Goal: Information Seeking & Learning: Learn about a topic

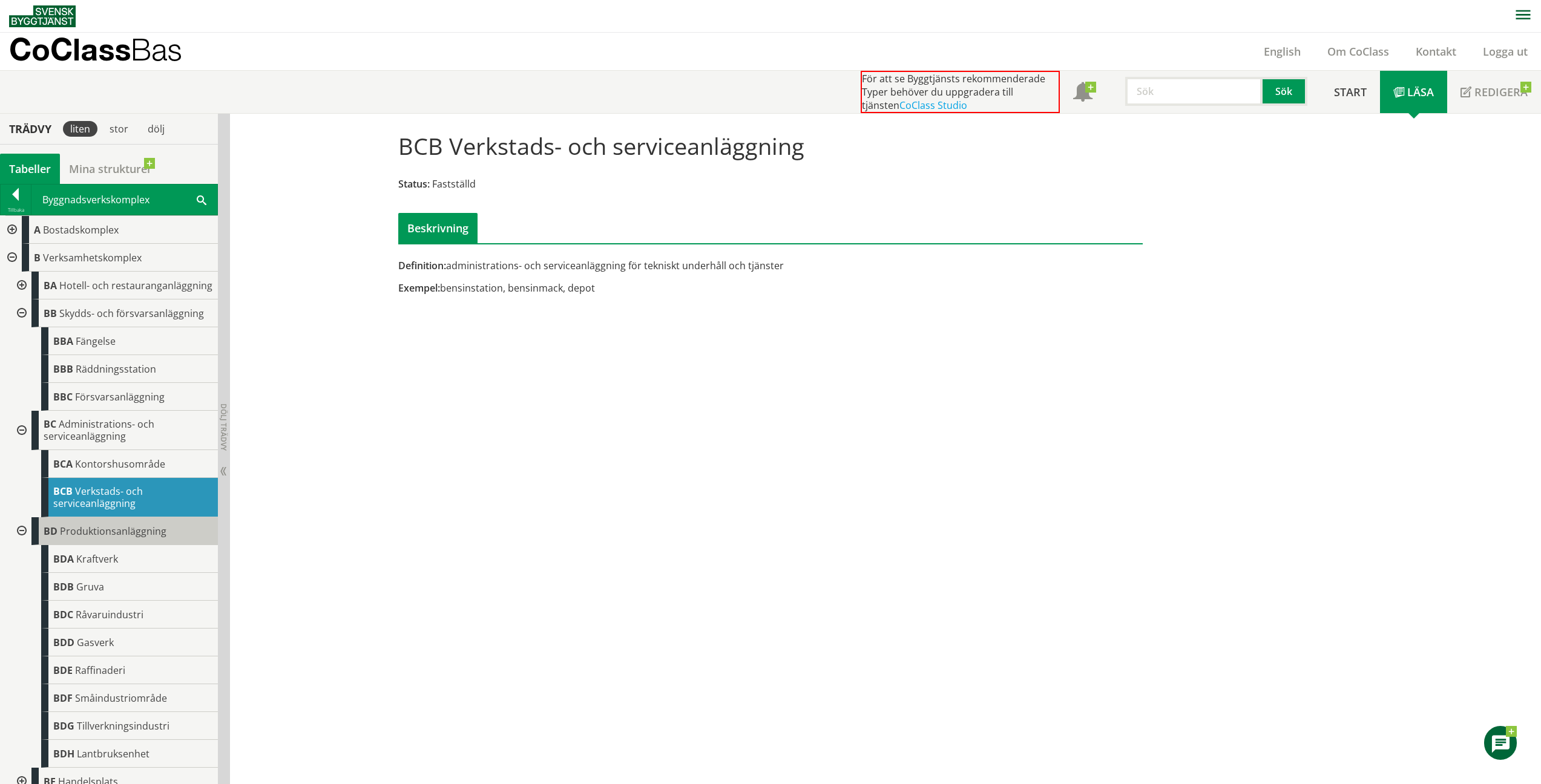
click at [84, 545] on div "BD Produktionsanläggning" at bounding box center [125, 531] width 187 height 28
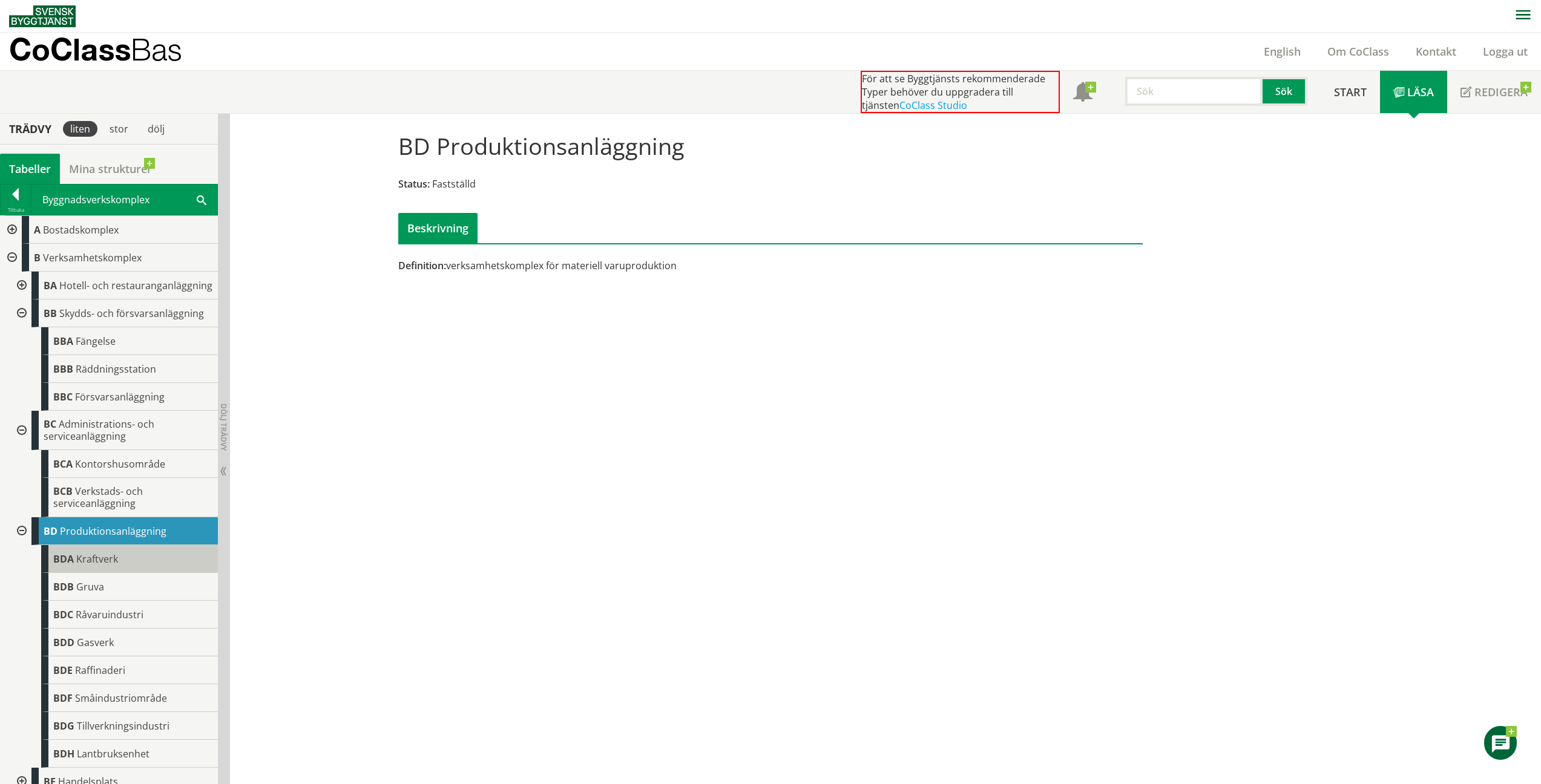
click at [115, 566] on span "Kraftverk" at bounding box center [97, 559] width 42 height 13
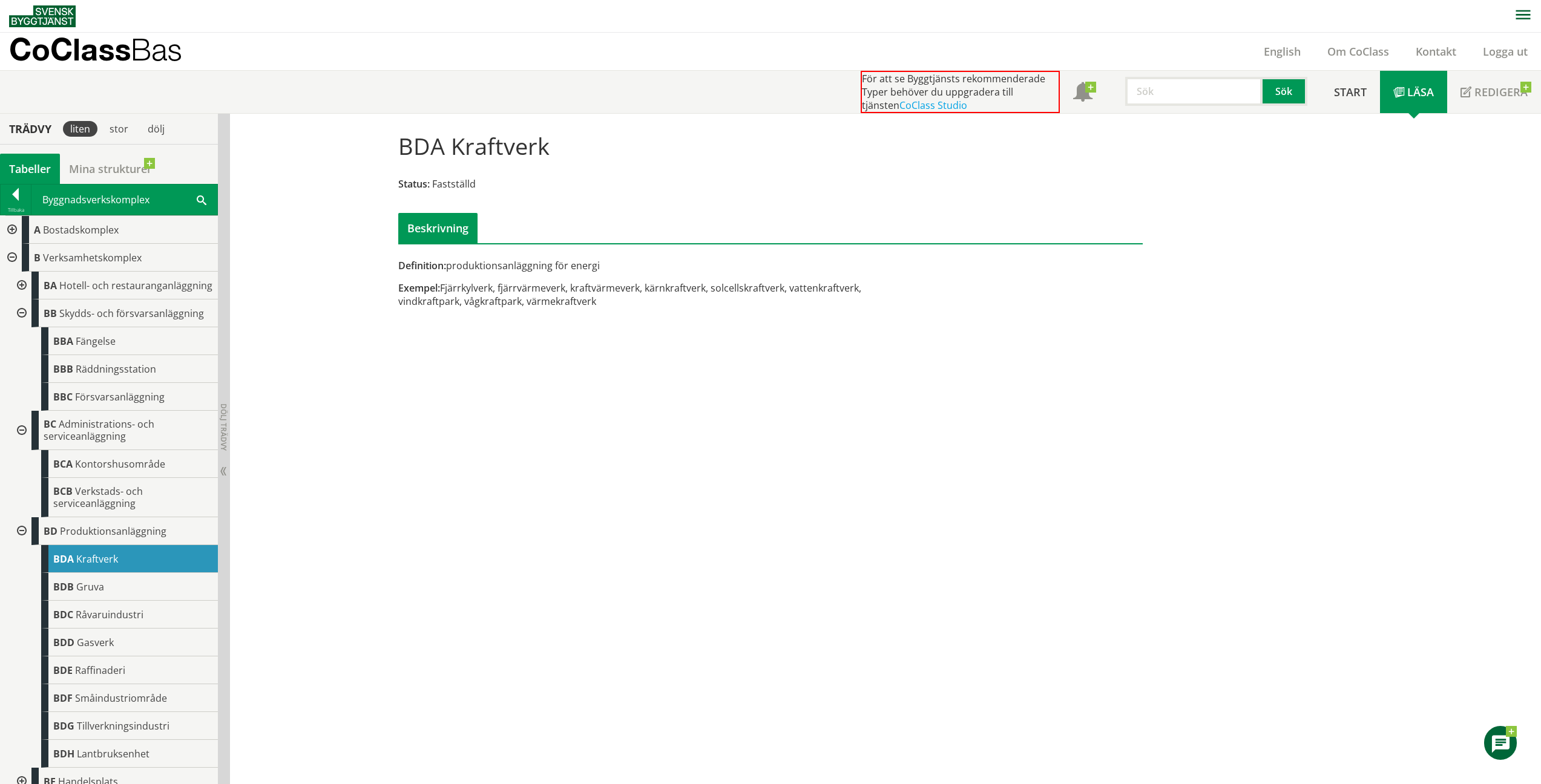
click at [79, 593] on span "Gruva" at bounding box center [90, 587] width 28 height 13
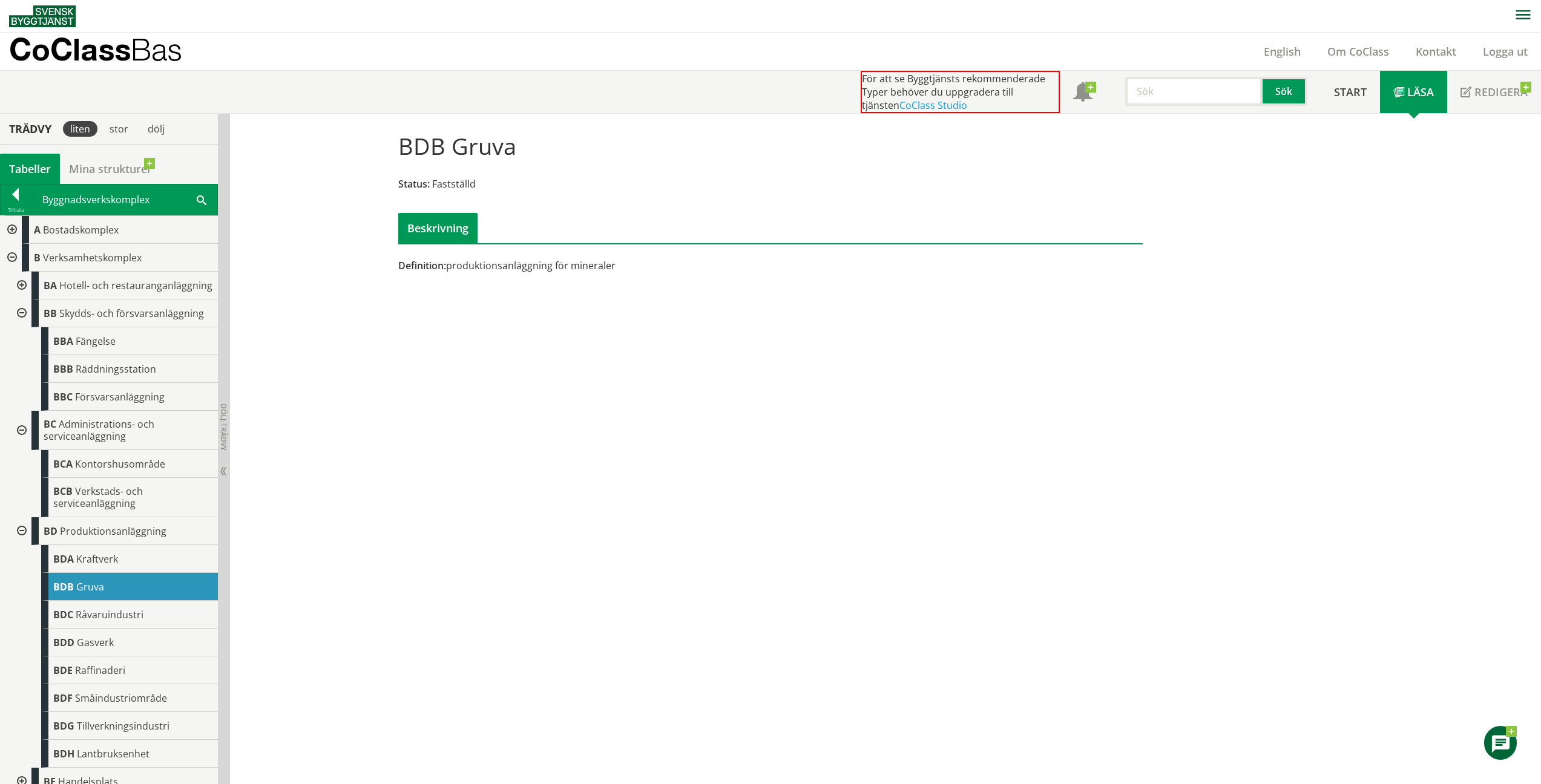
click at [112, 621] on span "Råvaruindustri" at bounding box center [110, 615] width 68 height 13
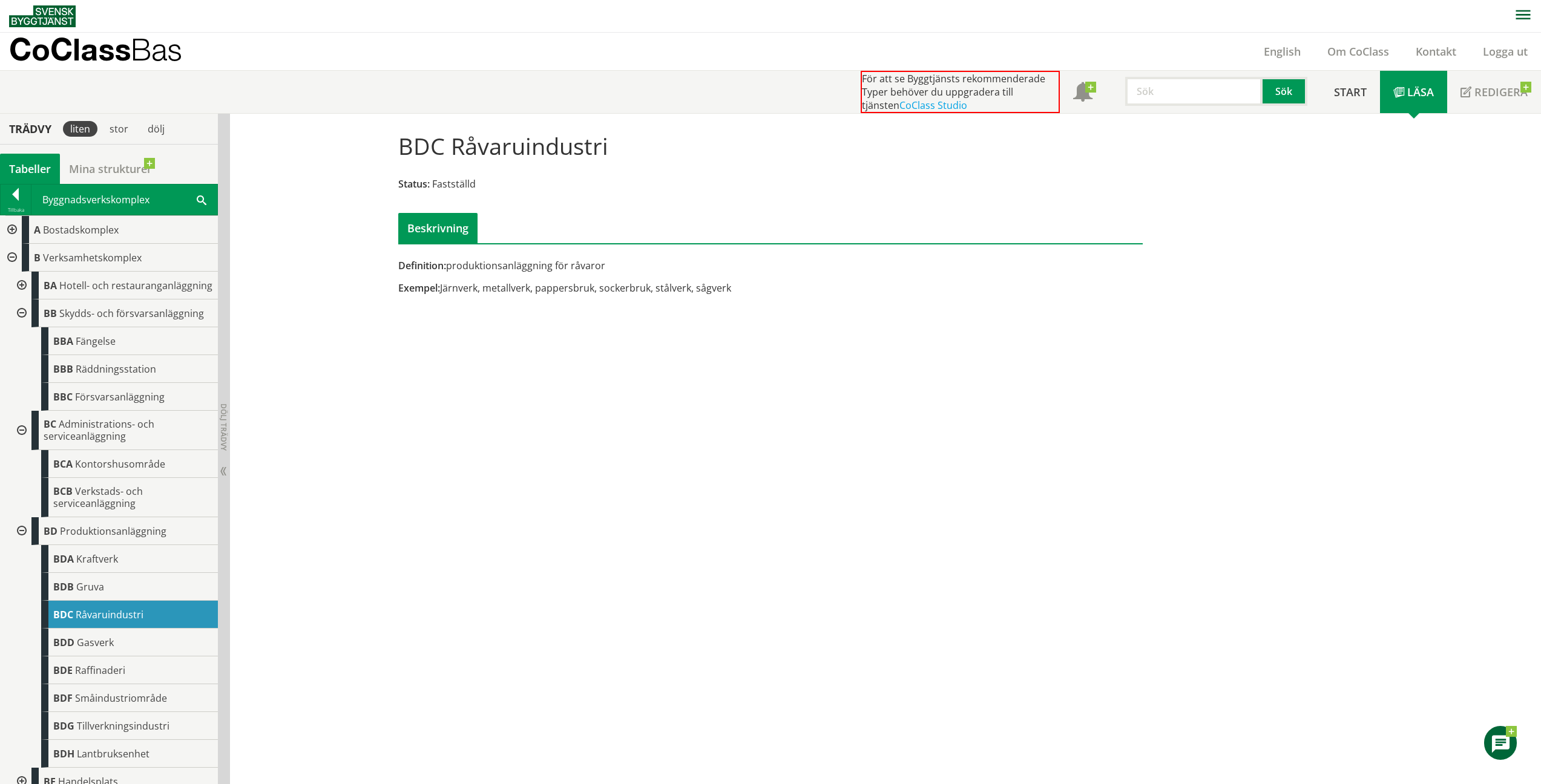
click at [106, 650] on span "Gasverk" at bounding box center [95, 642] width 37 height 13
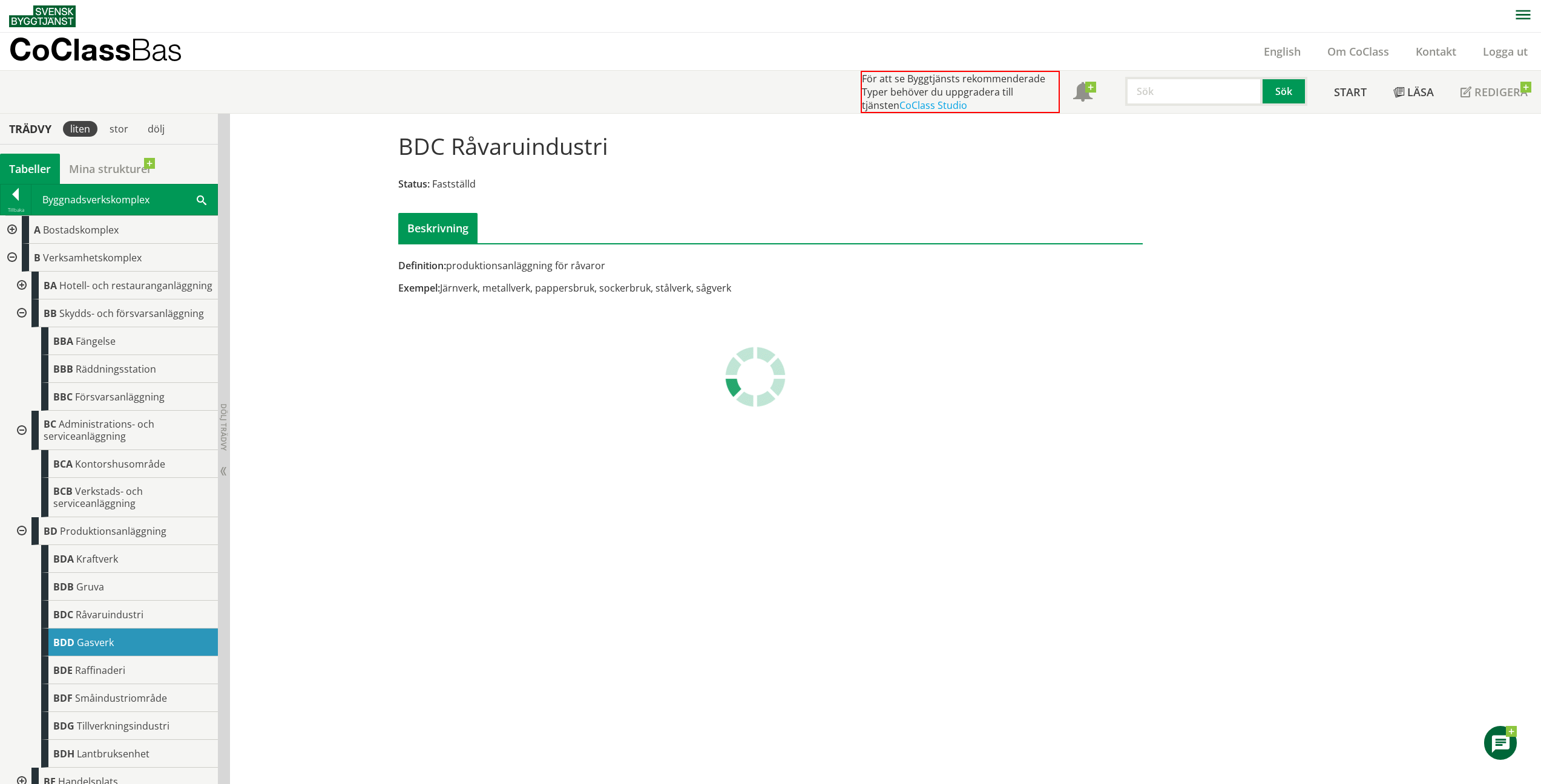
click at [106, 650] on span "Gasverk" at bounding box center [95, 642] width 37 height 13
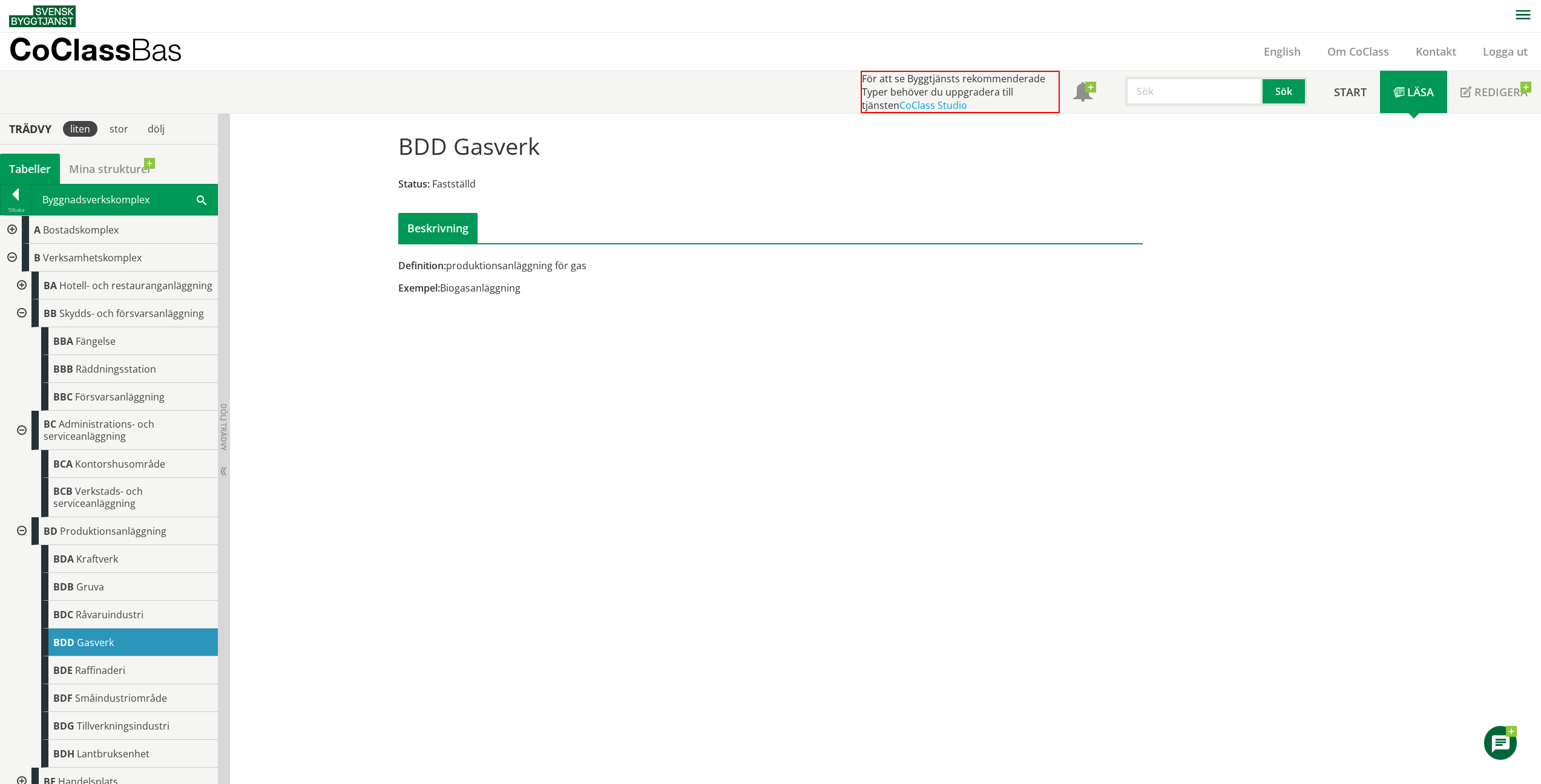
click at [94, 677] on span "Raffinaderi" at bounding box center [100, 670] width 50 height 13
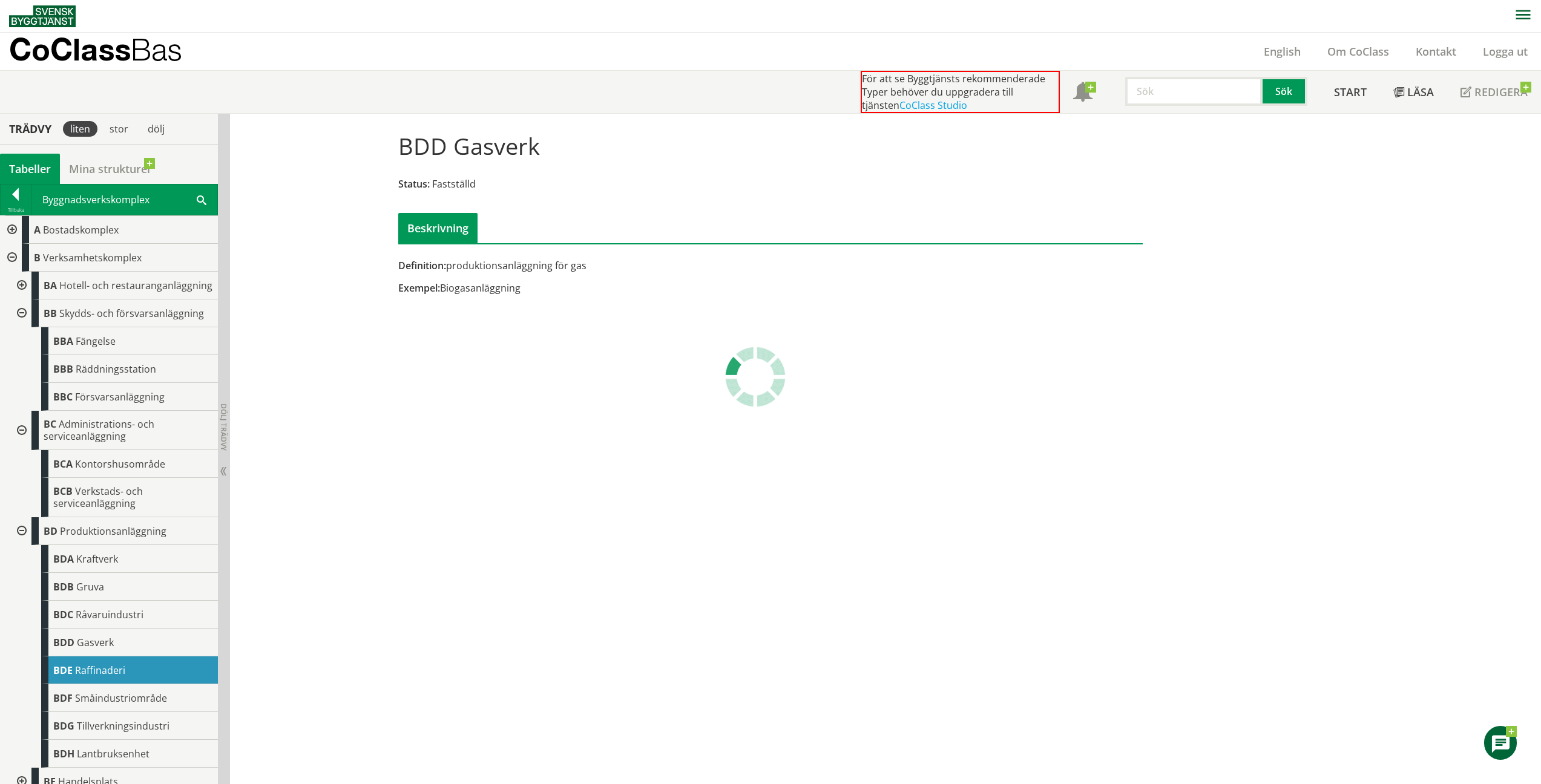
click at [94, 677] on span "Raffinaderi" at bounding box center [100, 670] width 50 height 13
click at [114, 705] on span "Småindustriområde" at bounding box center [121, 698] width 92 height 13
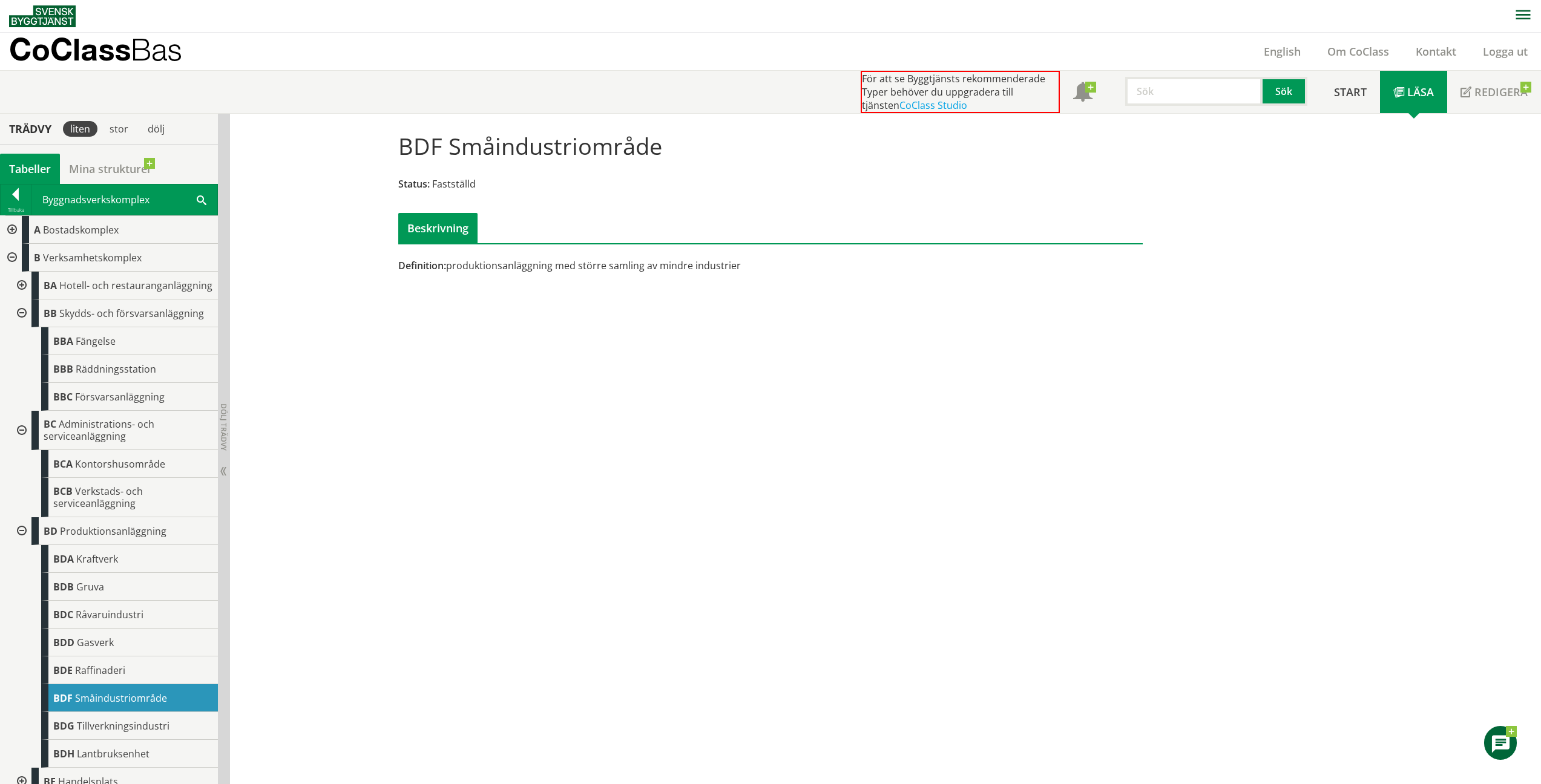
click at [87, 733] on span "Tillverkningsindustri" at bounding box center [123, 726] width 93 height 13
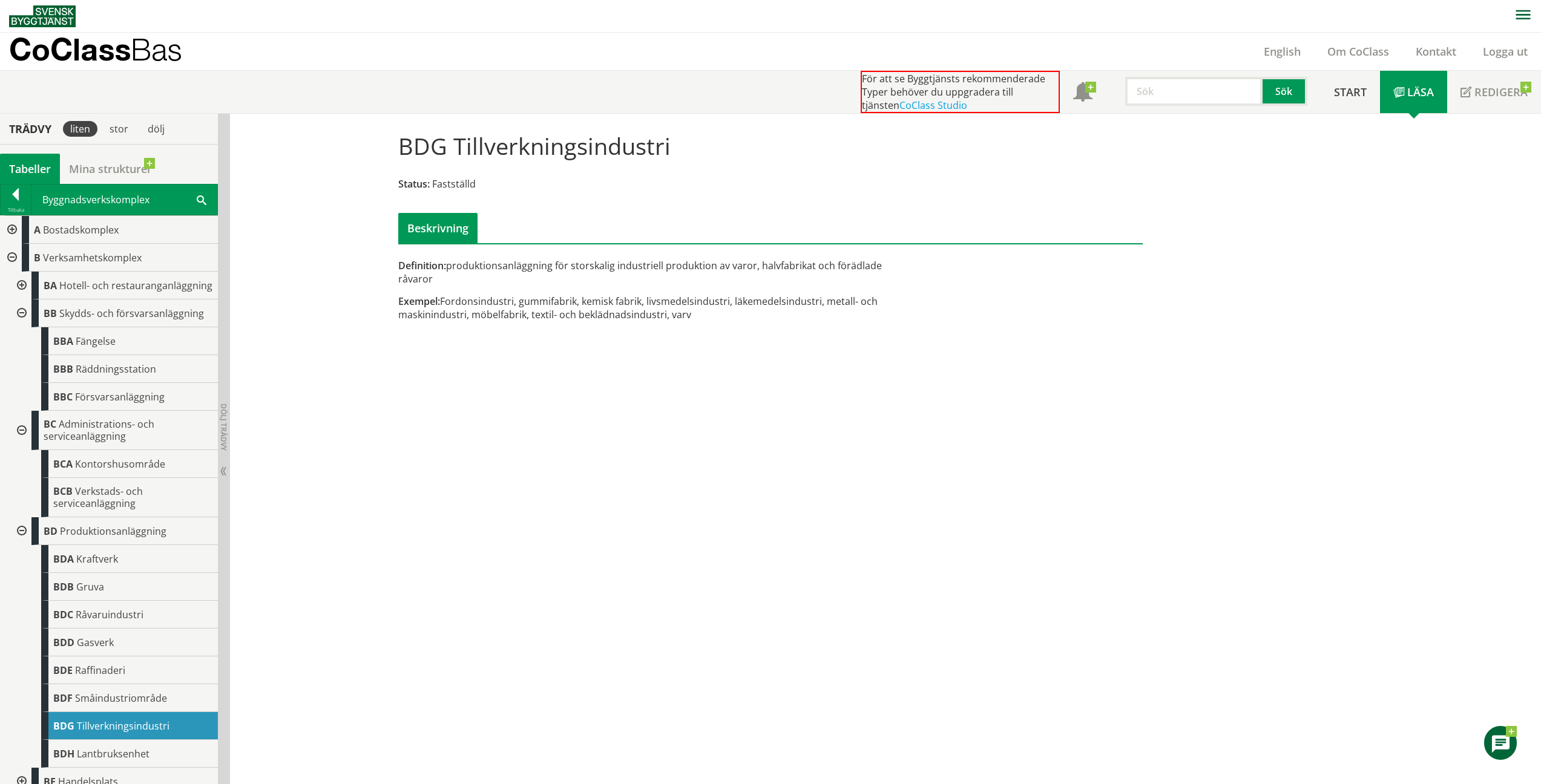
click at [145, 760] on span "Lantbruksenhet" at bounding box center [113, 754] width 72 height 13
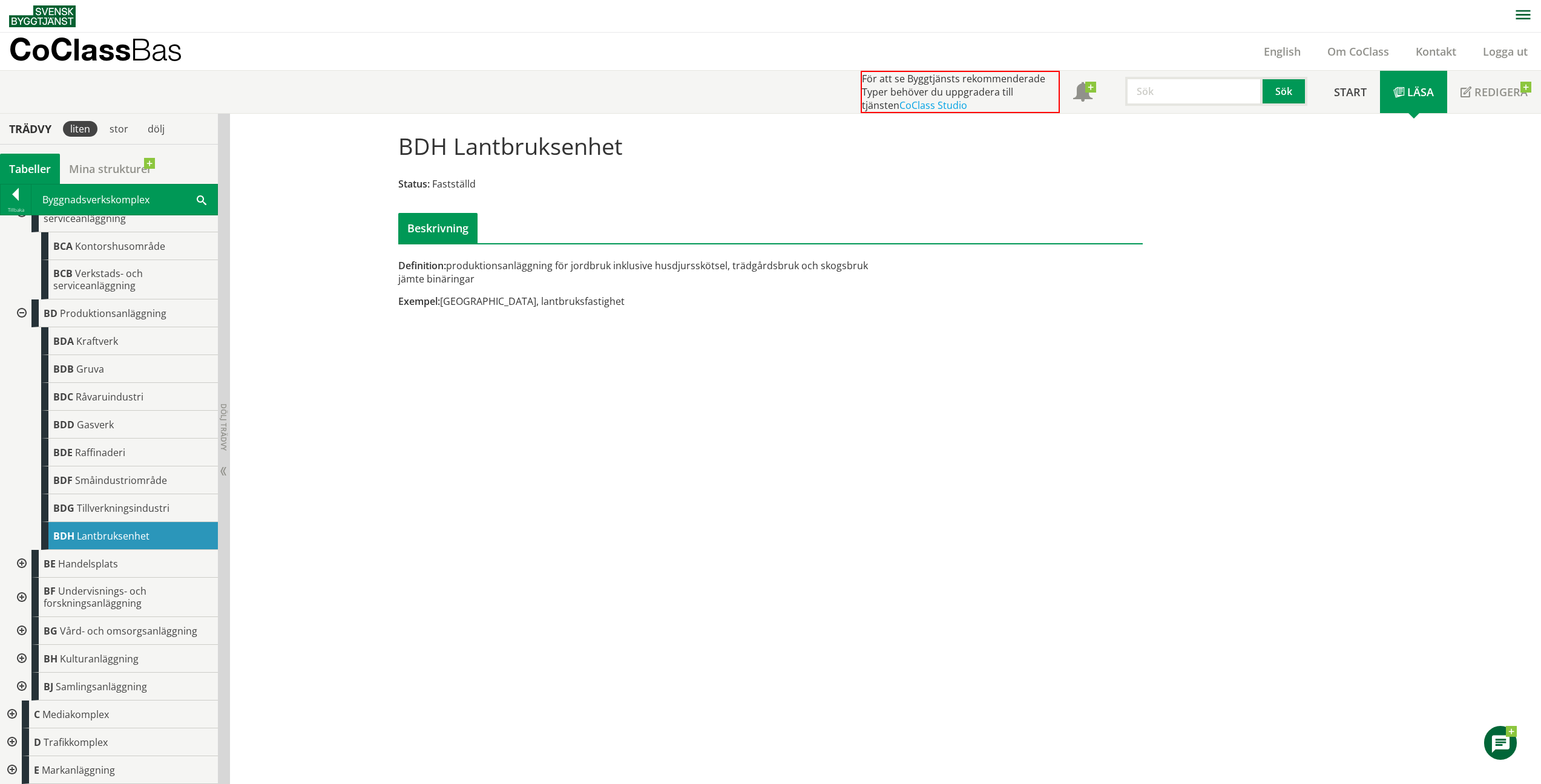
scroll to position [228, 0]
click at [22, 315] on div at bounding box center [20, 313] width 22 height 28
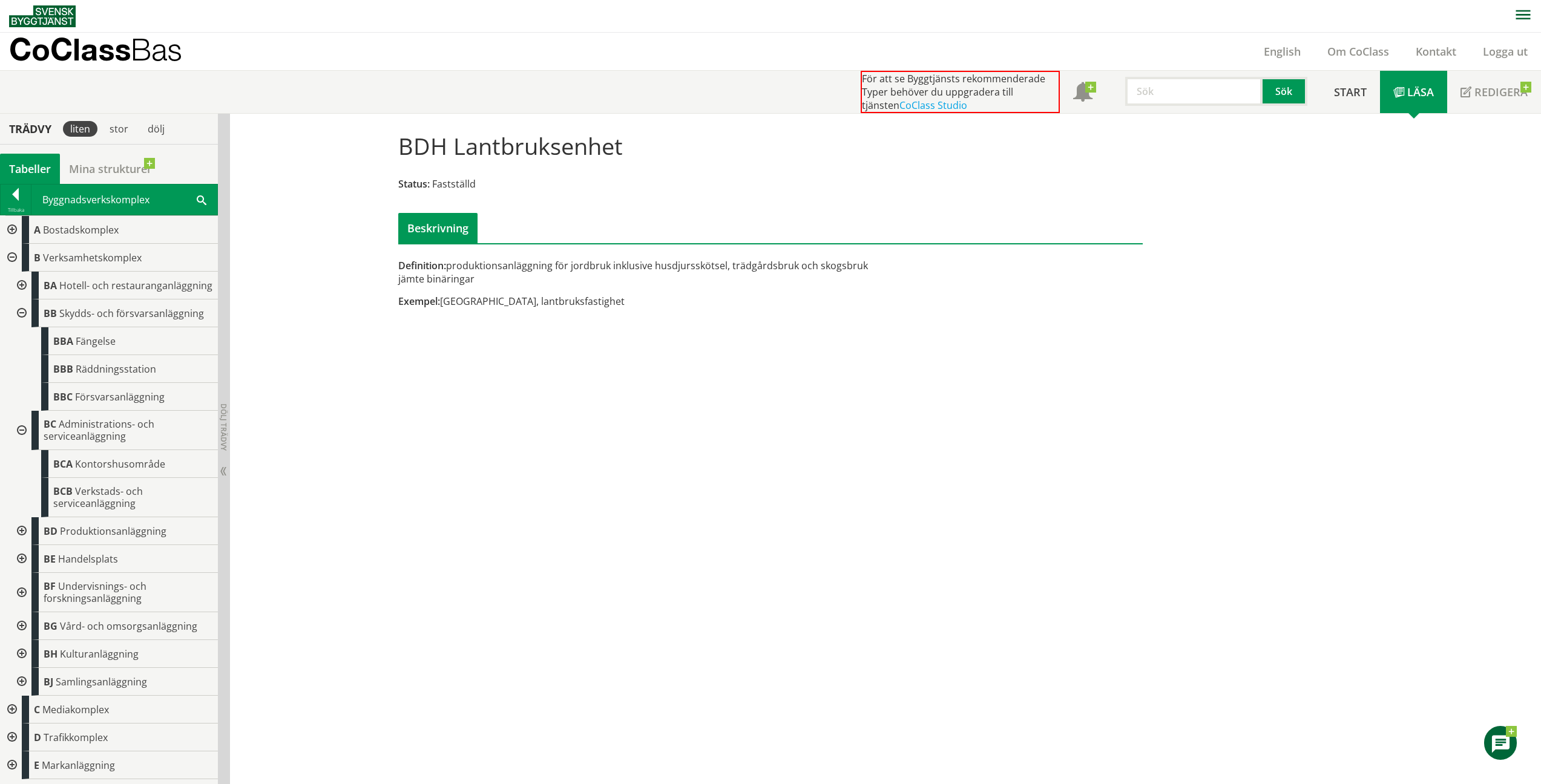
click at [20, 563] on div at bounding box center [20, 559] width 22 height 28
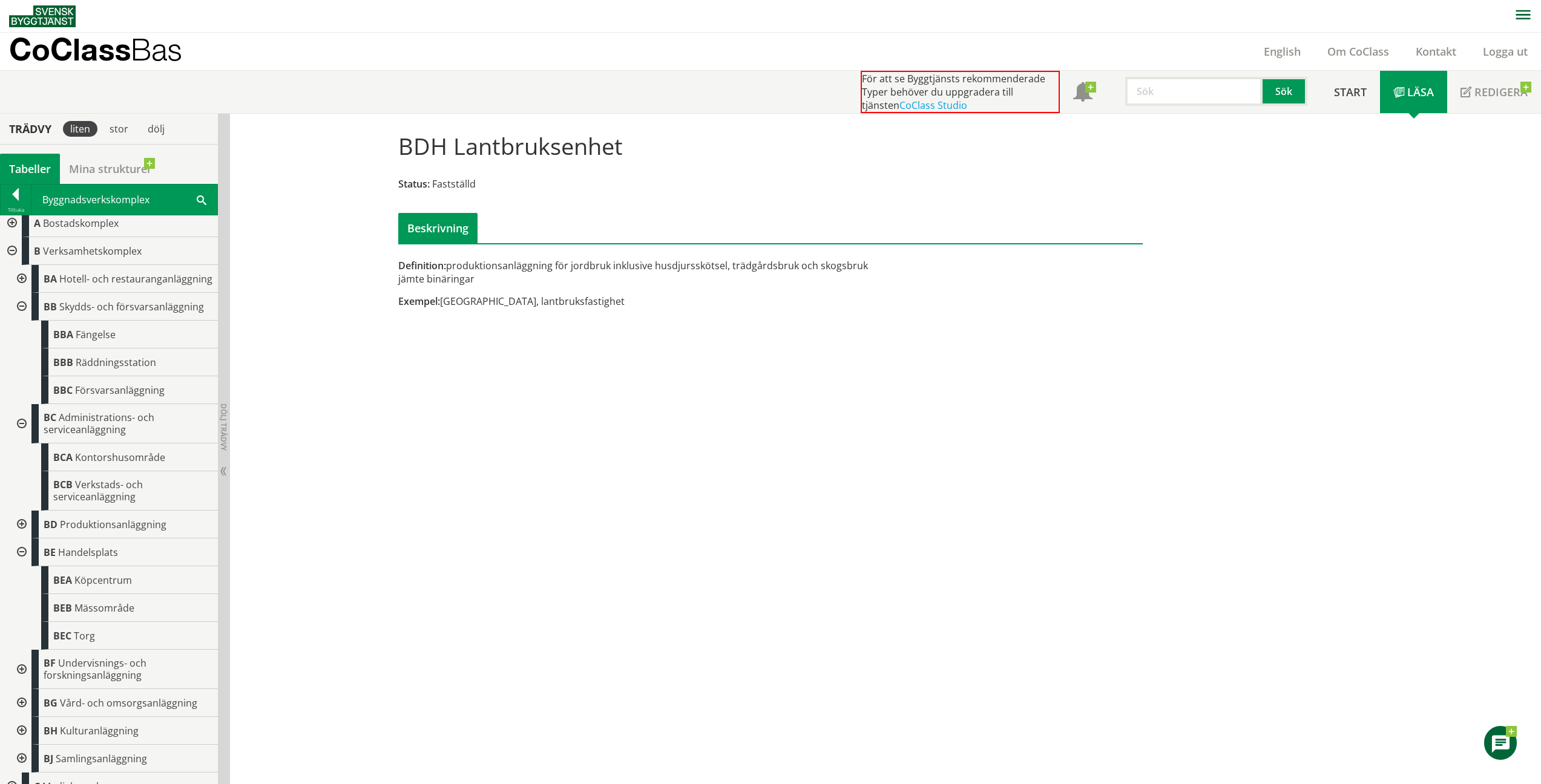
click at [20, 431] on div at bounding box center [20, 424] width 22 height 39
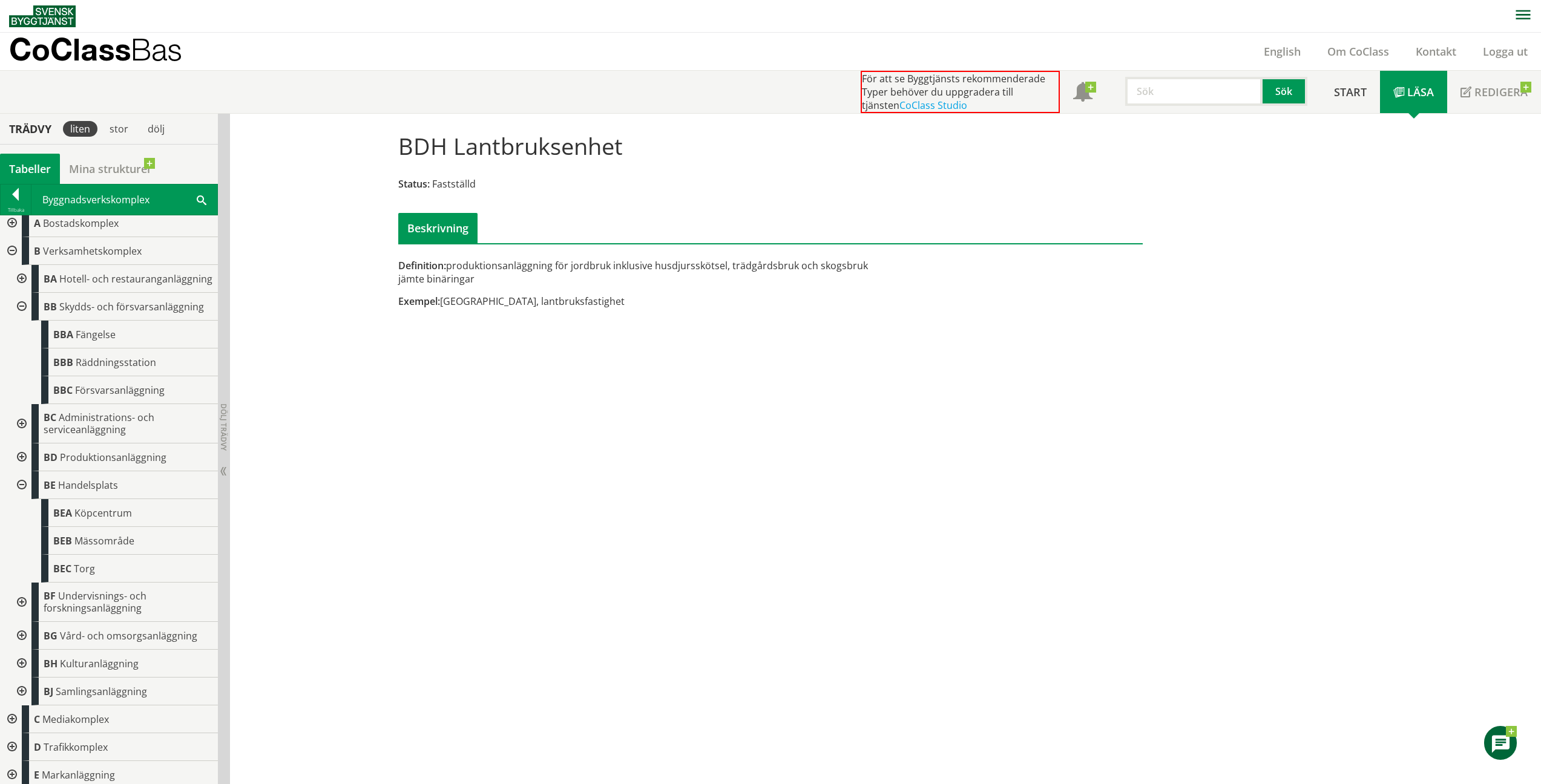
click at [20, 318] on div at bounding box center [20, 307] width 22 height 28
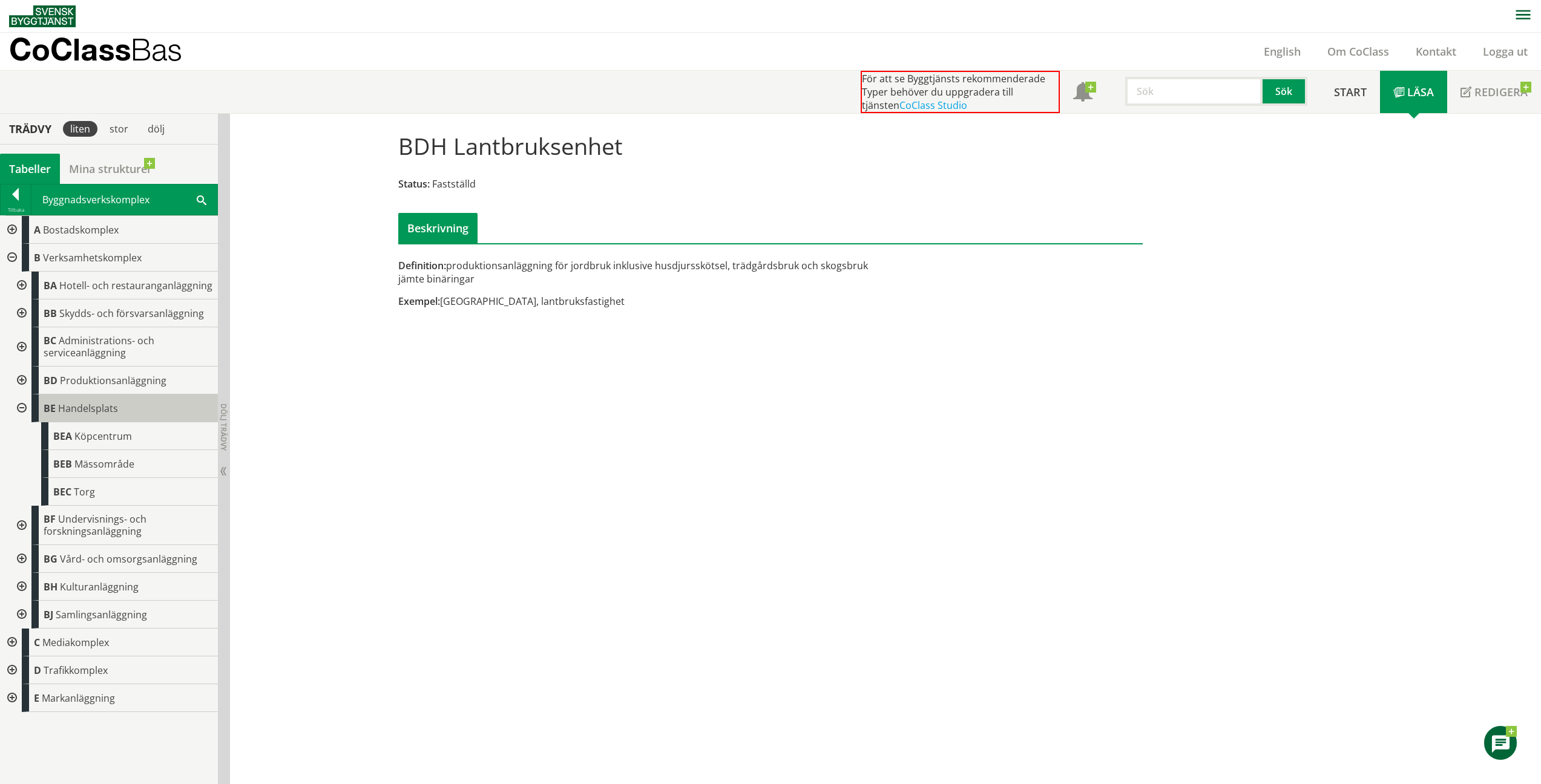
click at [108, 404] on span "Handelsplats" at bounding box center [88, 408] width 60 height 13
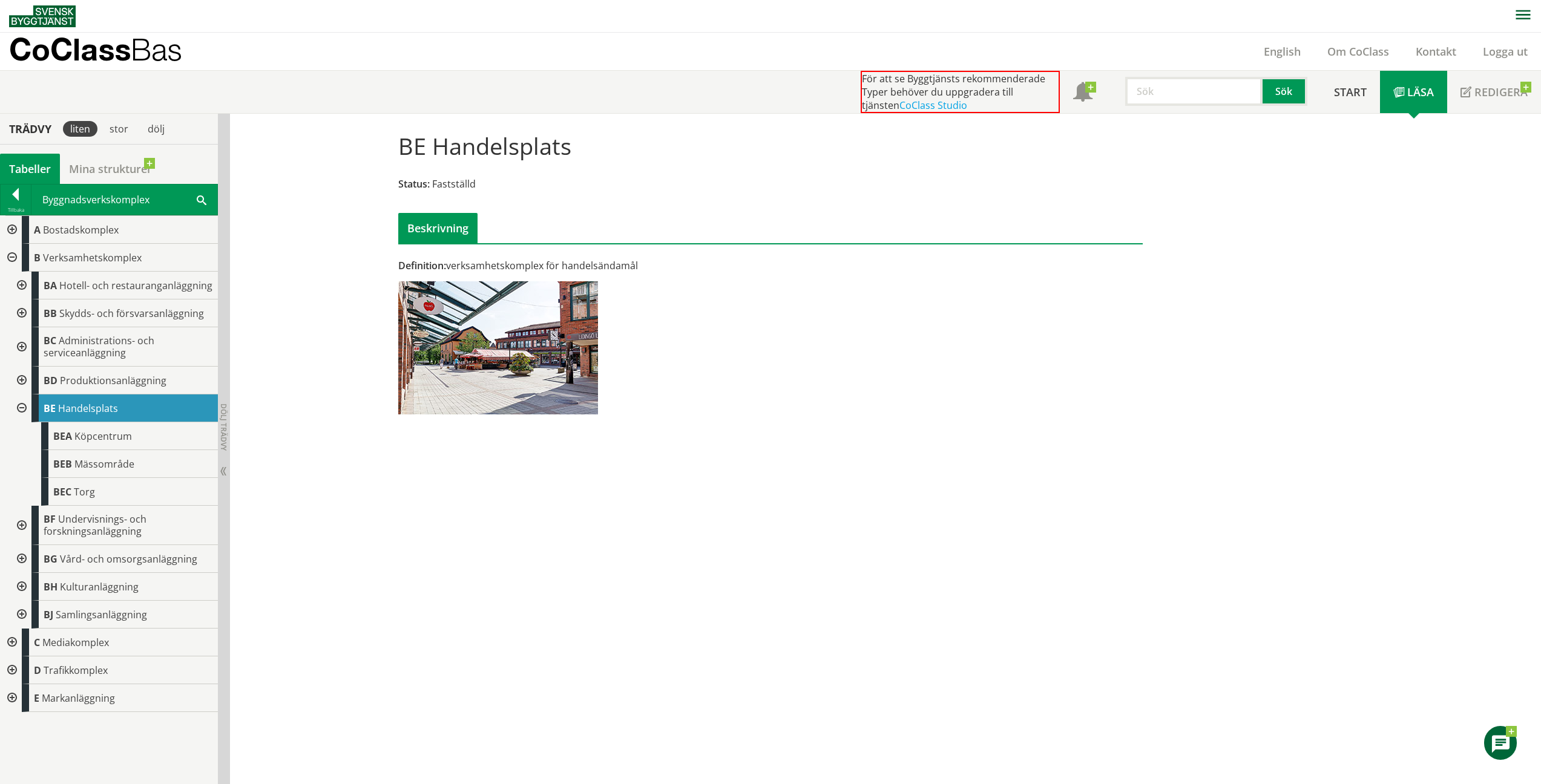
click at [106, 437] on span "Köpcentrum" at bounding box center [103, 436] width 57 height 13
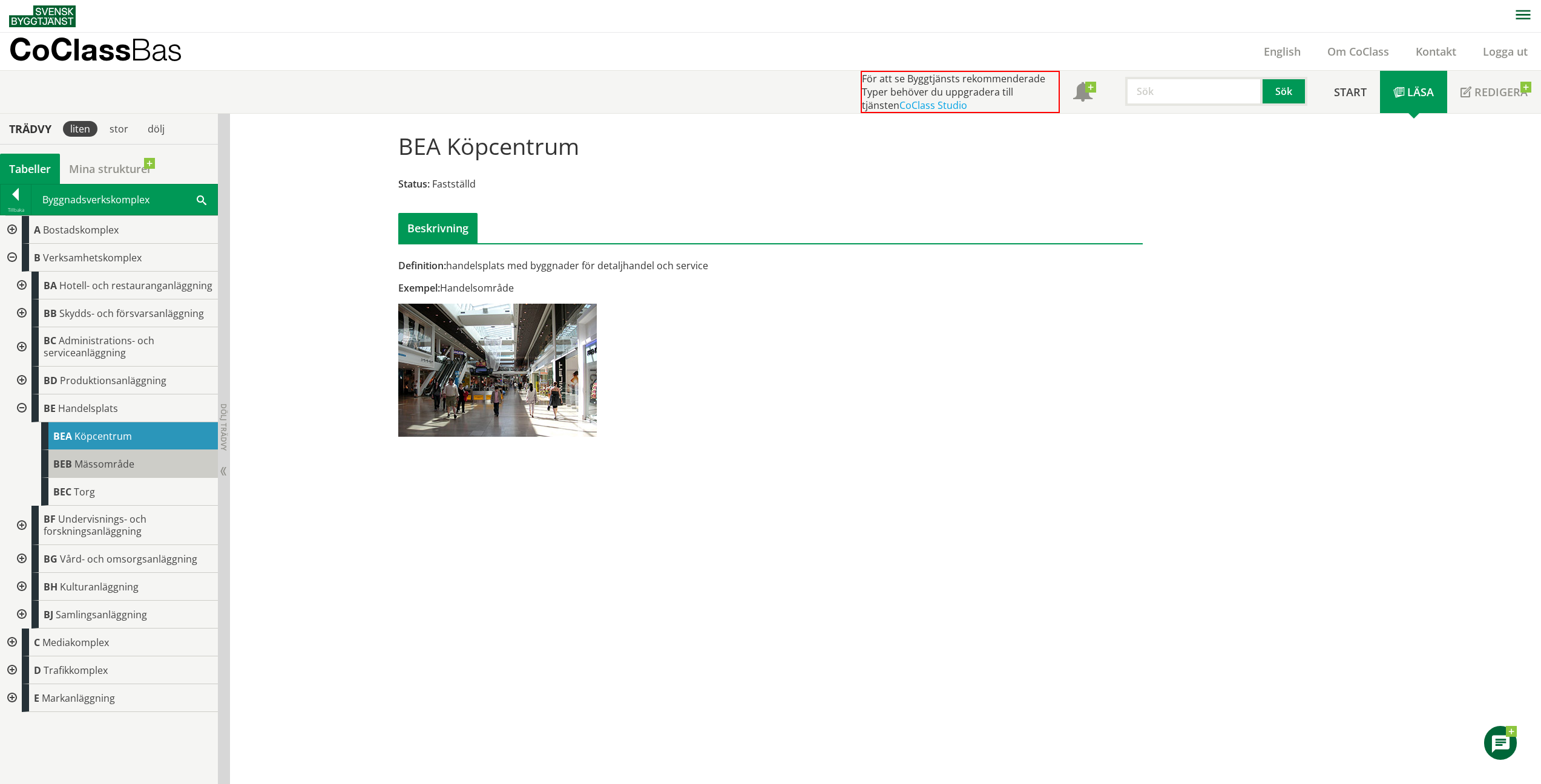
click at [118, 463] on span "Mässområde" at bounding box center [104, 464] width 60 height 13
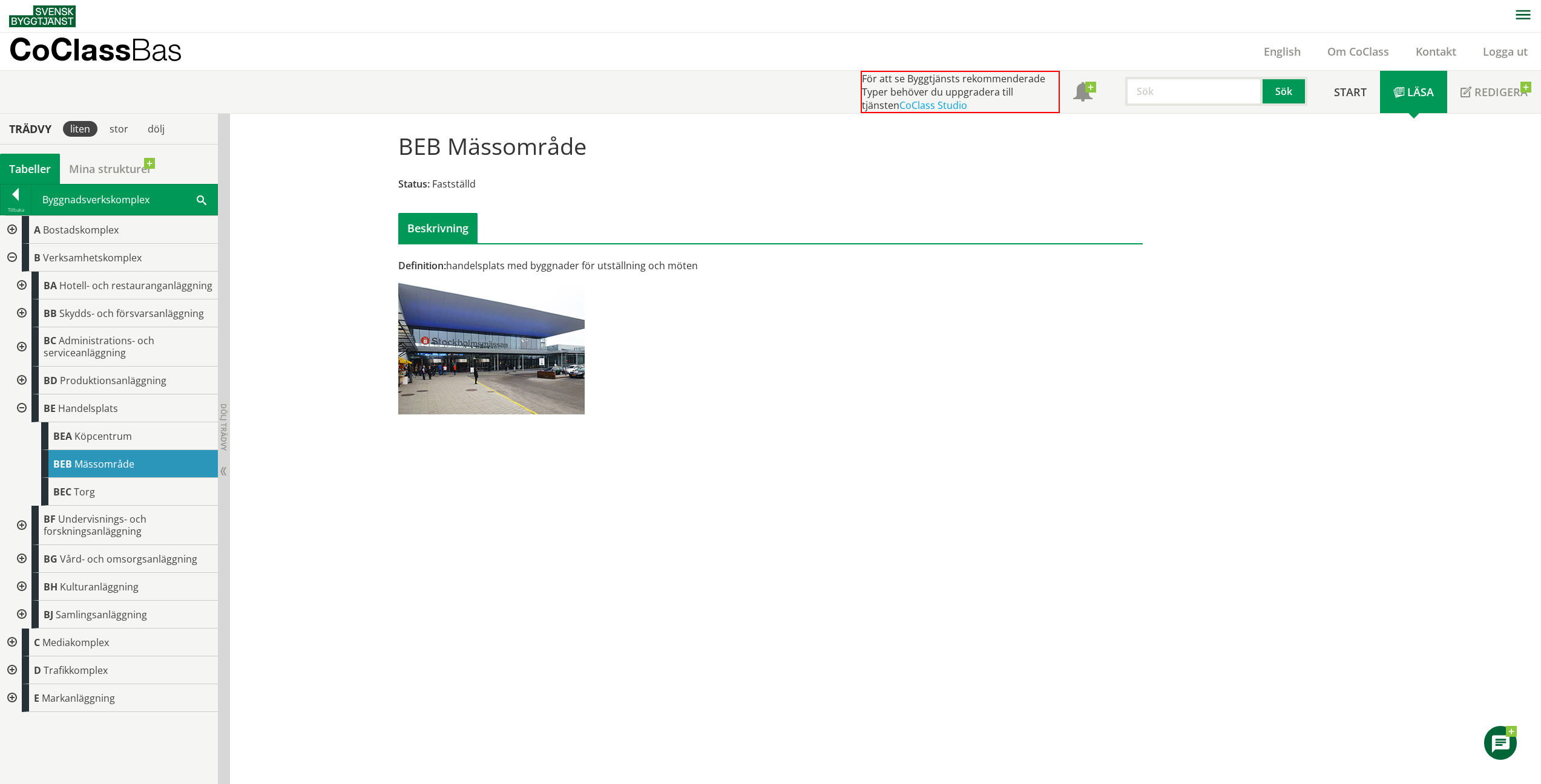
click at [93, 497] on span "Torg" at bounding box center [84, 492] width 21 height 13
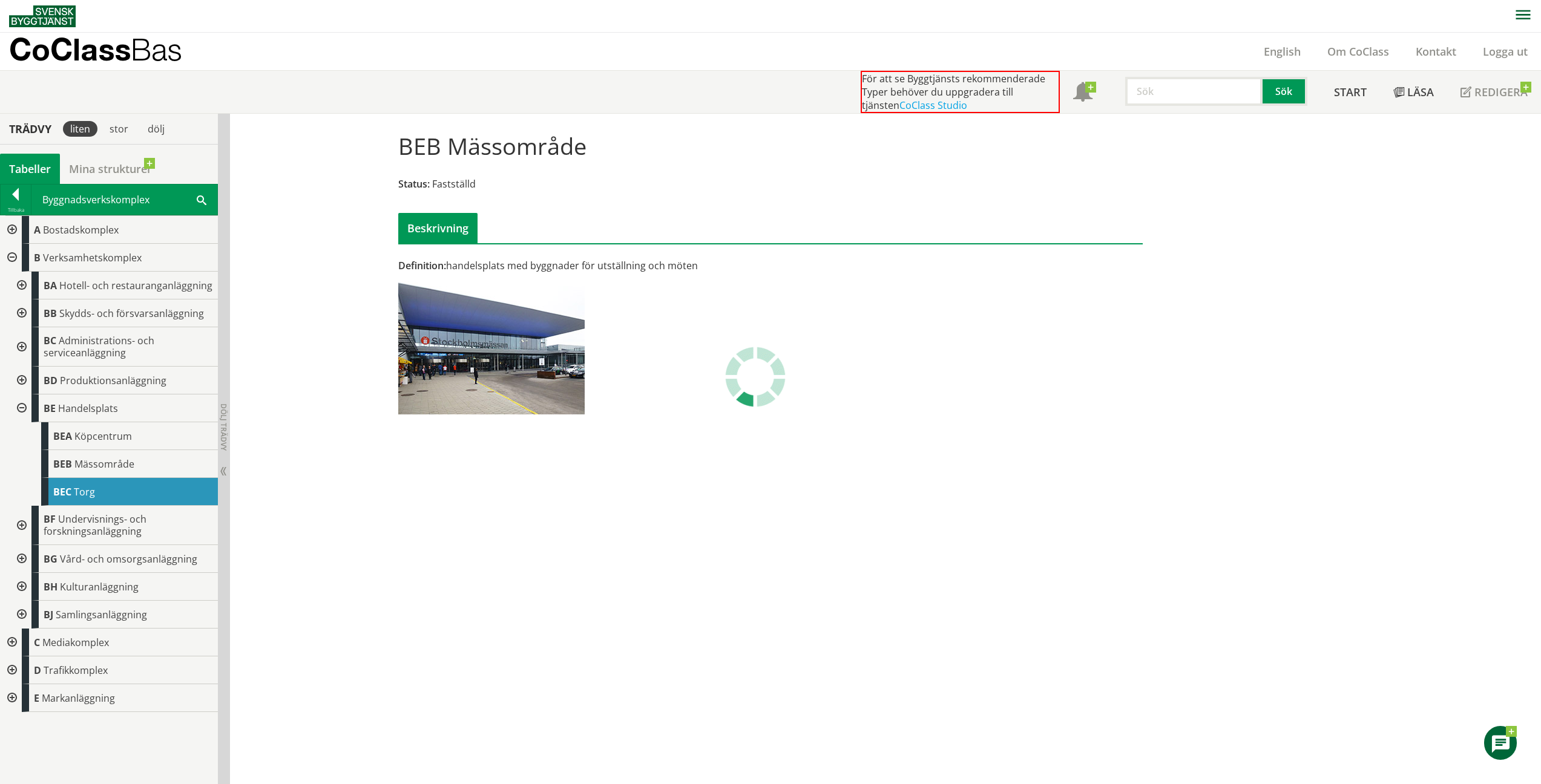
click at [93, 497] on span "Torg" at bounding box center [84, 492] width 21 height 13
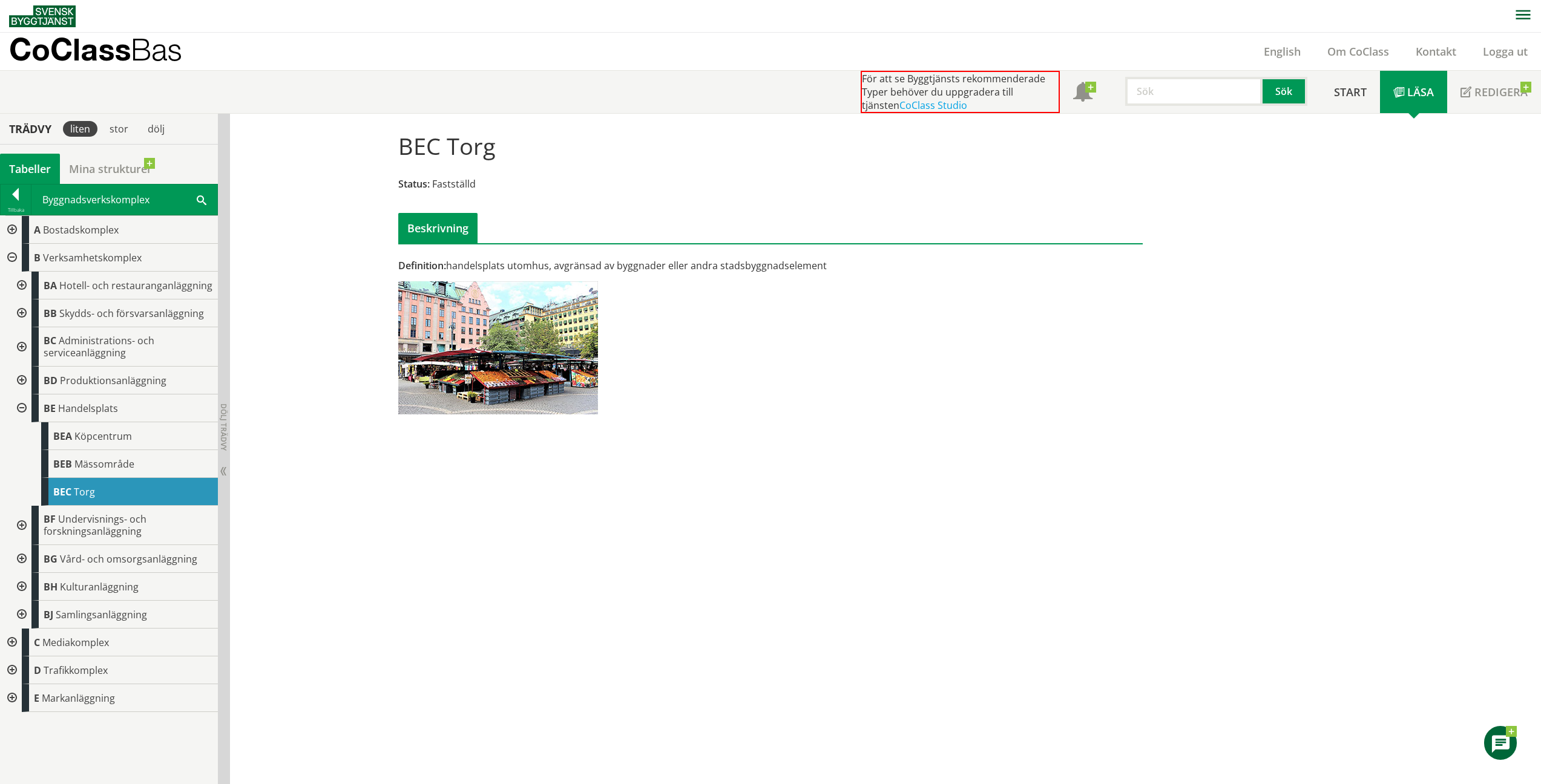
click at [22, 406] on div at bounding box center [20, 408] width 22 height 28
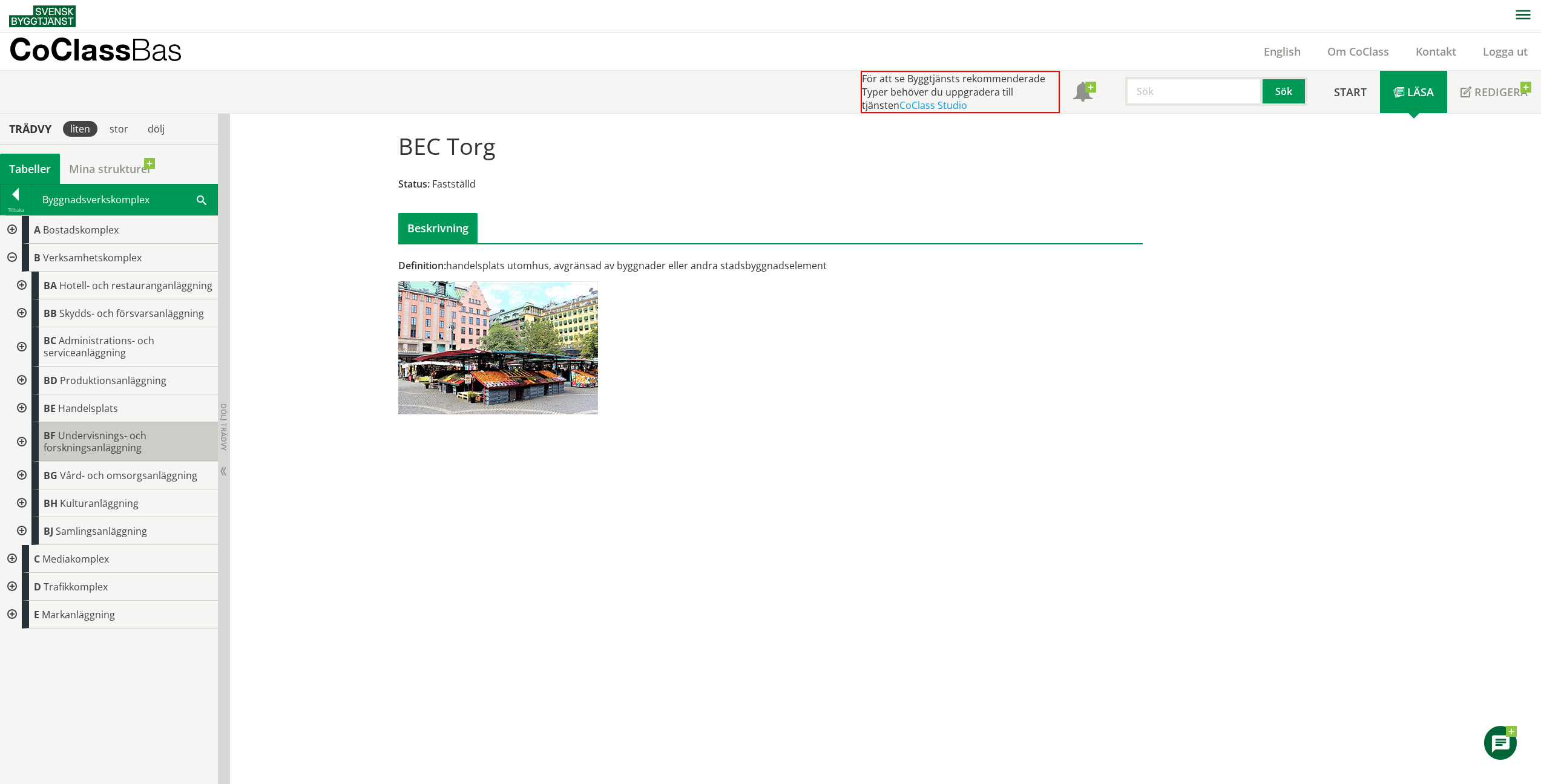
click at [51, 433] on span "BF" at bounding box center [50, 435] width 12 height 13
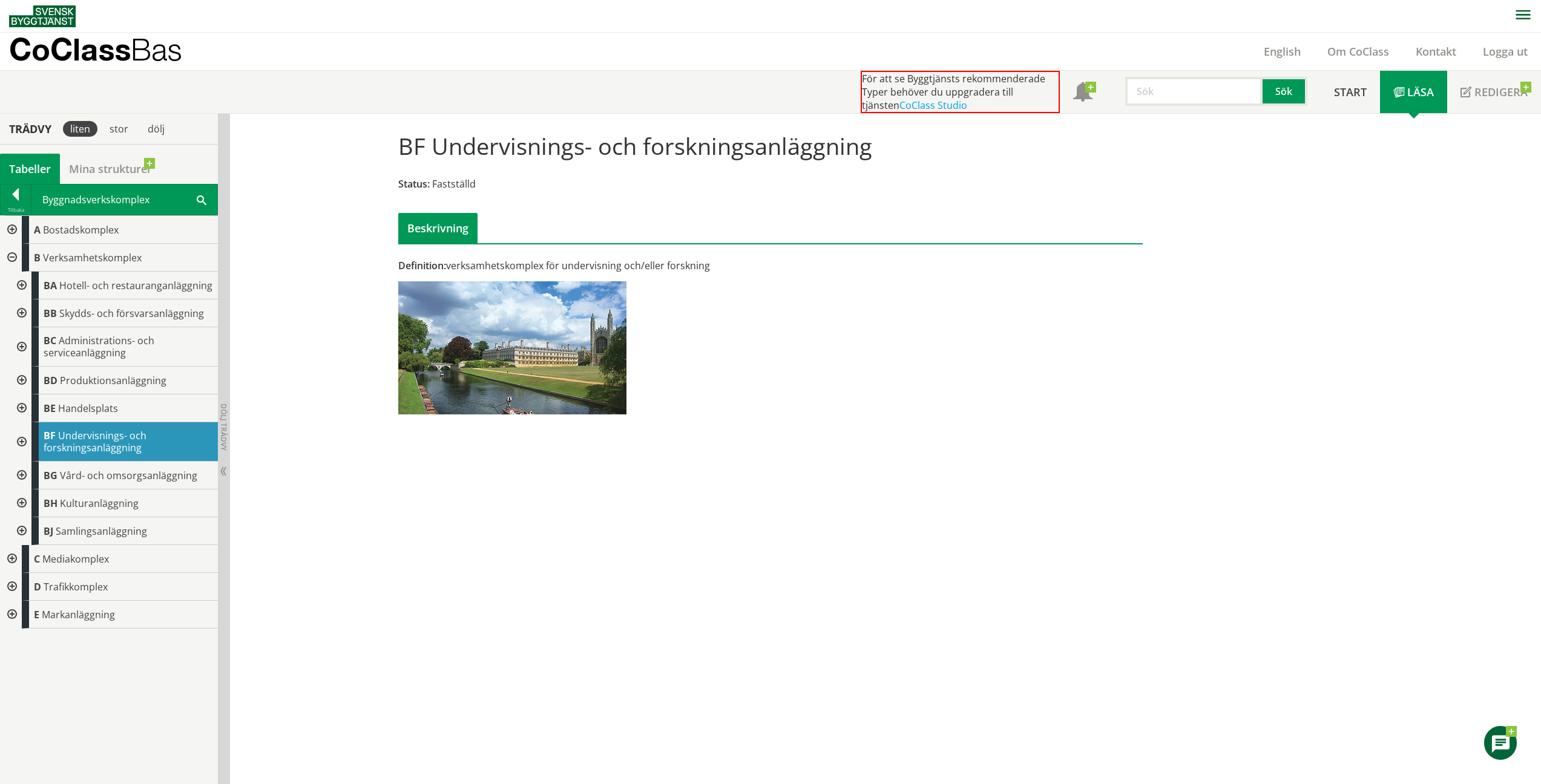
click at [24, 442] on div at bounding box center [20, 442] width 22 height 39
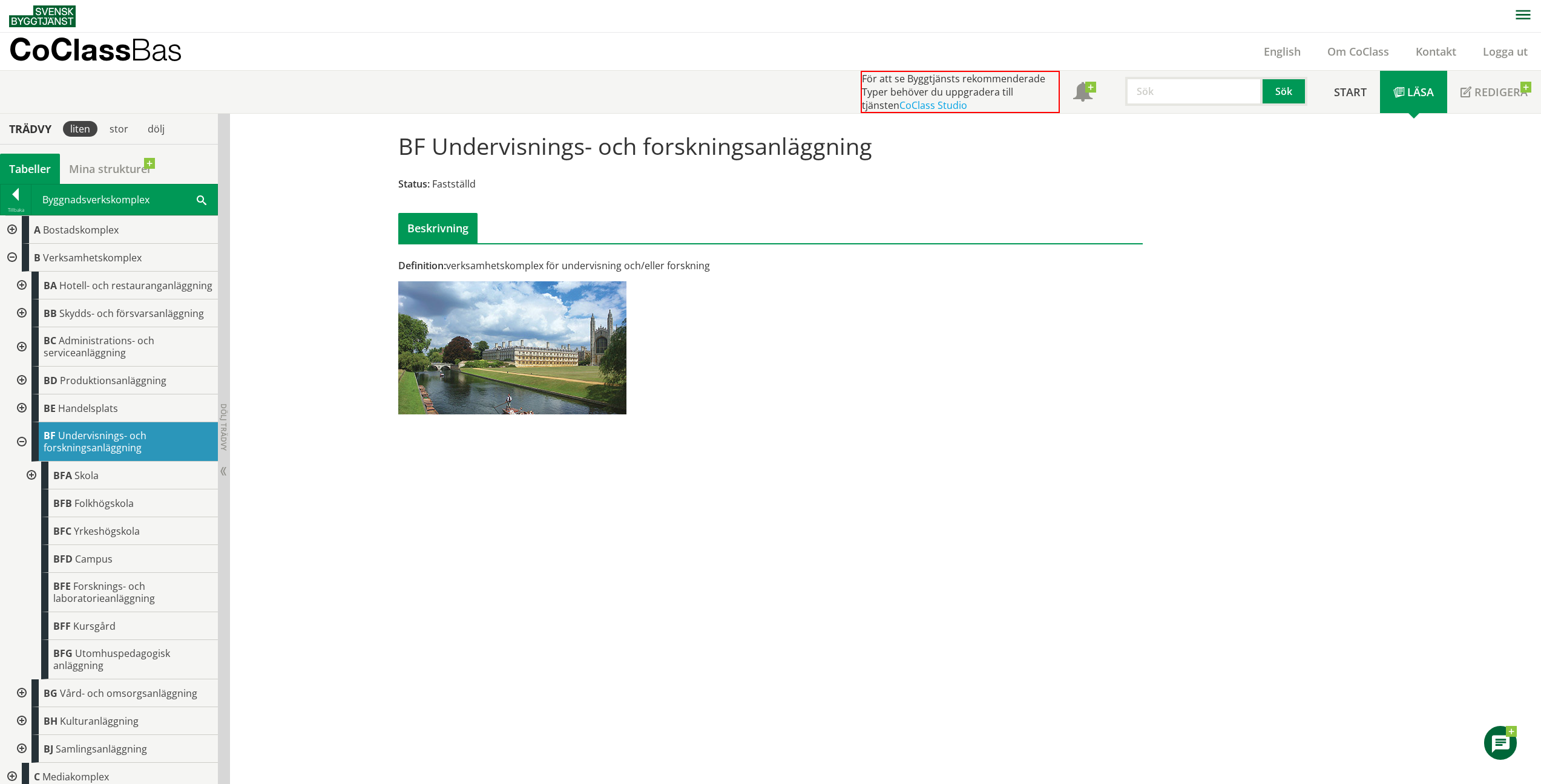
click at [34, 484] on div at bounding box center [30, 475] width 22 height 28
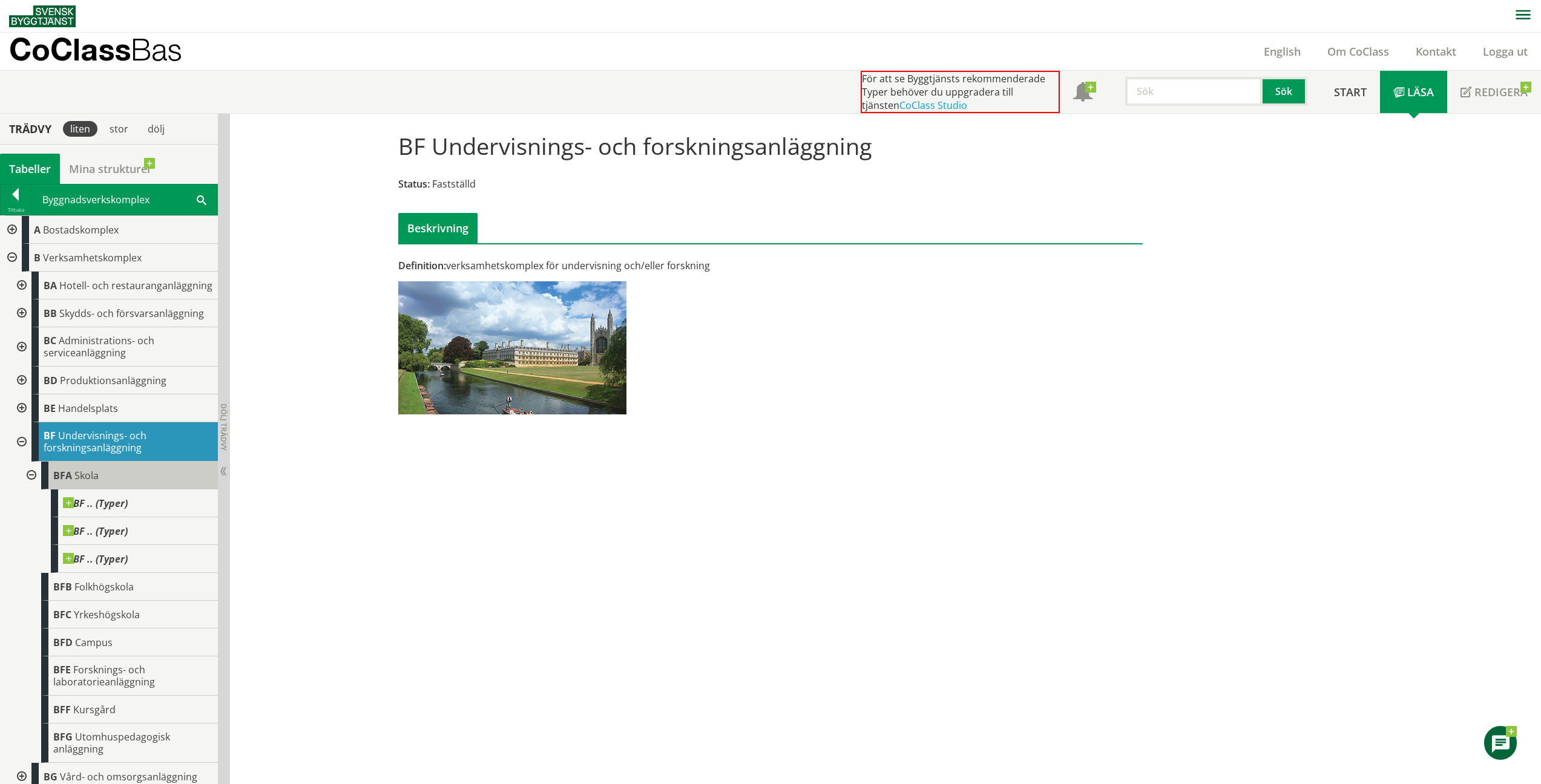
click at [102, 482] on div "BFA Skola" at bounding box center [129, 475] width 177 height 28
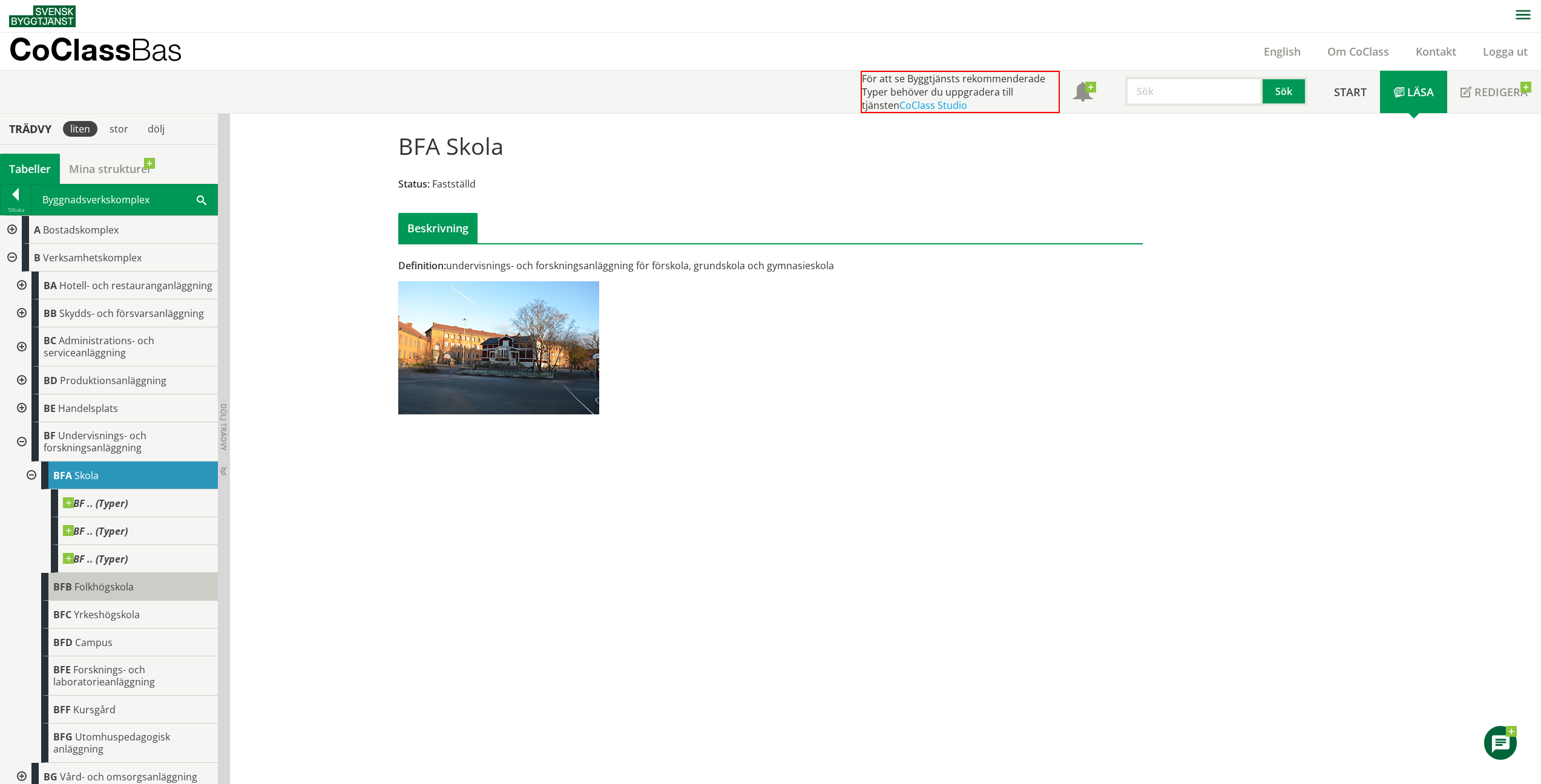
click at [97, 601] on div "BFB Folkhögskola" at bounding box center [129, 587] width 177 height 28
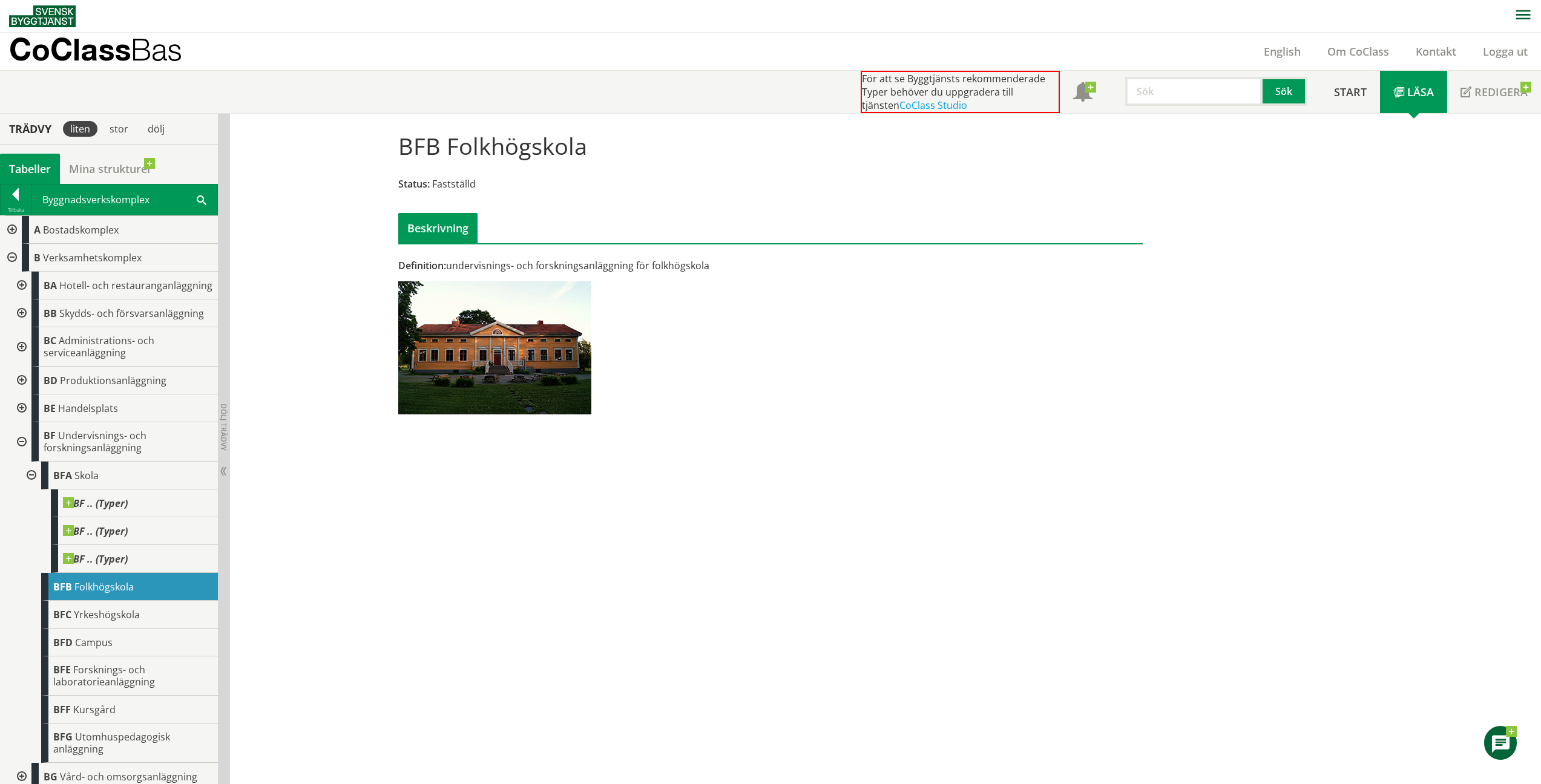
click at [85, 621] on span "Yrkeshögskola" at bounding box center [106, 615] width 66 height 13
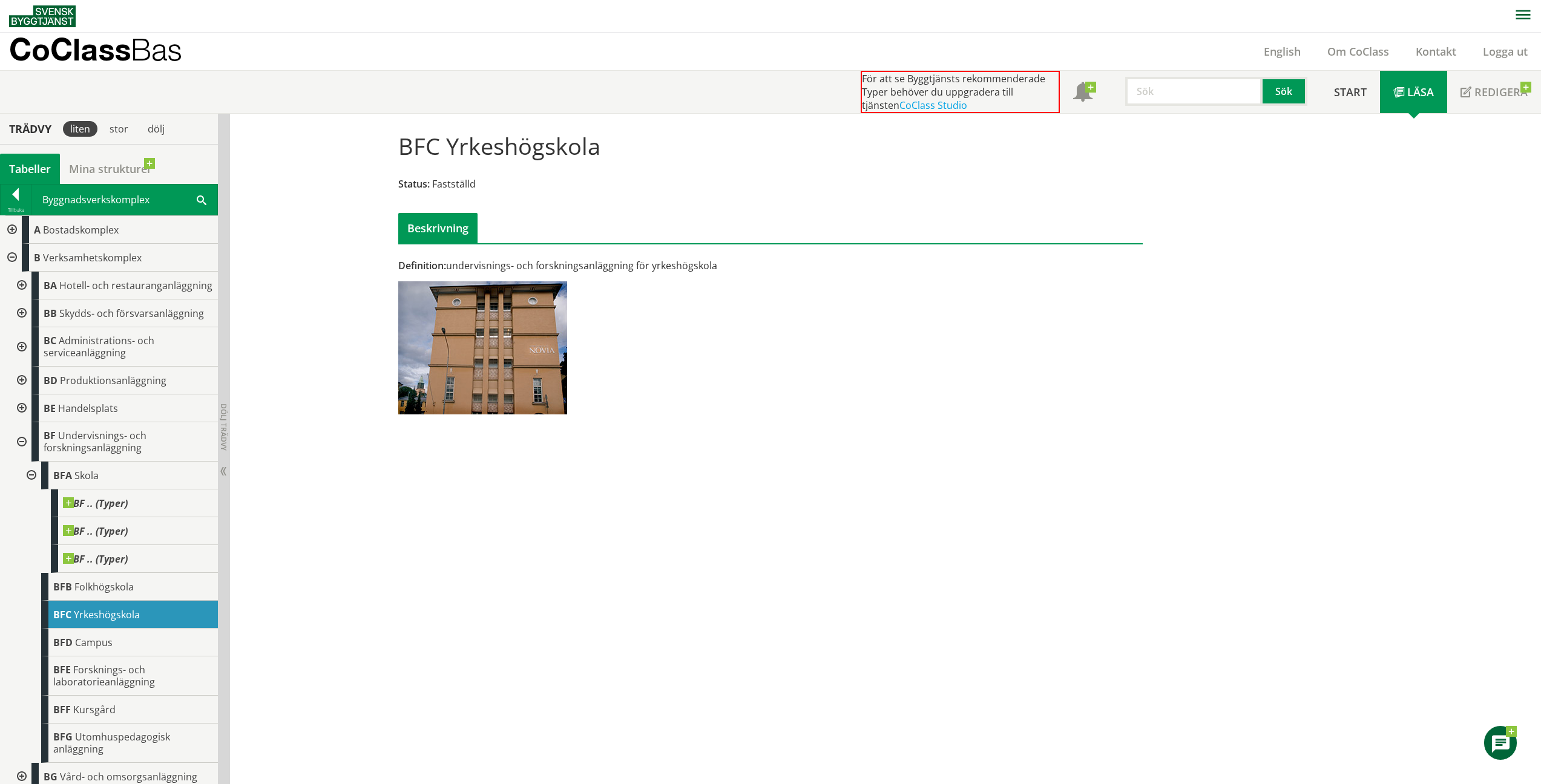
click at [110, 650] on span "Campus" at bounding box center [93, 642] width 37 height 13
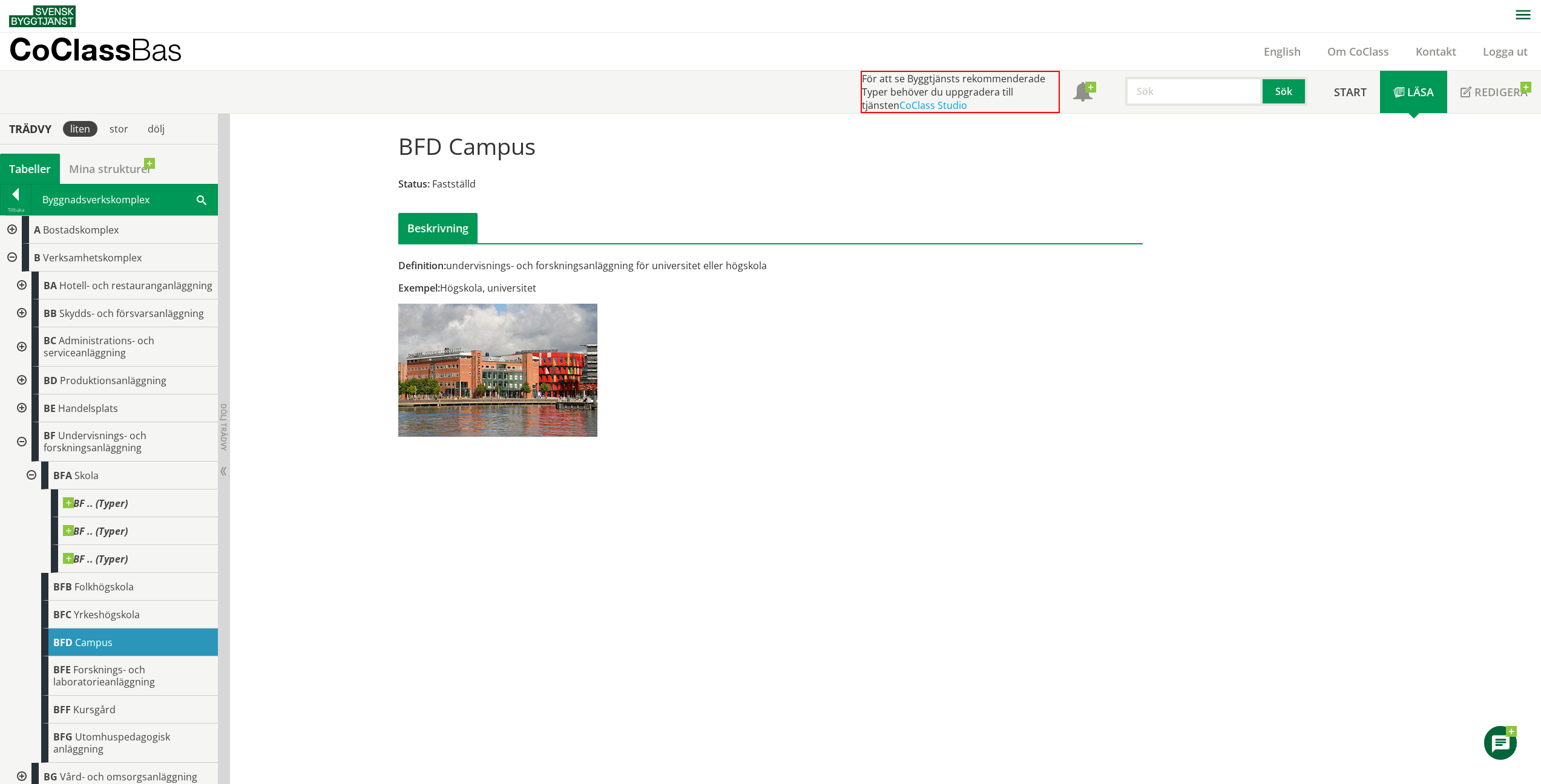
click at [70, 687] on span "Forsknings- och laboratorieanläggning" at bounding box center [104, 676] width 102 height 25
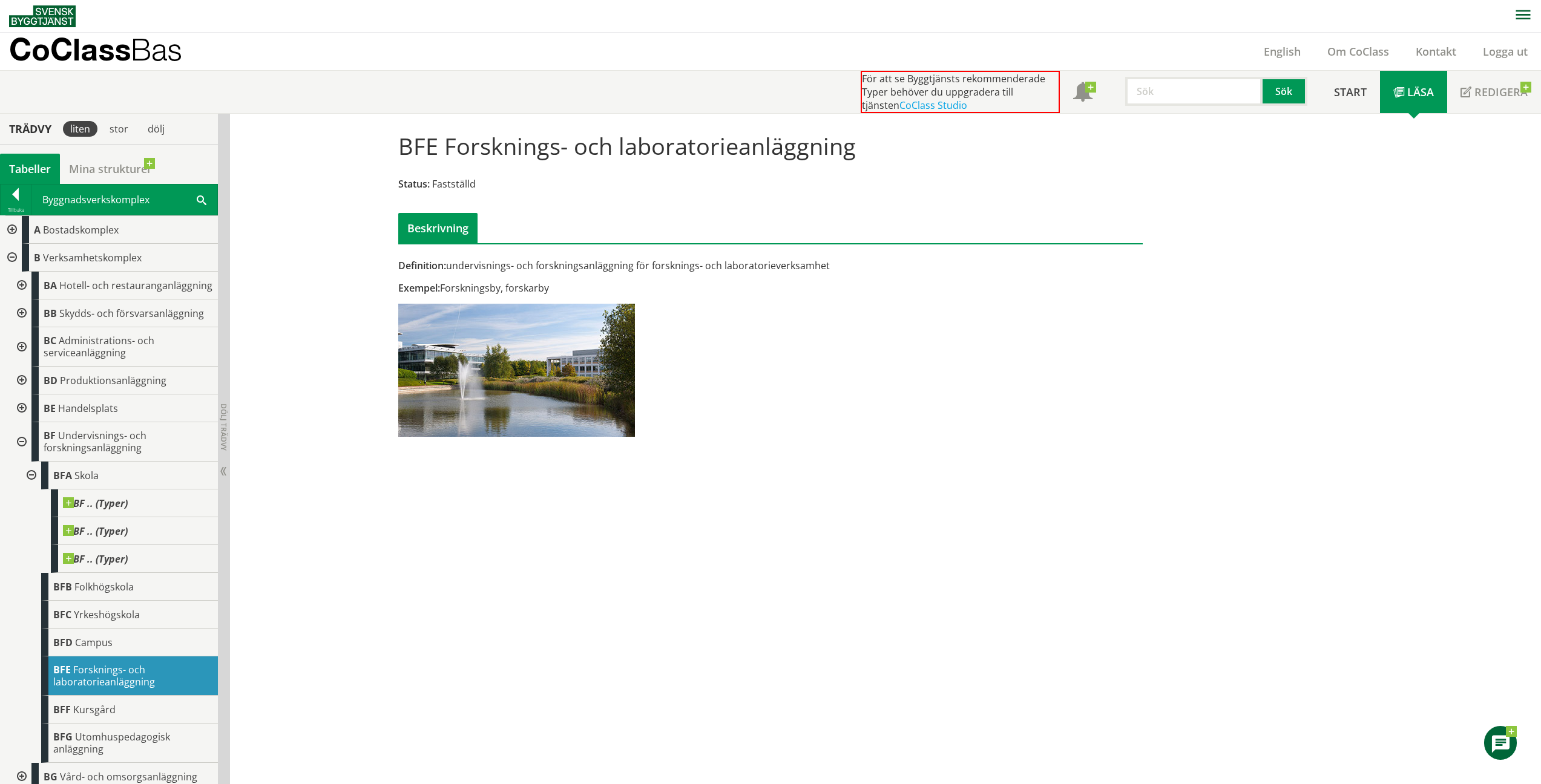
click at [101, 717] on span "Kursgård" at bounding box center [94, 710] width 42 height 13
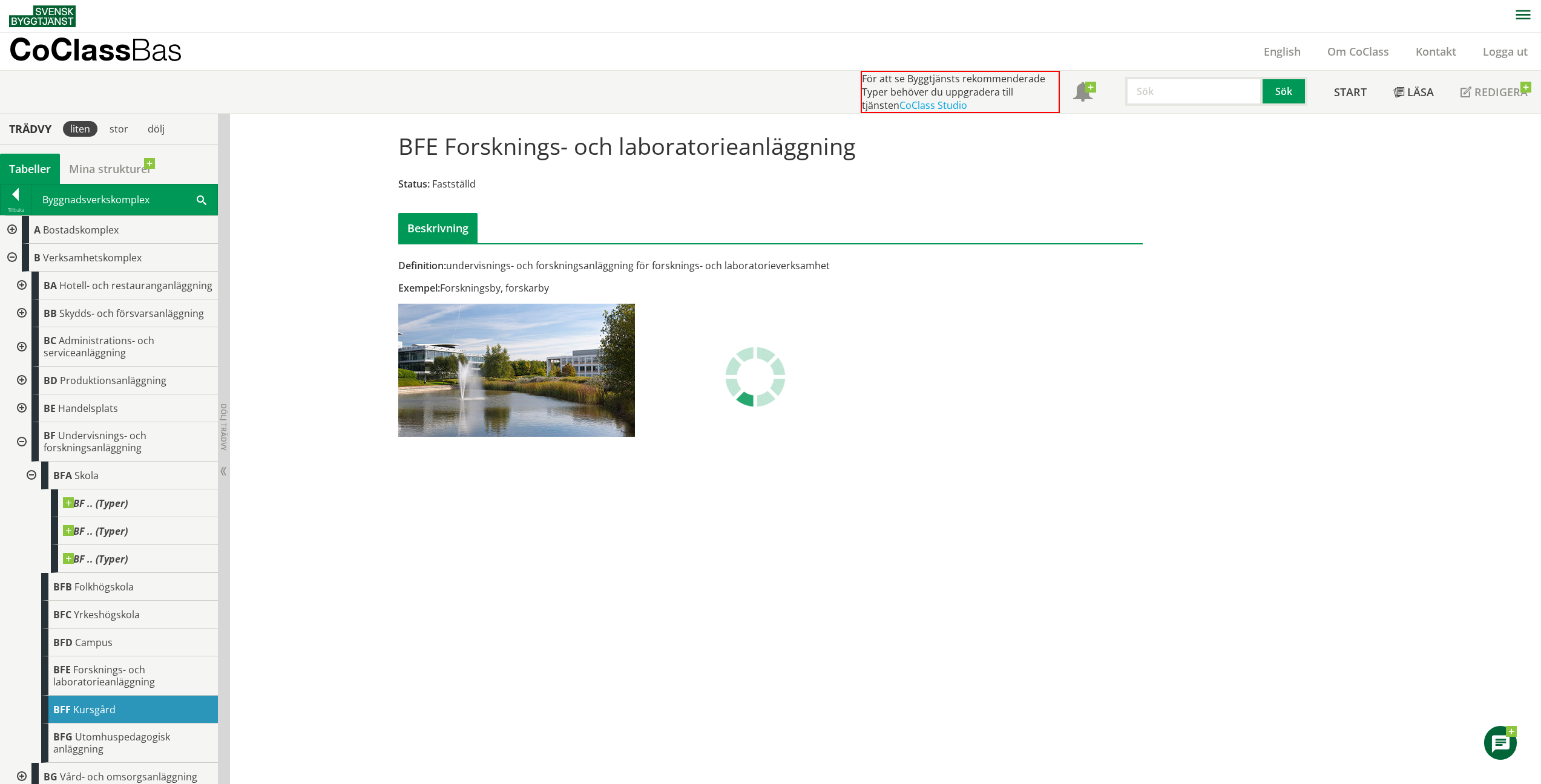
click at [101, 717] on span "Kursgård" at bounding box center [94, 710] width 42 height 13
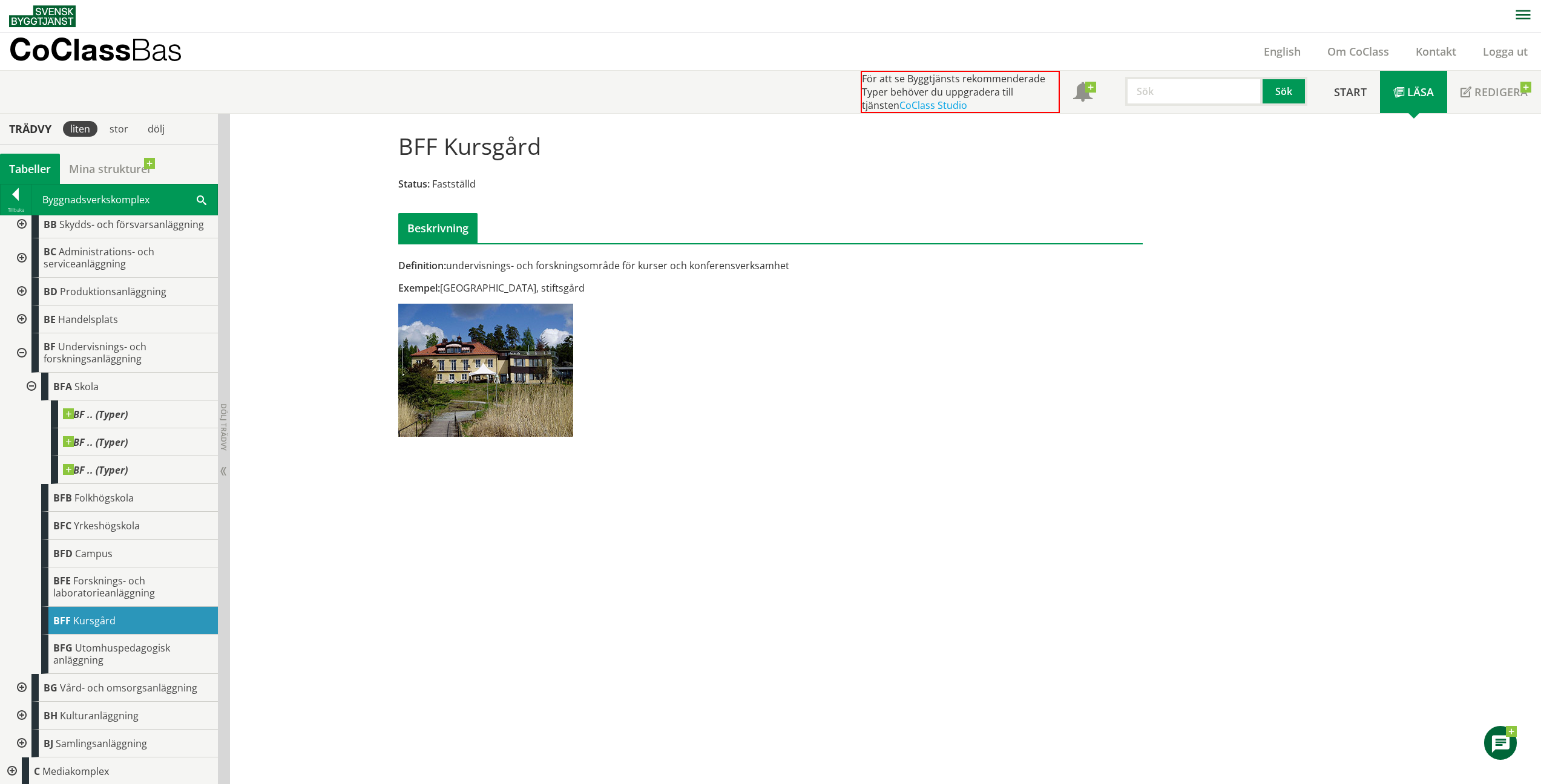
scroll to position [157, 0]
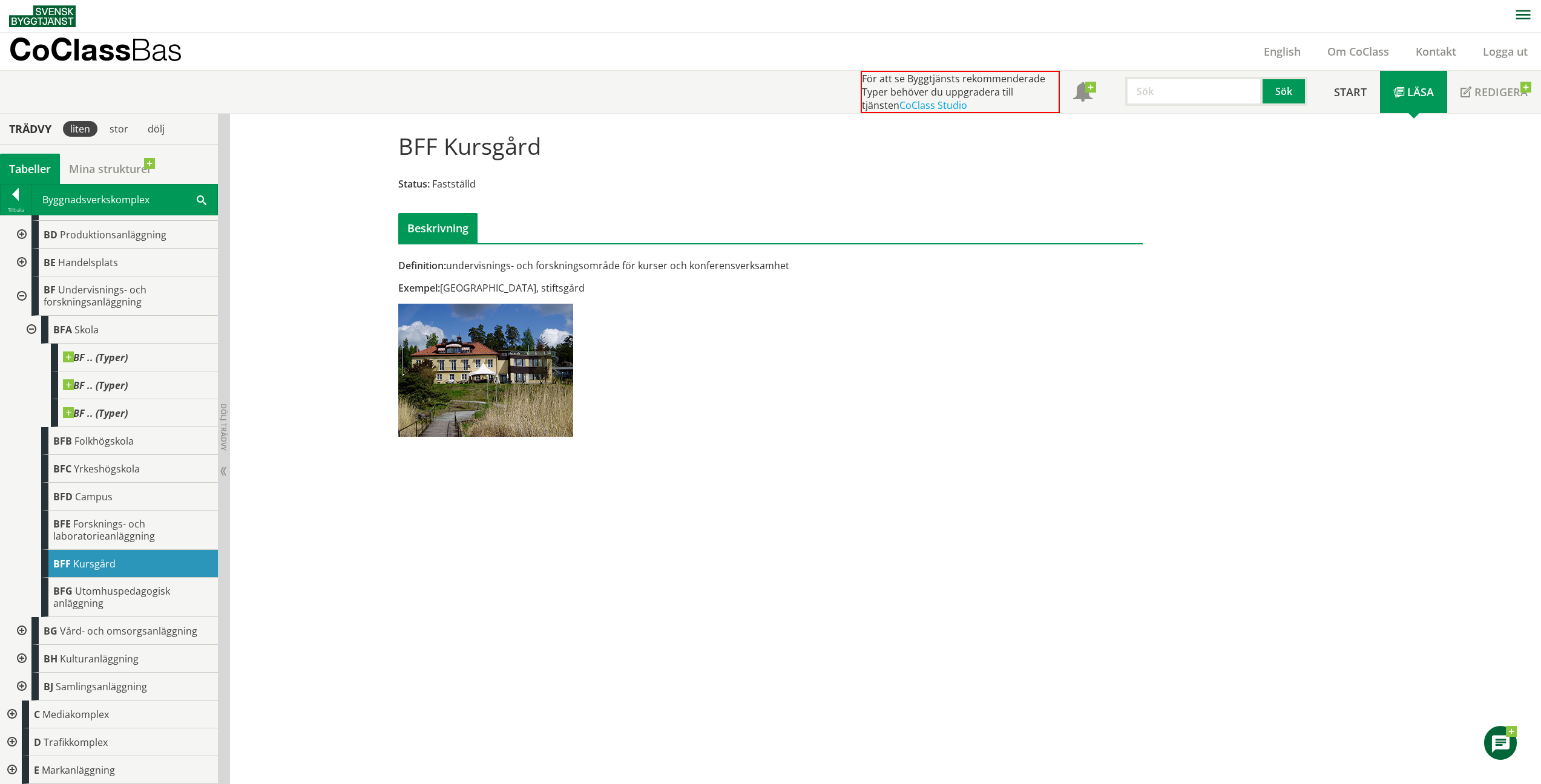
click at [121, 583] on div "BFG Utomhuspedagogisk anläggning" at bounding box center [129, 597] width 177 height 39
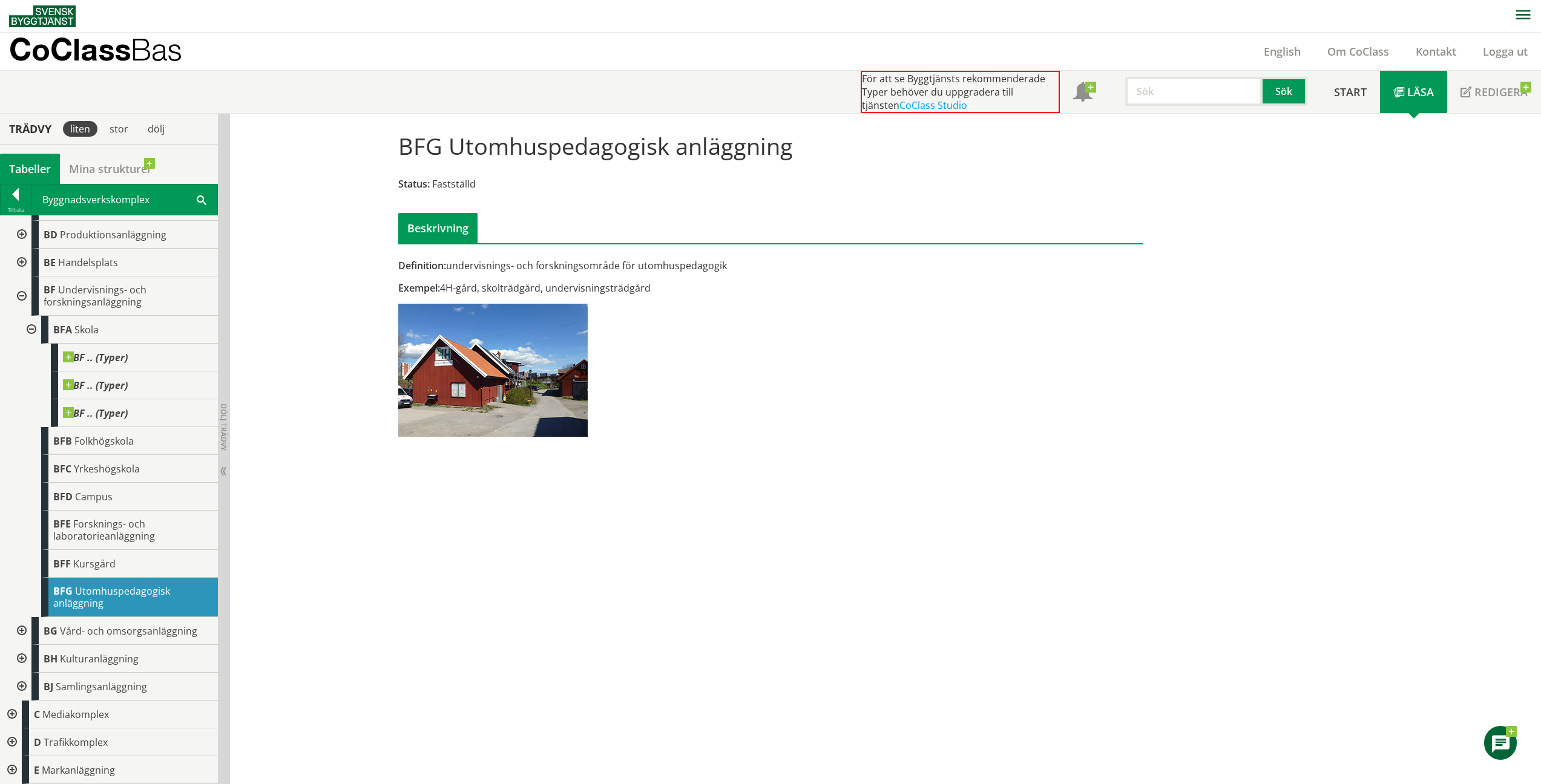
click at [21, 296] on div at bounding box center [20, 296] width 22 height 39
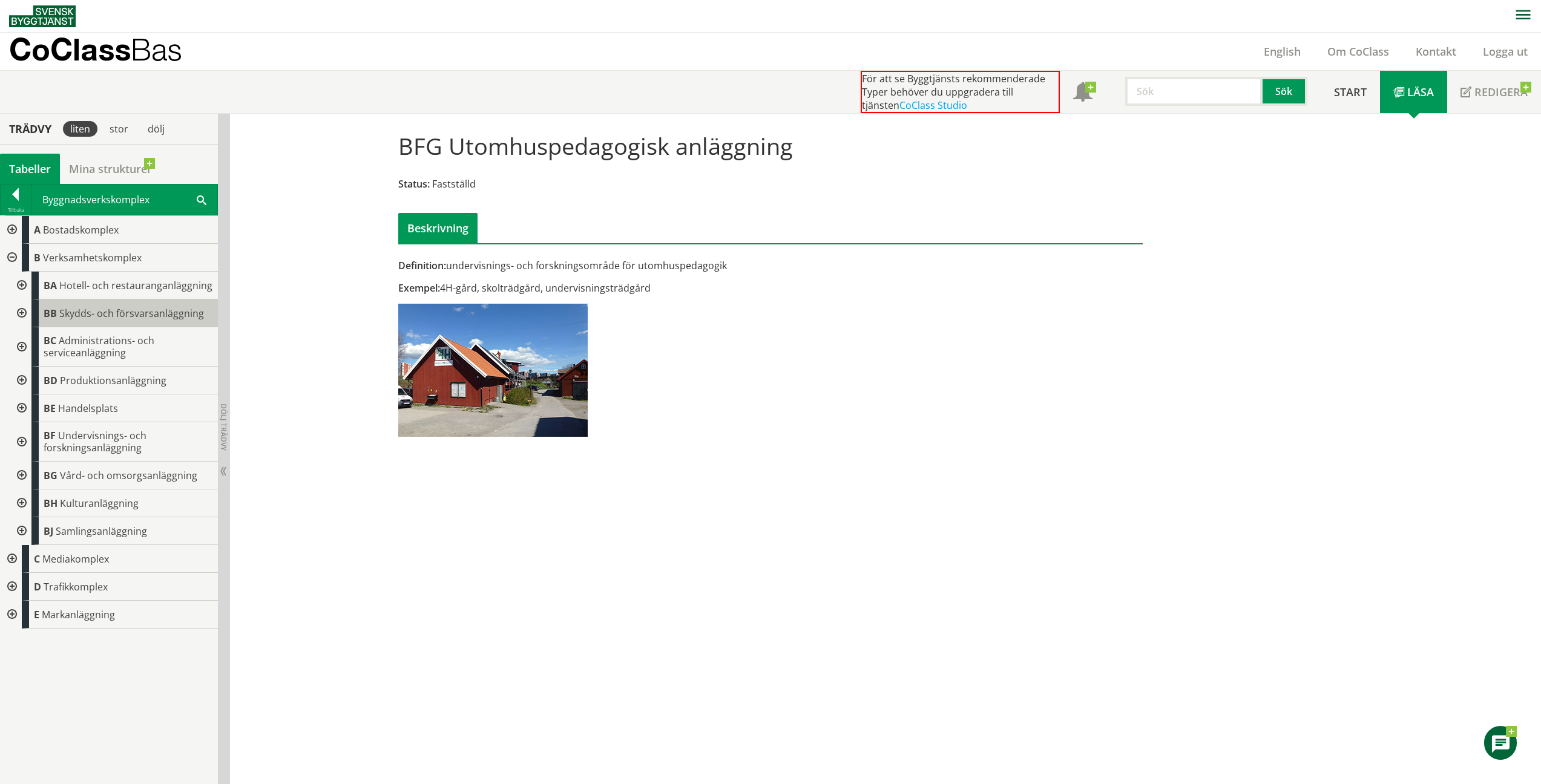
click at [93, 317] on span "Skydds- och försvarsanläggning" at bounding box center [132, 313] width 145 height 13
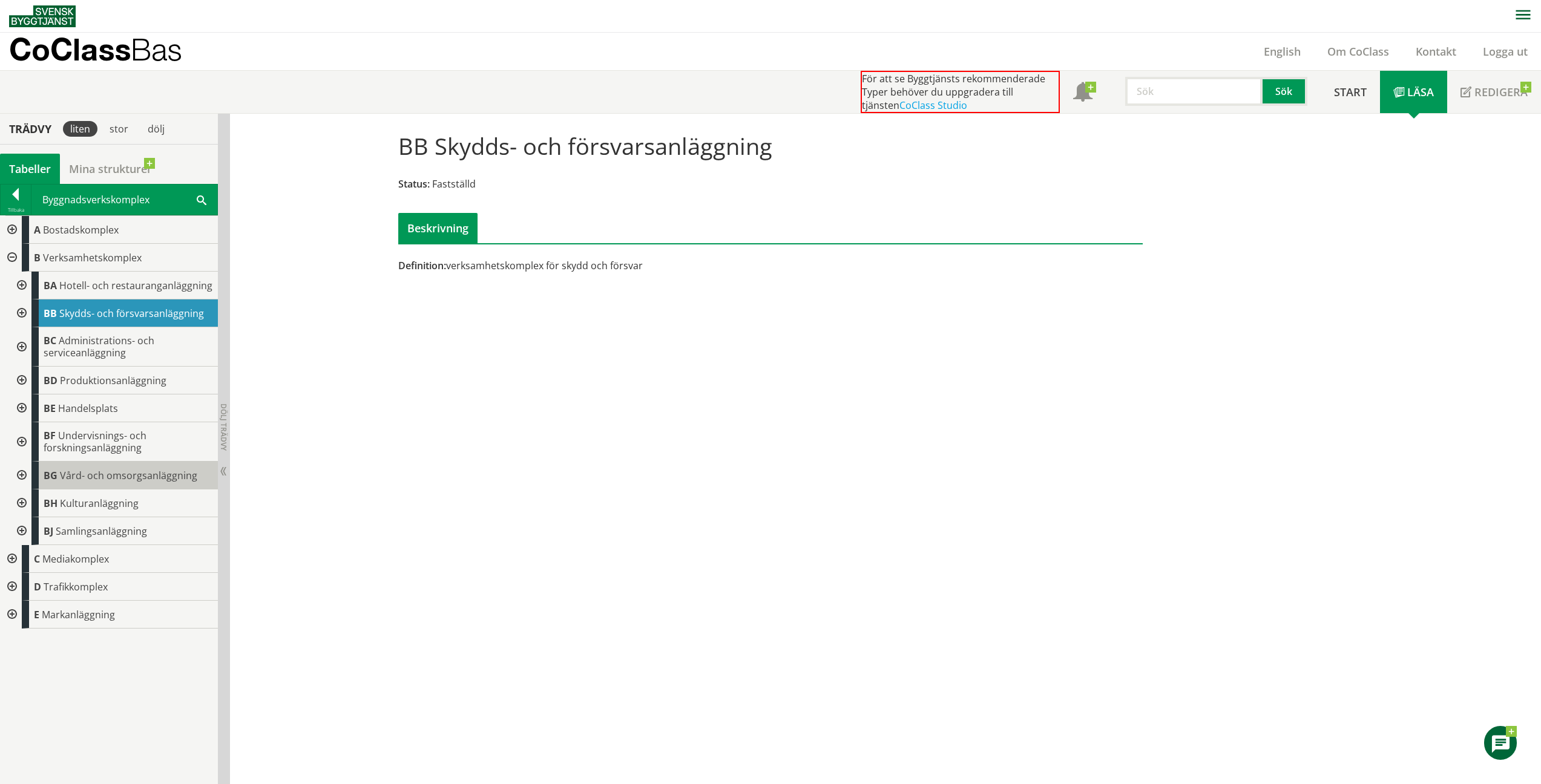
click at [48, 469] on span "BG" at bounding box center [50, 475] width 14 height 13
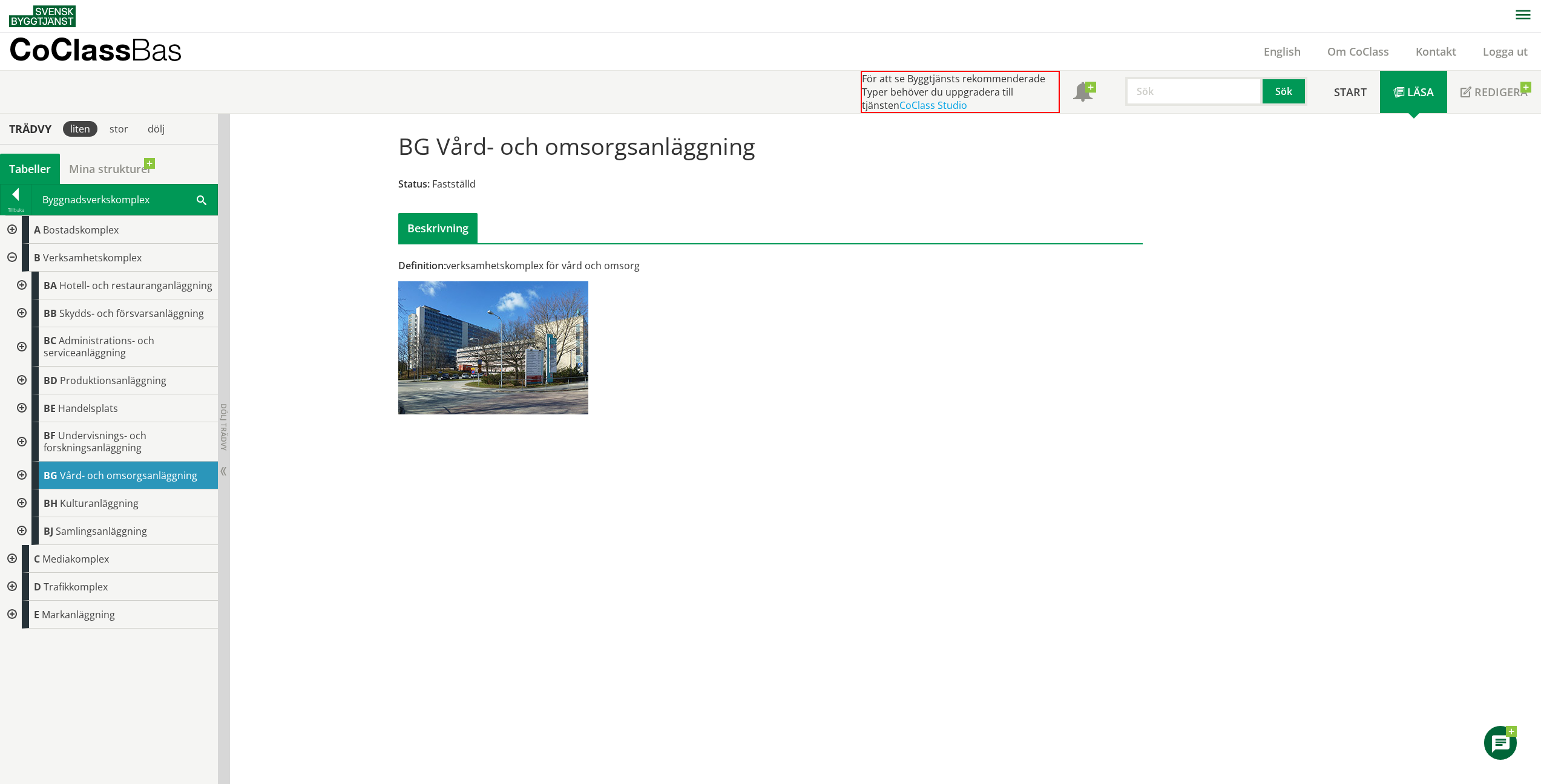
click at [23, 474] on div at bounding box center [20, 475] width 22 height 28
click at [111, 505] on span "Sjukhusområde" at bounding box center [112, 503] width 72 height 13
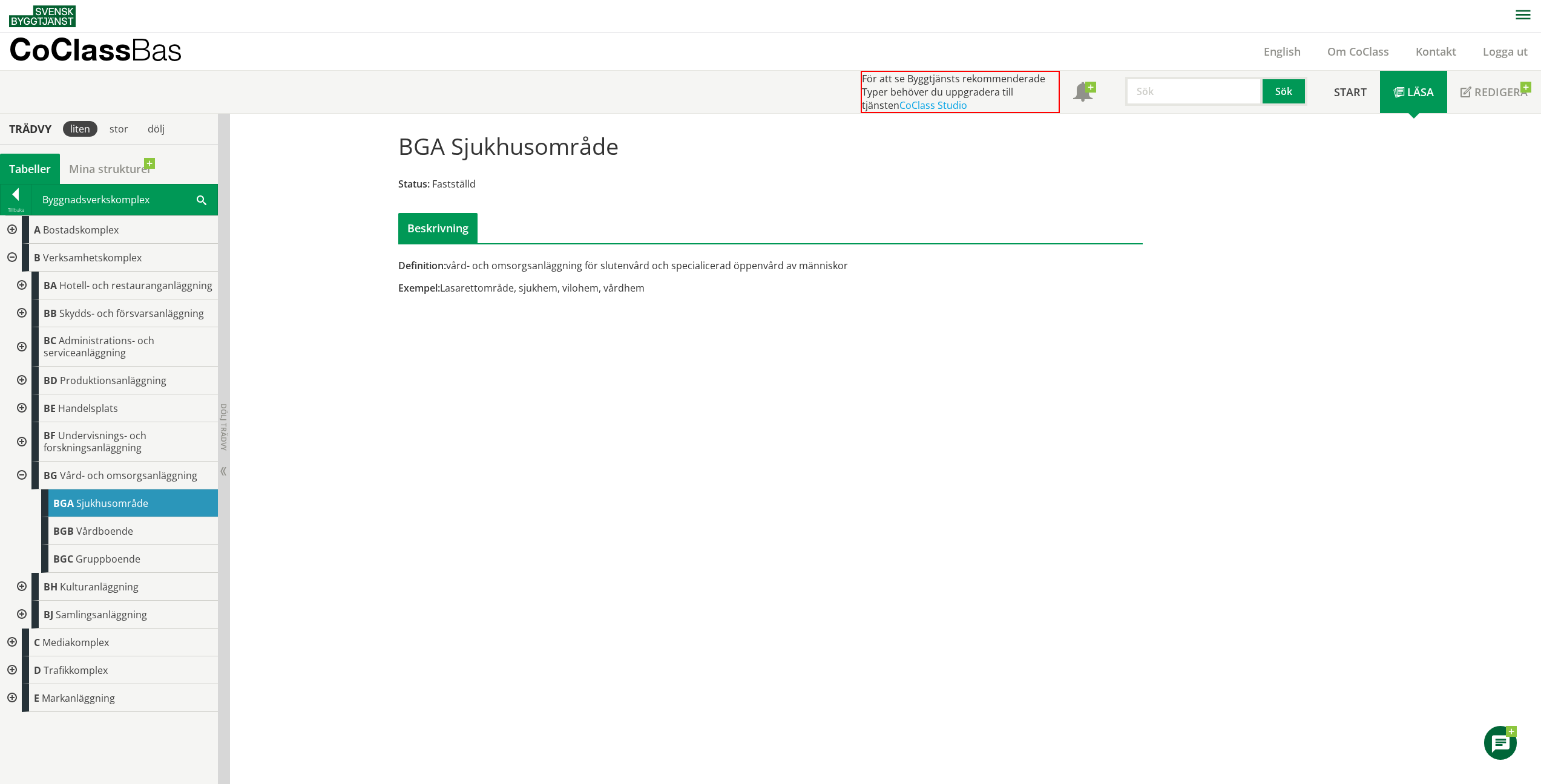
click at [97, 528] on span "Vårdboende" at bounding box center [104, 531] width 57 height 13
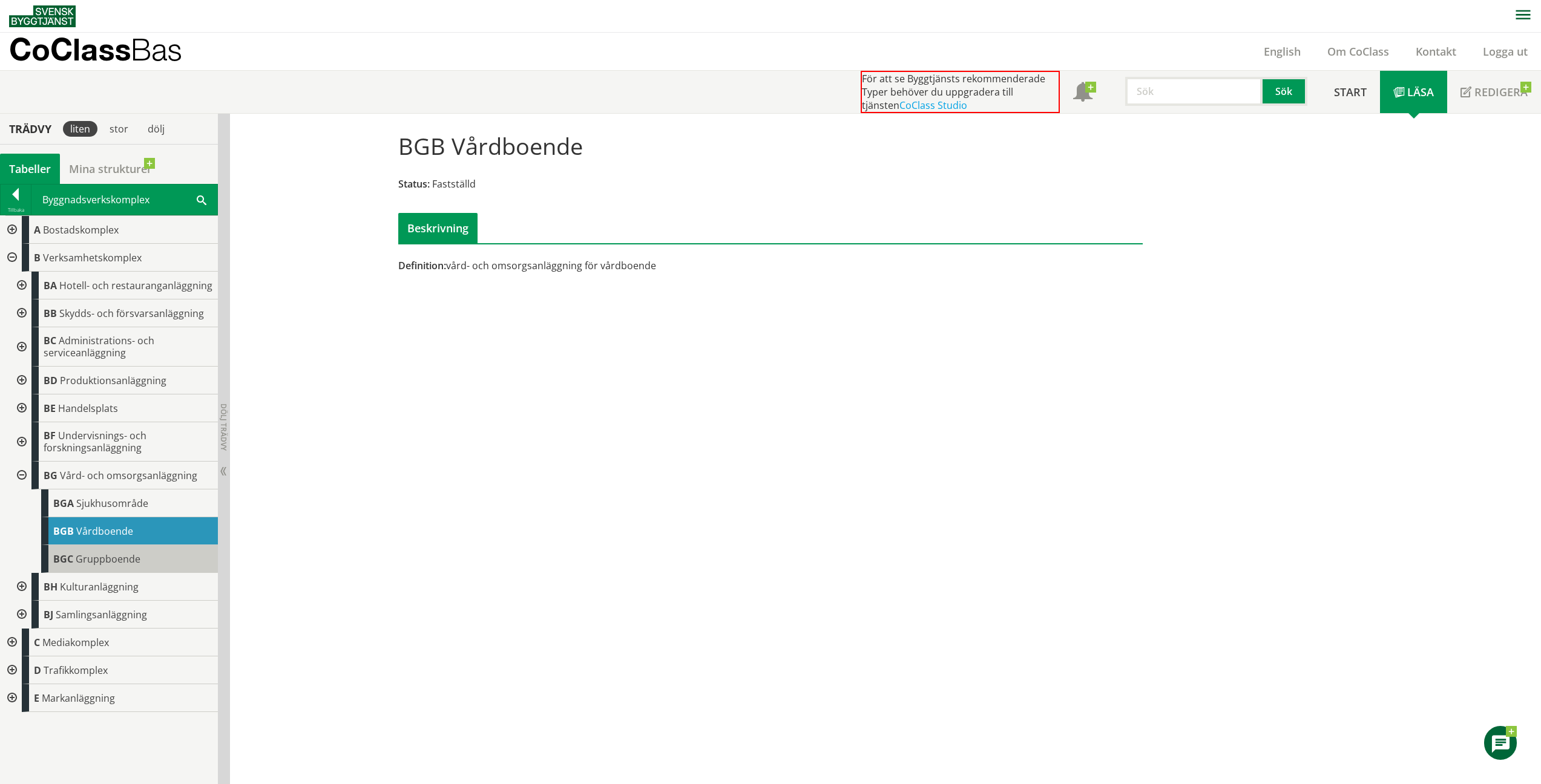
click at [114, 556] on span "Gruppboende" at bounding box center [108, 559] width 65 height 13
click at [21, 474] on div at bounding box center [20, 475] width 22 height 28
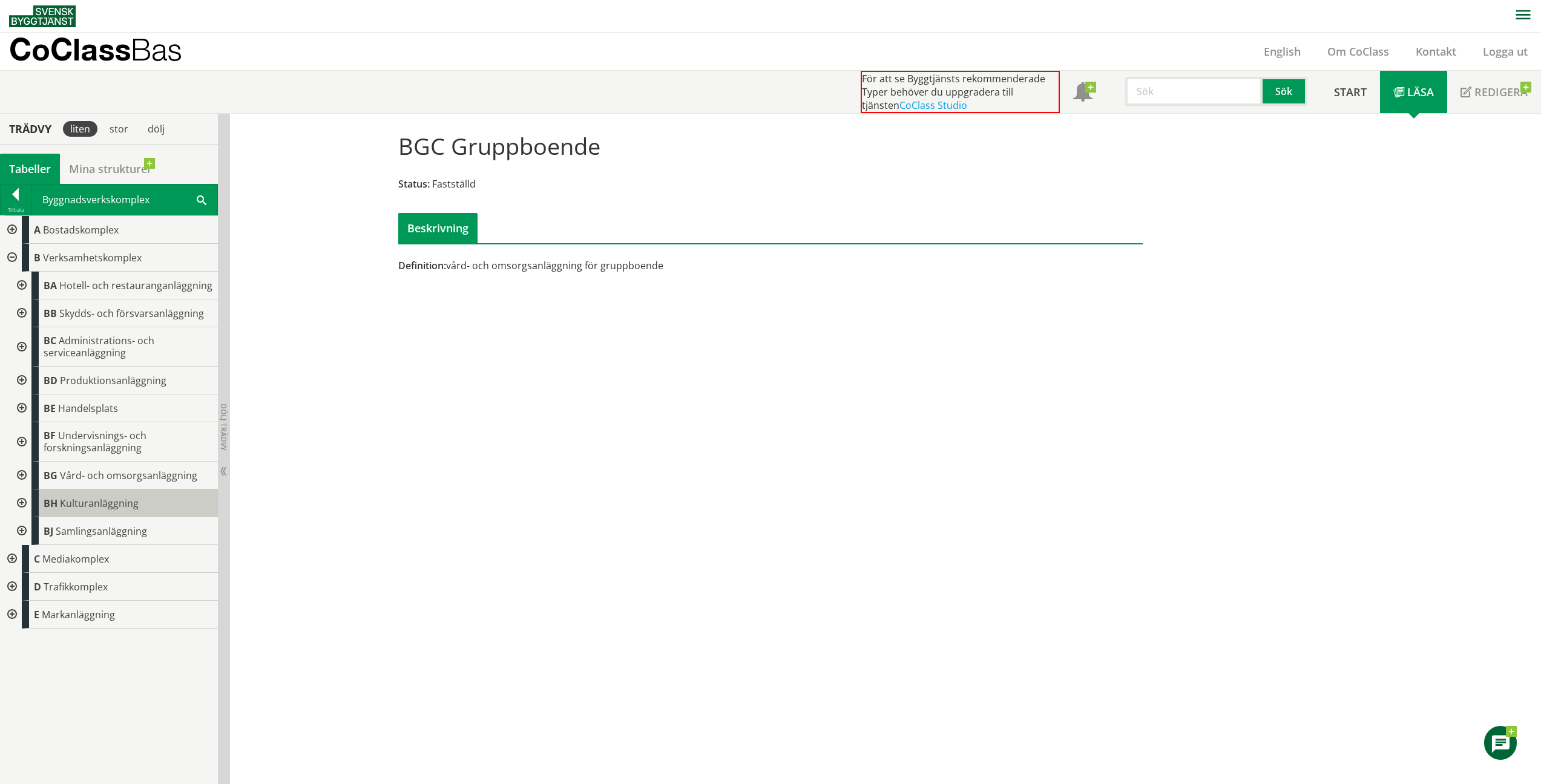
click at [47, 501] on span "BH" at bounding box center [50, 503] width 14 height 13
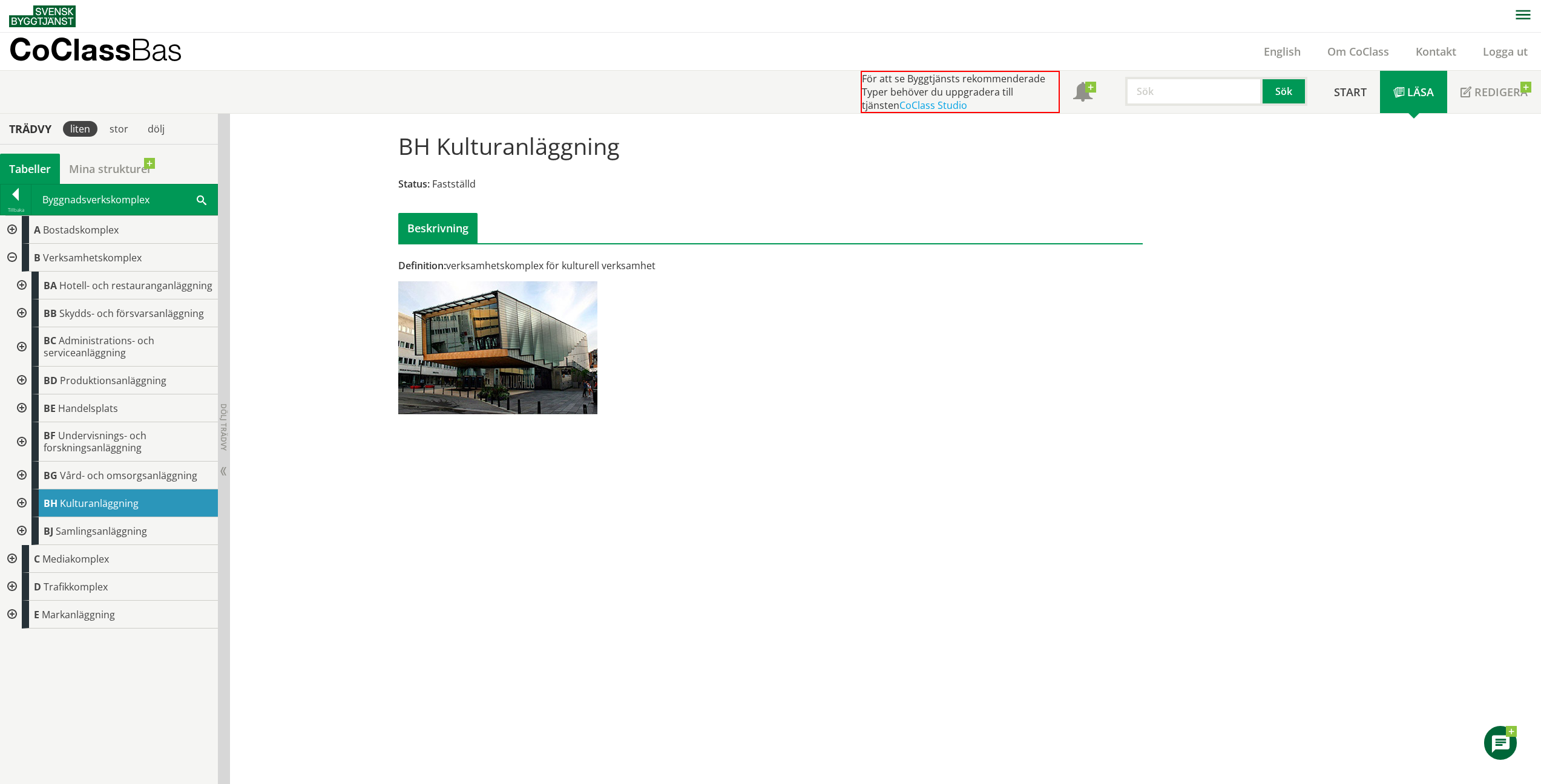
click at [20, 531] on div at bounding box center [20, 531] width 22 height 28
click at [22, 524] on div at bounding box center [20, 531] width 22 height 28
click at [21, 507] on div at bounding box center [20, 503] width 22 height 28
click at [76, 528] on span "Friluftsmuseum" at bounding box center [112, 531] width 72 height 13
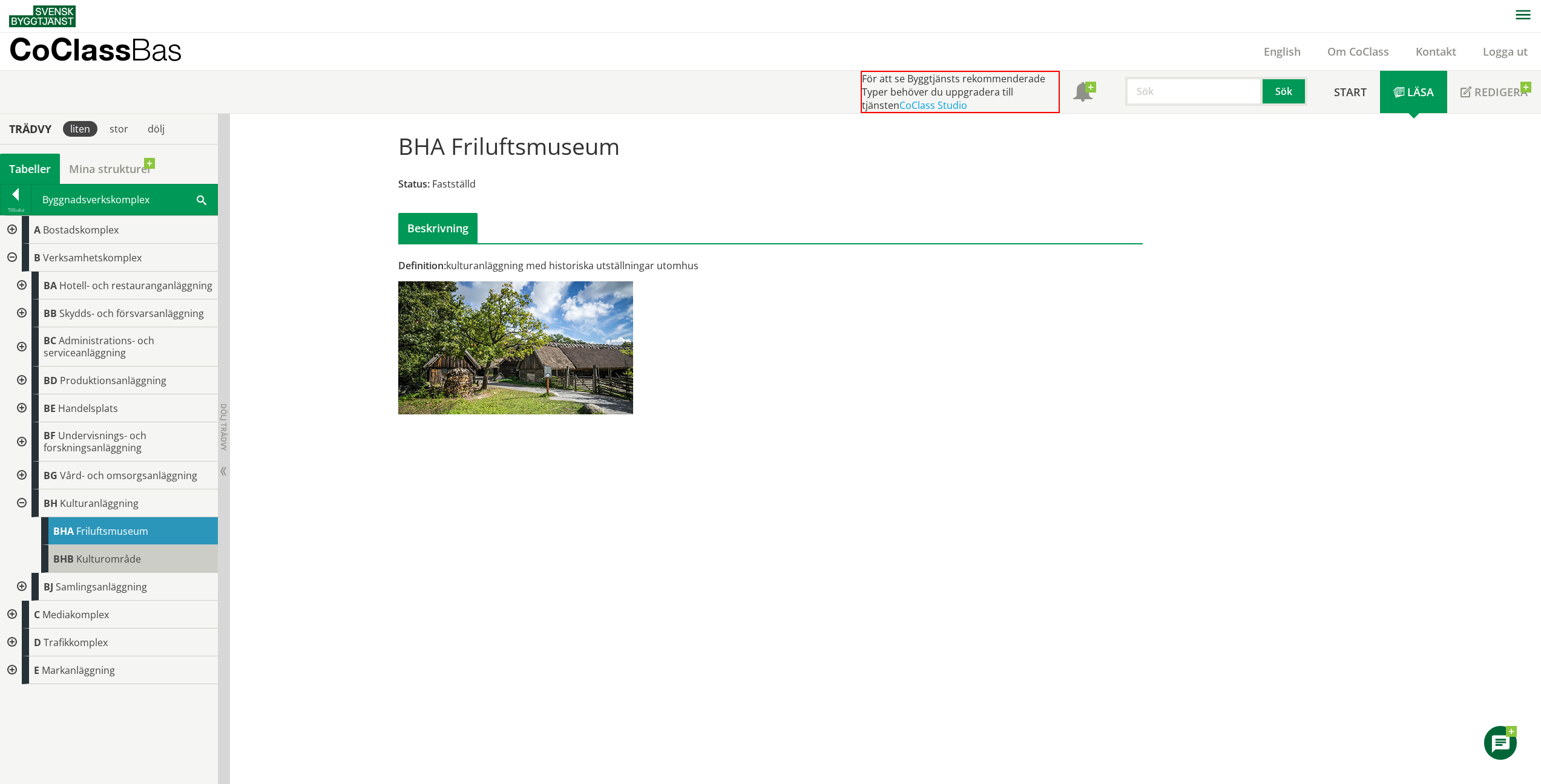
click at [147, 565] on div "BHB Kulturområde" at bounding box center [129, 559] width 177 height 28
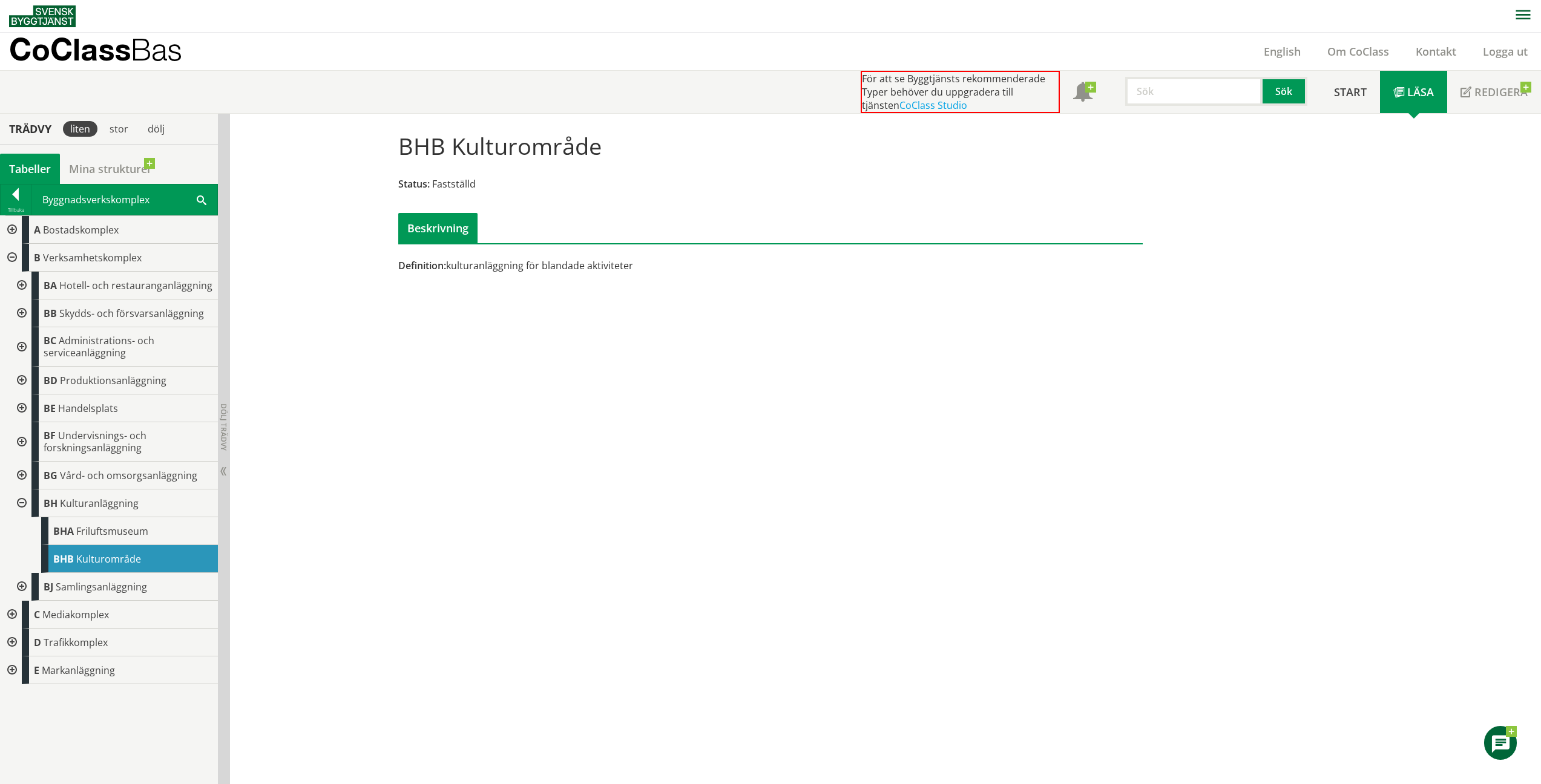
click at [21, 586] on div at bounding box center [20, 587] width 22 height 28
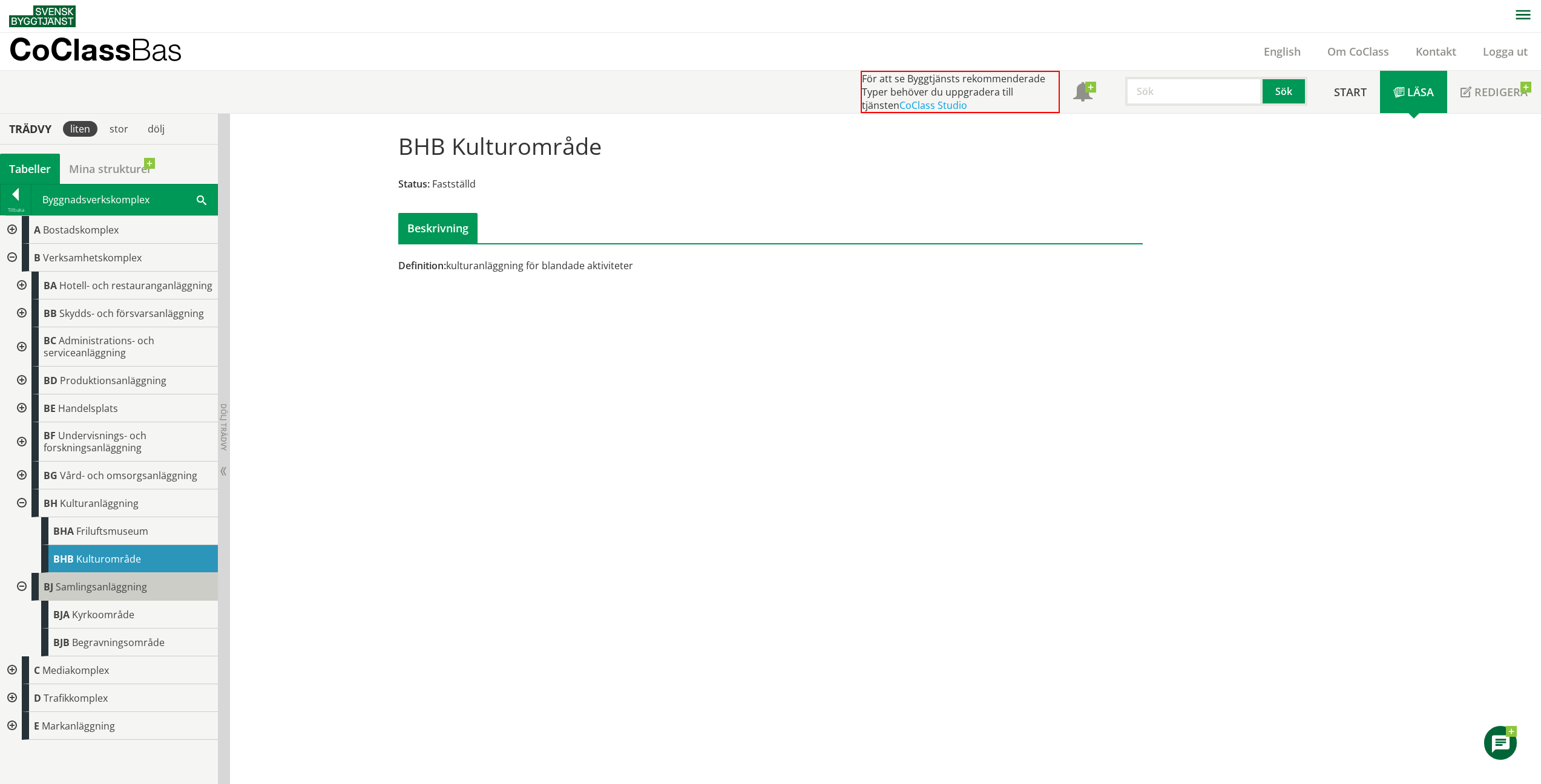
click at [133, 591] on span "Samlingsanläggning" at bounding box center [101, 587] width 91 height 13
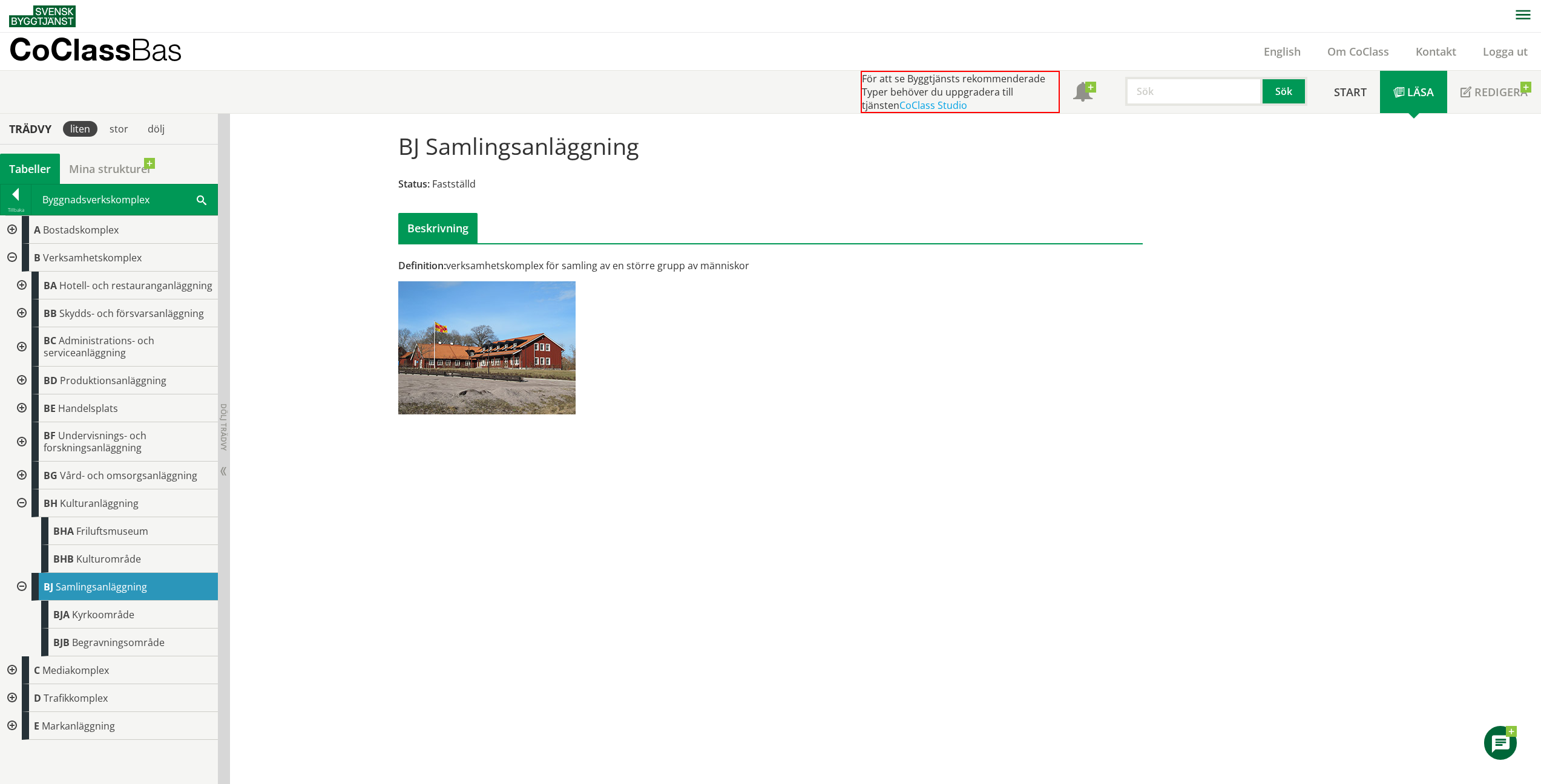
click at [24, 502] on div at bounding box center [20, 503] width 22 height 28
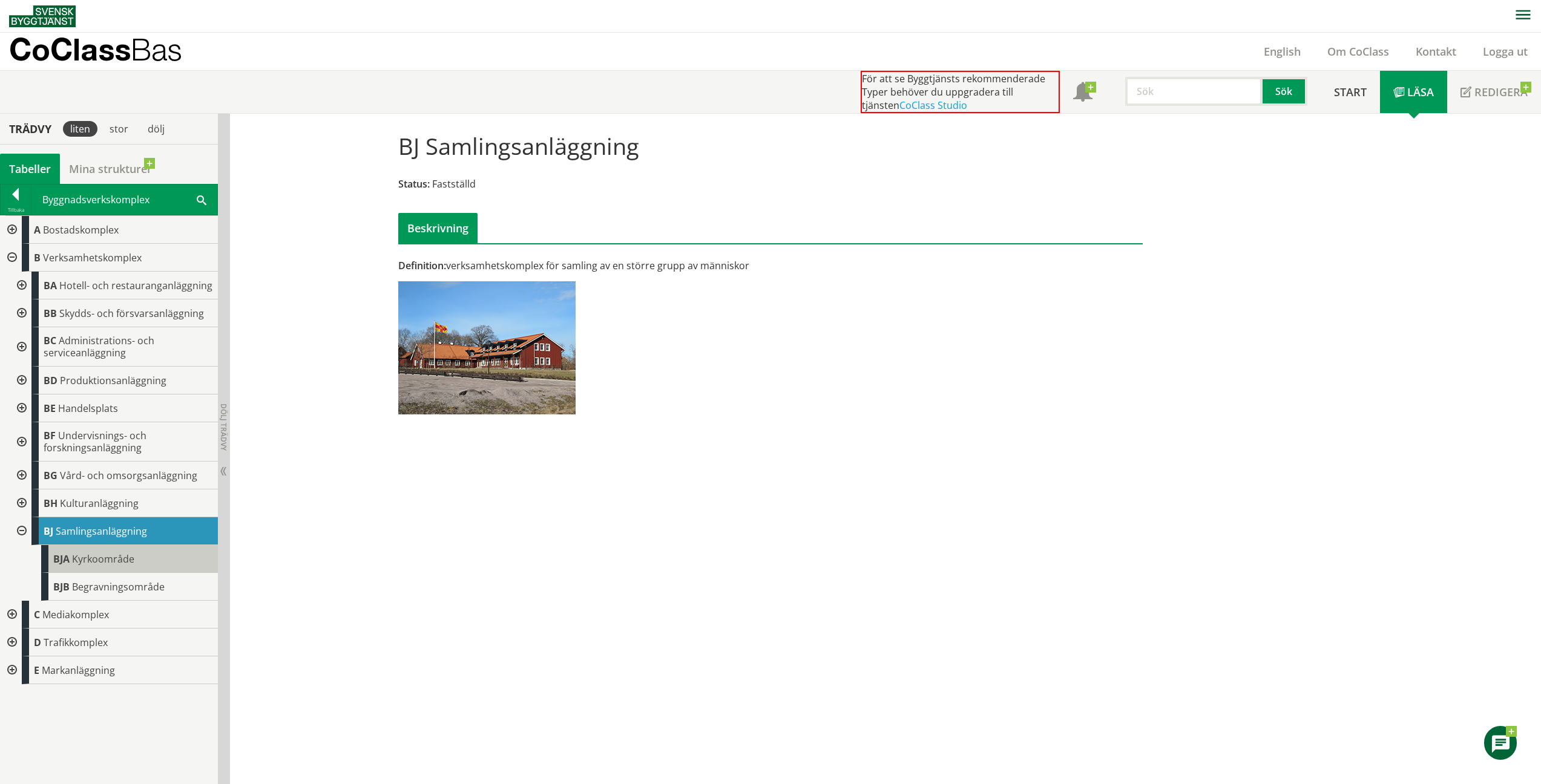
click at [136, 559] on div "[GEOGRAPHIC_DATA]" at bounding box center [129, 559] width 177 height 28
click at [103, 566] on div "[GEOGRAPHIC_DATA]" at bounding box center [129, 559] width 177 height 28
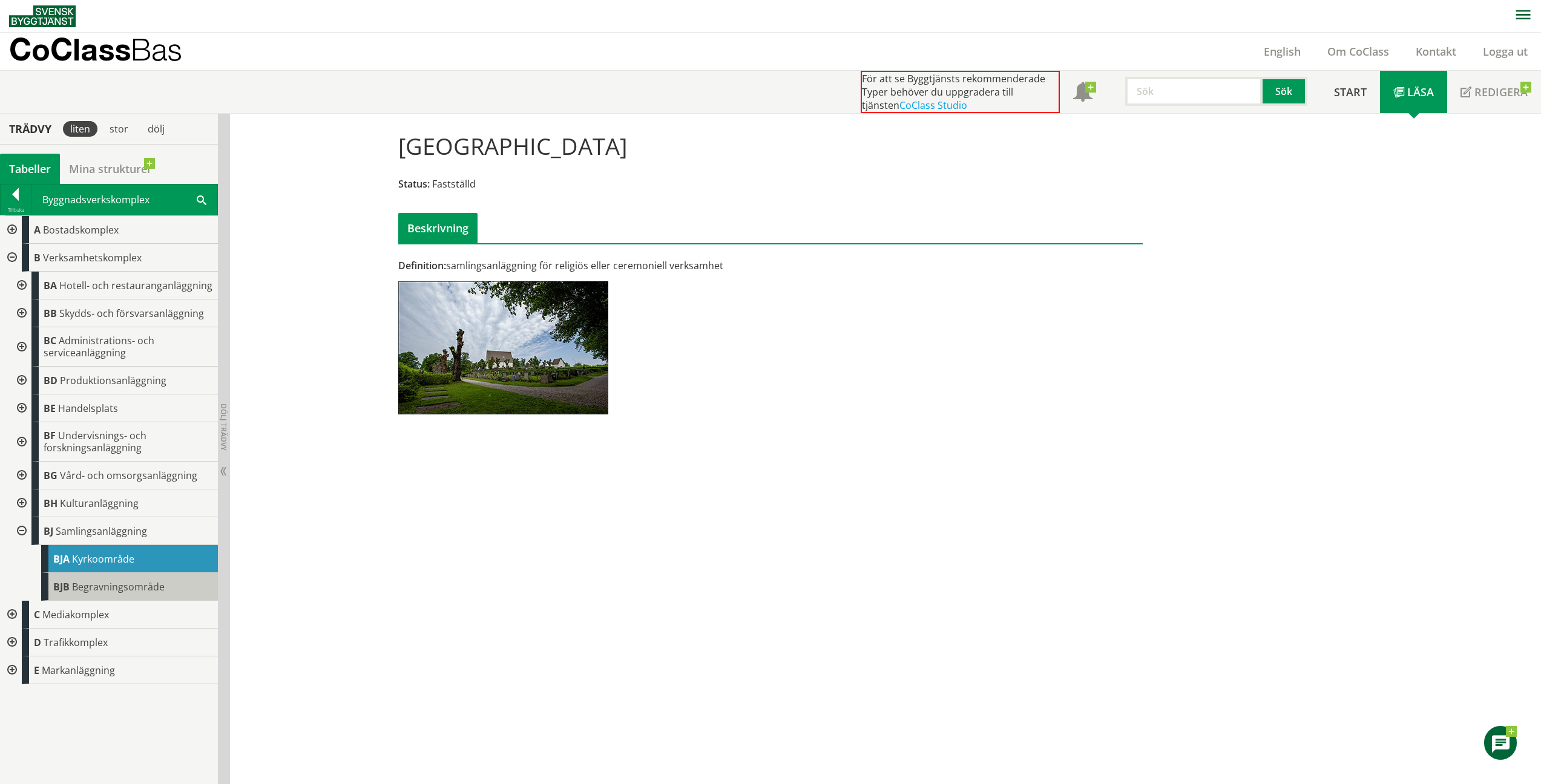
click at [123, 585] on span "Begravningsområde" at bounding box center [118, 587] width 93 height 13
click at [124, 585] on body "AMA AMA Beskrivningsverktyg AMA Funktion BSAB Bygginfo Byggjura Byggkatalogen […" at bounding box center [770, 392] width 1541 height 784
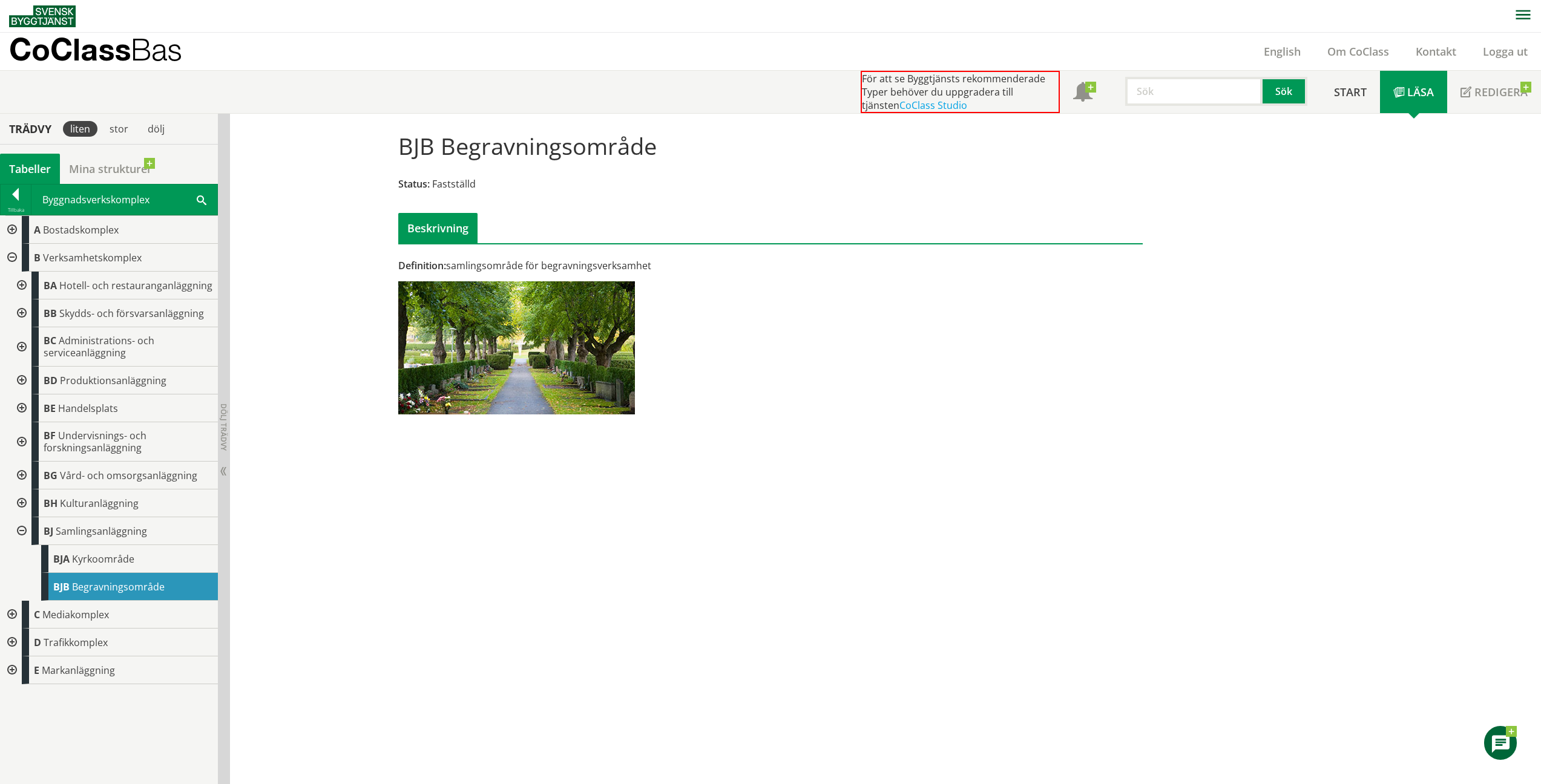
click at [24, 531] on div at bounding box center [20, 531] width 22 height 28
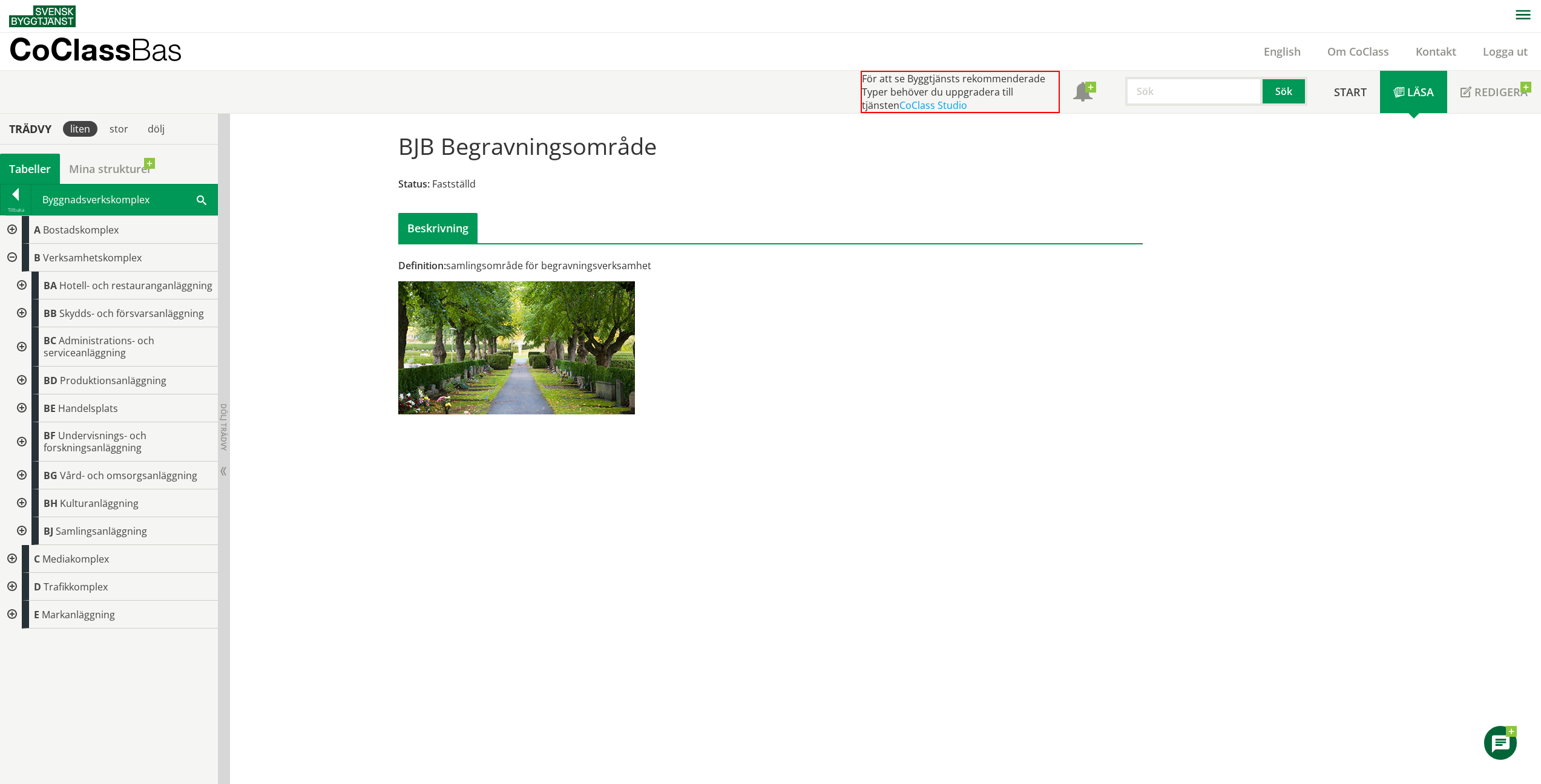
click at [14, 556] on div at bounding box center [10, 559] width 22 height 28
click at [11, 258] on div at bounding box center [10, 258] width 22 height 28
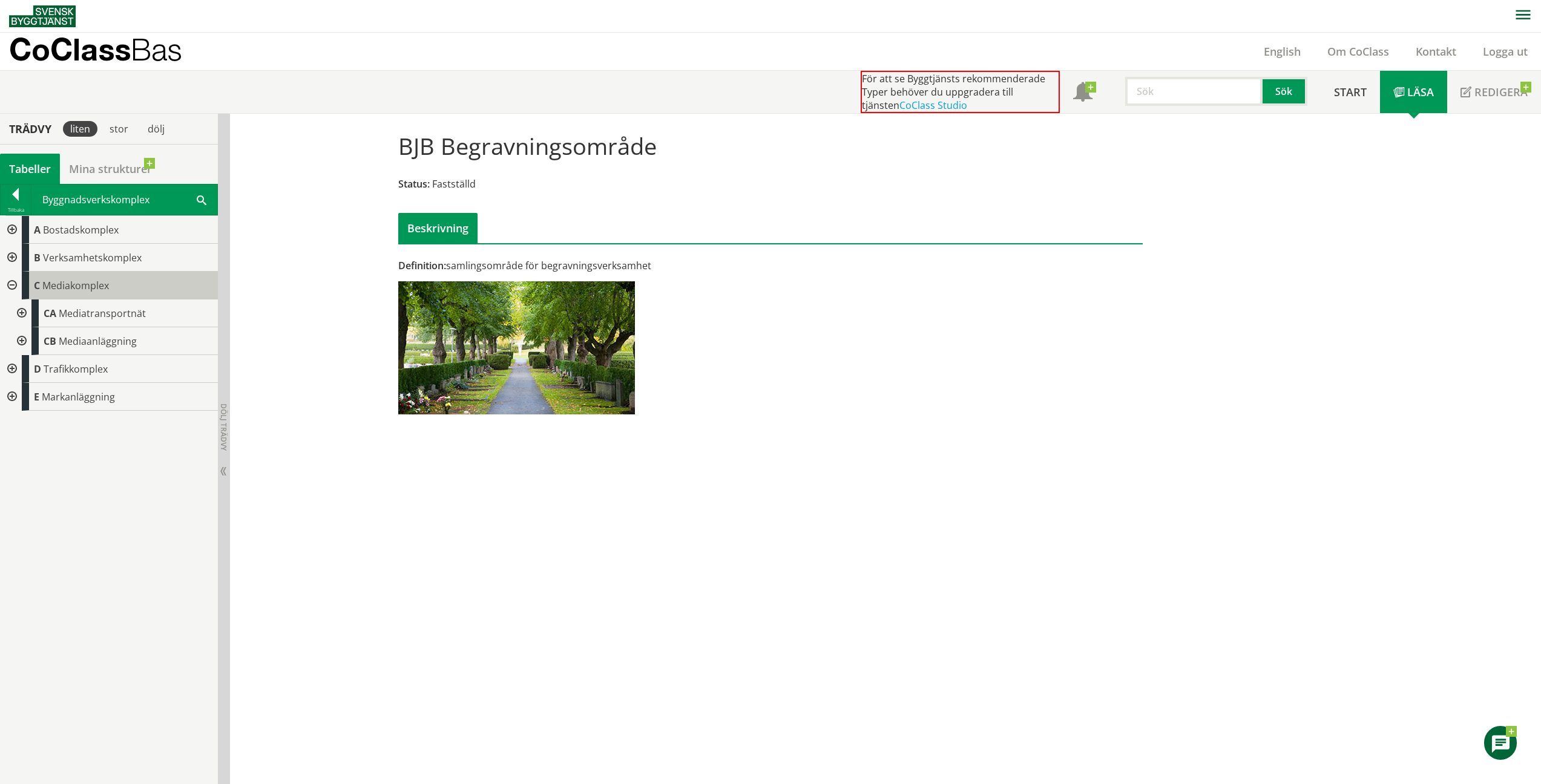
click at [80, 294] on div "C Mediakomplex" at bounding box center [119, 285] width 196 height 28
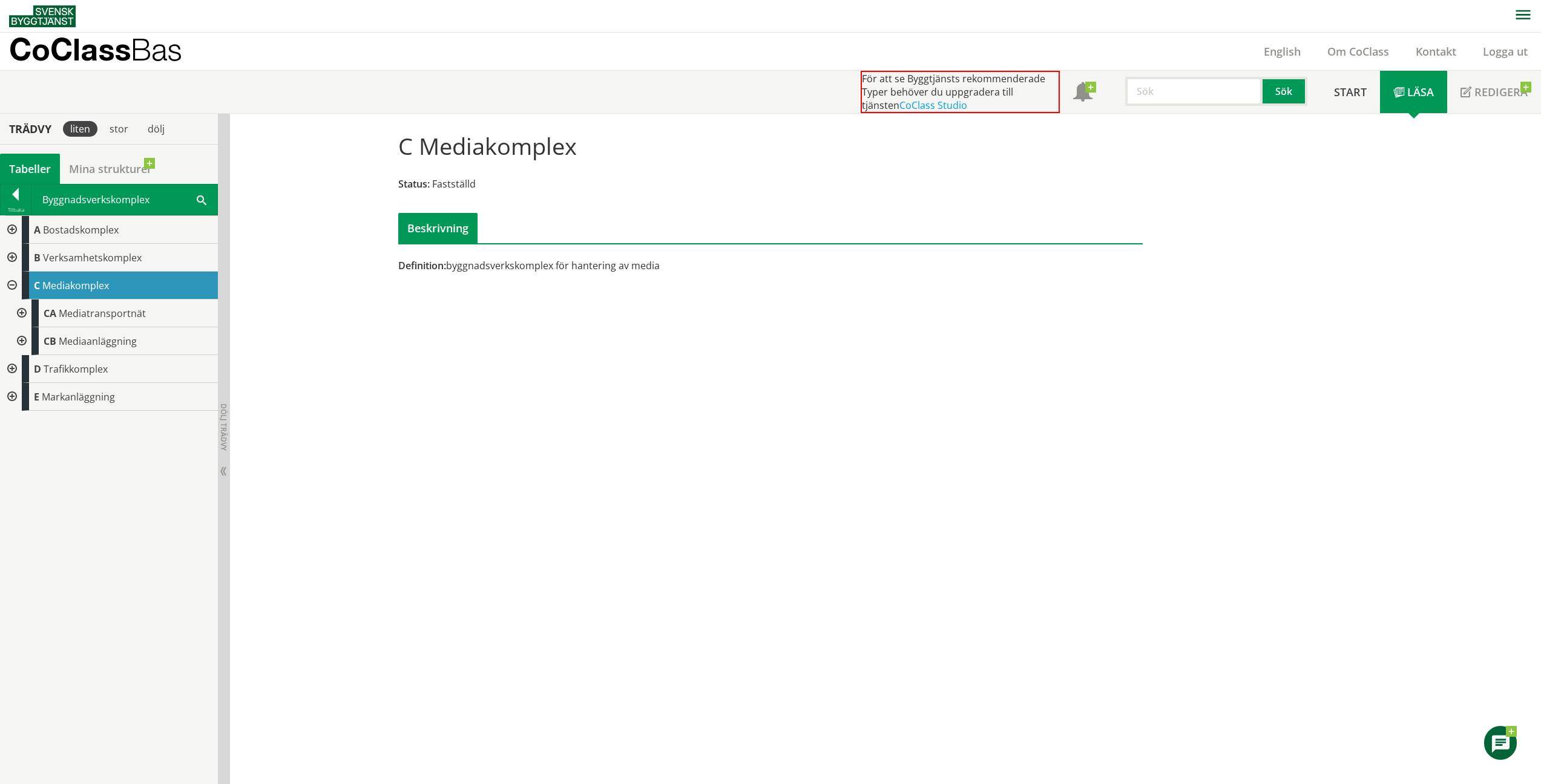
click at [22, 314] on div at bounding box center [20, 313] width 22 height 28
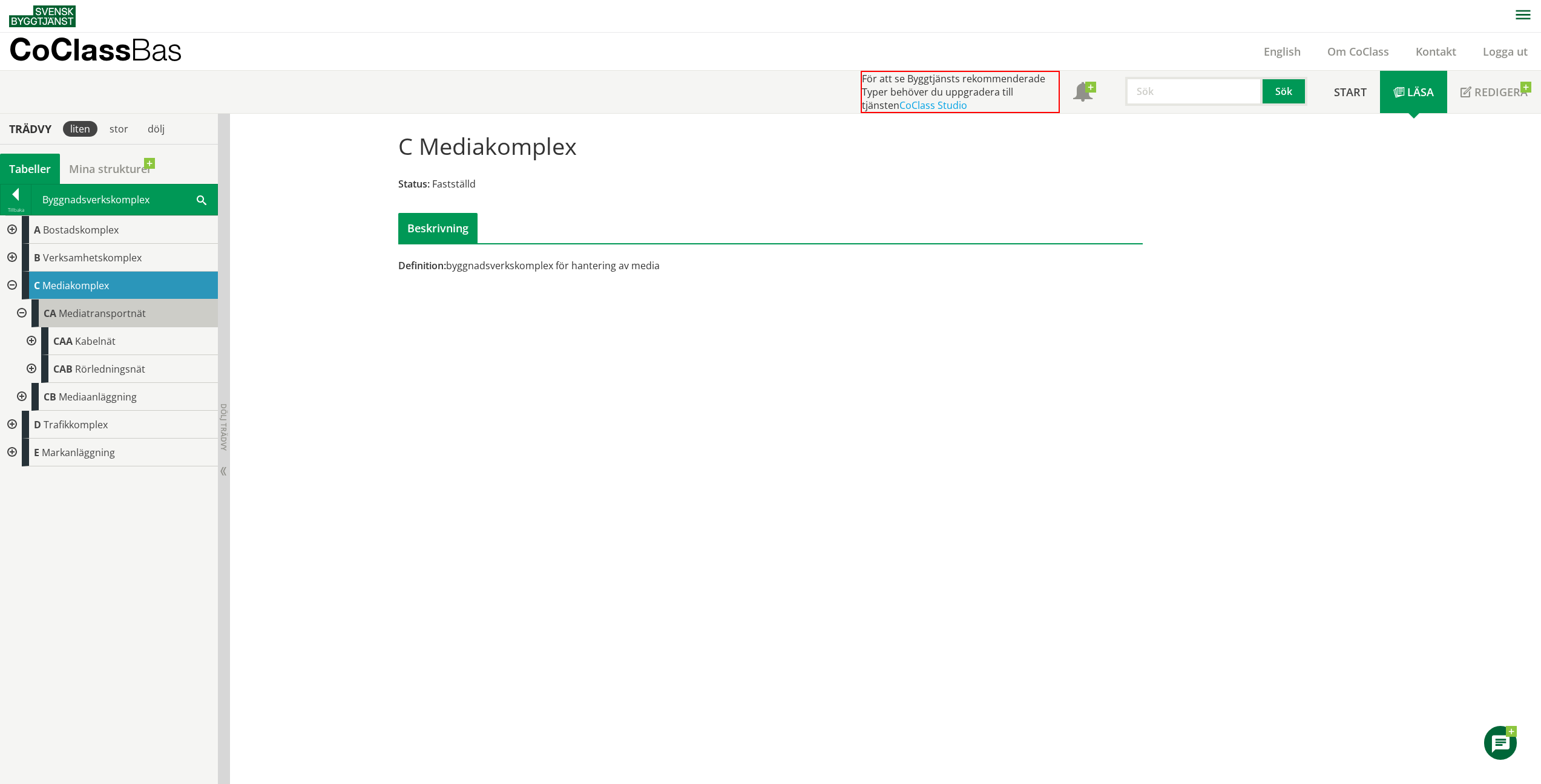
click at [81, 316] on span "Mediatransportnät" at bounding box center [102, 313] width 87 height 13
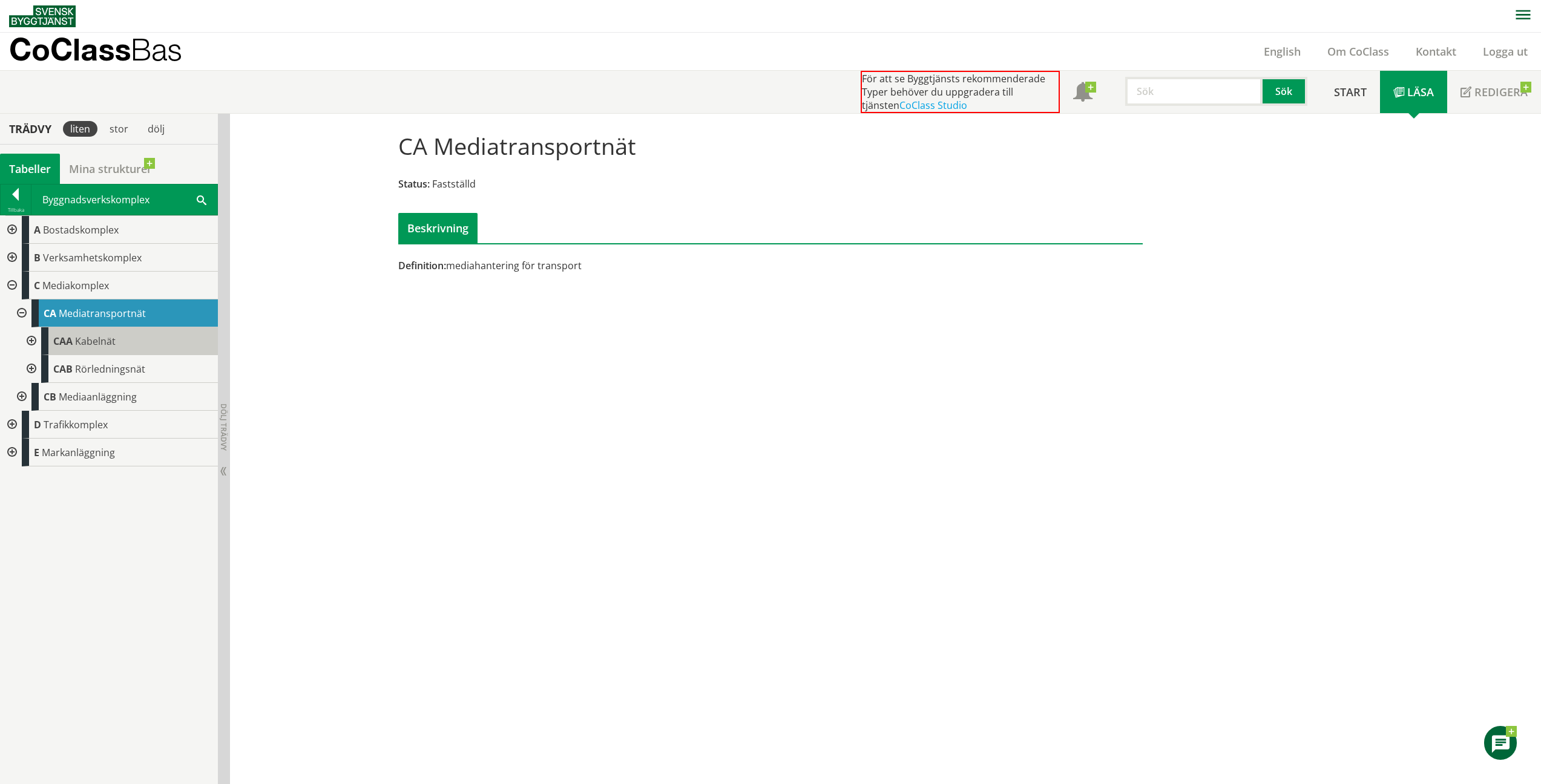
click at [110, 348] on div "CAA Kabelnät" at bounding box center [129, 341] width 177 height 28
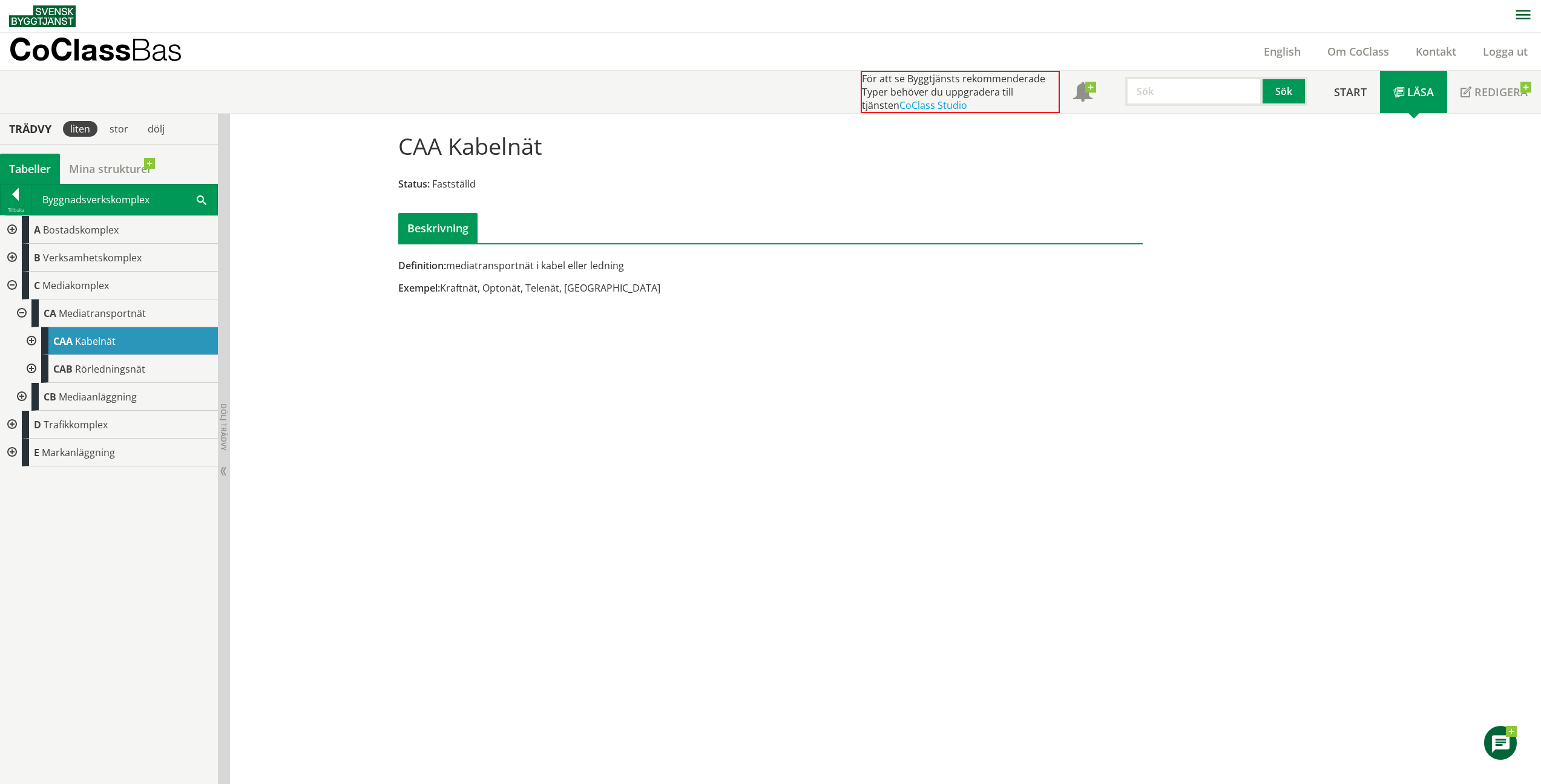
click at [110, 348] on div "CAA Kabelnät" at bounding box center [129, 341] width 177 height 28
click at [94, 366] on span "Rörledningsnät" at bounding box center [110, 369] width 71 height 13
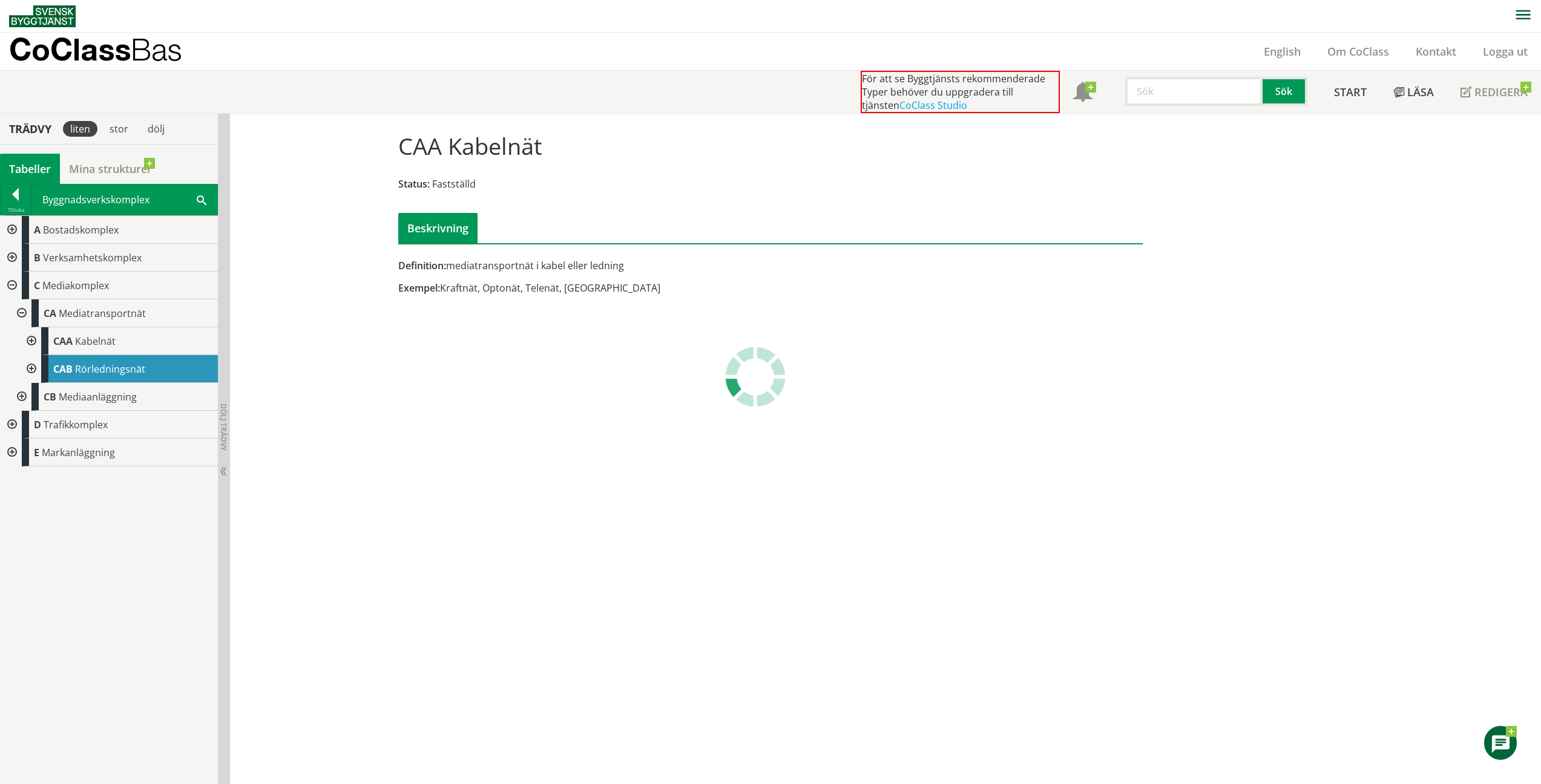
click at [94, 366] on span "Rörledningsnät" at bounding box center [110, 369] width 71 height 13
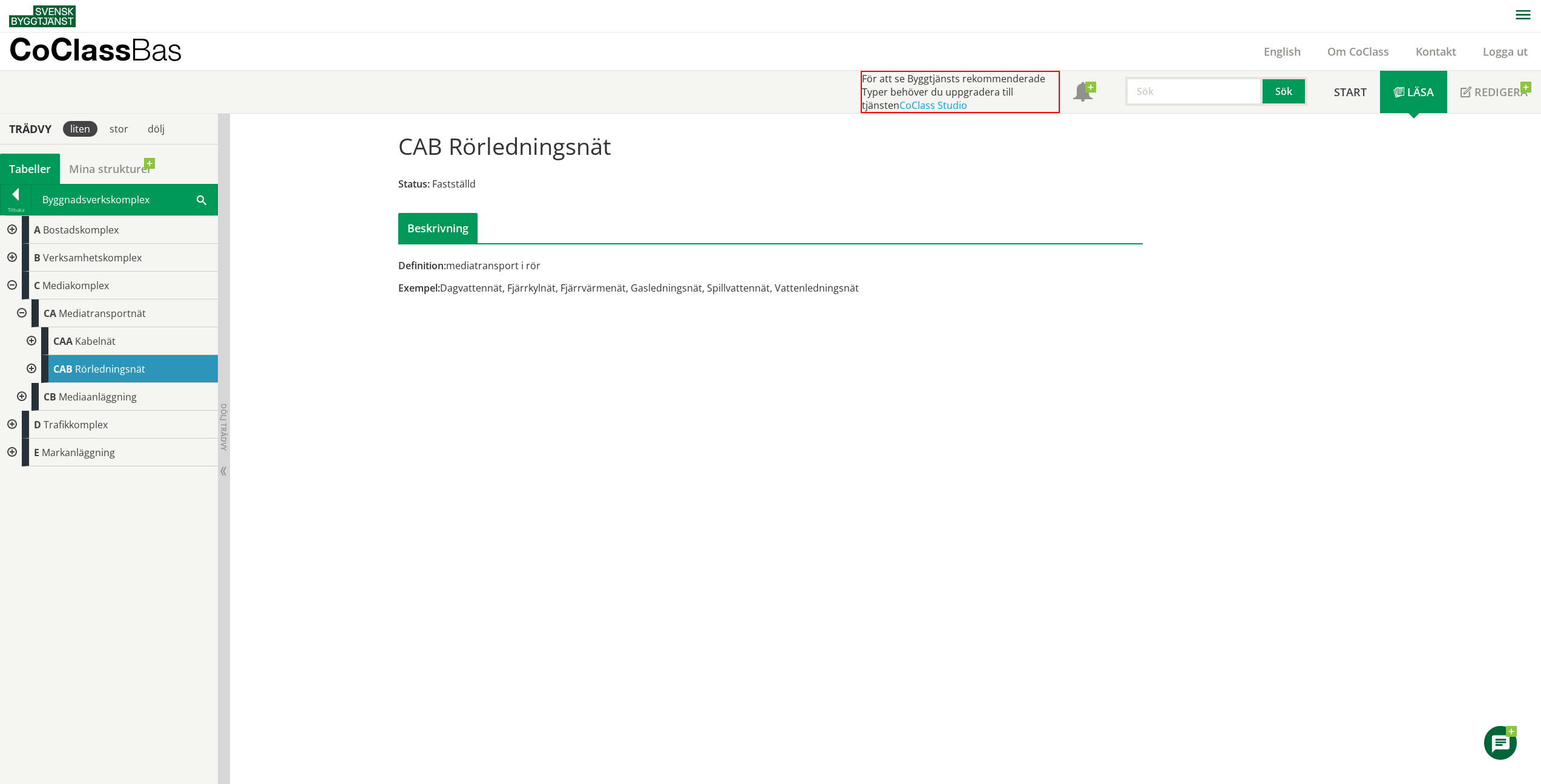
click at [71, 398] on span "Mediaanläggning" at bounding box center [98, 397] width 78 height 13
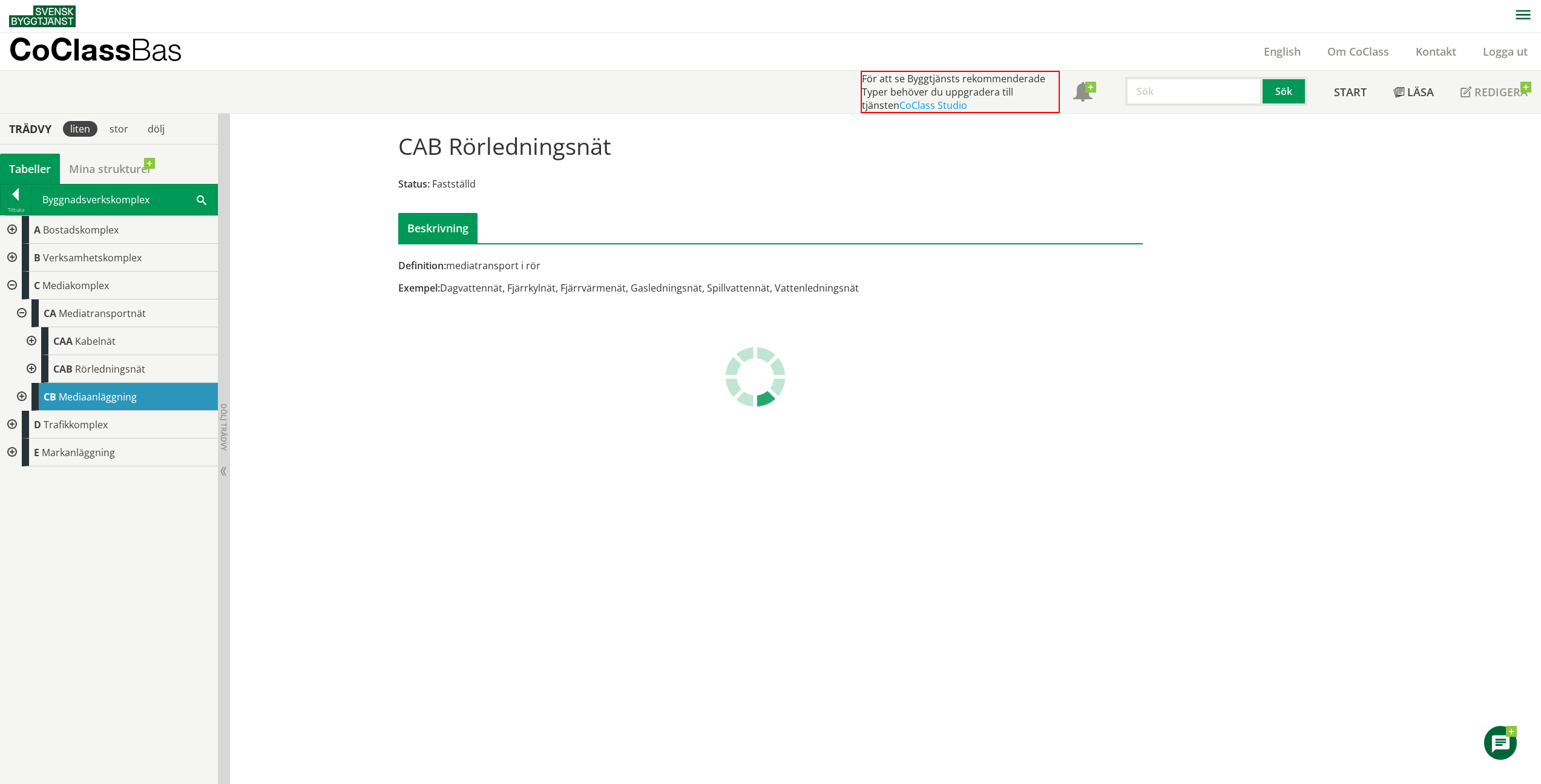
click at [71, 398] on span "Mediaanläggning" at bounding box center [98, 397] width 78 height 13
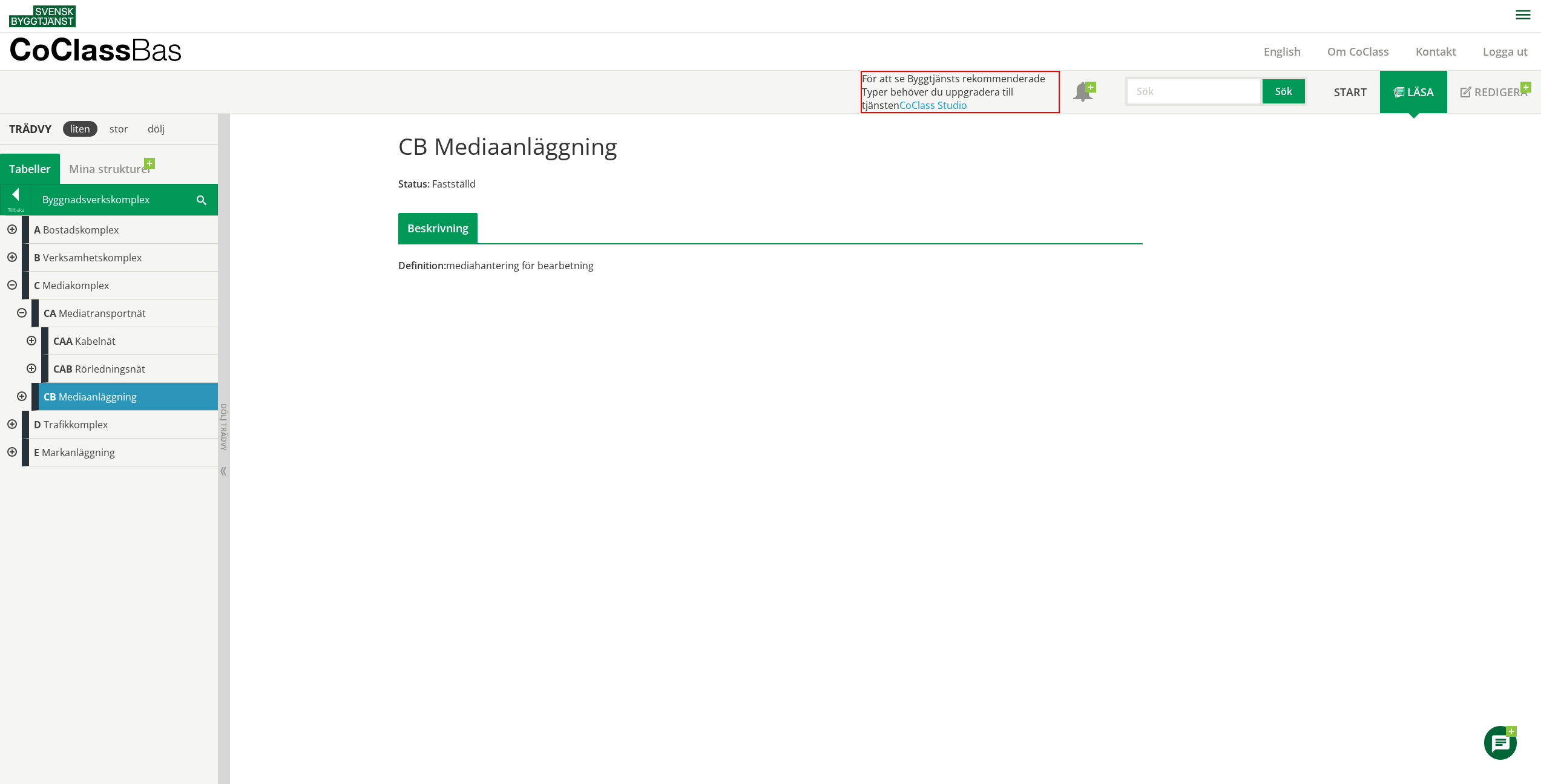
click at [21, 311] on div at bounding box center [20, 313] width 22 height 28
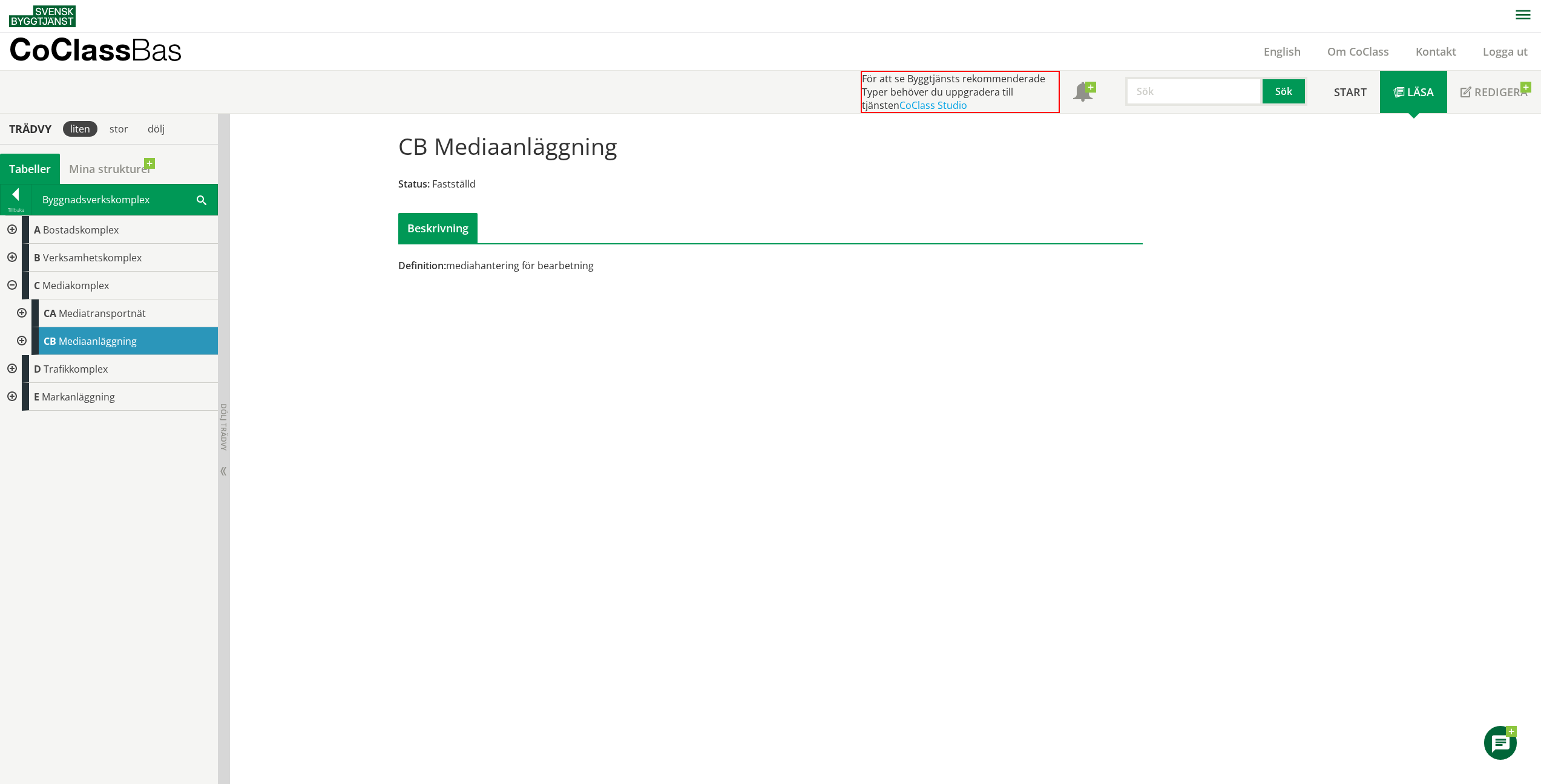
click at [21, 338] on div at bounding box center [20, 341] width 22 height 28
click at [127, 375] on span "Avfallsanläggning" at bounding box center [114, 369] width 79 height 13
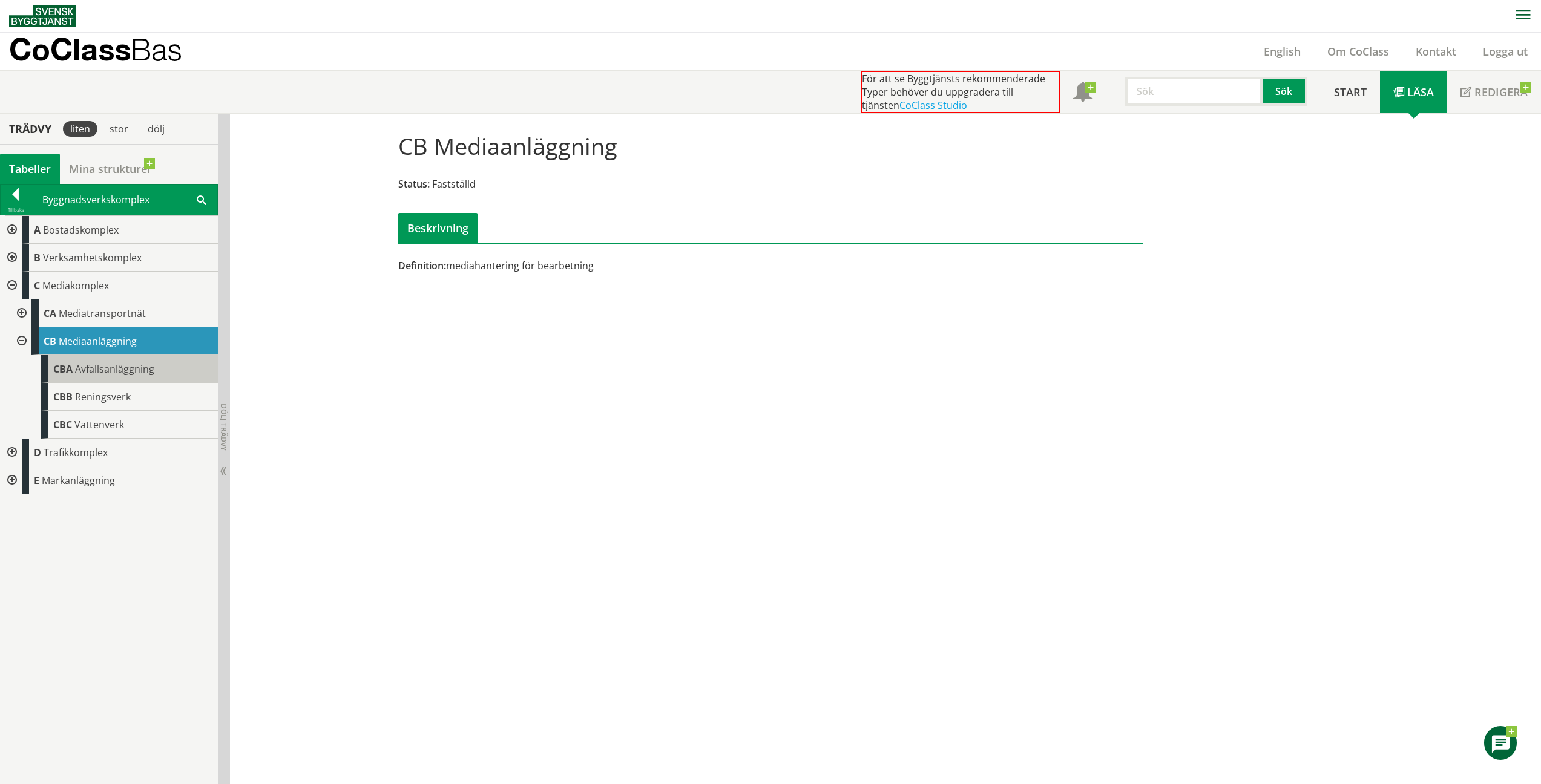
drag, startPoint x: 1136, startPoint y: 7, endPoint x: 127, endPoint y: 376, distance: 1074.4
click at [127, 376] on div "CBA Avfallsanläggning" at bounding box center [129, 369] width 177 height 28
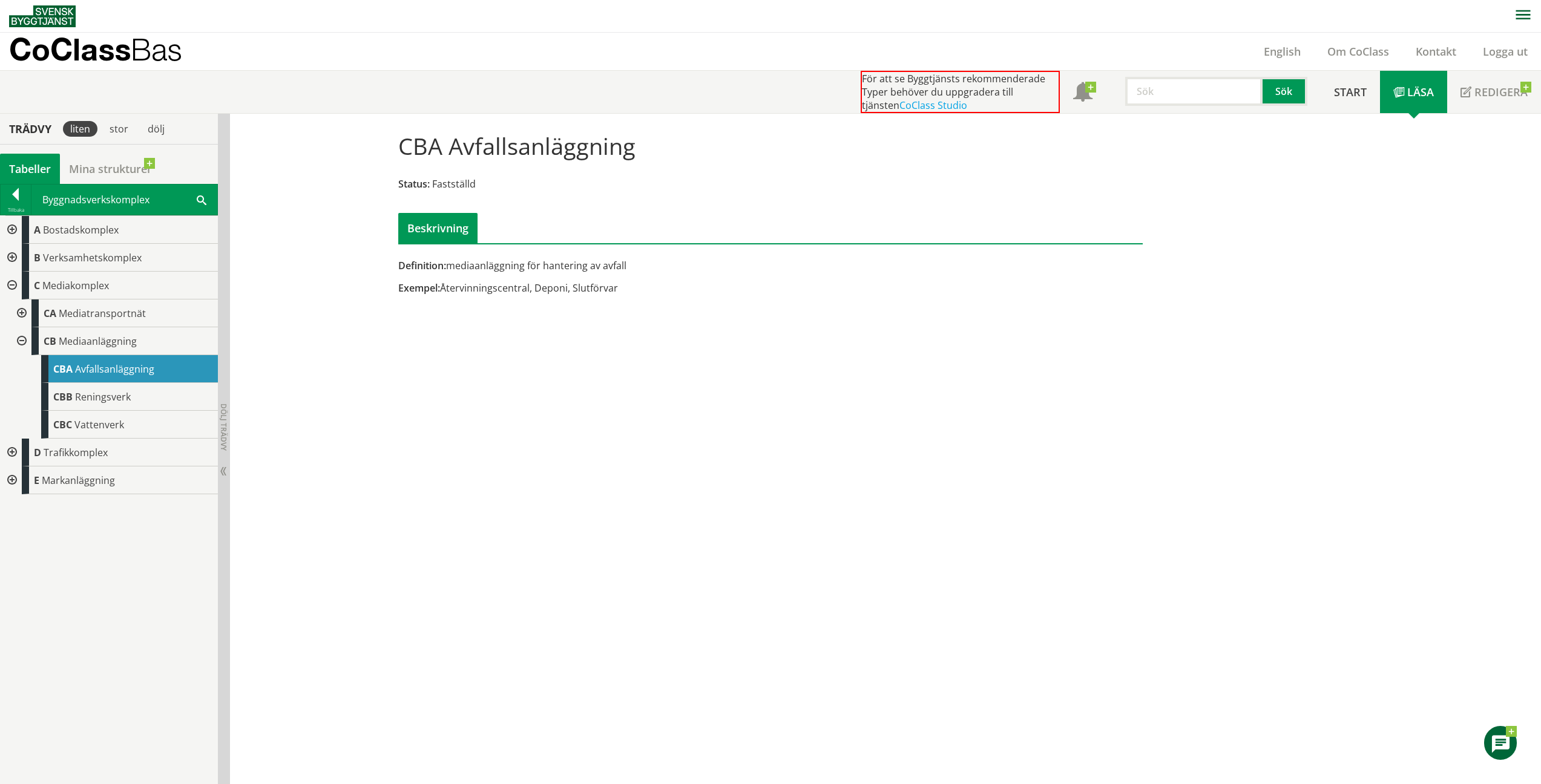
click at [142, 405] on div "CBB Reningsverk" at bounding box center [129, 397] width 177 height 28
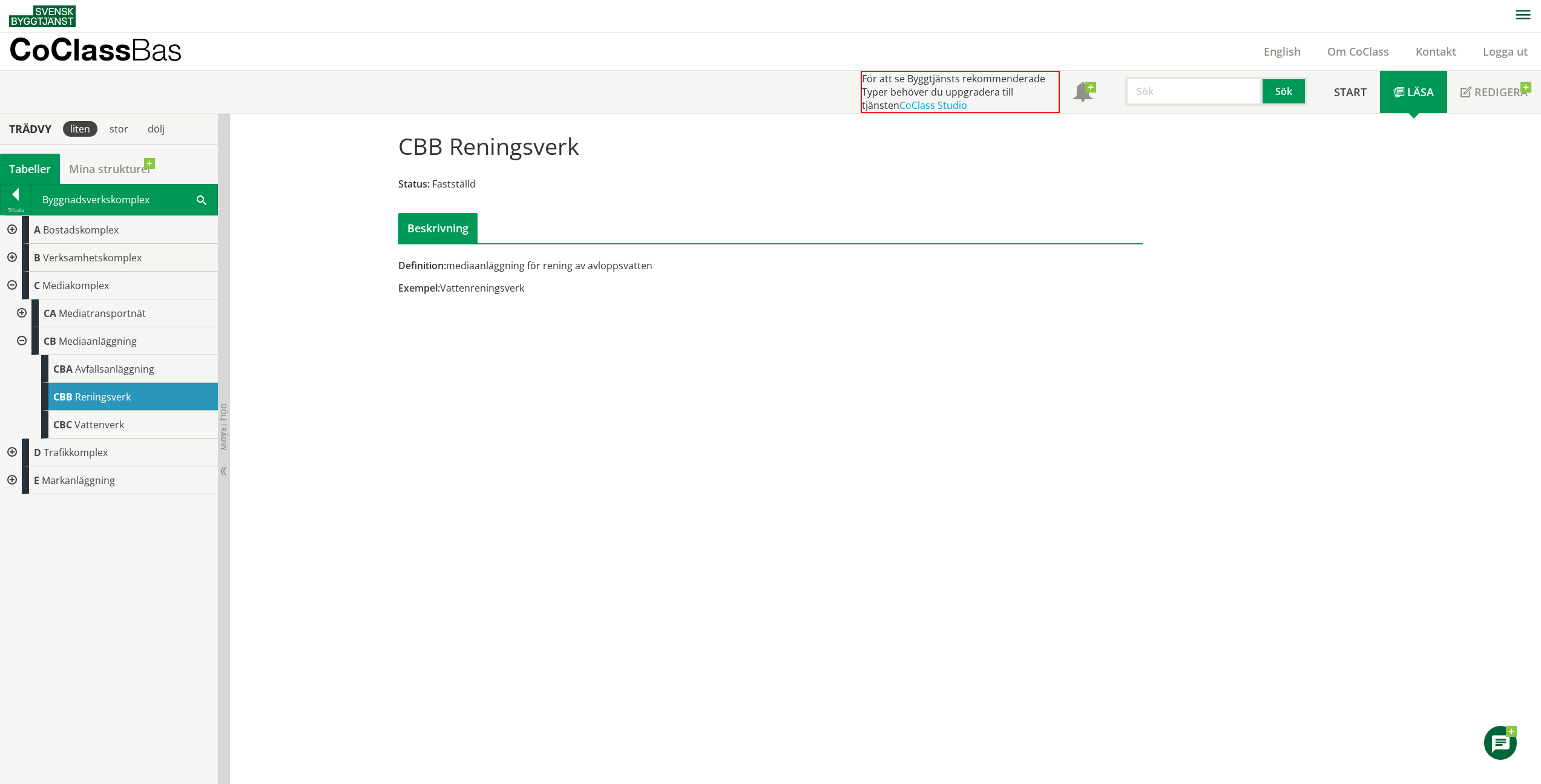
click at [129, 424] on div "CBC Vattenverk" at bounding box center [129, 424] width 177 height 28
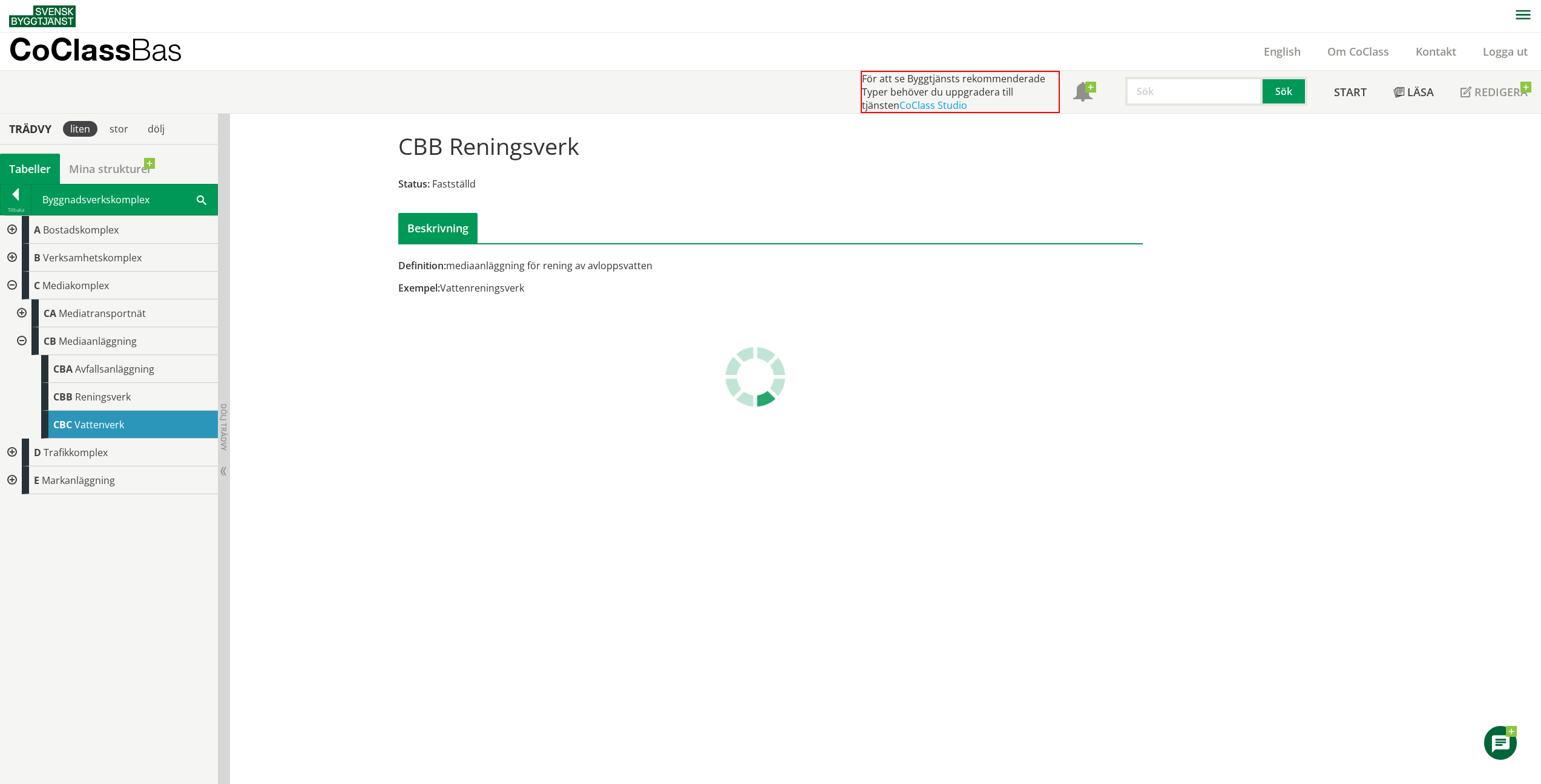
click at [129, 424] on div "CBC Vattenverk" at bounding box center [129, 424] width 177 height 28
click at [21, 343] on div at bounding box center [20, 341] width 22 height 28
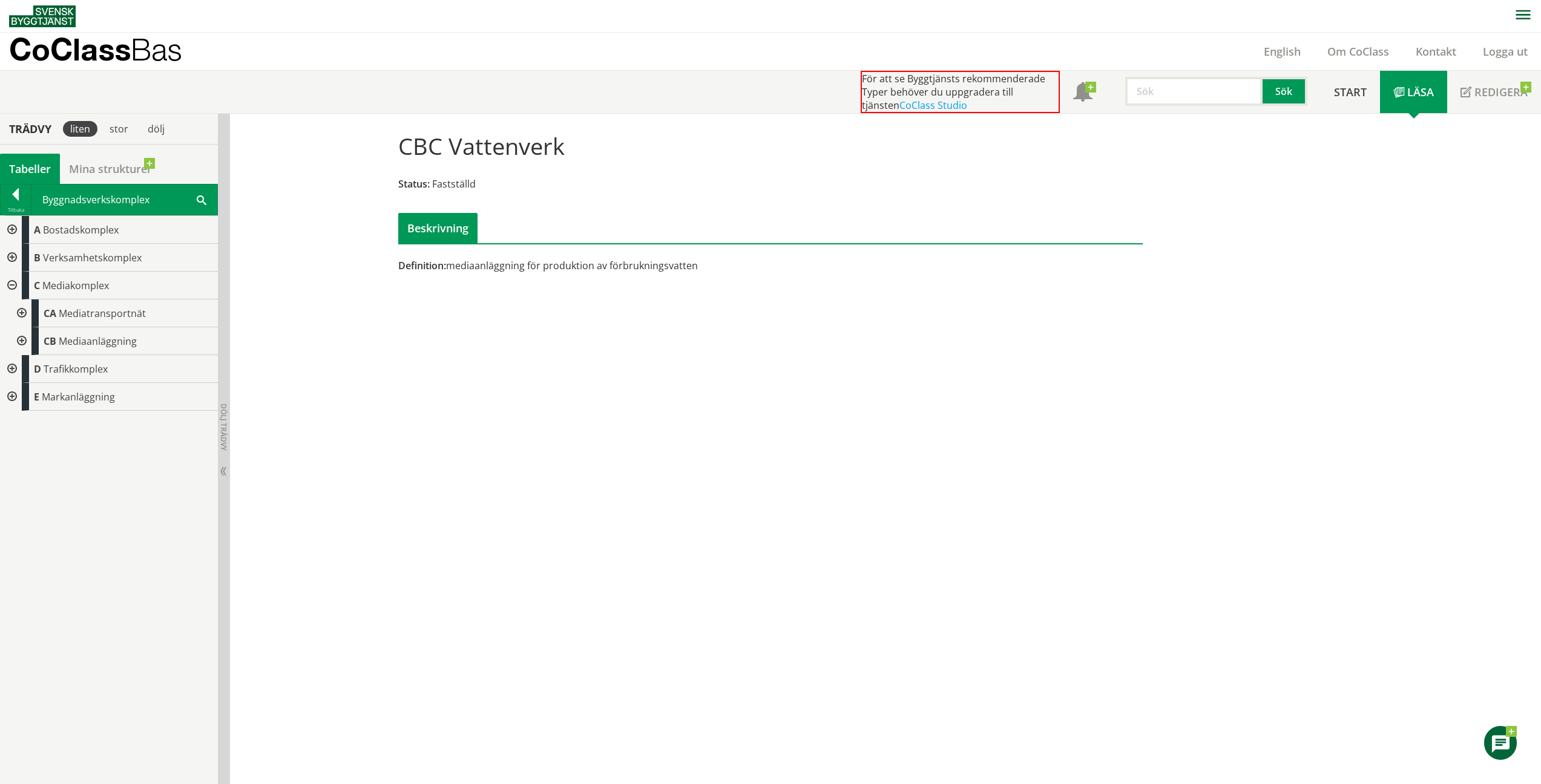
click at [13, 366] on div at bounding box center [10, 369] width 22 height 28
click at [79, 374] on span "Trafikkomplex" at bounding box center [76, 369] width 64 height 13
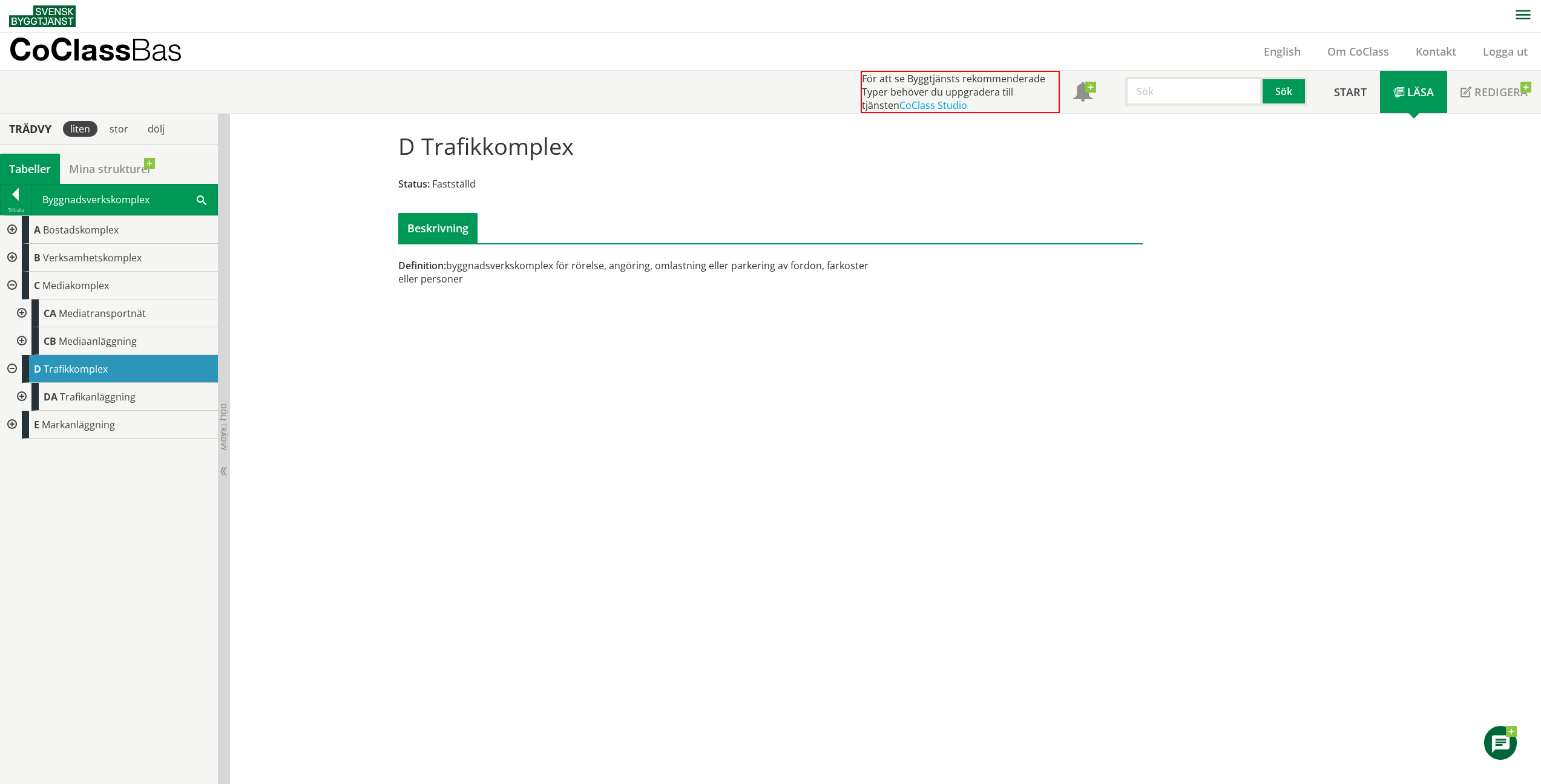
click at [95, 400] on span "Trafikanläggning" at bounding box center [98, 397] width 76 height 13
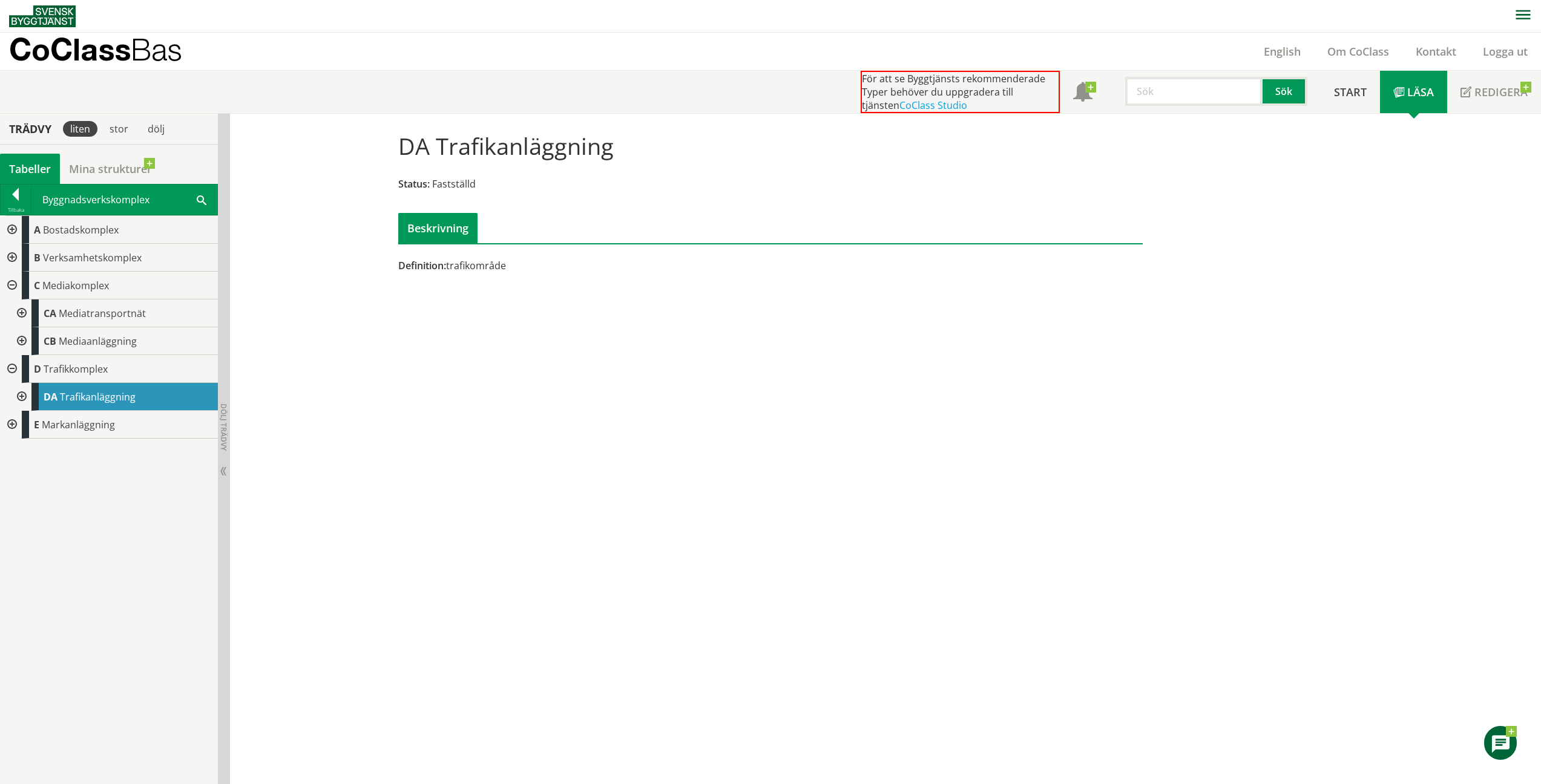
click at [20, 398] on div at bounding box center [20, 397] width 22 height 28
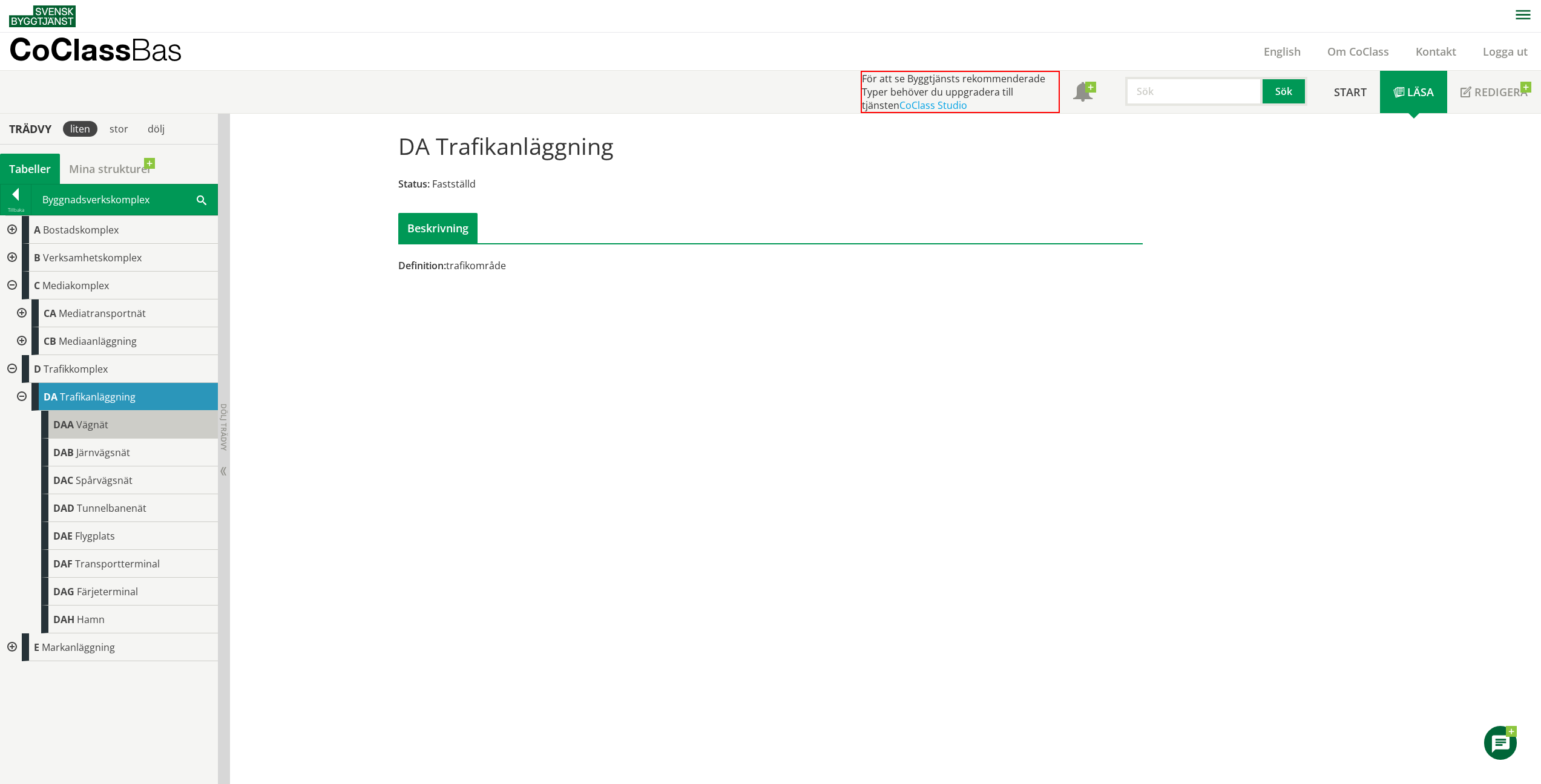
click at [120, 433] on div "DAA Vägnät" at bounding box center [129, 424] width 177 height 28
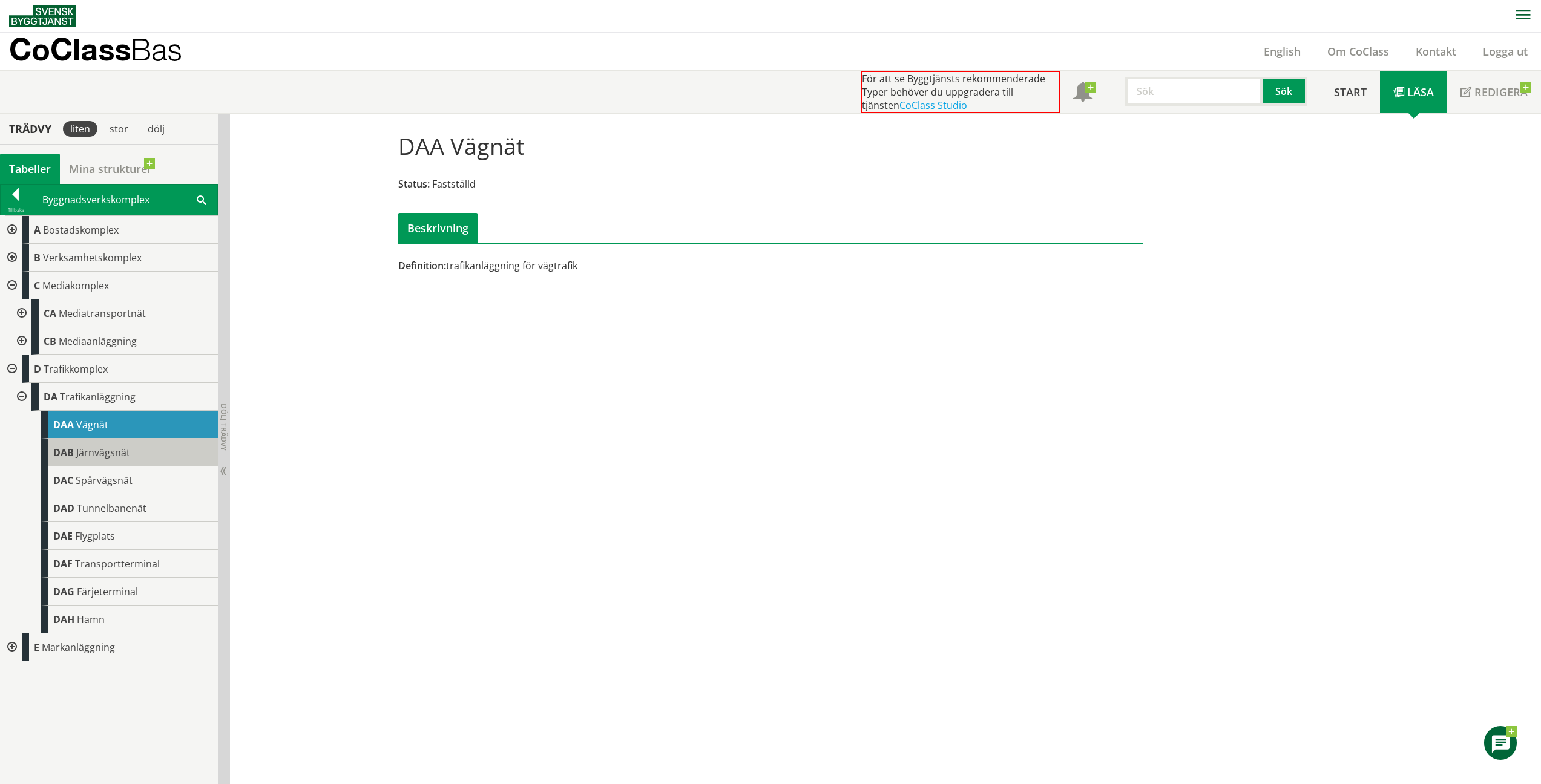
click at [119, 449] on span "Järnvägsnät" at bounding box center [103, 452] width 54 height 13
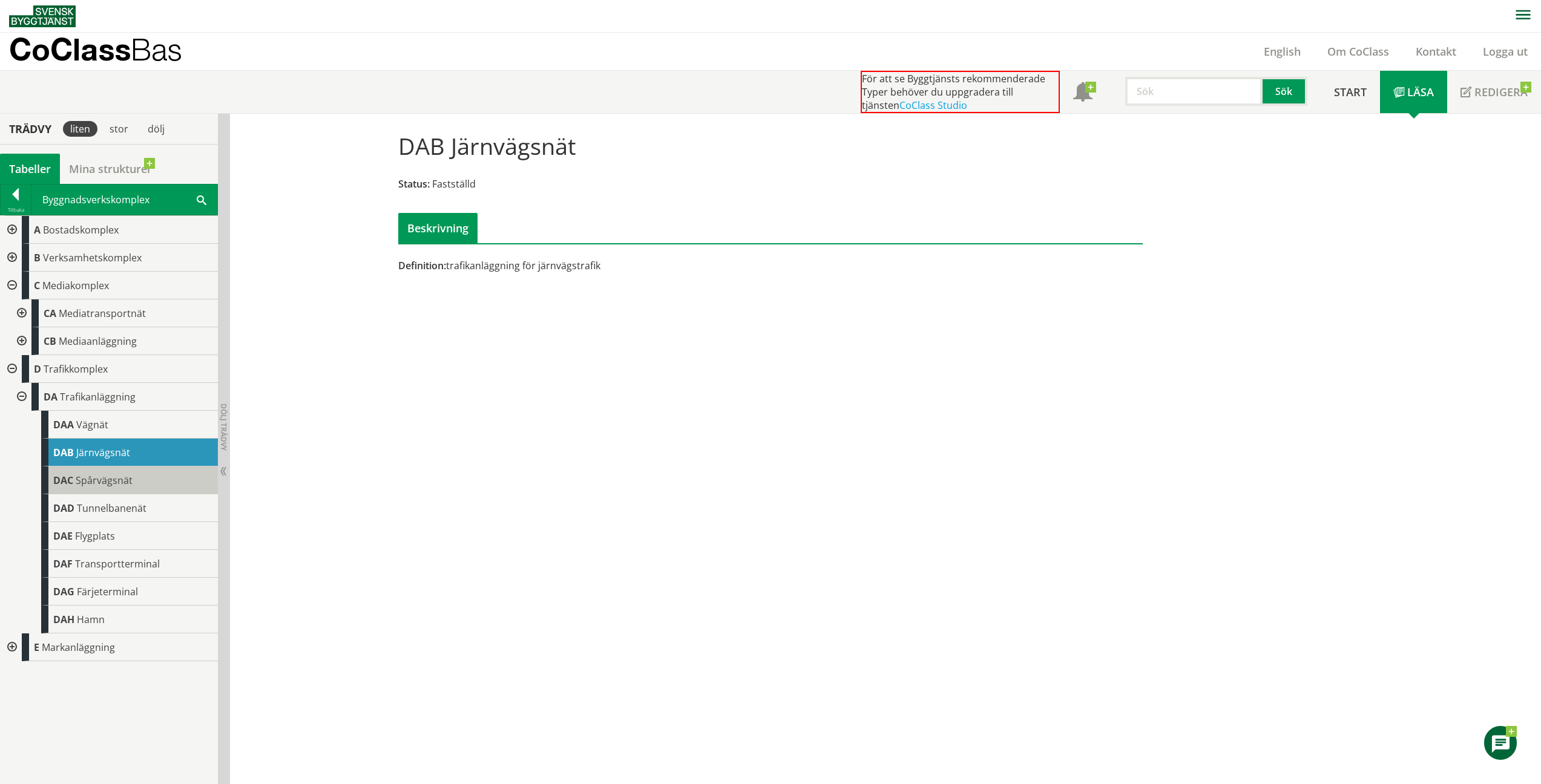
drag, startPoint x: 1213, startPoint y: 1, endPoint x: 148, endPoint y: 486, distance: 1170.2
click at [148, 486] on div "DAC Spårvägsnät" at bounding box center [129, 480] width 177 height 28
click at [112, 479] on span "Spårvägsnät" at bounding box center [104, 480] width 57 height 13
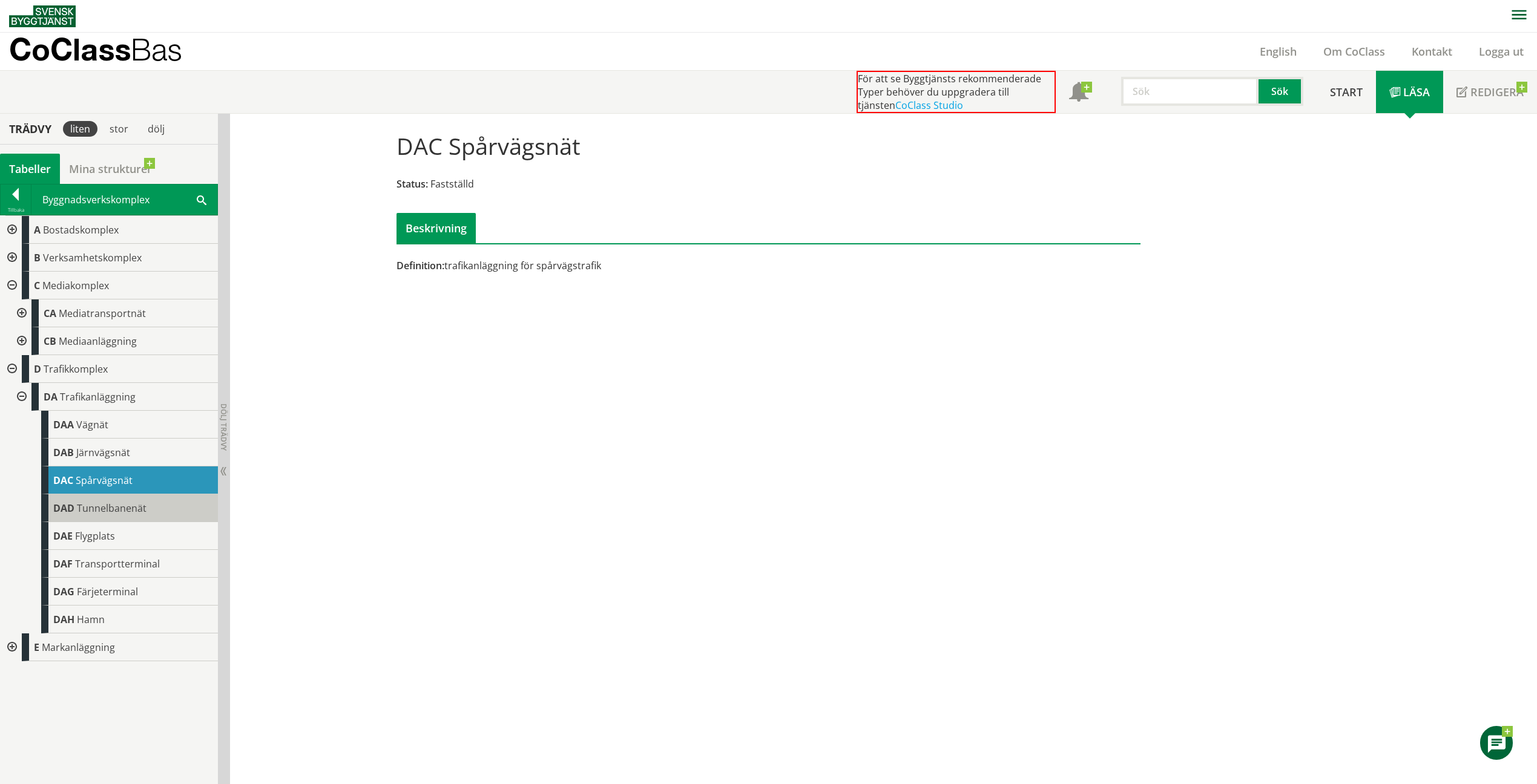
click at [72, 512] on span "DAD" at bounding box center [64, 508] width 21 height 13
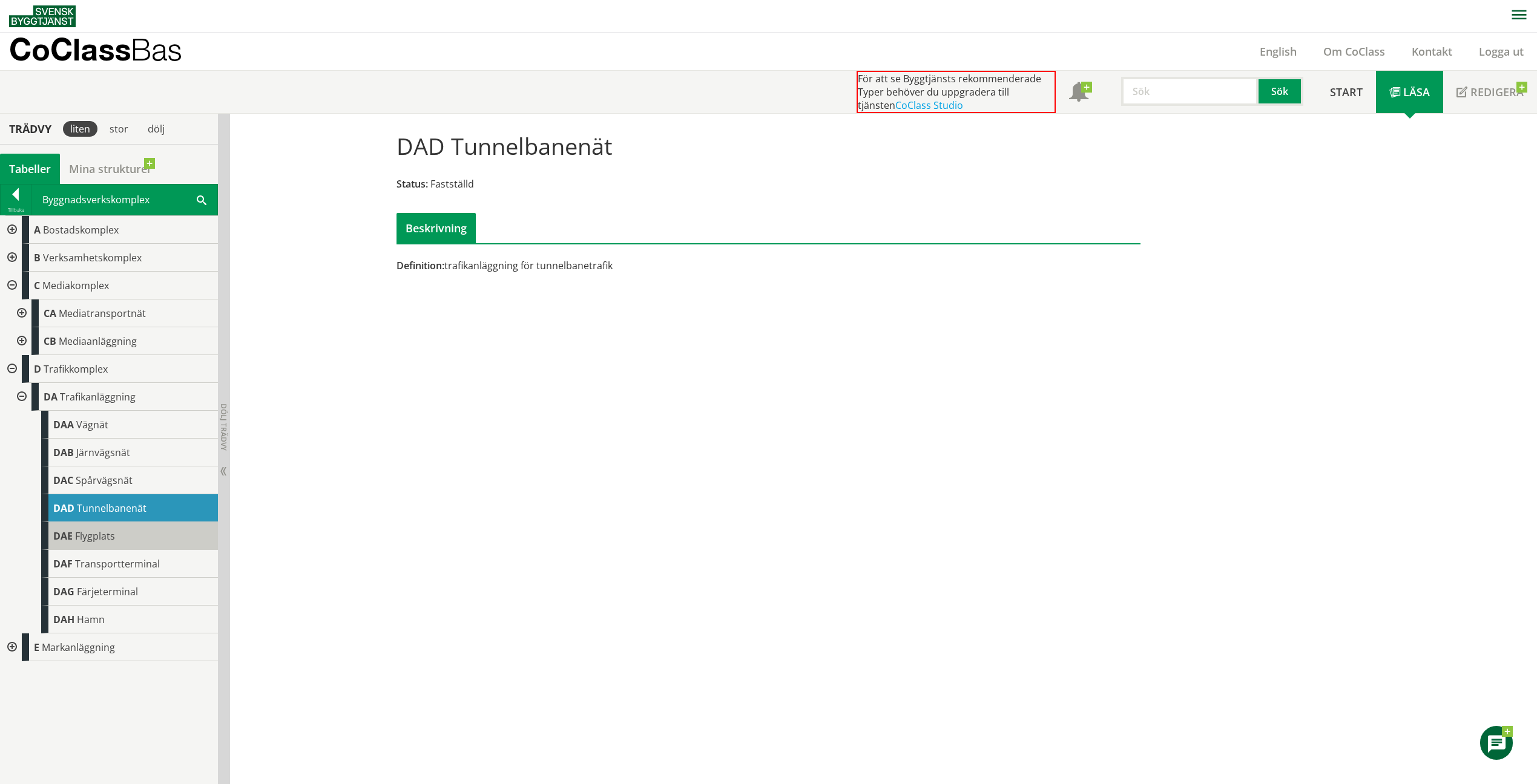
click at [103, 530] on span "Flygplats" at bounding box center [95, 536] width 40 height 13
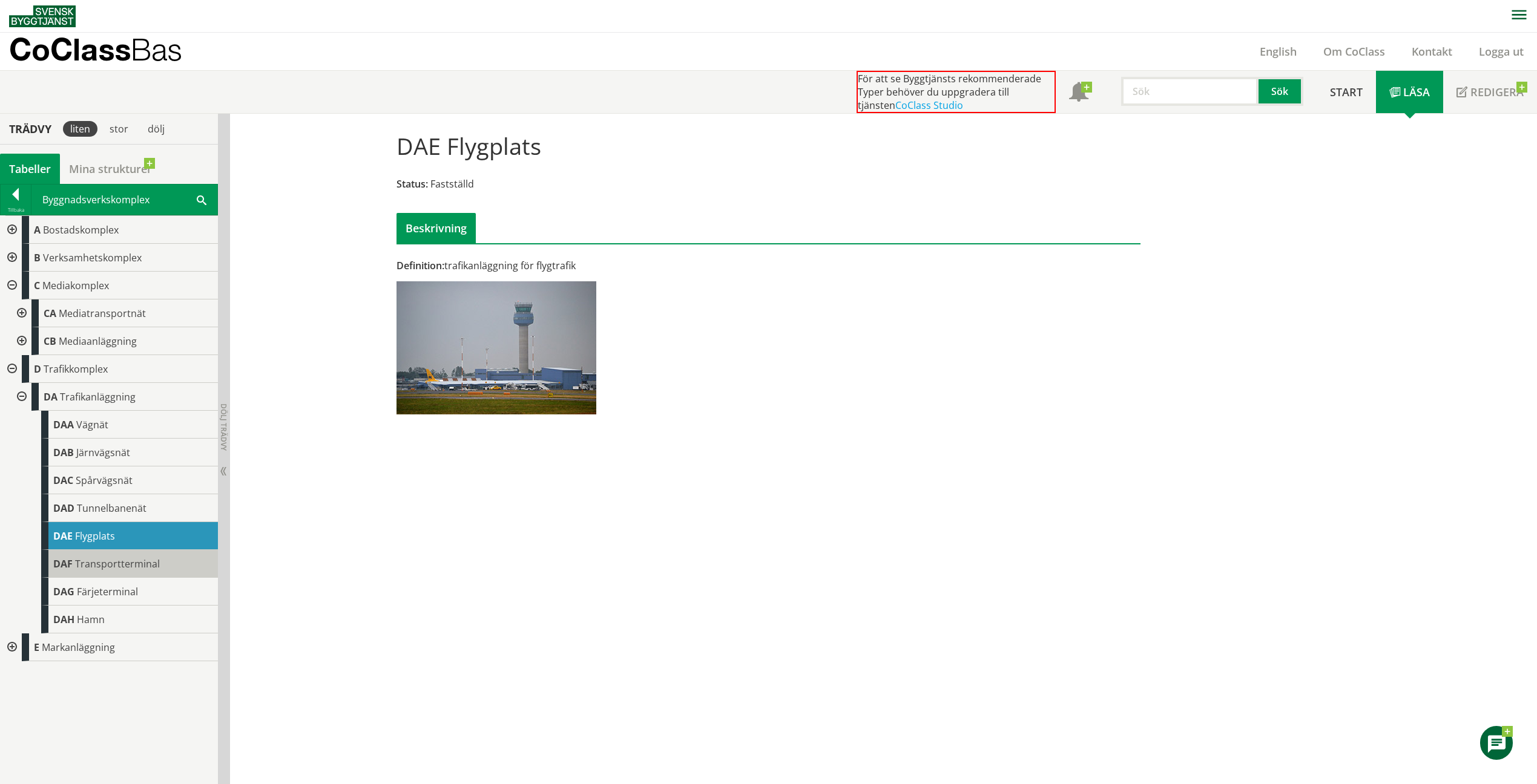
click at [103, 572] on div "DAF Transportterminal" at bounding box center [129, 564] width 177 height 28
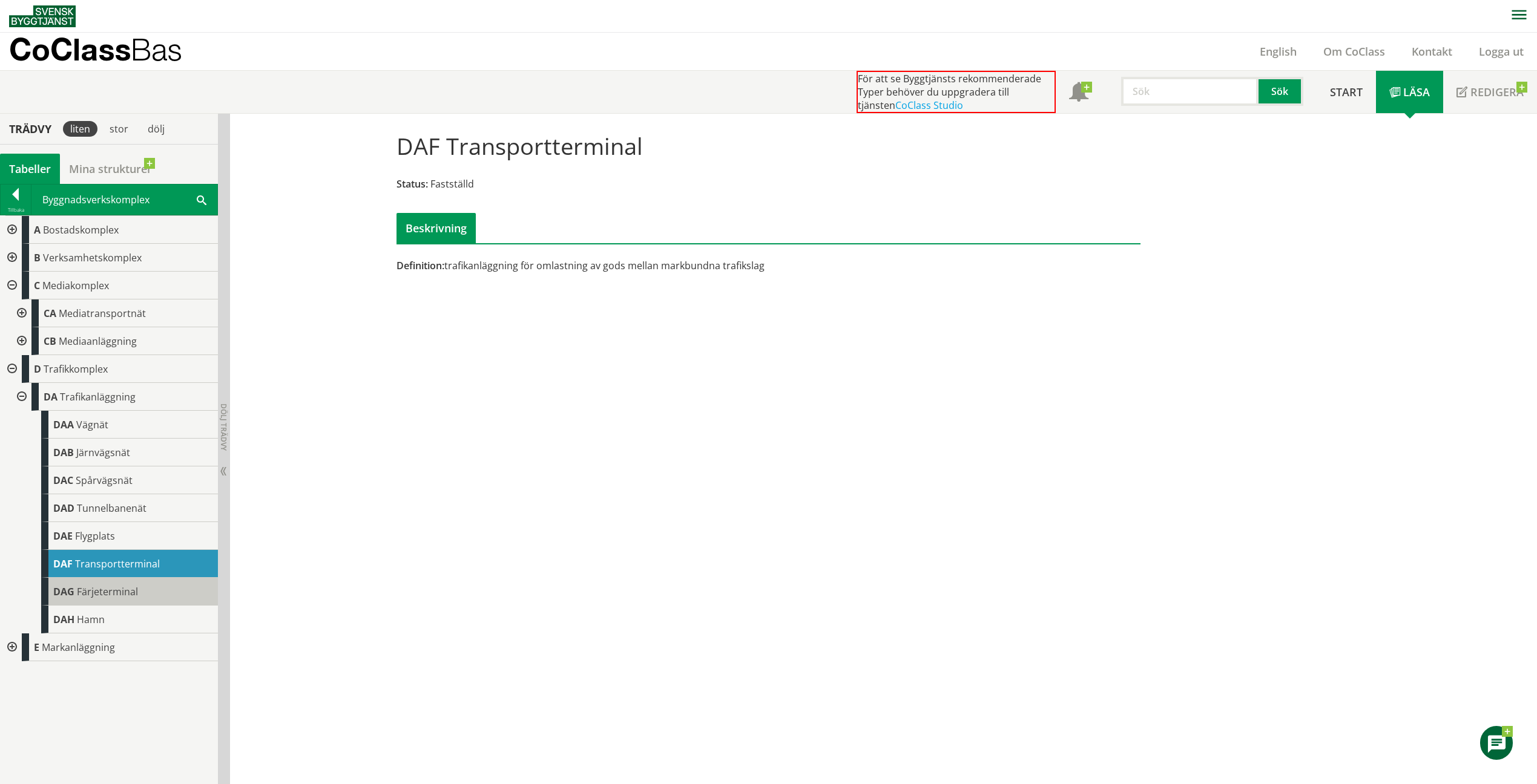
click at [110, 597] on span "Färjeterminal" at bounding box center [108, 591] width 61 height 13
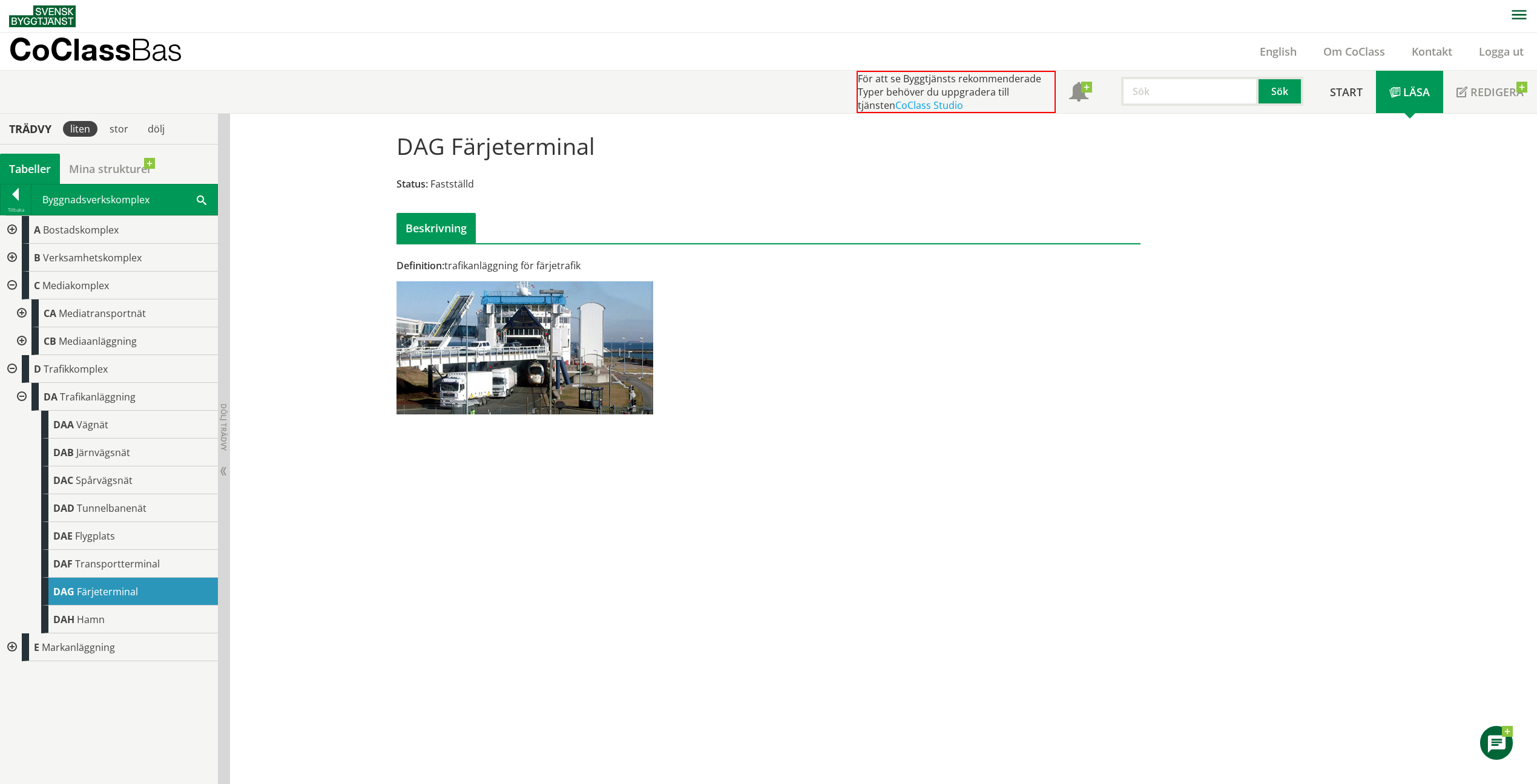
click at [79, 615] on span "Hamn" at bounding box center [91, 619] width 28 height 13
drag, startPoint x: 1207, startPoint y: 3, endPoint x: 79, endPoint y: 615, distance: 1283.3
click at [79, 615] on span "Hamn" at bounding box center [91, 619] width 28 height 13
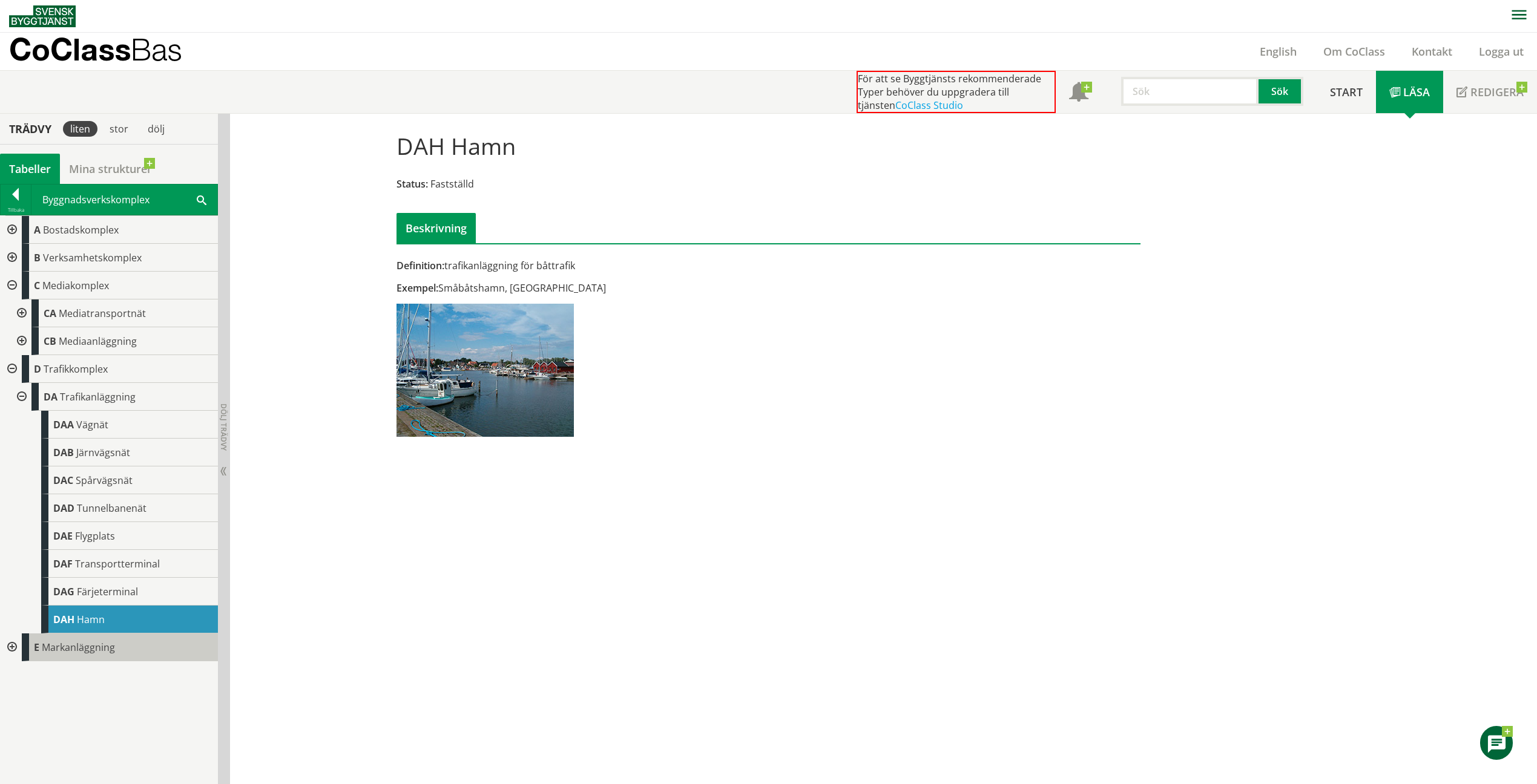
click at [50, 655] on div "E Markanläggning" at bounding box center [119, 648] width 196 height 28
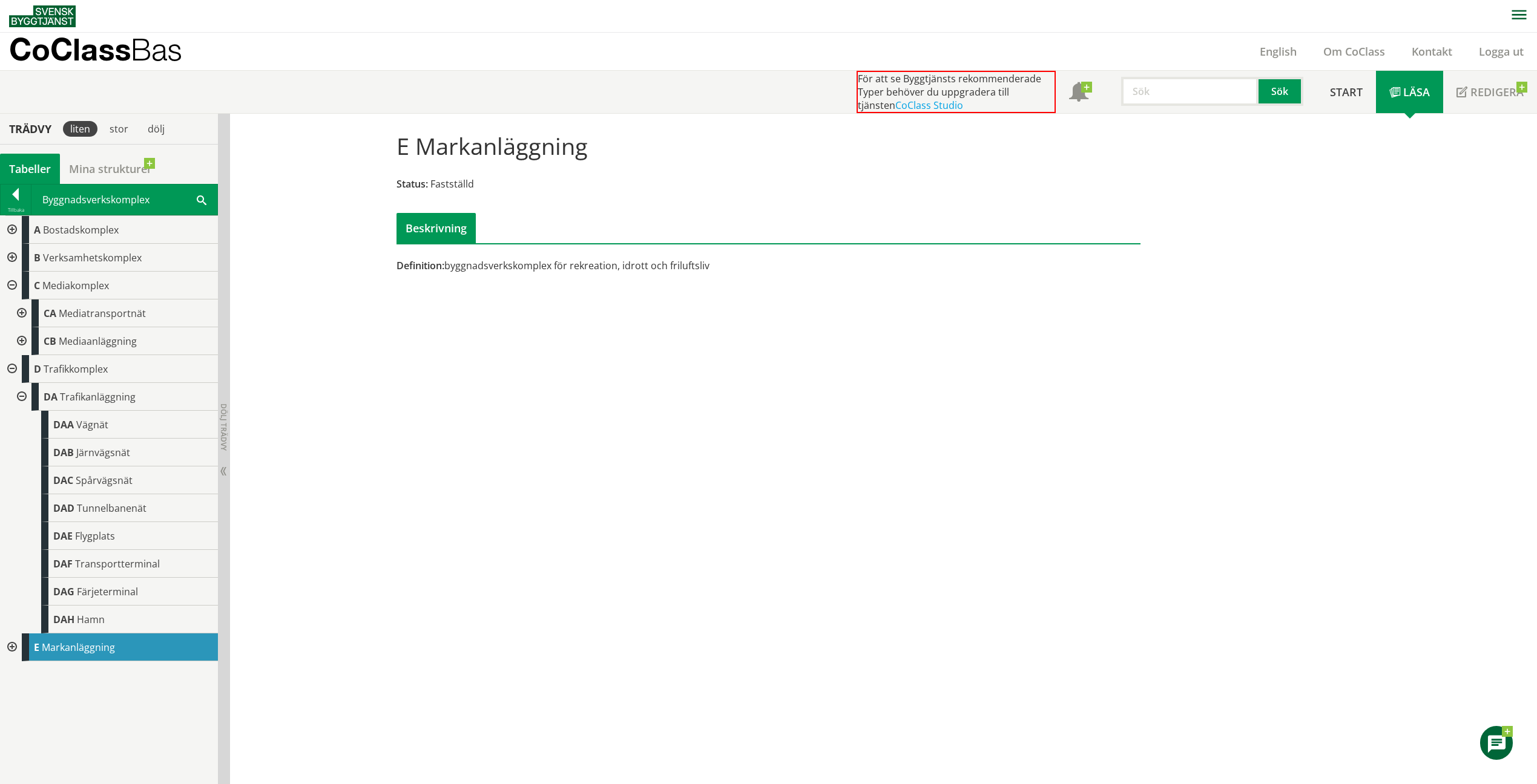
click at [11, 646] on div at bounding box center [10, 648] width 22 height 28
click at [22, 679] on div at bounding box center [20, 675] width 22 height 28
click at [105, 680] on span "Rekreationsområde" at bounding box center [103, 675] width 91 height 13
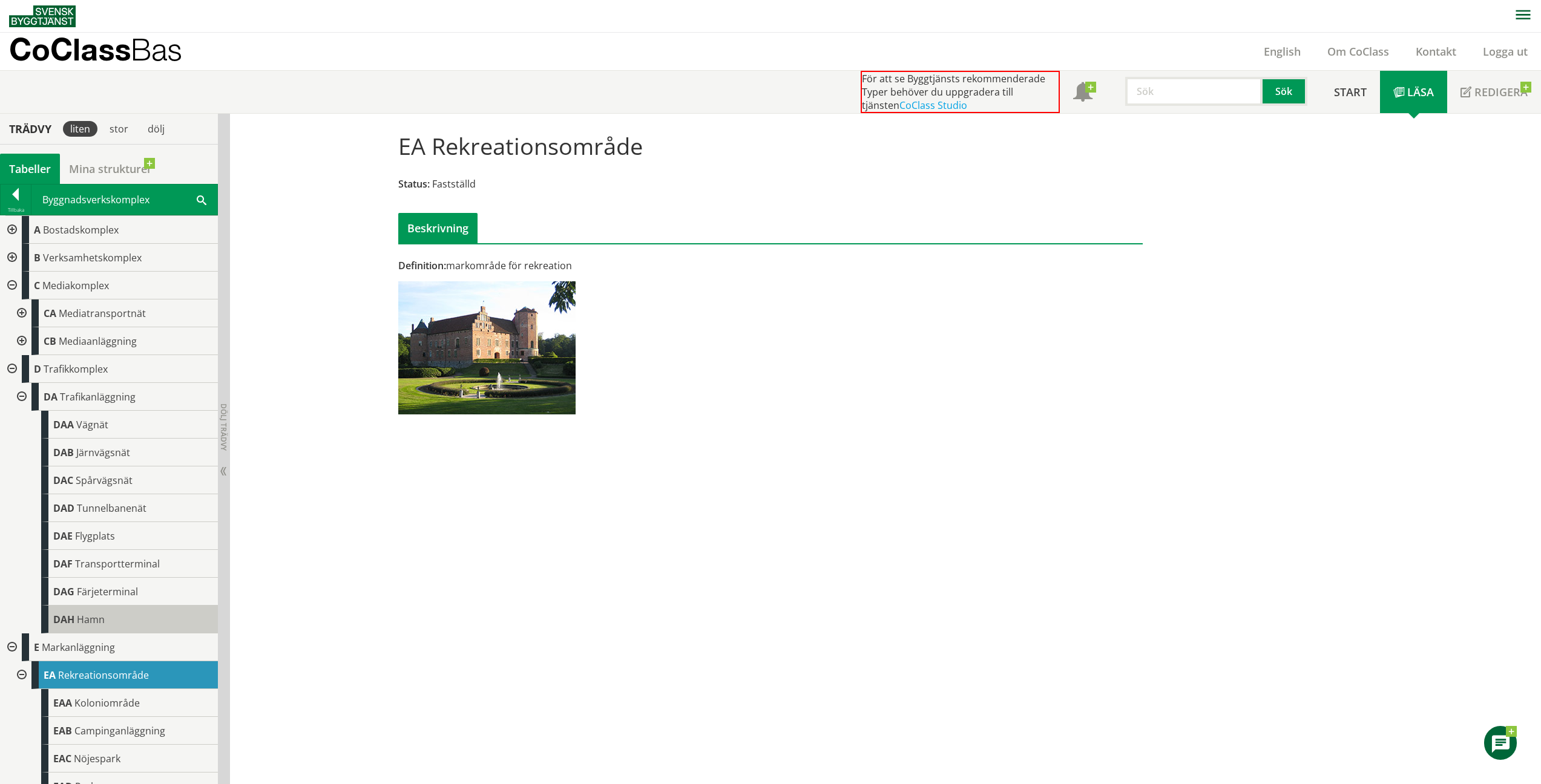
scroll to position [72, 0]
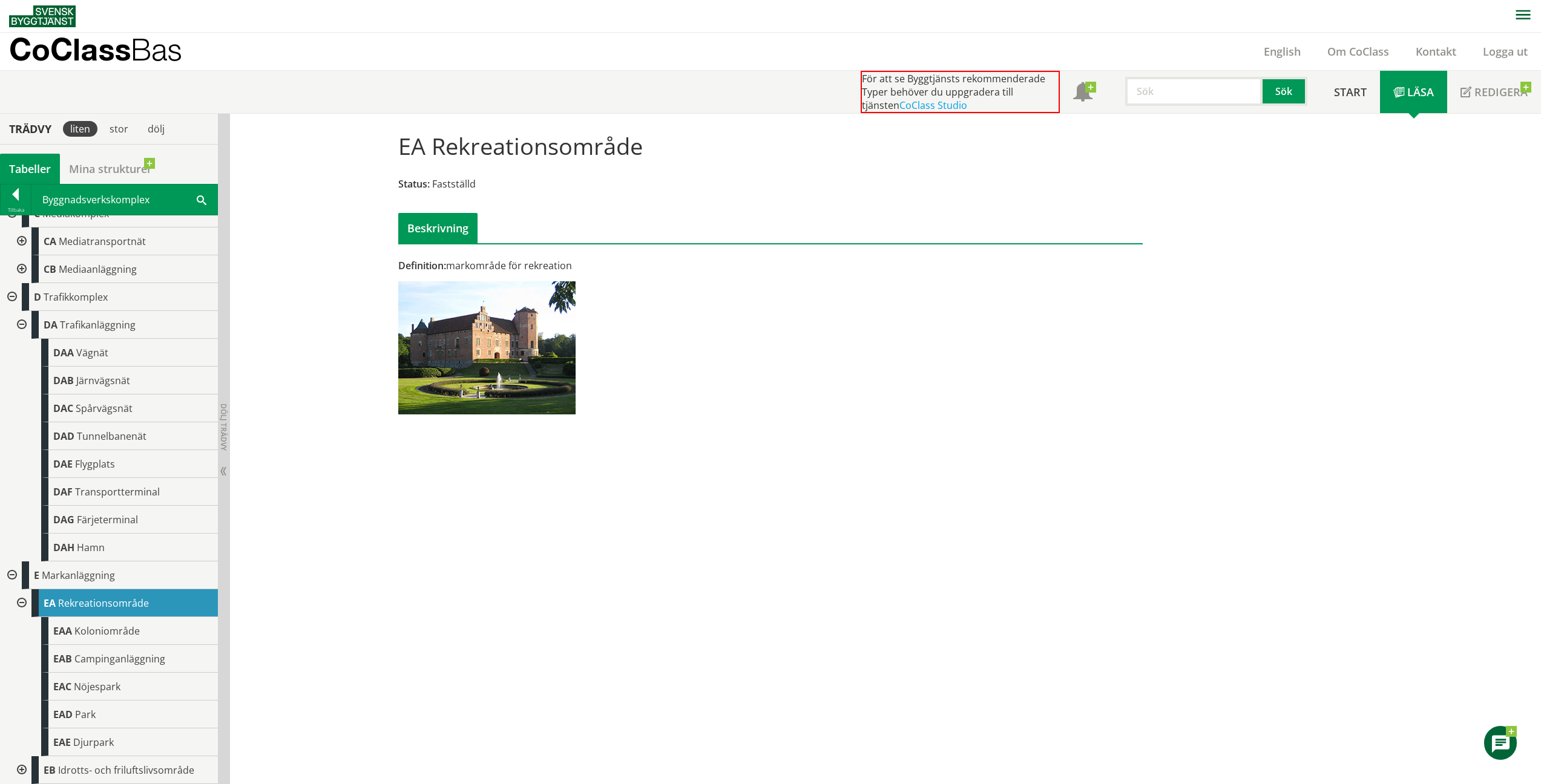
click at [121, 623] on div "EAA Koloniområde" at bounding box center [129, 631] width 177 height 28
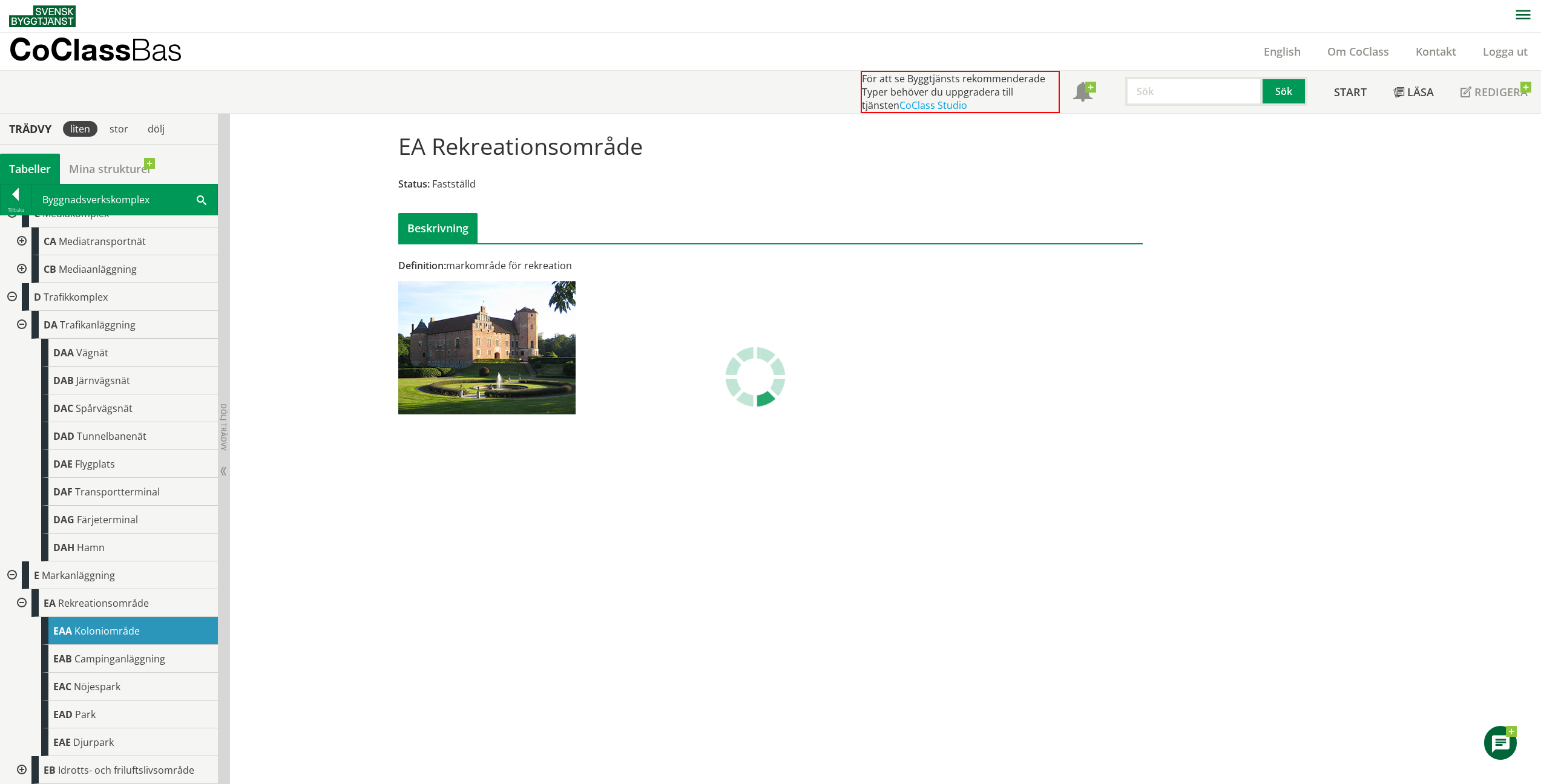
click at [121, 623] on div "EAA Koloniområde" at bounding box center [129, 631] width 177 height 28
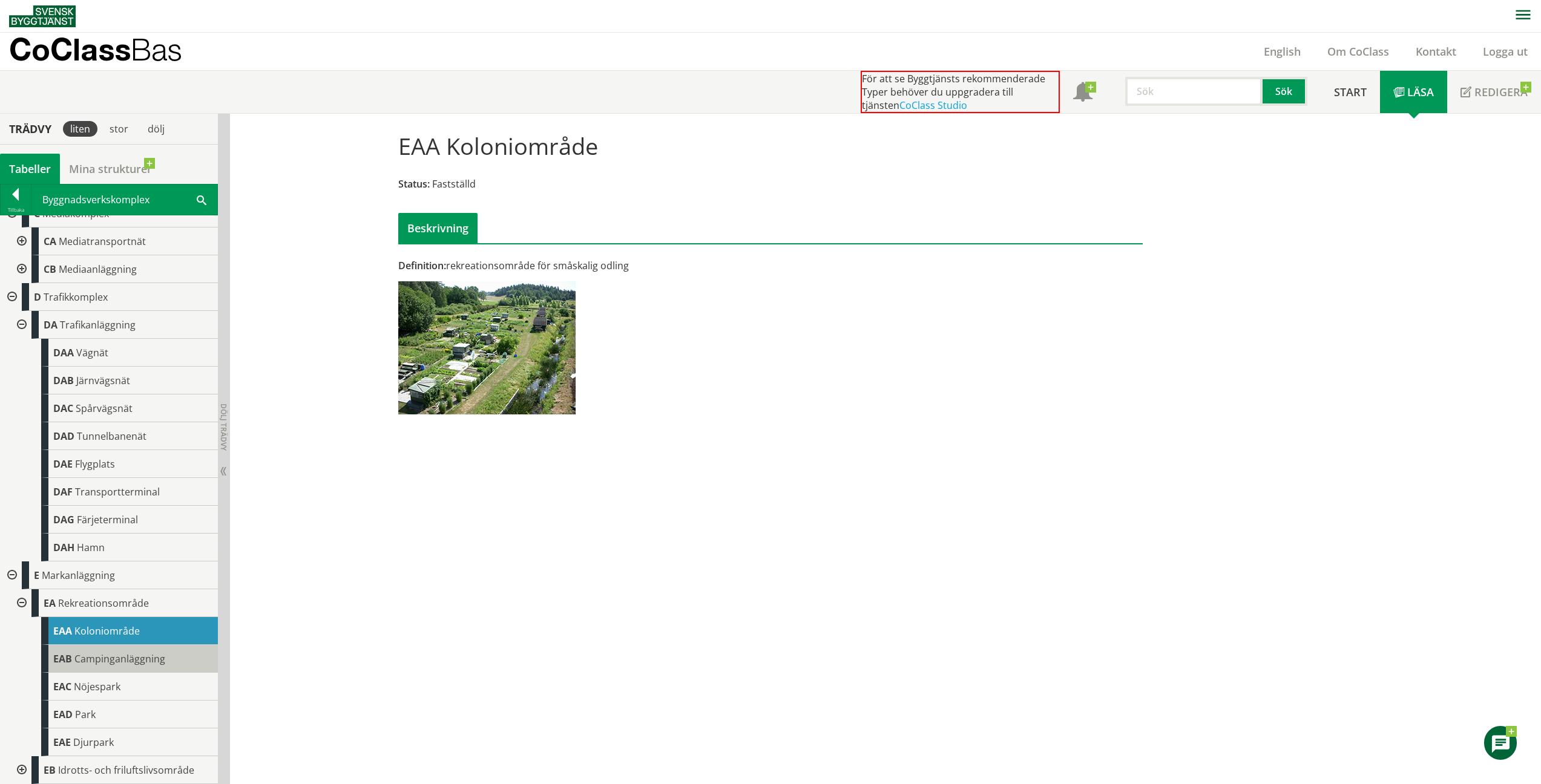
click at [113, 663] on span "Campinganläggning" at bounding box center [119, 659] width 91 height 13
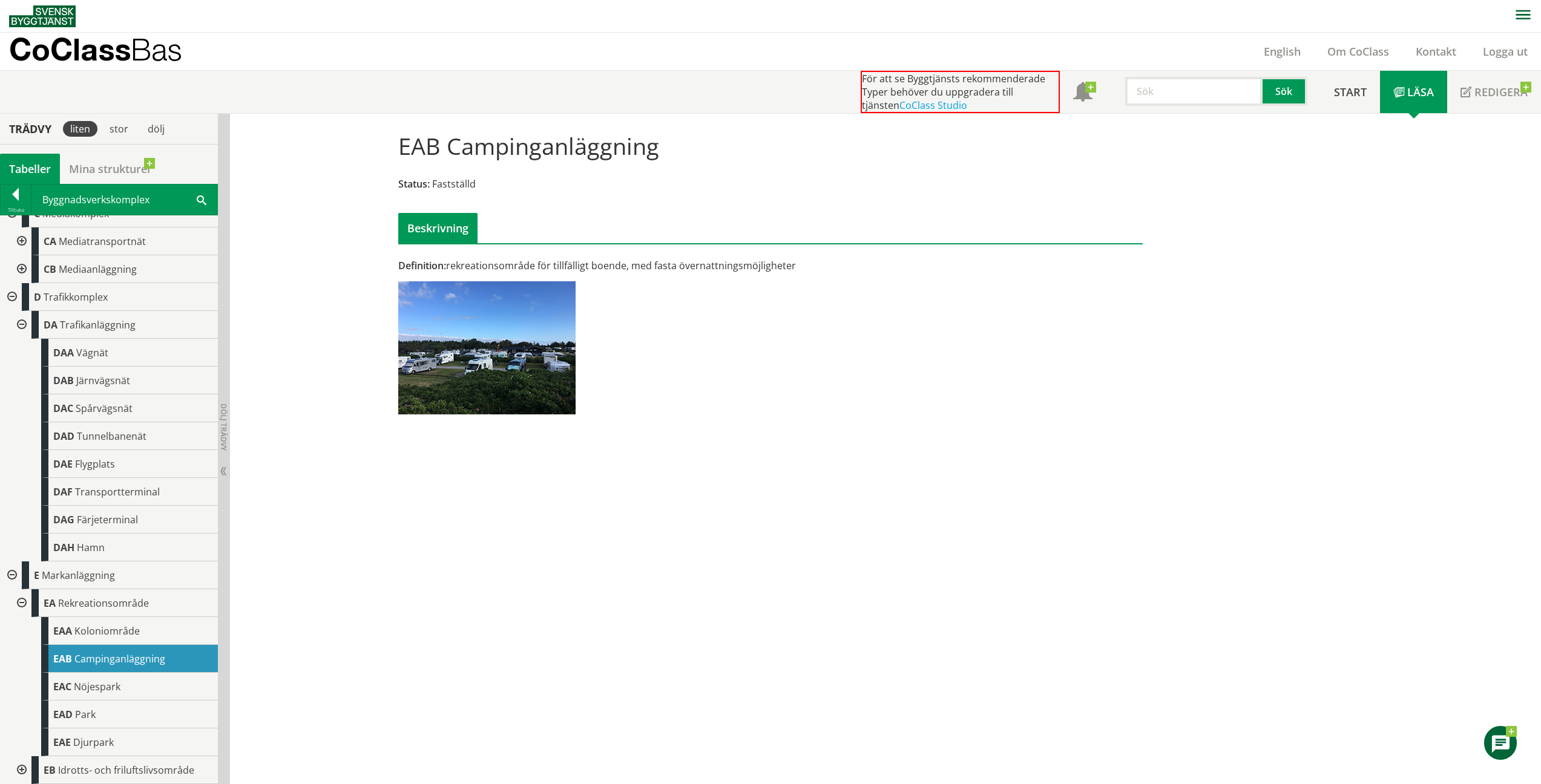
click at [98, 683] on span "Nöjespark" at bounding box center [97, 687] width 46 height 13
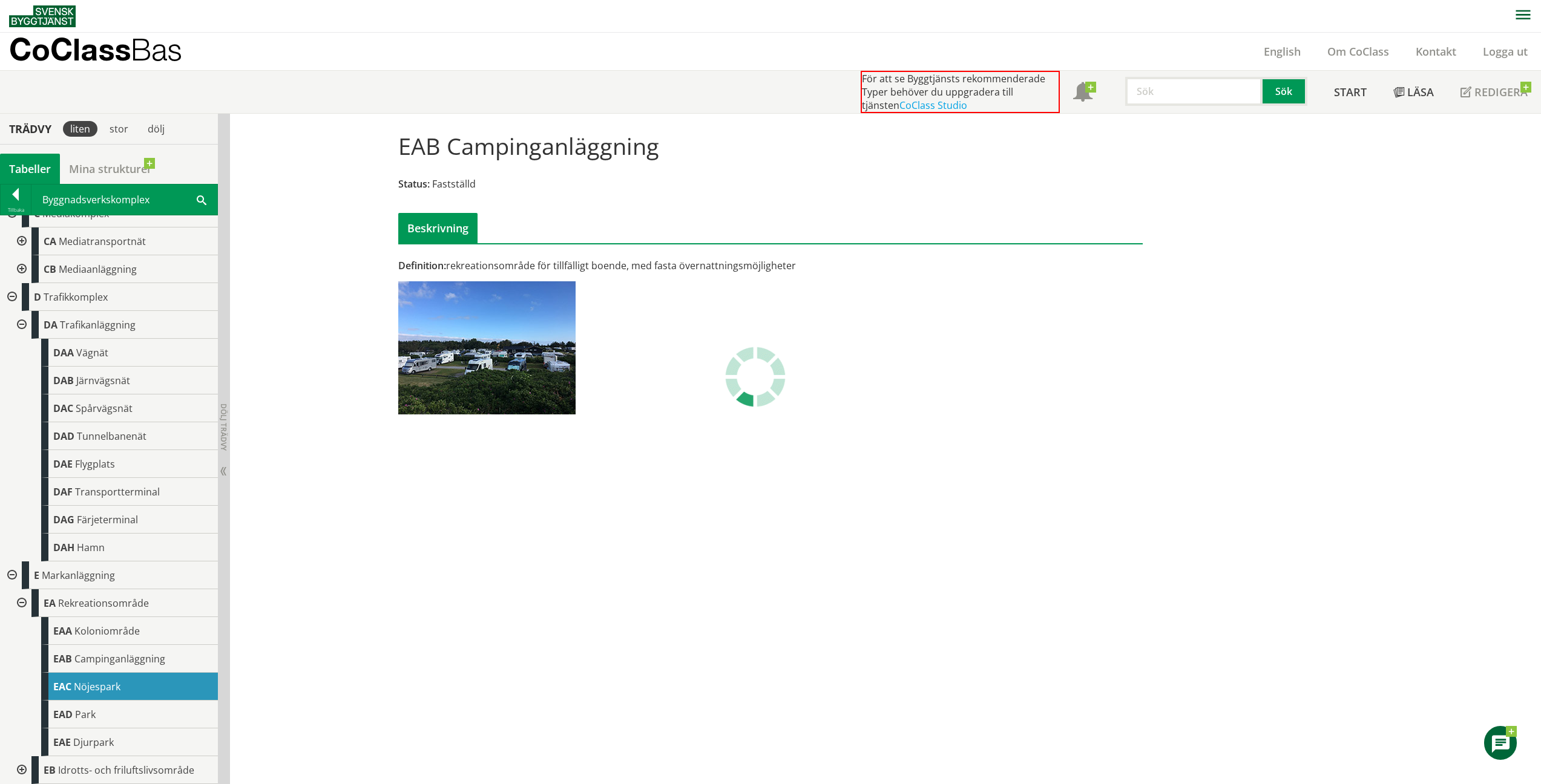
click at [98, 683] on span "Nöjespark" at bounding box center [97, 687] width 46 height 13
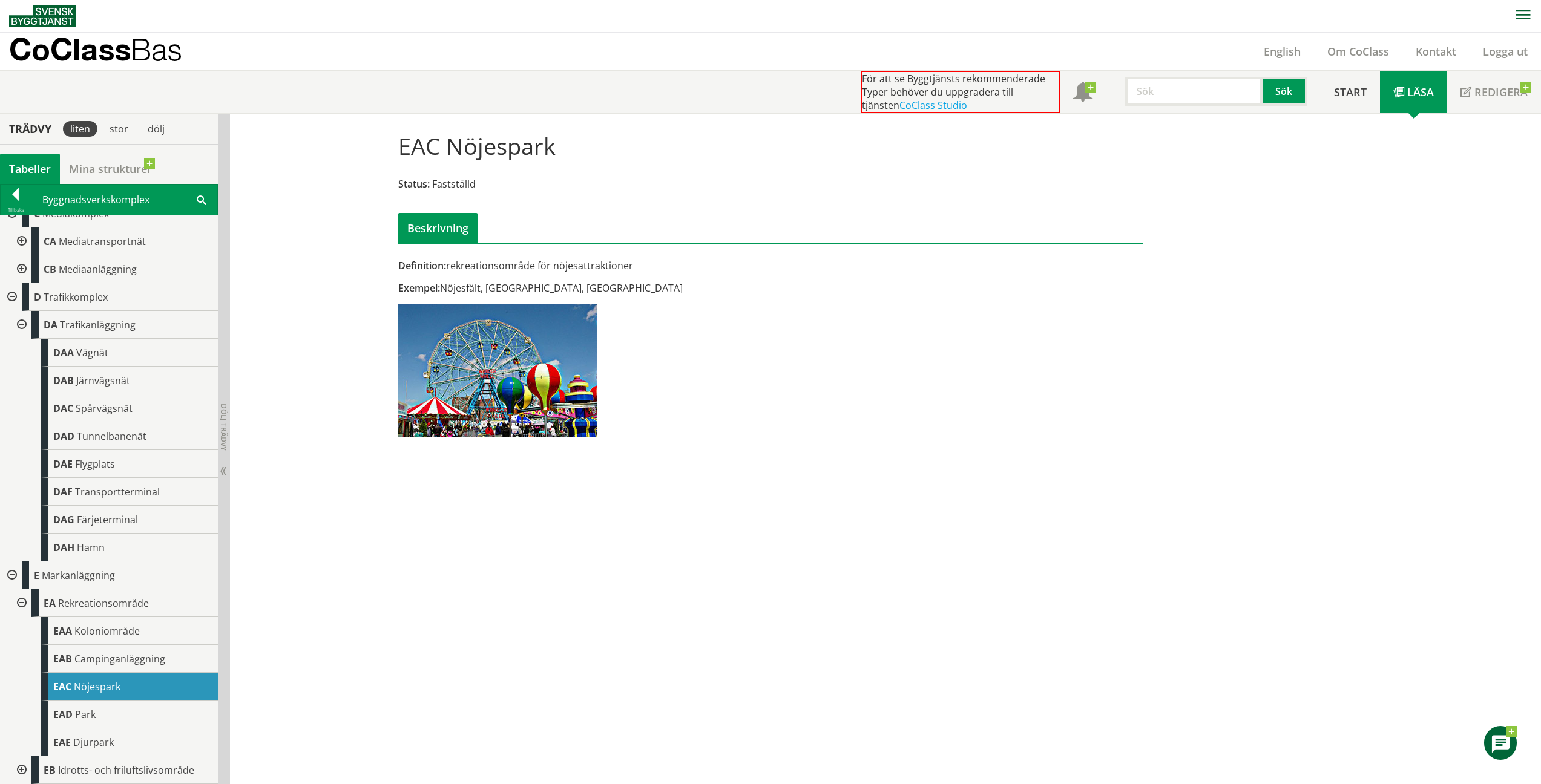
click at [104, 708] on div "[GEOGRAPHIC_DATA]" at bounding box center [129, 714] width 177 height 28
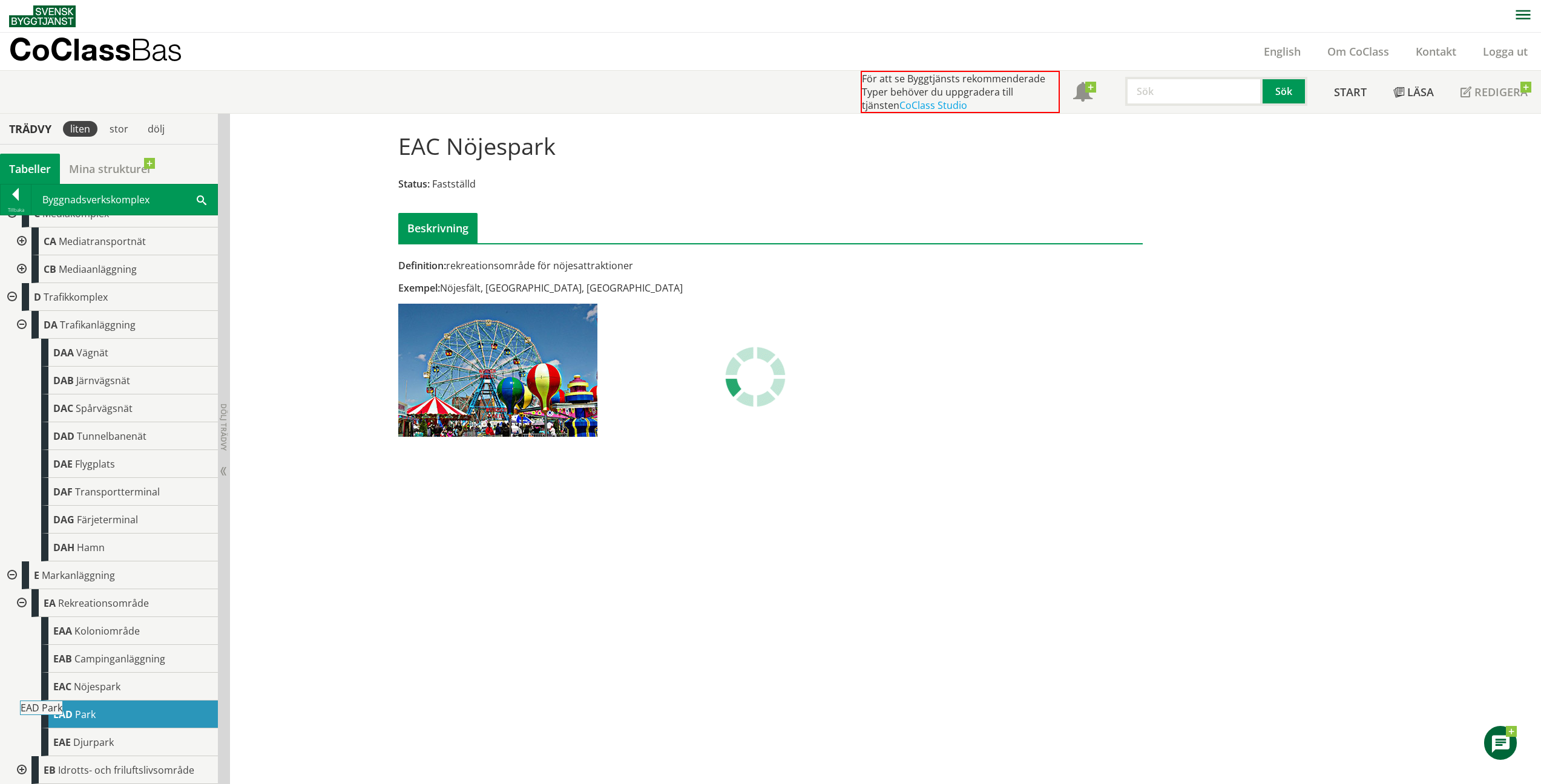
drag, startPoint x: 1233, startPoint y: 12, endPoint x: 105, endPoint y: 708, distance: 1325.4
click at [105, 708] on div "[GEOGRAPHIC_DATA]" at bounding box center [129, 714] width 177 height 28
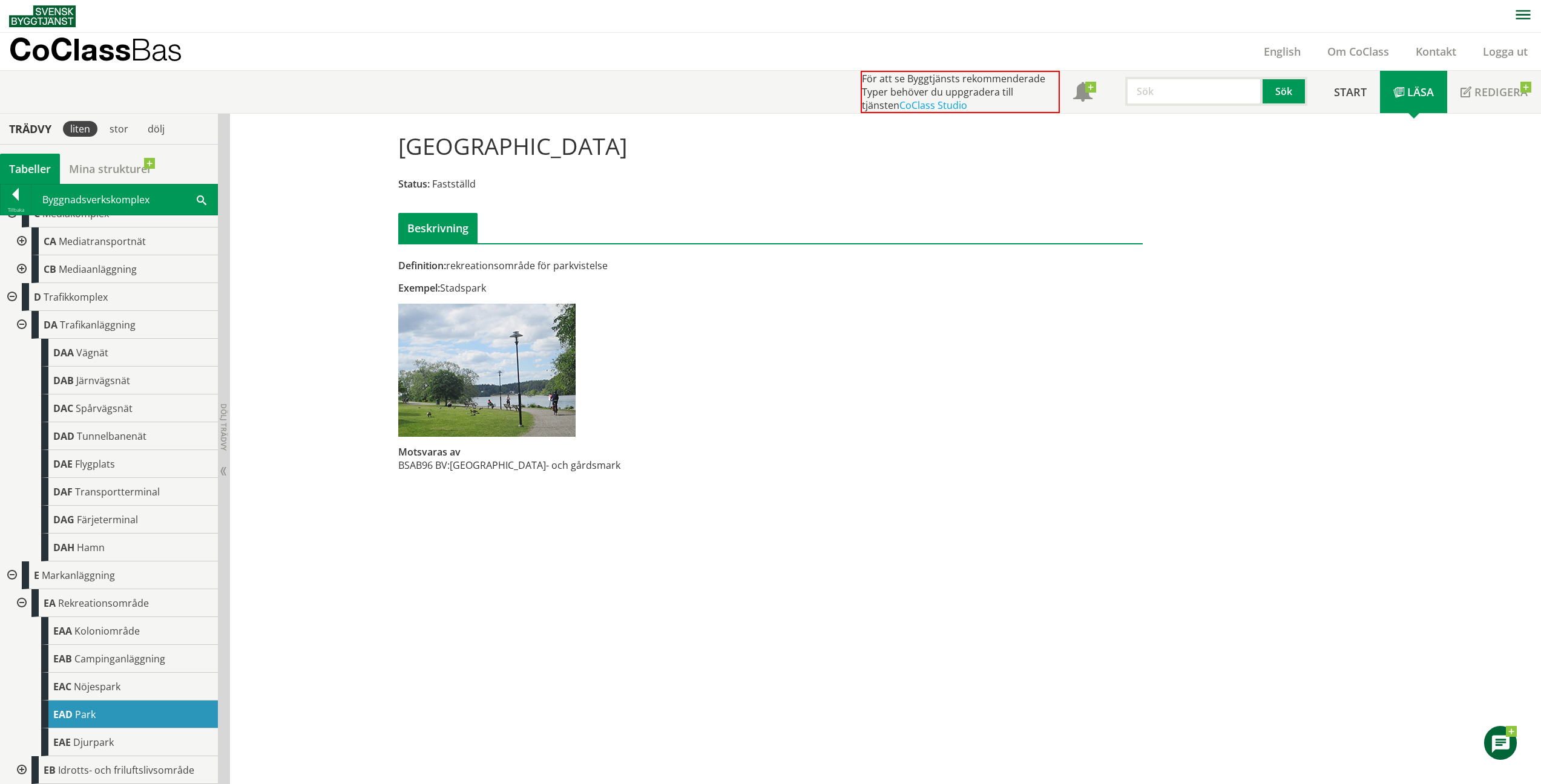
click at [95, 740] on span "Djurpark" at bounding box center [93, 742] width 40 height 13
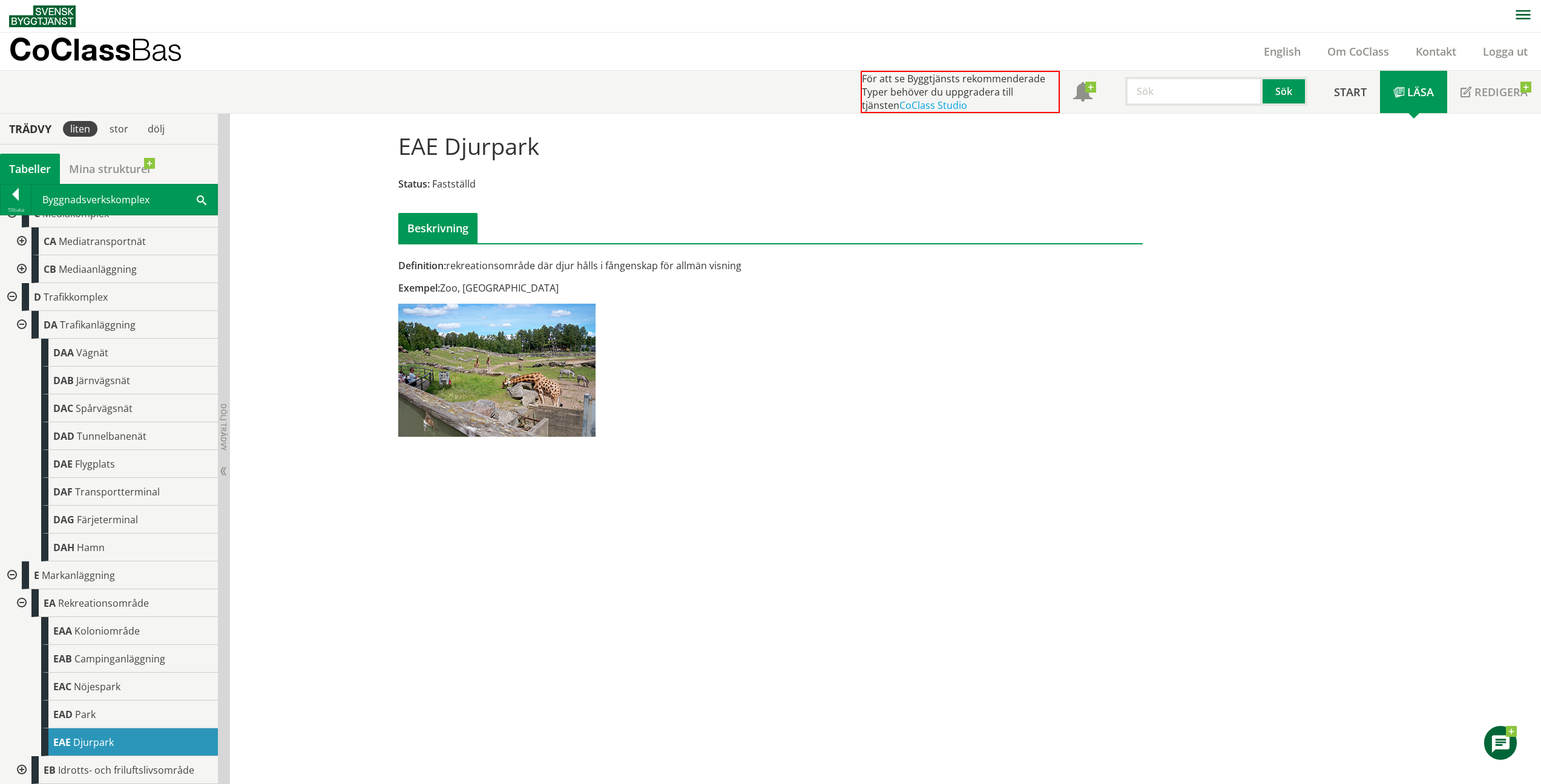
scroll to position [58, 0]
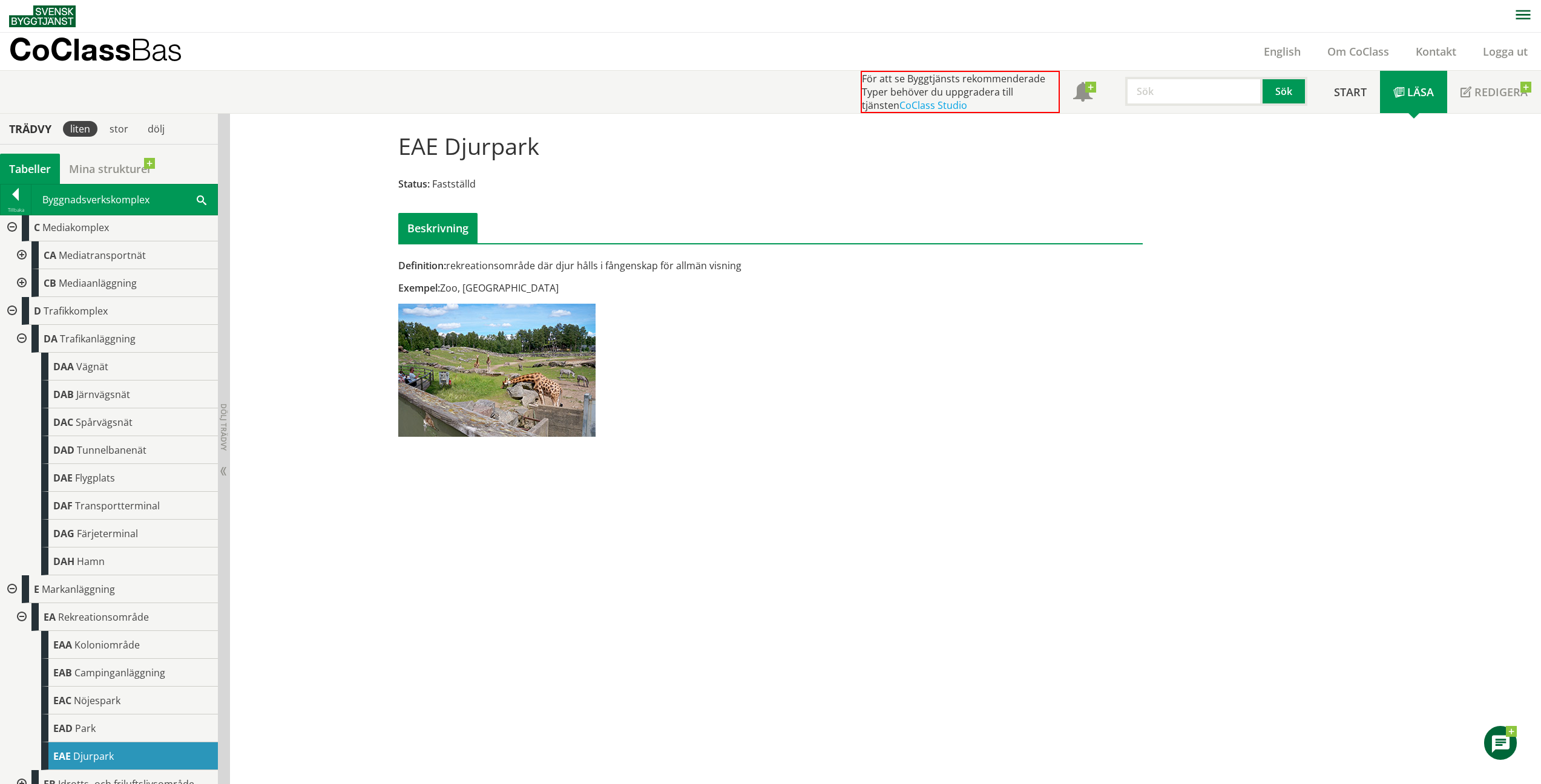
click at [8, 588] on div at bounding box center [10, 589] width 22 height 28
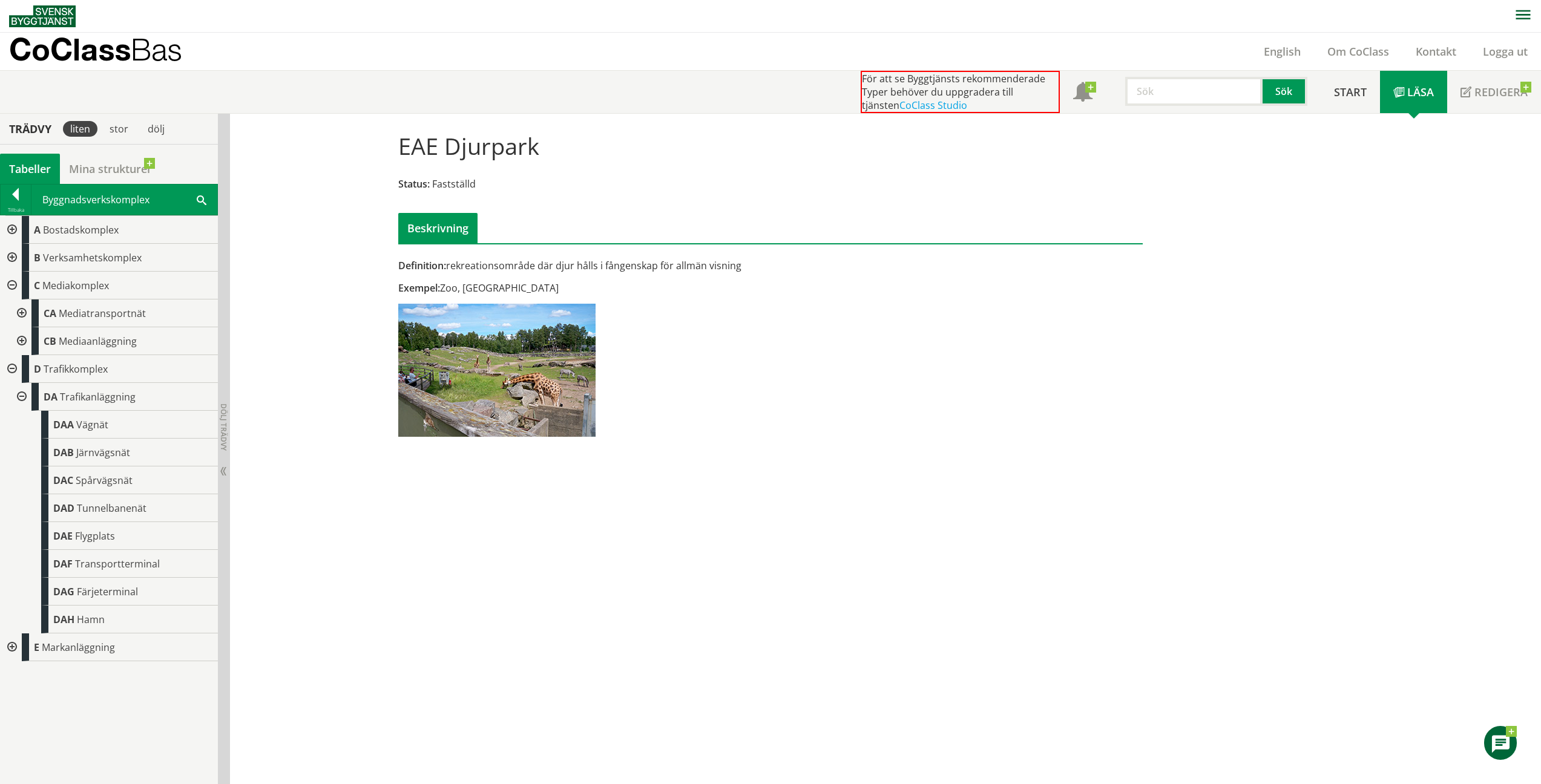
click at [26, 397] on div at bounding box center [20, 397] width 22 height 28
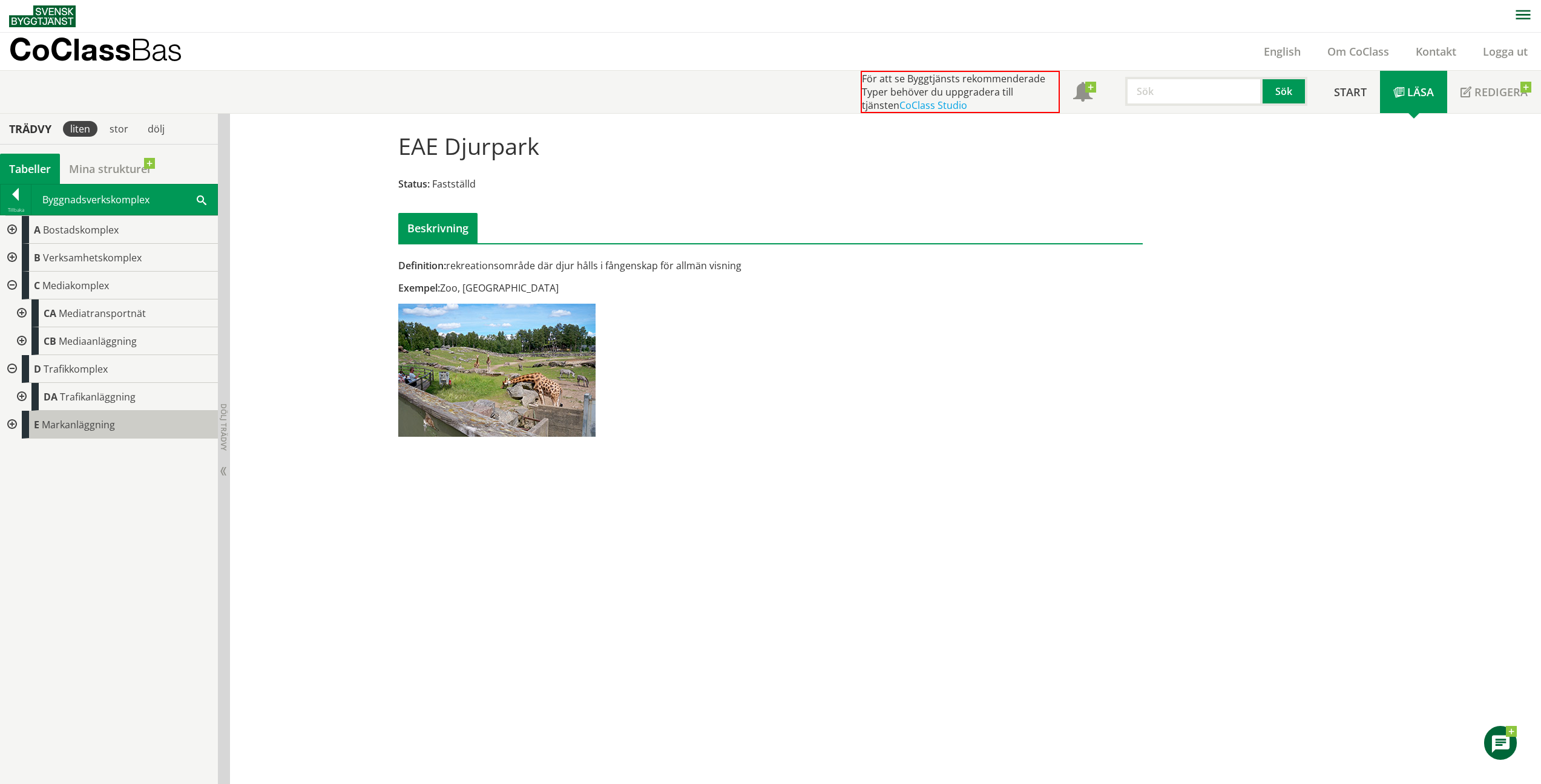
click at [47, 430] on span "Markanläggning" at bounding box center [78, 425] width 73 height 13
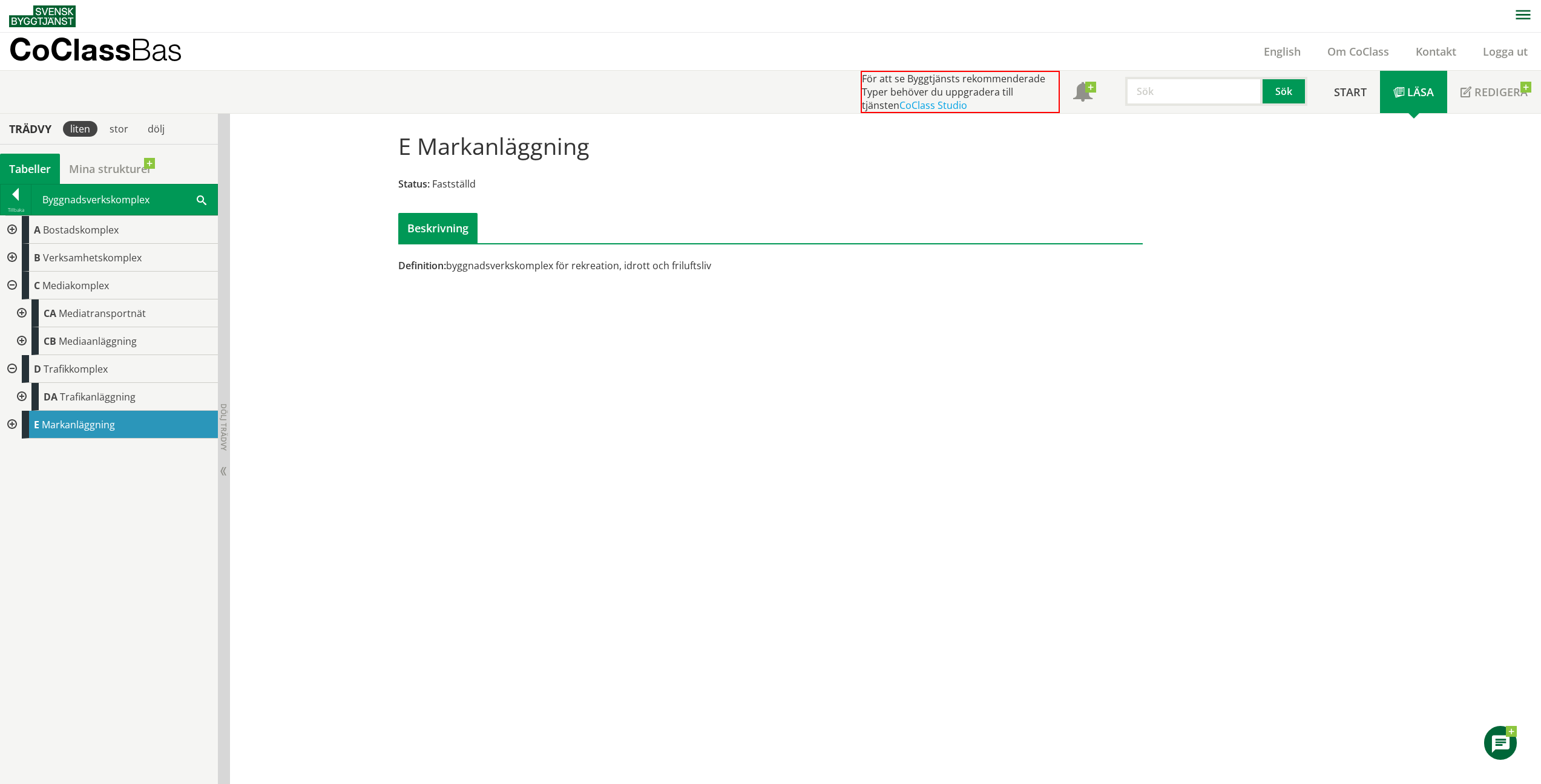
click at [15, 424] on div at bounding box center [10, 424] width 22 height 28
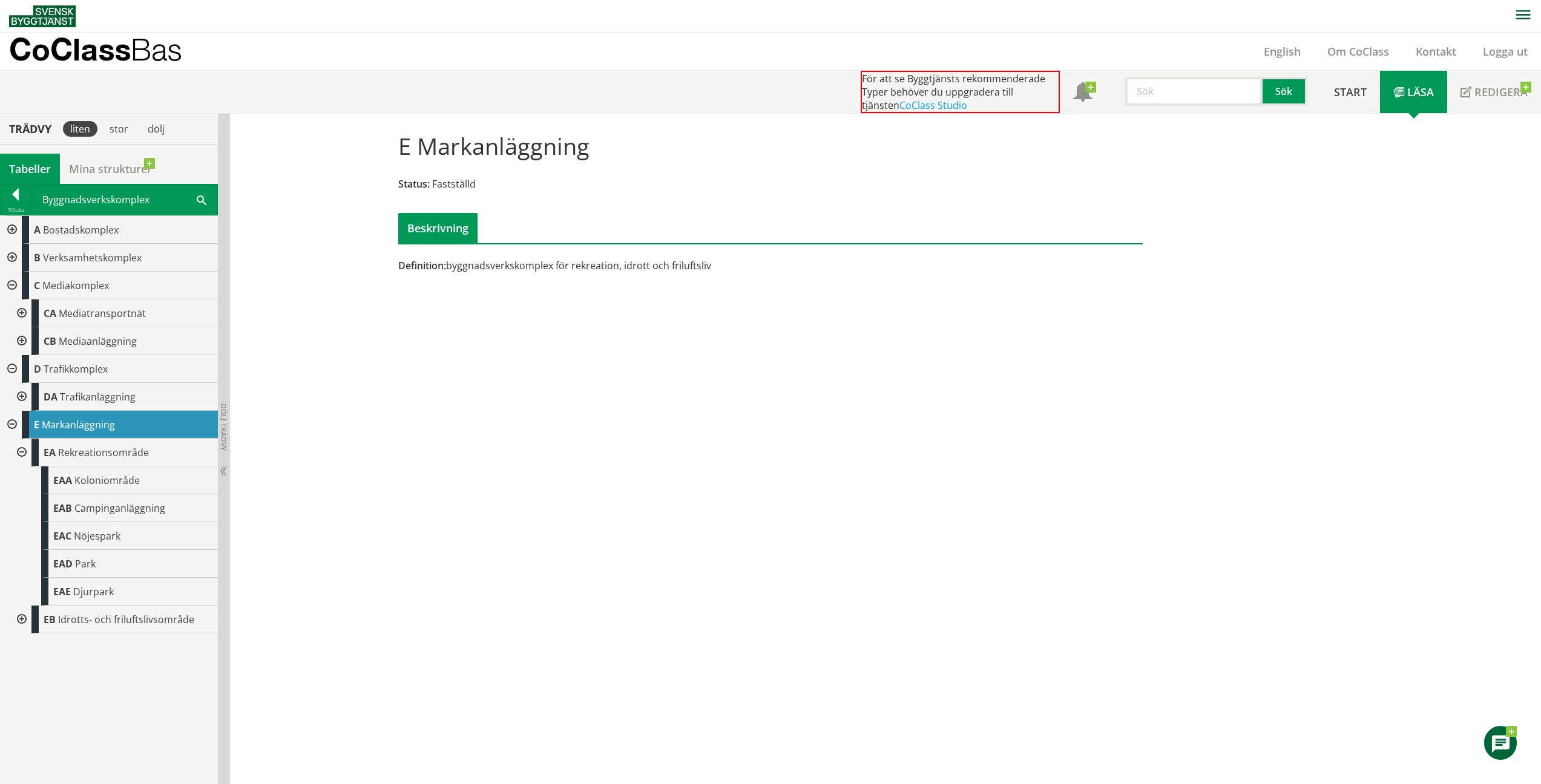
click at [95, 448] on span "Rekreationsområde" at bounding box center [103, 452] width 91 height 13
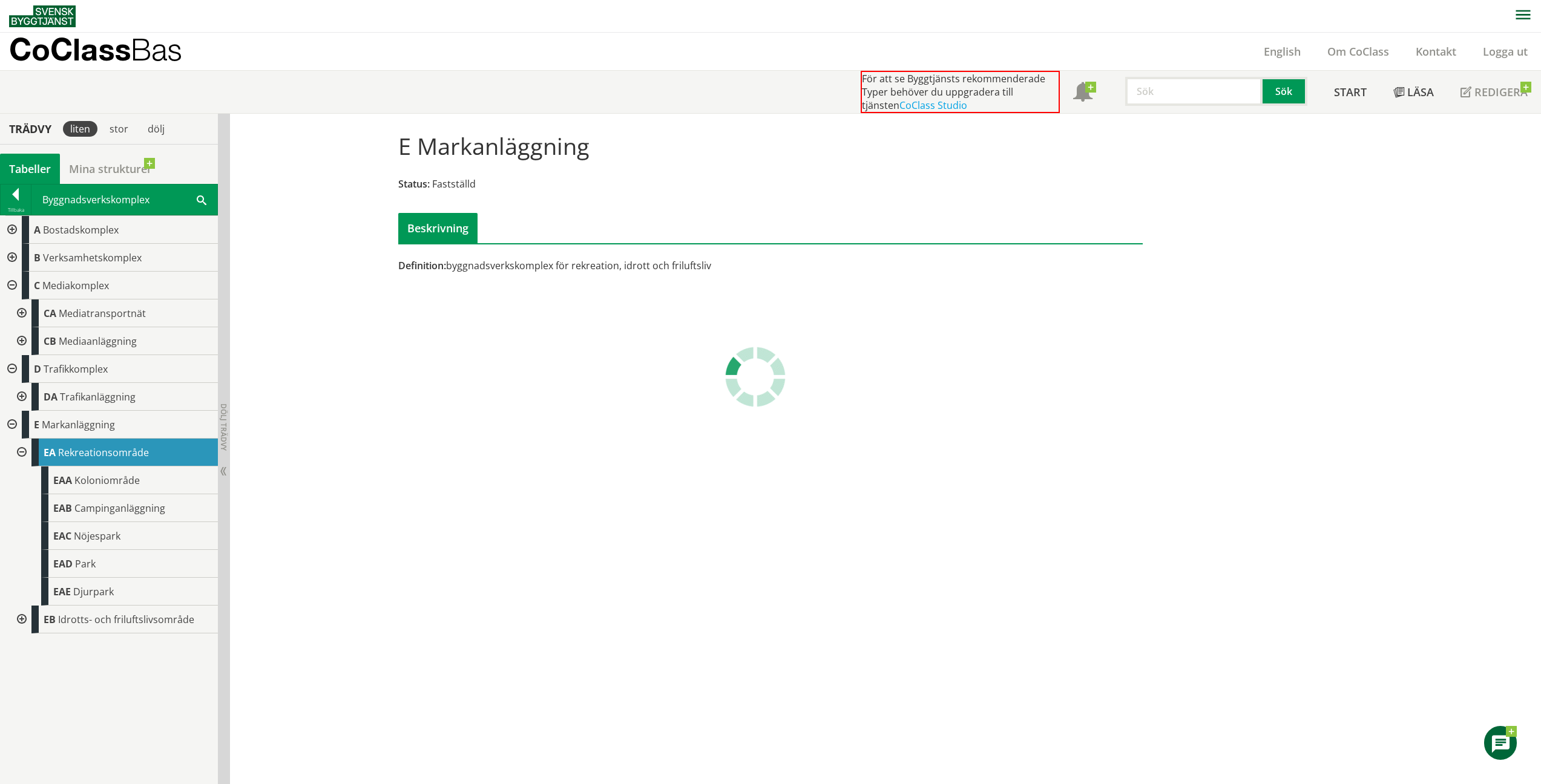
click at [95, 448] on span "Rekreationsområde" at bounding box center [103, 452] width 91 height 13
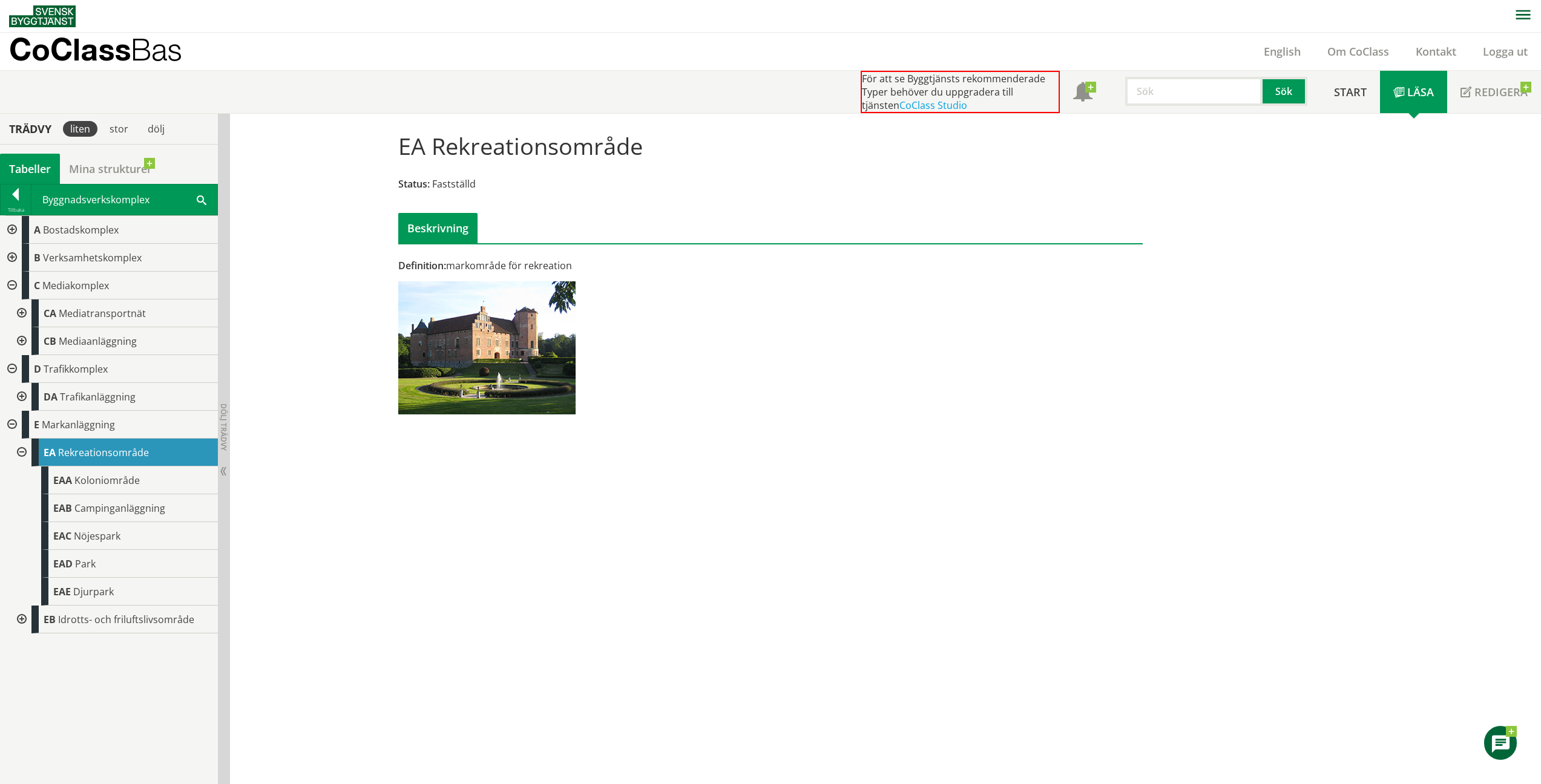
click at [133, 481] on span "Koloniområde" at bounding box center [107, 480] width 65 height 13
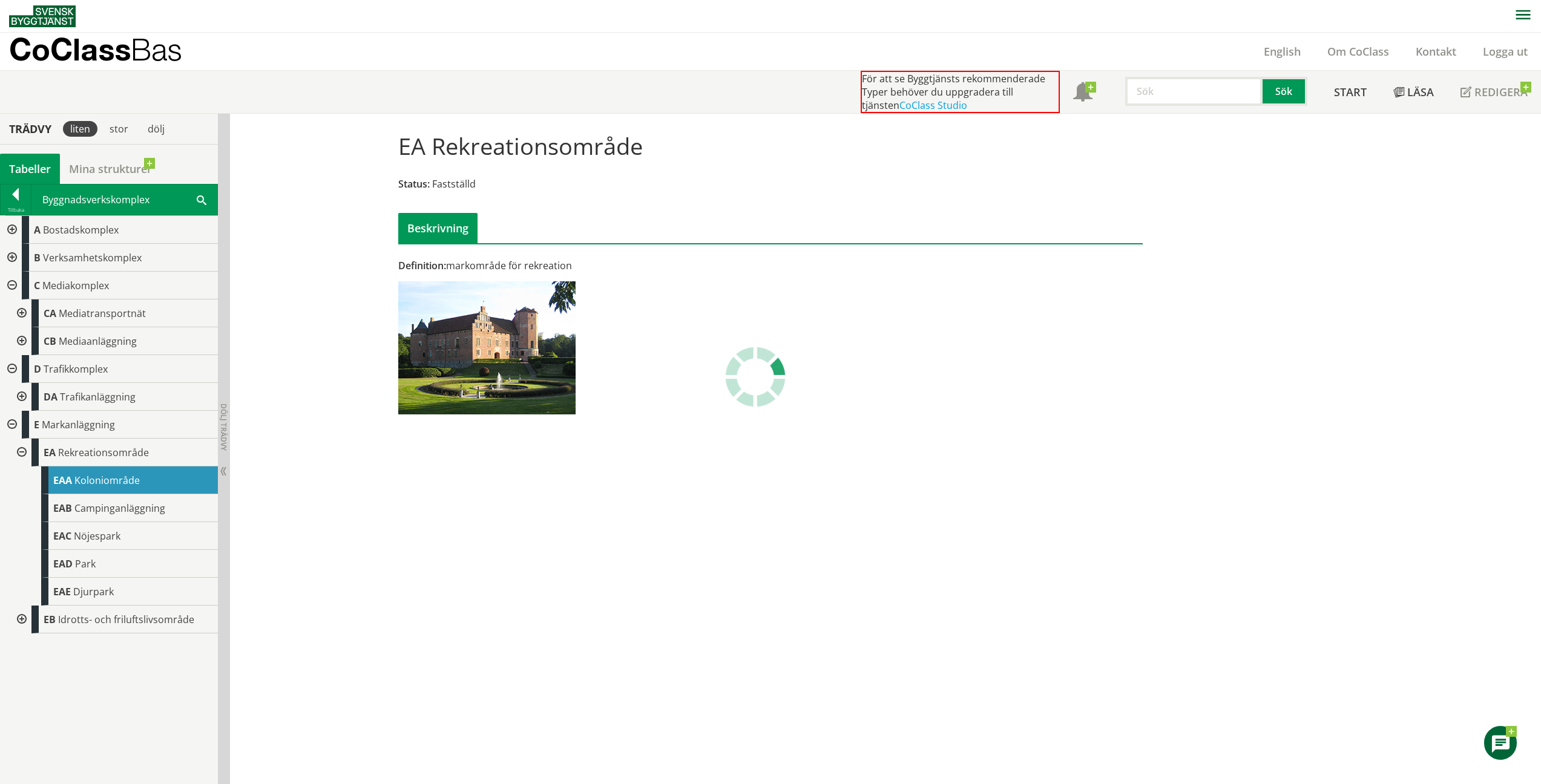
click at [133, 481] on span "Koloniområde" at bounding box center [107, 480] width 65 height 13
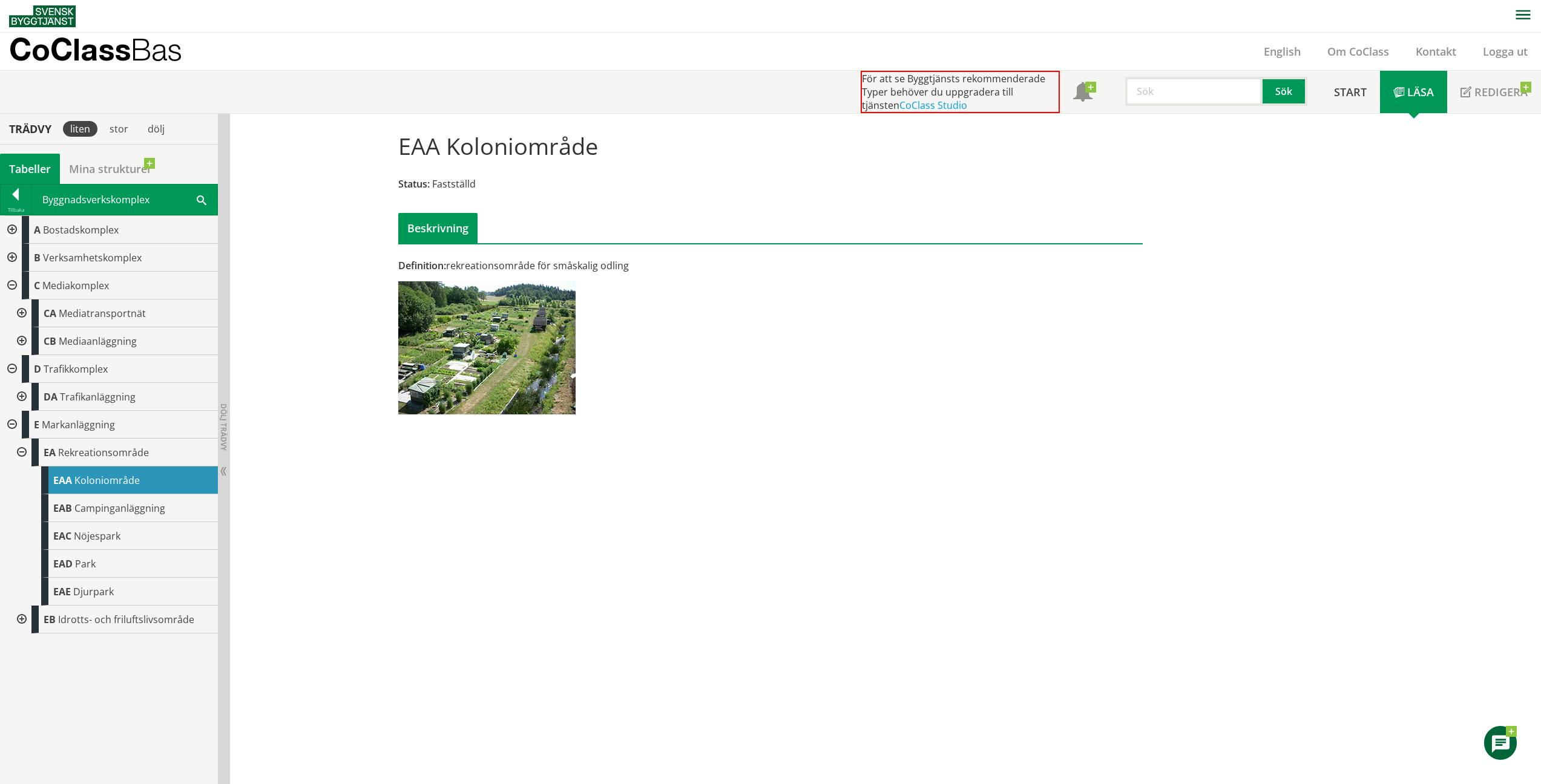
click at [104, 515] on div "EAB Campinganläggning" at bounding box center [129, 508] width 177 height 28
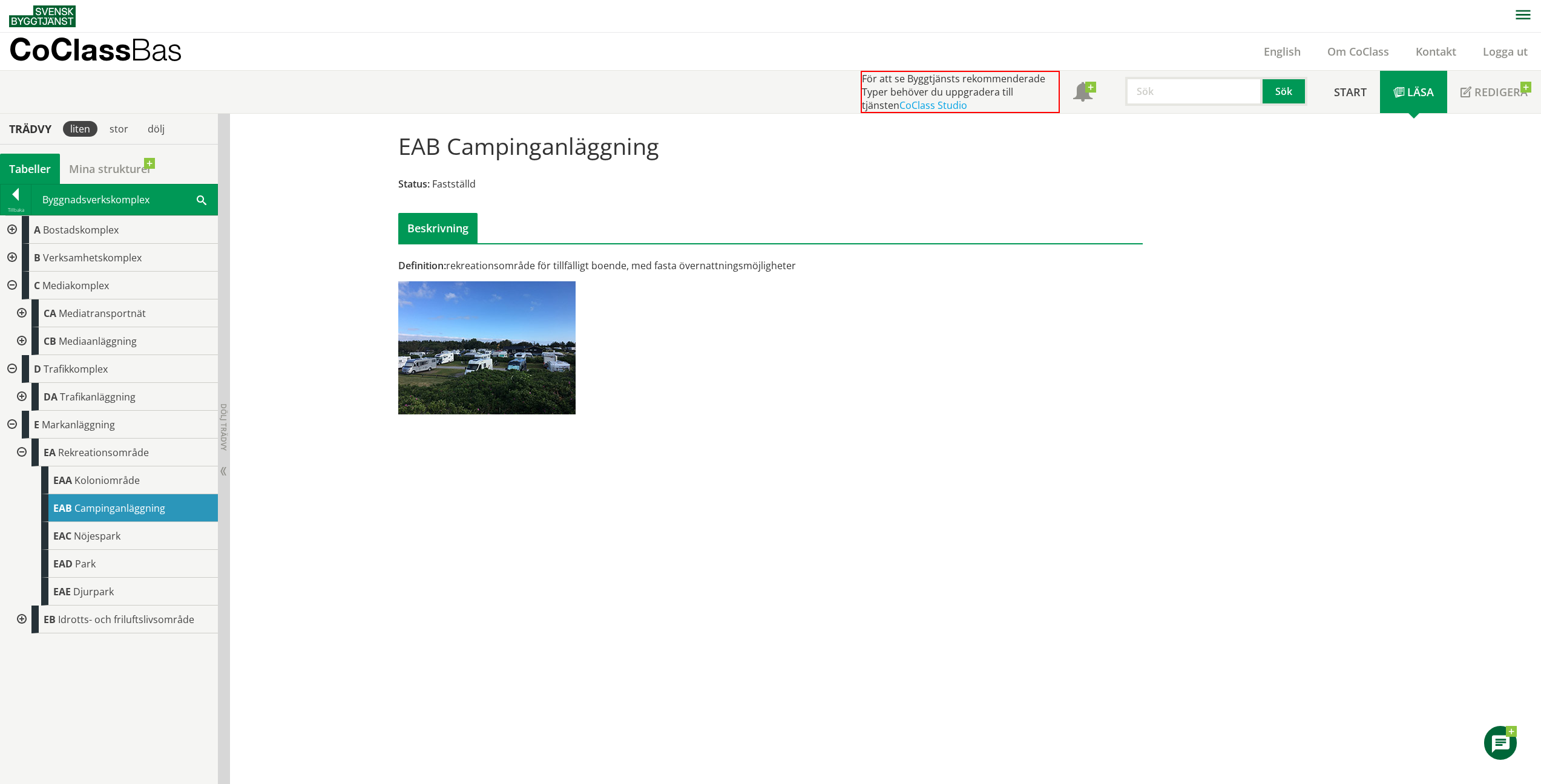
click at [71, 535] on div "EAC Nöjespark" at bounding box center [129, 536] width 177 height 28
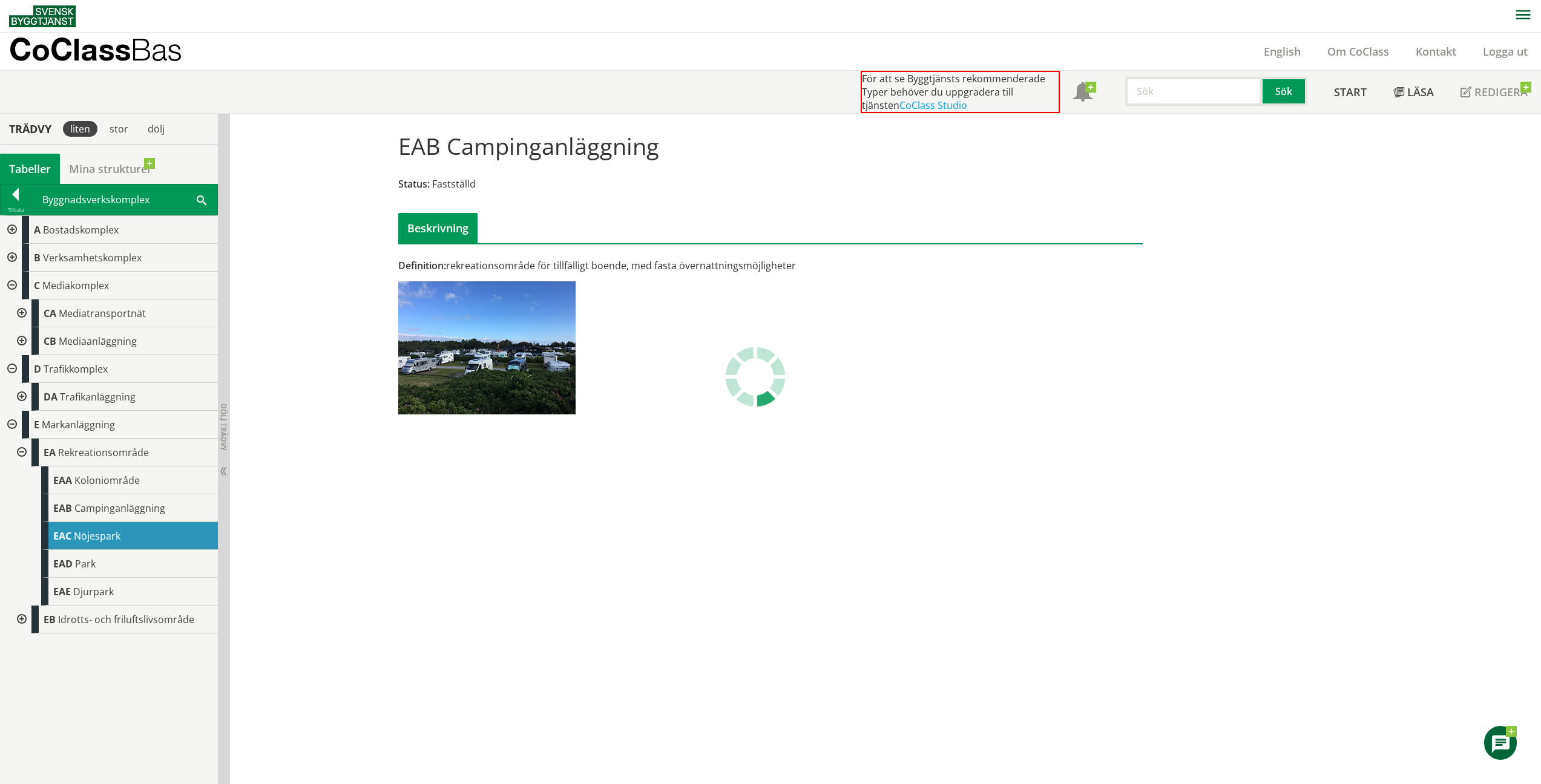
click at [71, 535] on div "EAC Nöjespark" at bounding box center [129, 536] width 177 height 28
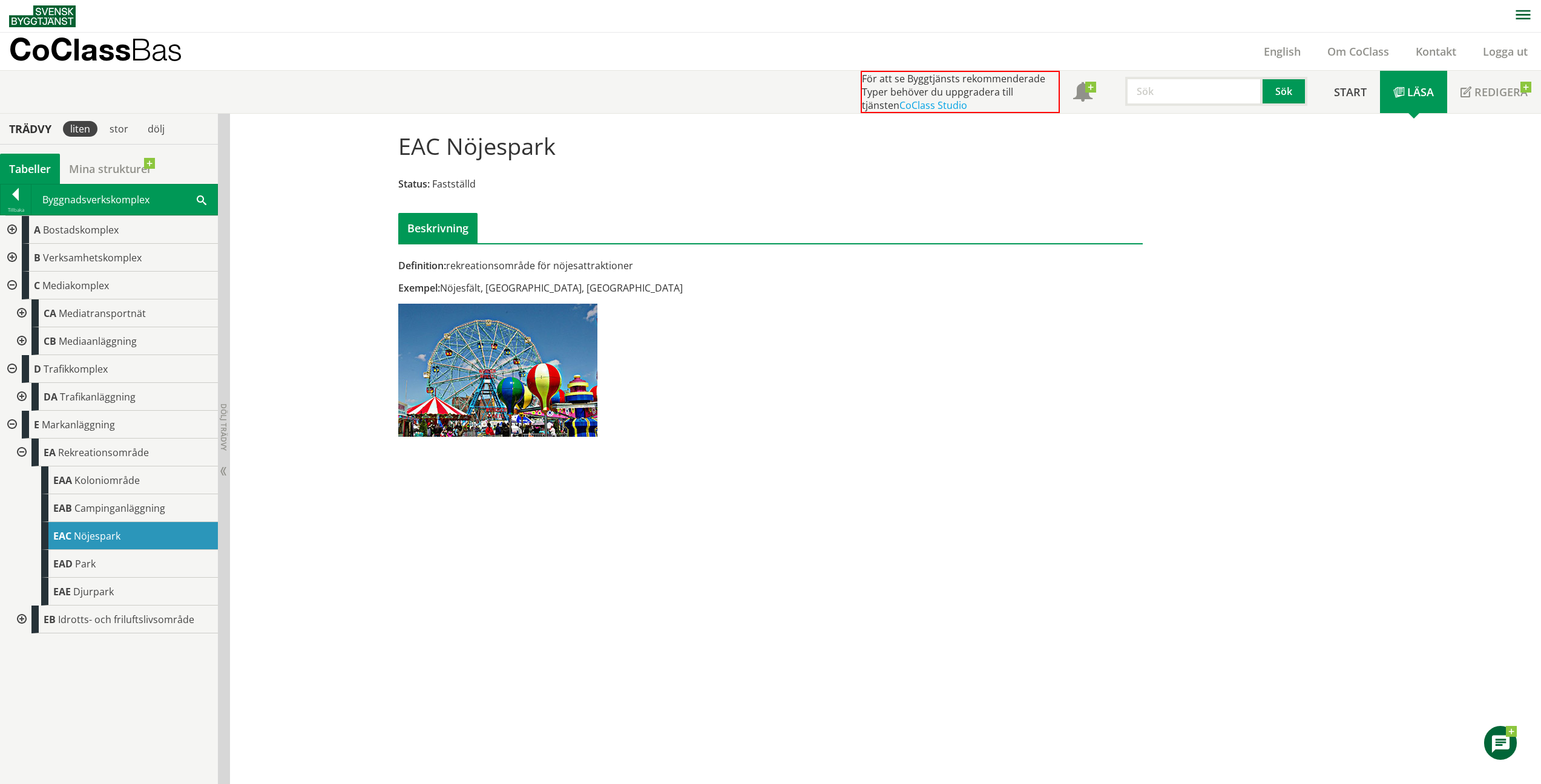
click at [125, 565] on div "[GEOGRAPHIC_DATA]" at bounding box center [129, 564] width 177 height 28
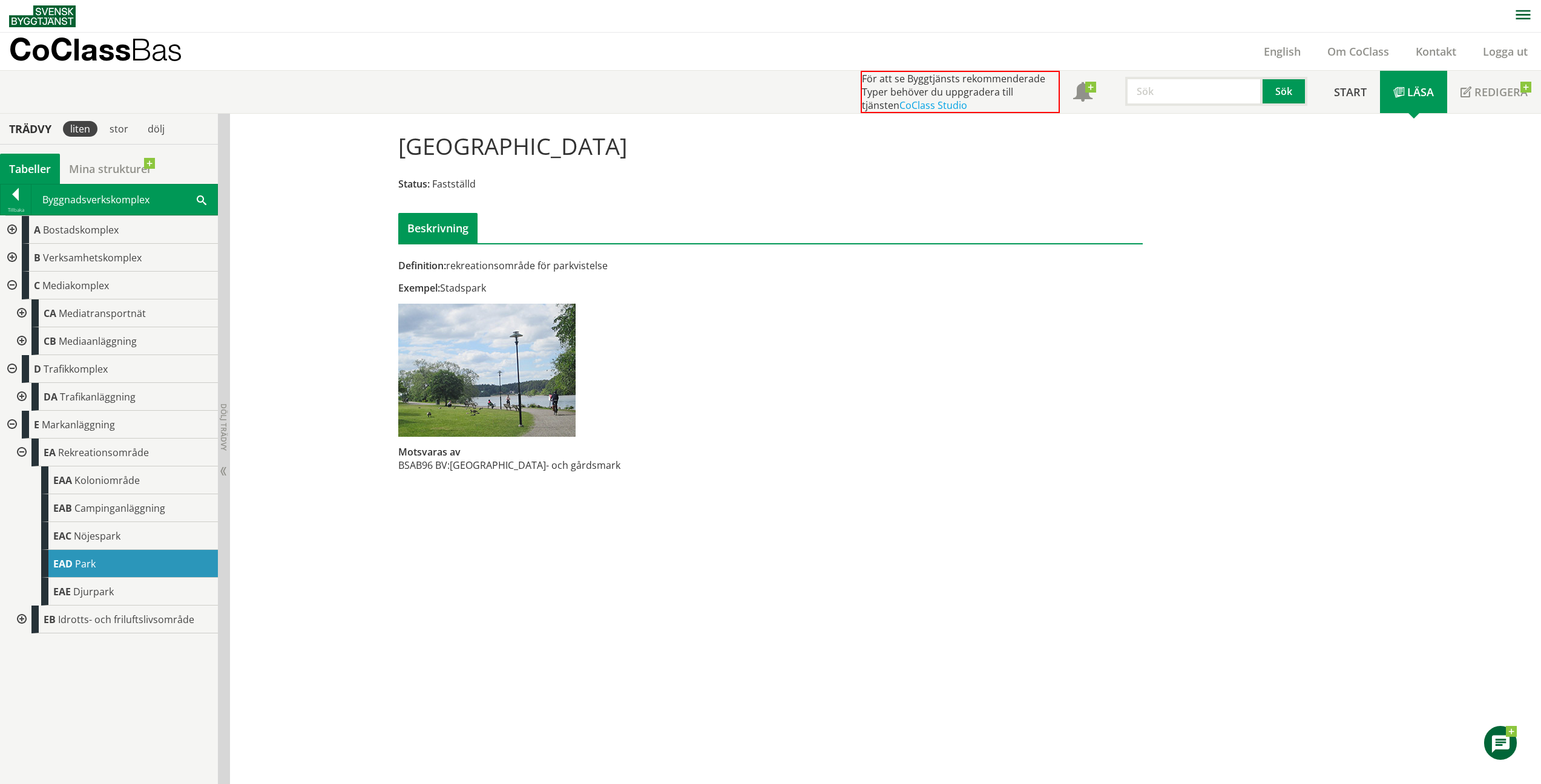
click at [109, 583] on div "EAE Djurpark" at bounding box center [129, 591] width 177 height 28
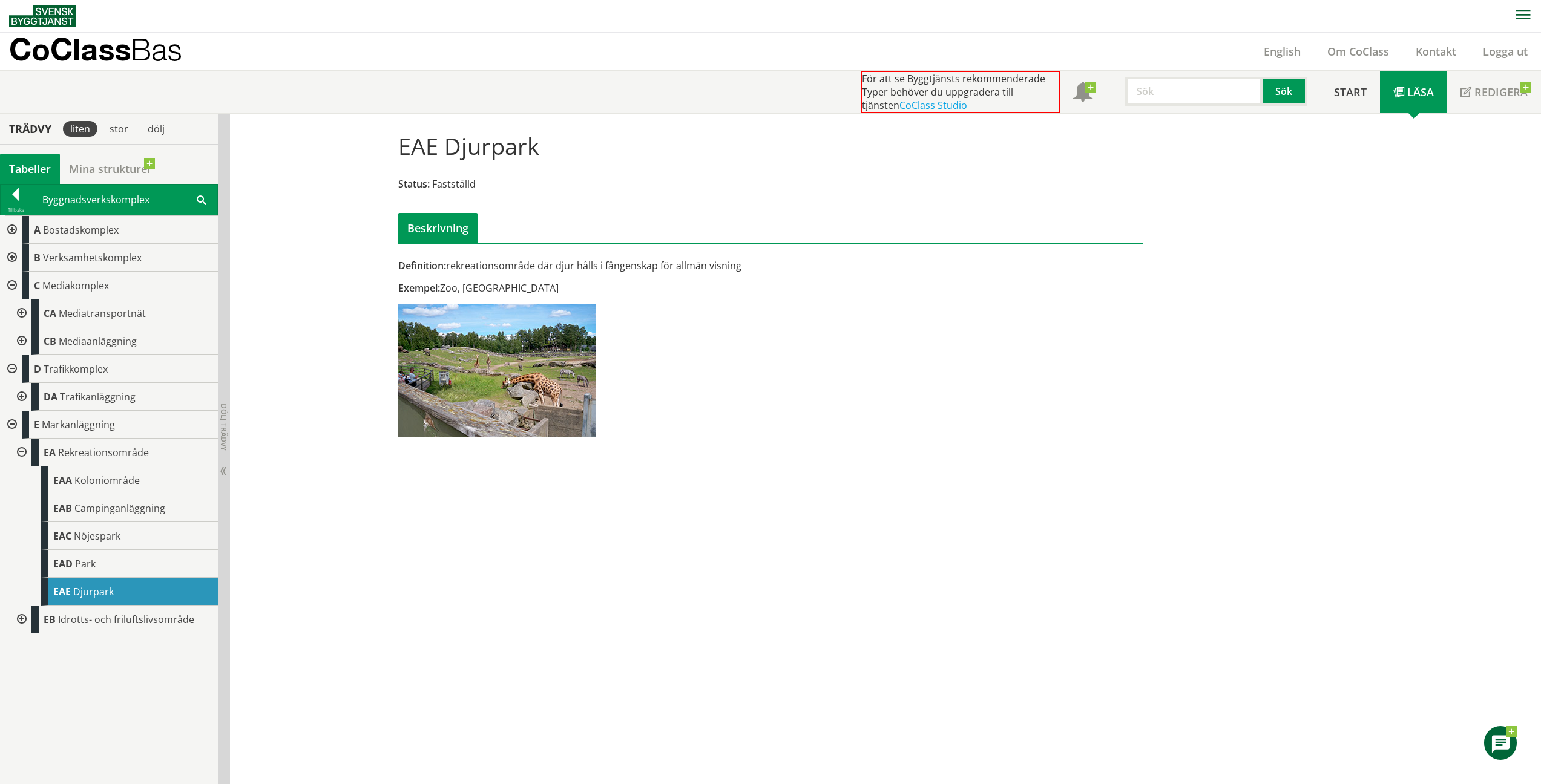
click at [24, 452] on div at bounding box center [20, 452] width 22 height 28
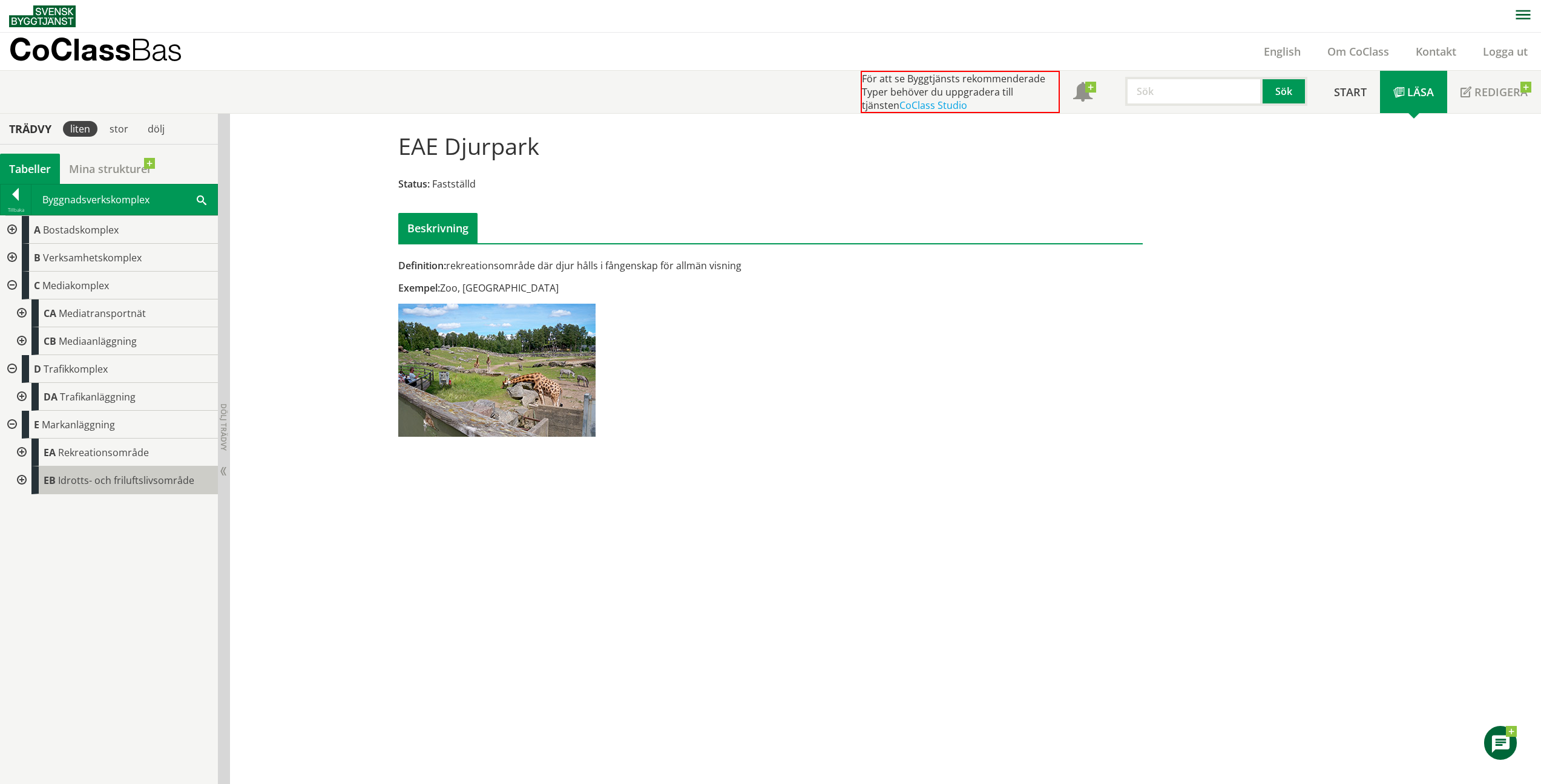
click at [66, 485] on span "Idrotts- och friluftslivsområde" at bounding box center [126, 480] width 136 height 13
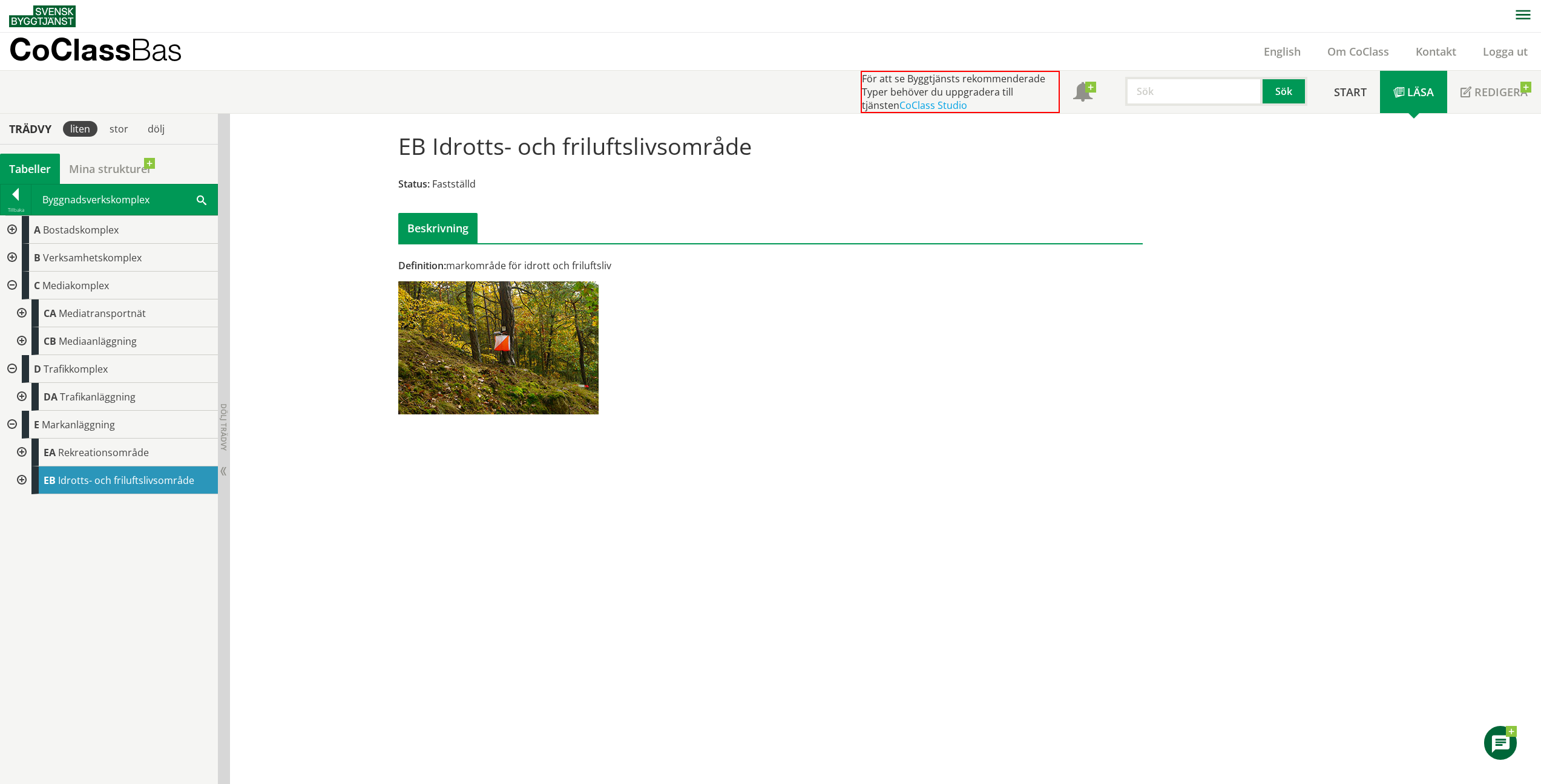
click at [23, 482] on div at bounding box center [20, 480] width 22 height 28
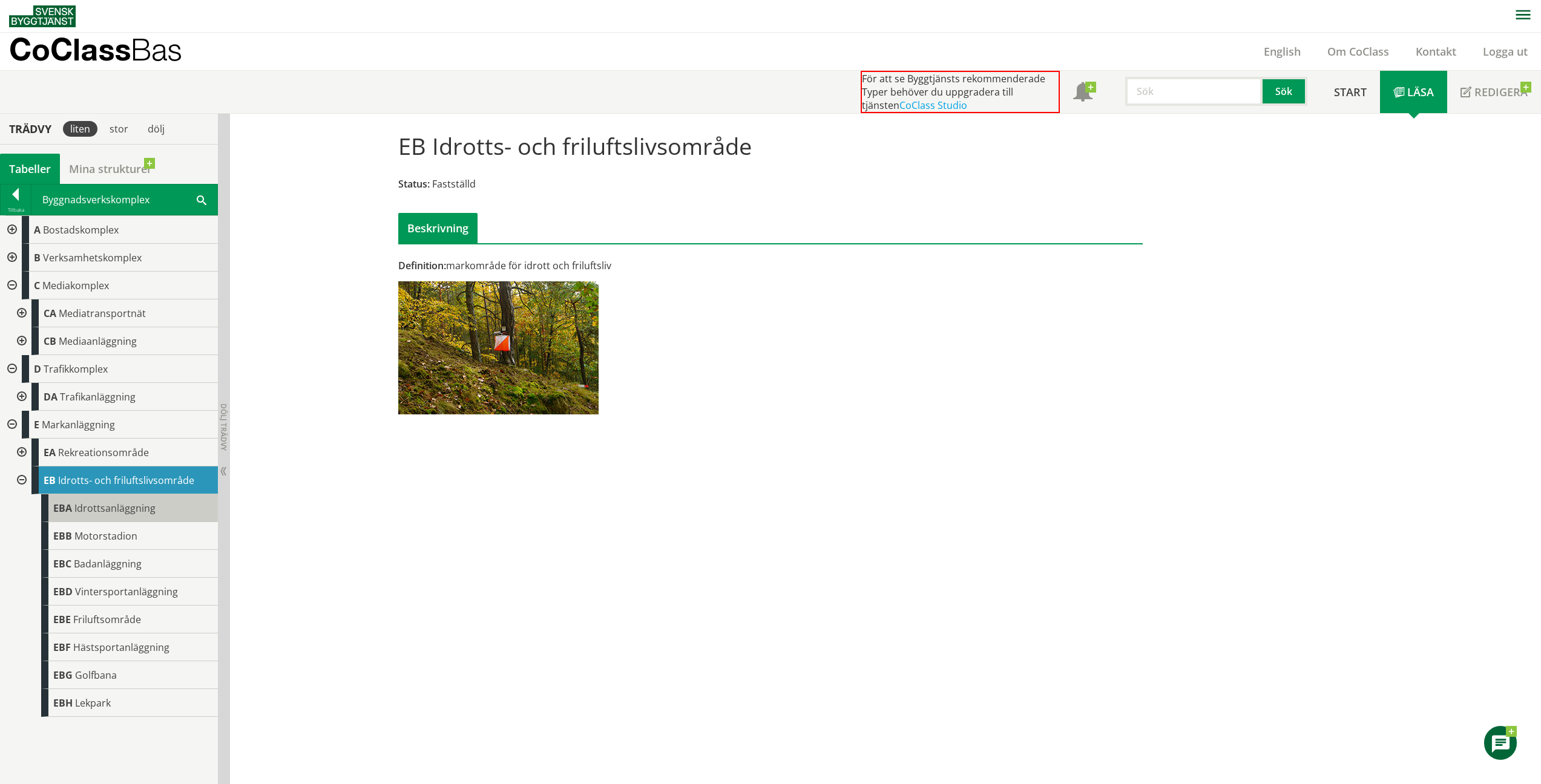
click at [74, 506] on span "Idrottsanläggning" at bounding box center [115, 508] width 81 height 13
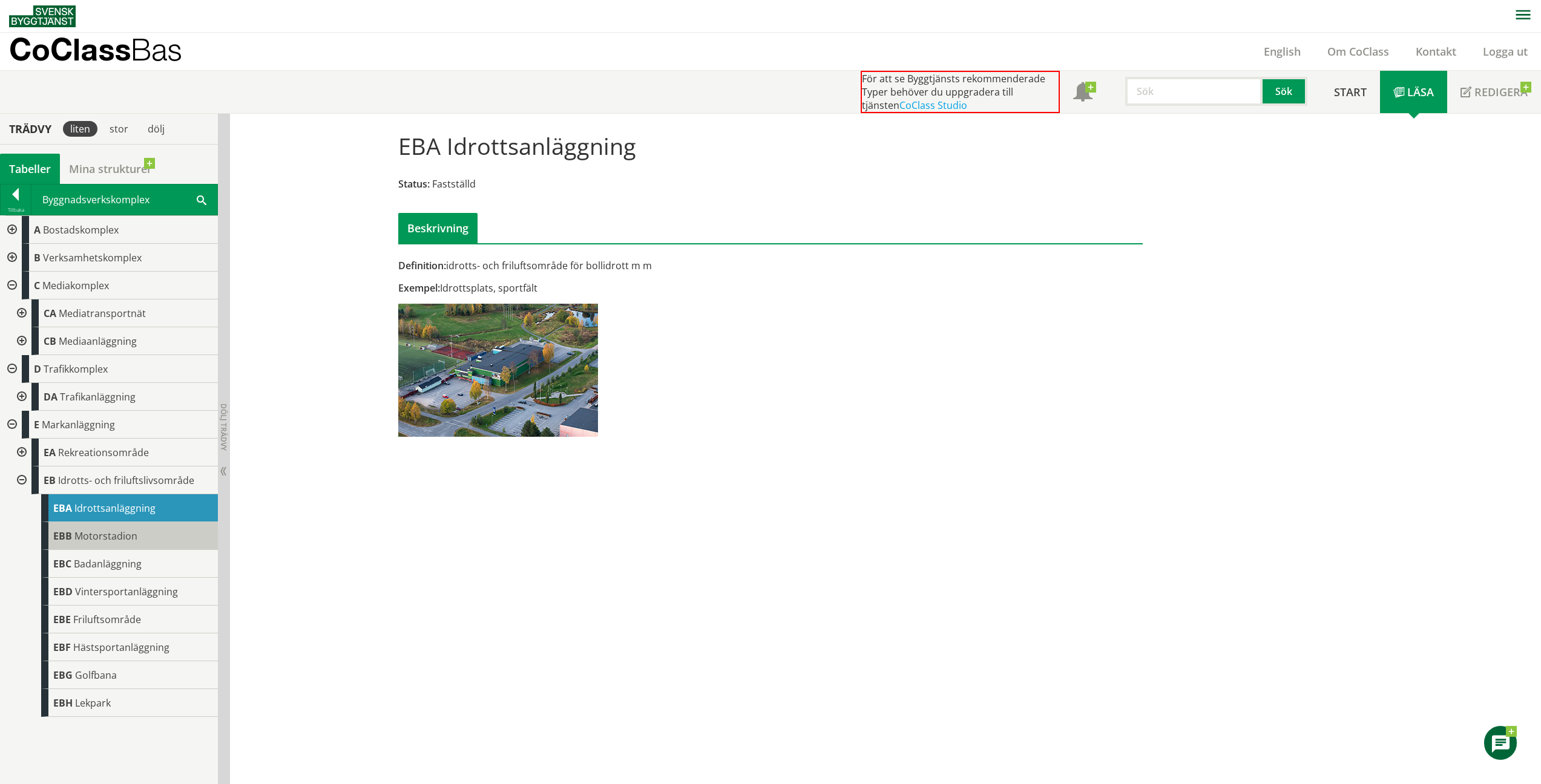
click at [100, 541] on span "Motorstadion" at bounding box center [106, 536] width 63 height 13
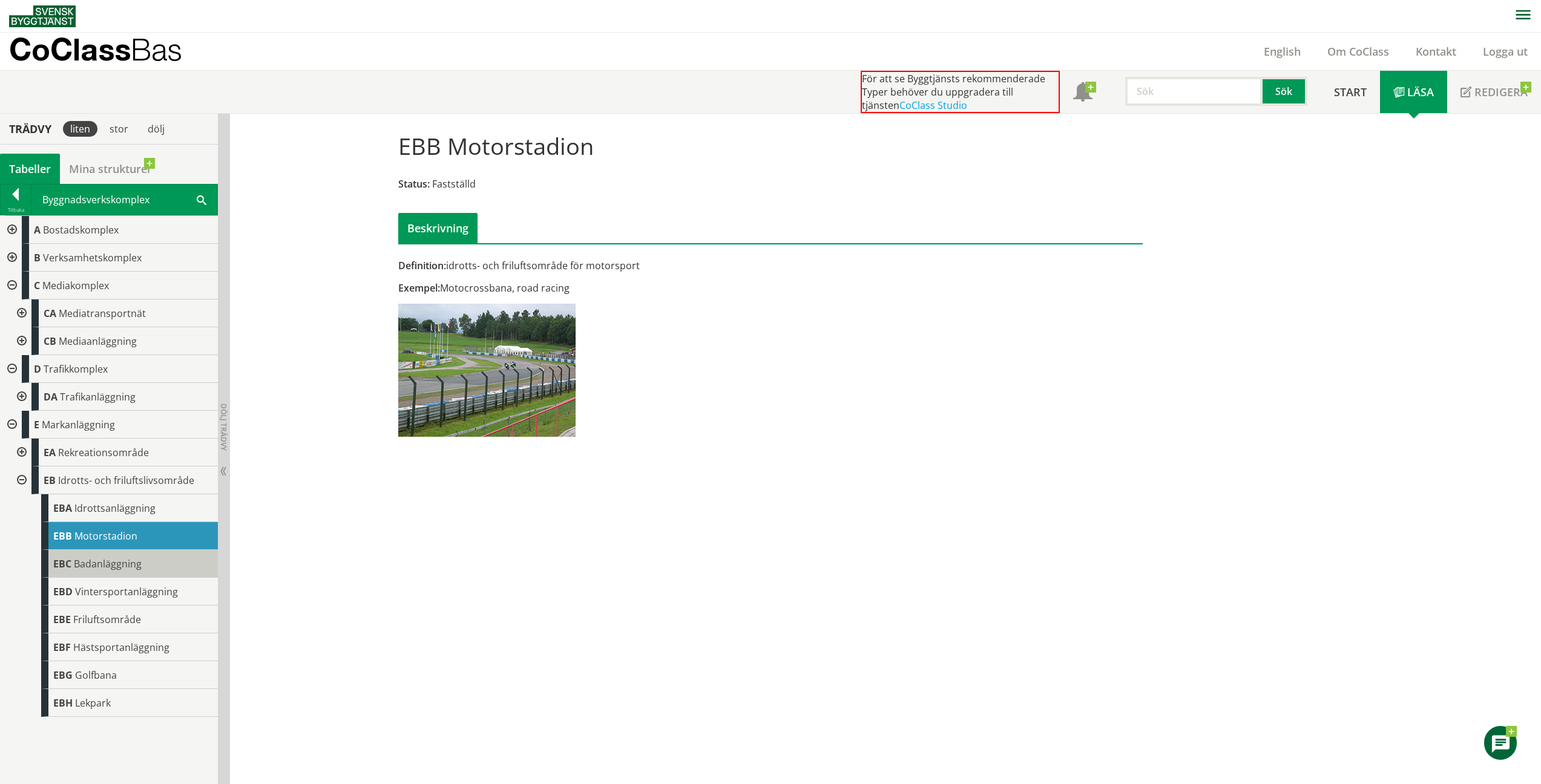
drag, startPoint x: 1164, startPoint y: 7, endPoint x: 129, endPoint y: 563, distance: 1174.9
click at [129, 563] on span "Badanläggning" at bounding box center [108, 564] width 68 height 13
click at [150, 560] on div "EBC Badanläggning" at bounding box center [129, 564] width 177 height 28
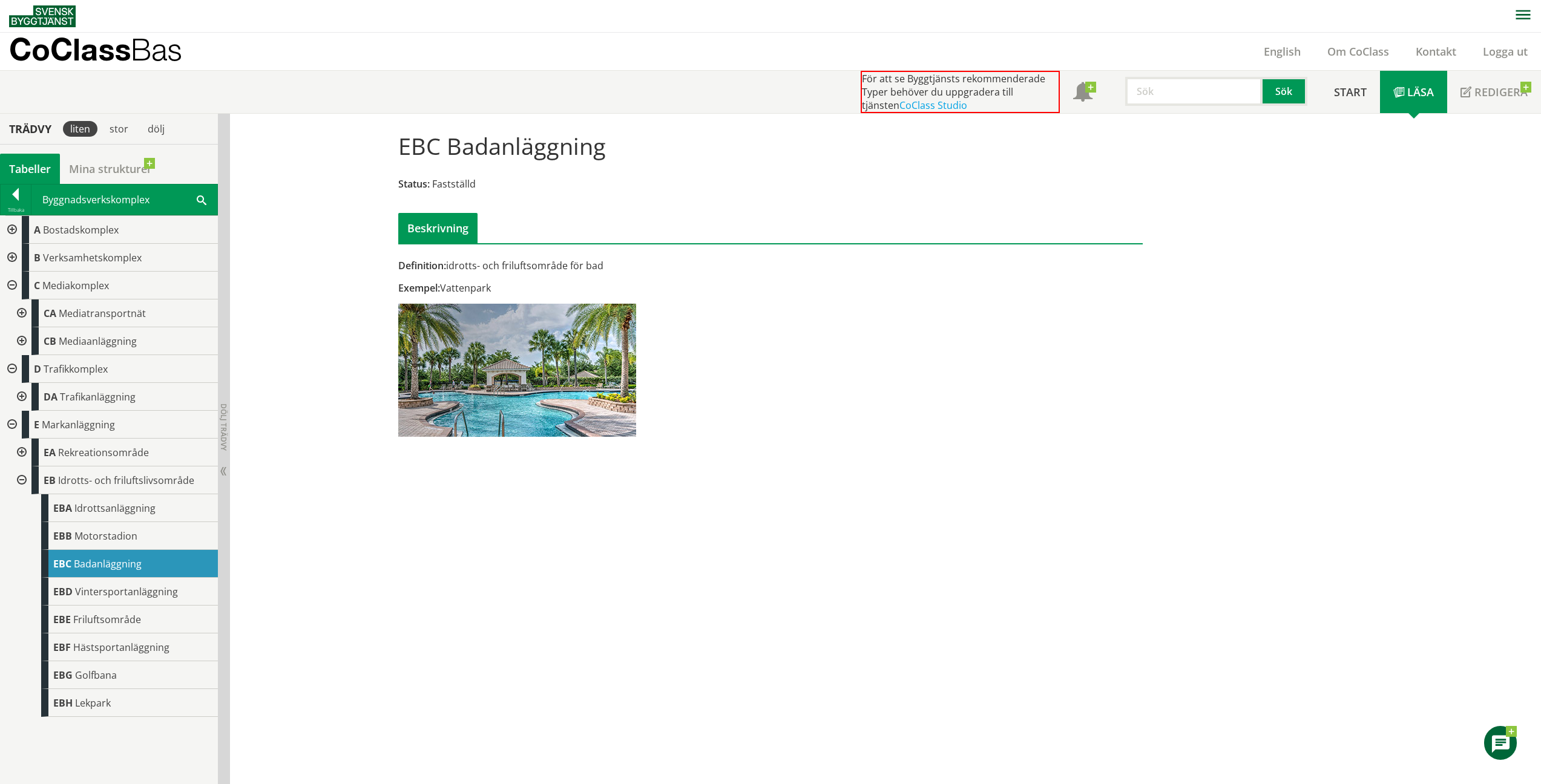
click at [147, 592] on span "Vintersportanläggning" at bounding box center [127, 591] width 103 height 13
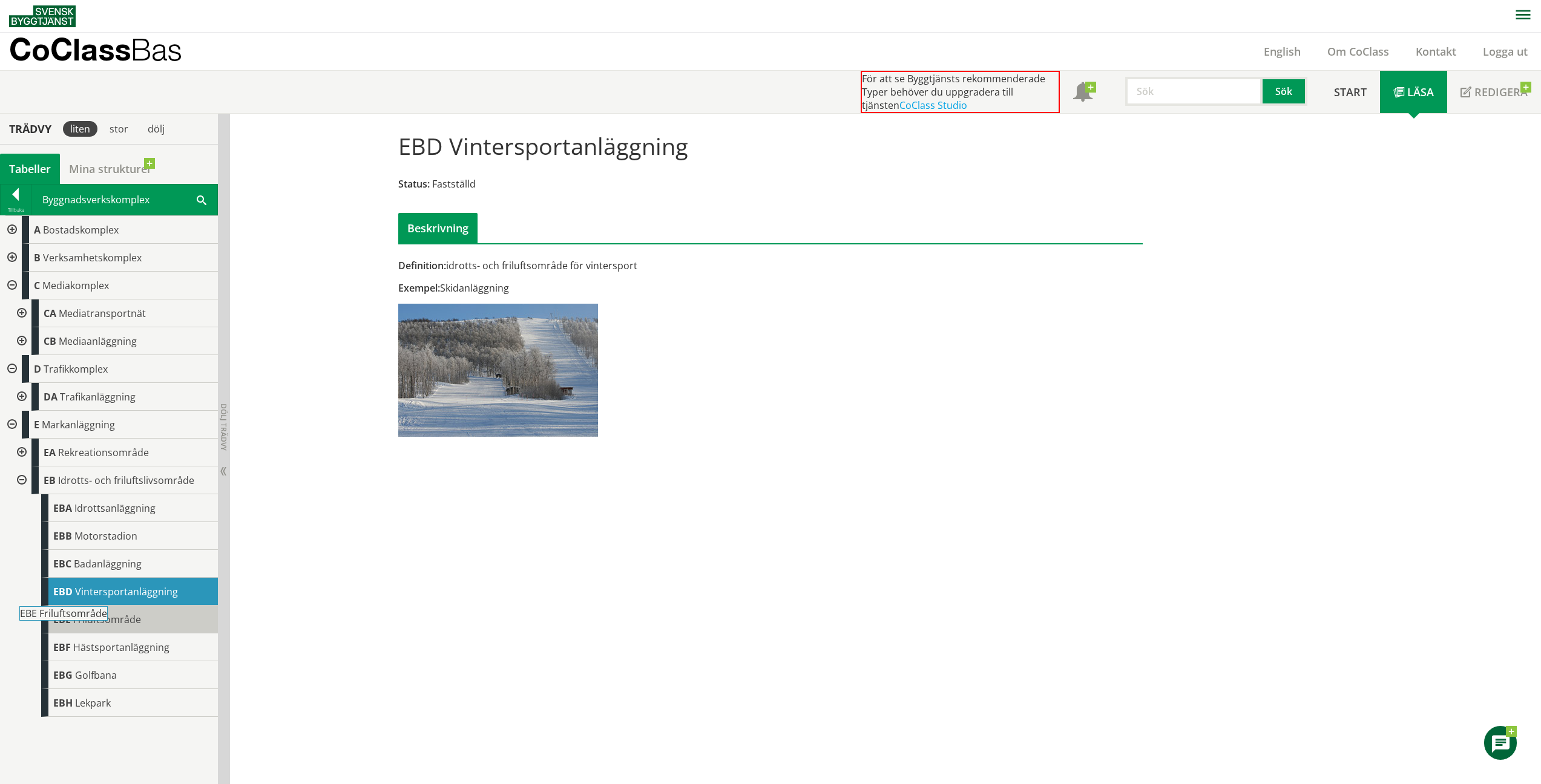
click at [115, 627] on div "EBE Friluftsområde" at bounding box center [129, 619] width 177 height 28
click at [163, 617] on div "EBE Friluftsområde" at bounding box center [129, 619] width 177 height 28
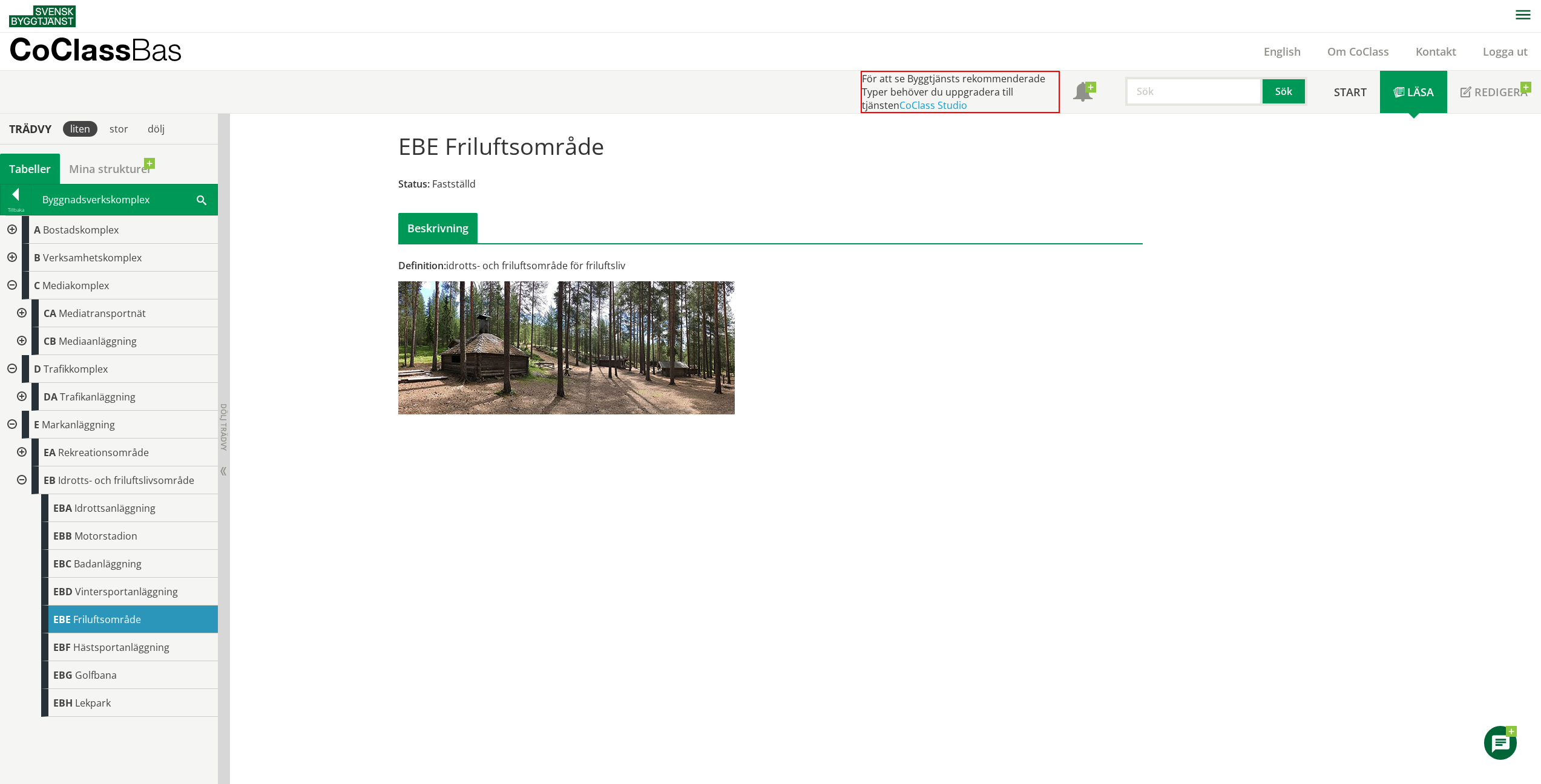
click at [100, 642] on span "Hästsportanläggning" at bounding box center [121, 648] width 96 height 13
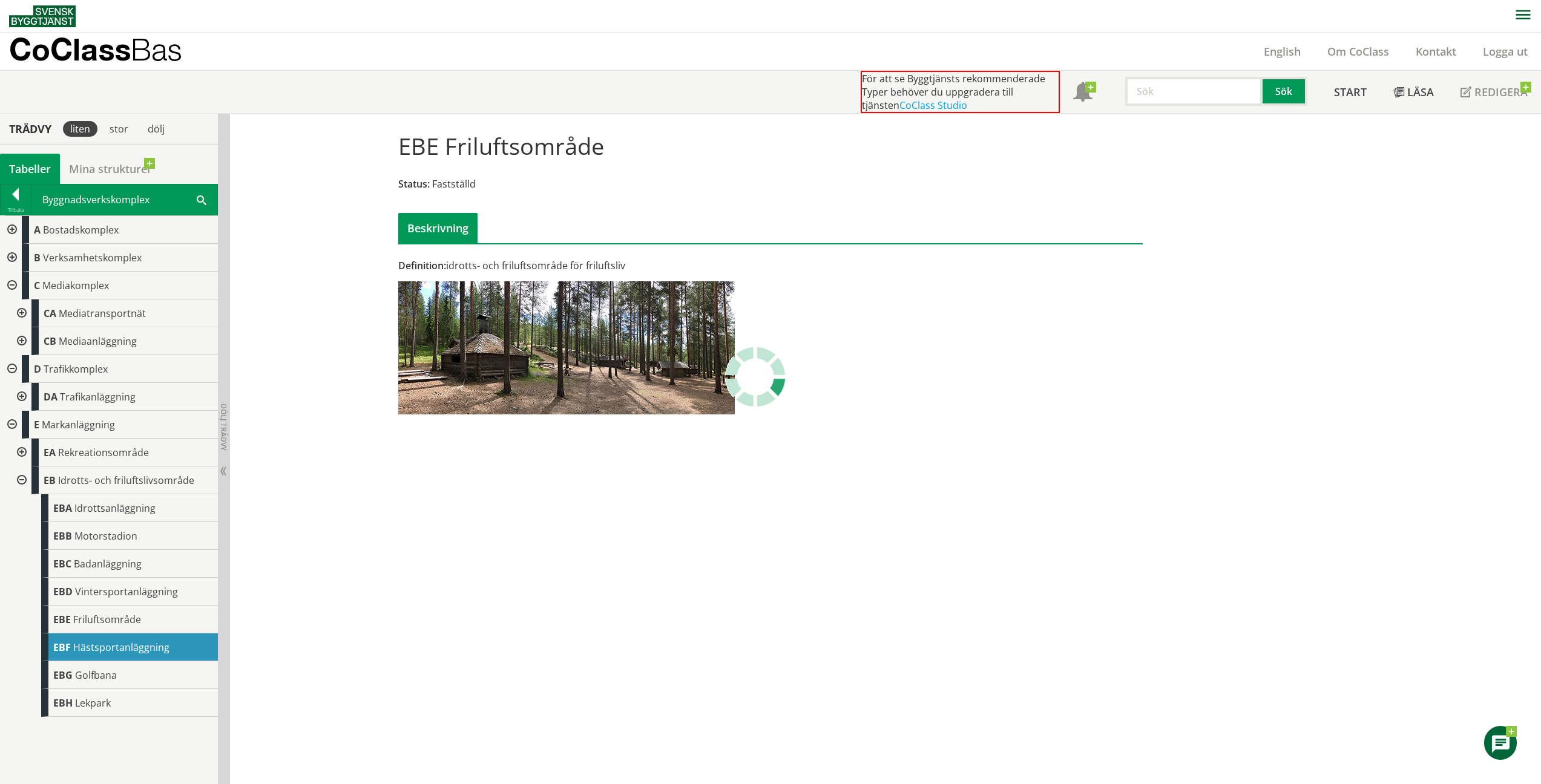
click at [100, 642] on span "Hästsportanläggning" at bounding box center [121, 648] width 96 height 13
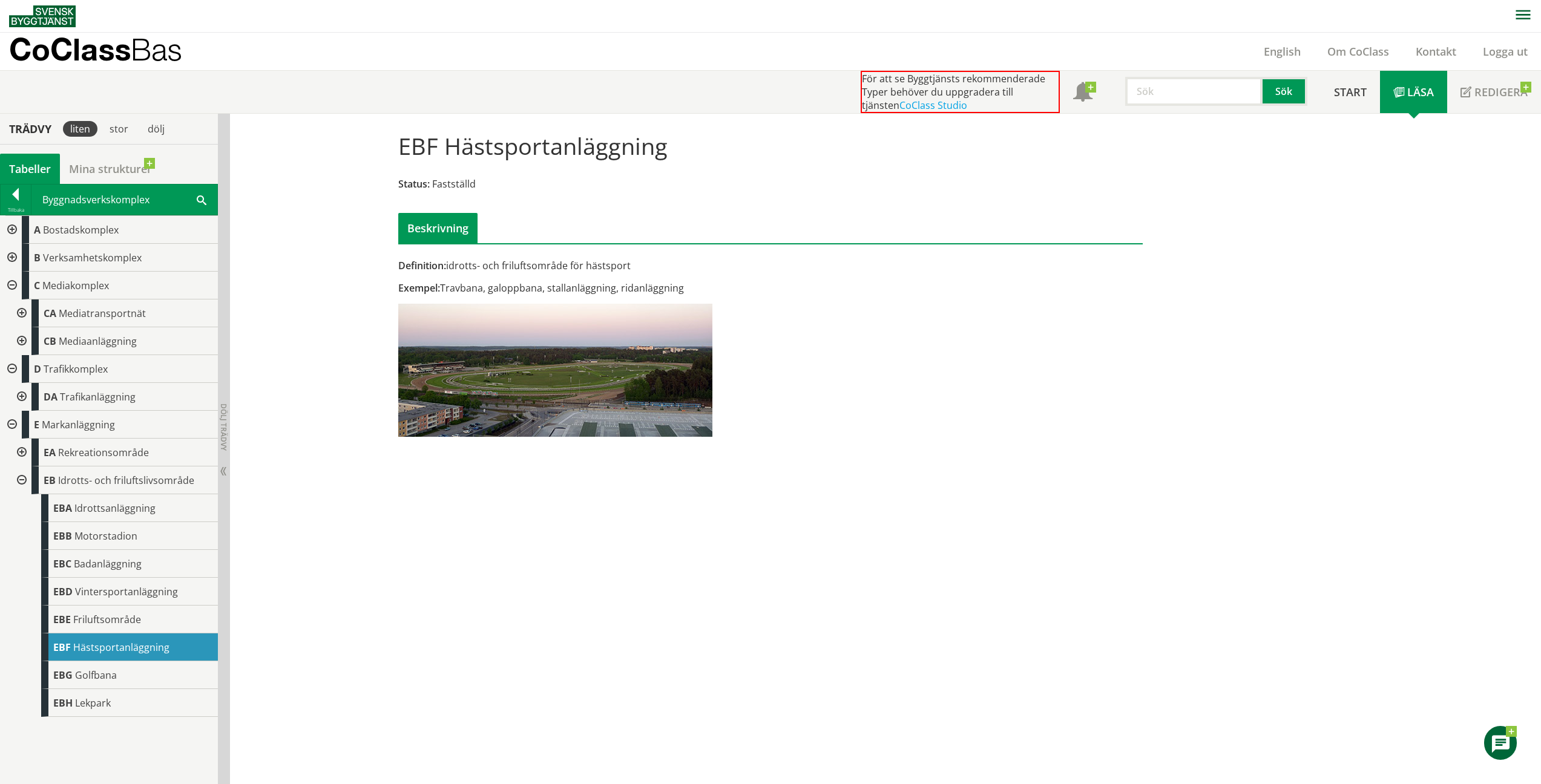
click at [93, 673] on span "Golfbana" at bounding box center [96, 675] width 42 height 13
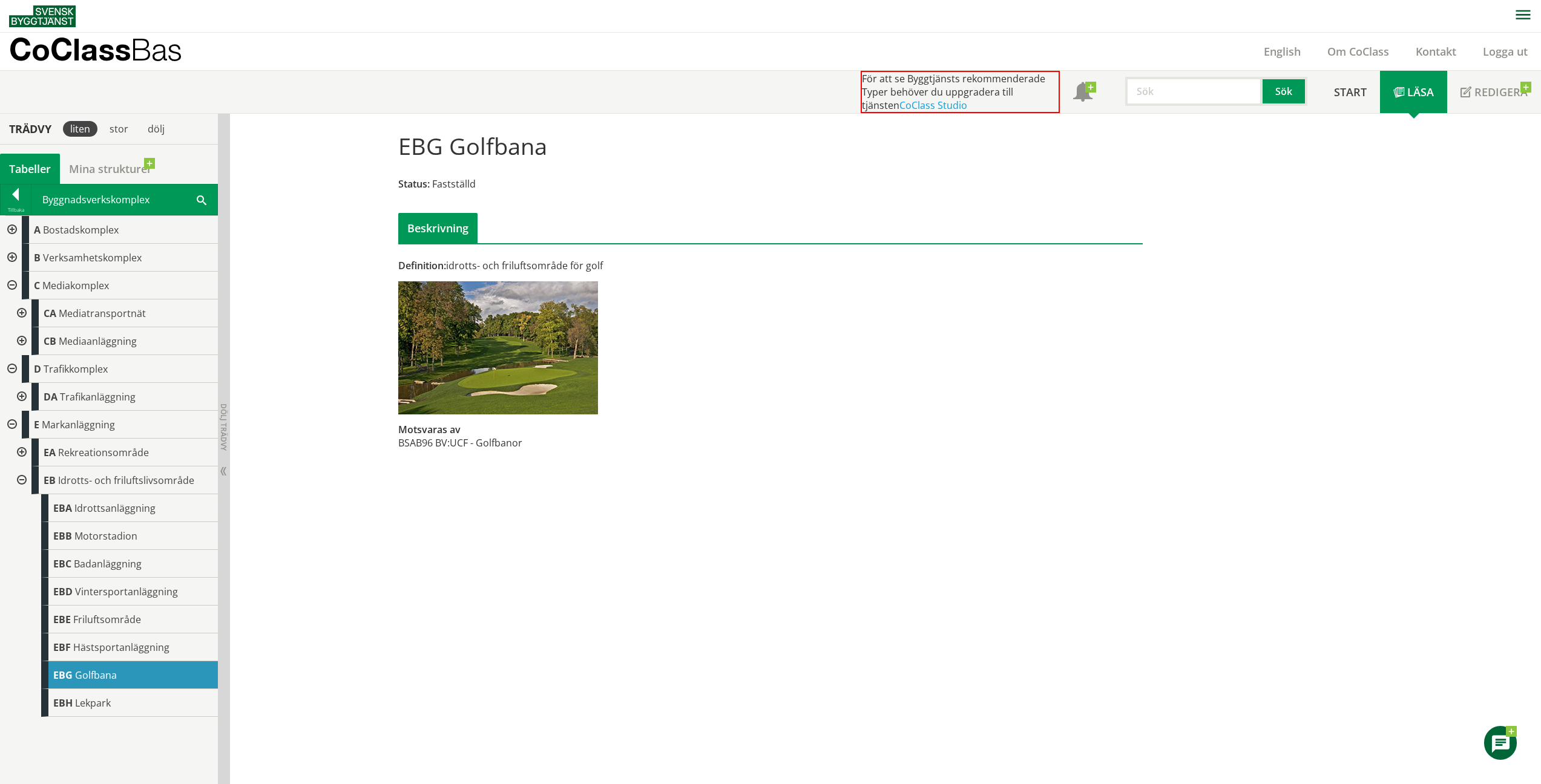
click at [92, 706] on span "Lekpark" at bounding box center [93, 703] width 36 height 13
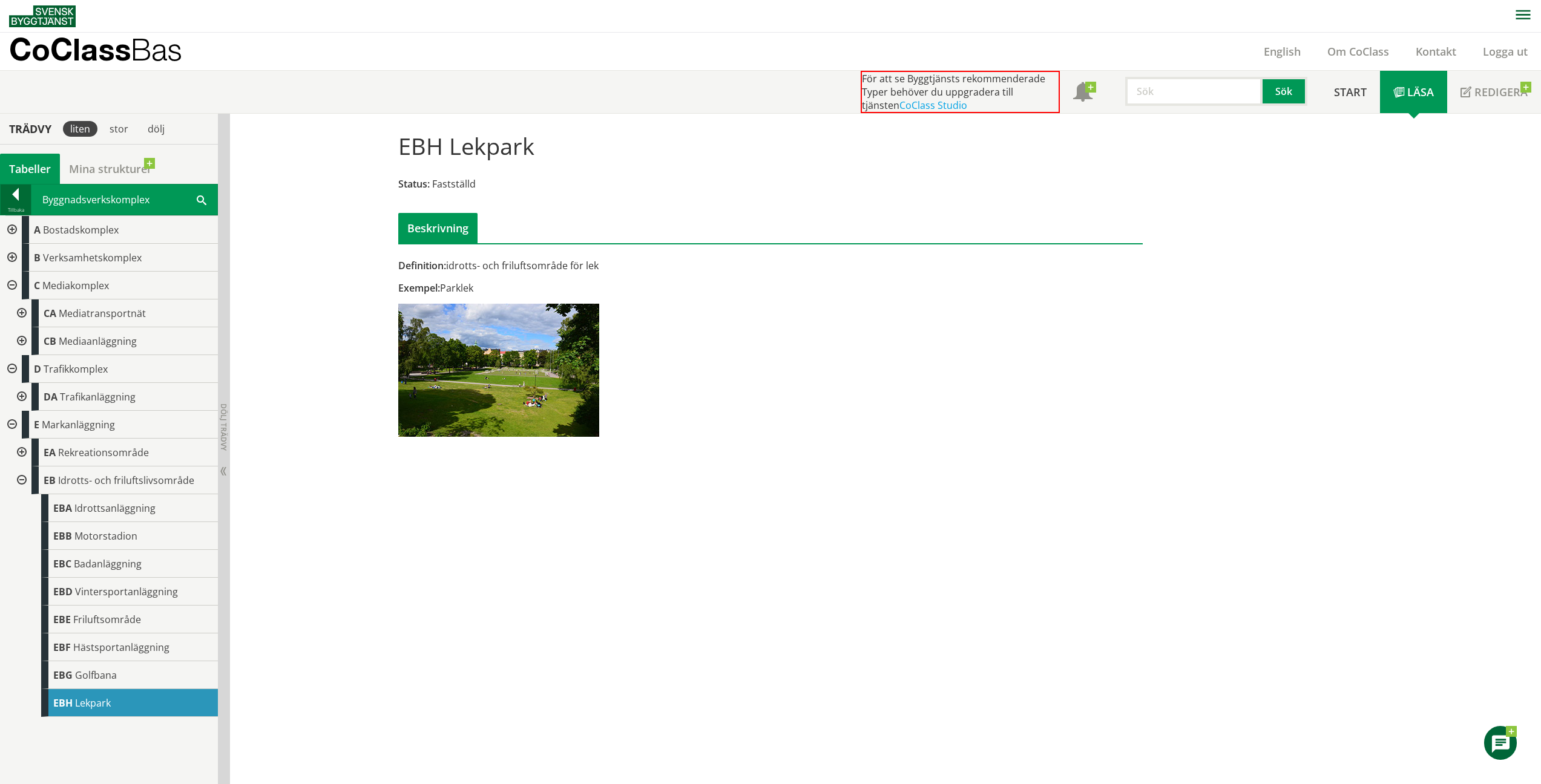
click at [22, 203] on div at bounding box center [16, 196] width 30 height 17
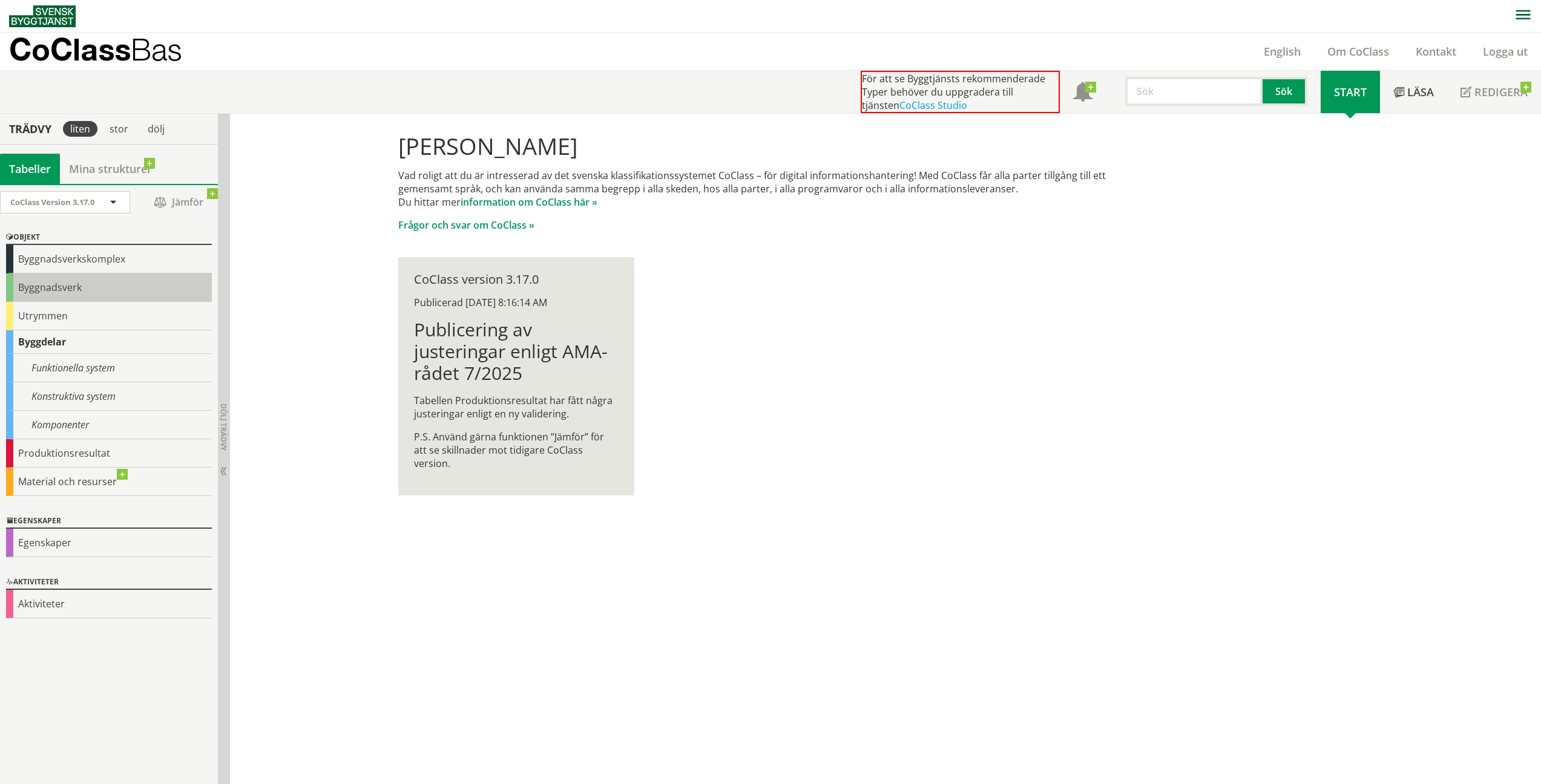
click at [37, 285] on div "Byggnadsverk" at bounding box center [108, 288] width 206 height 29
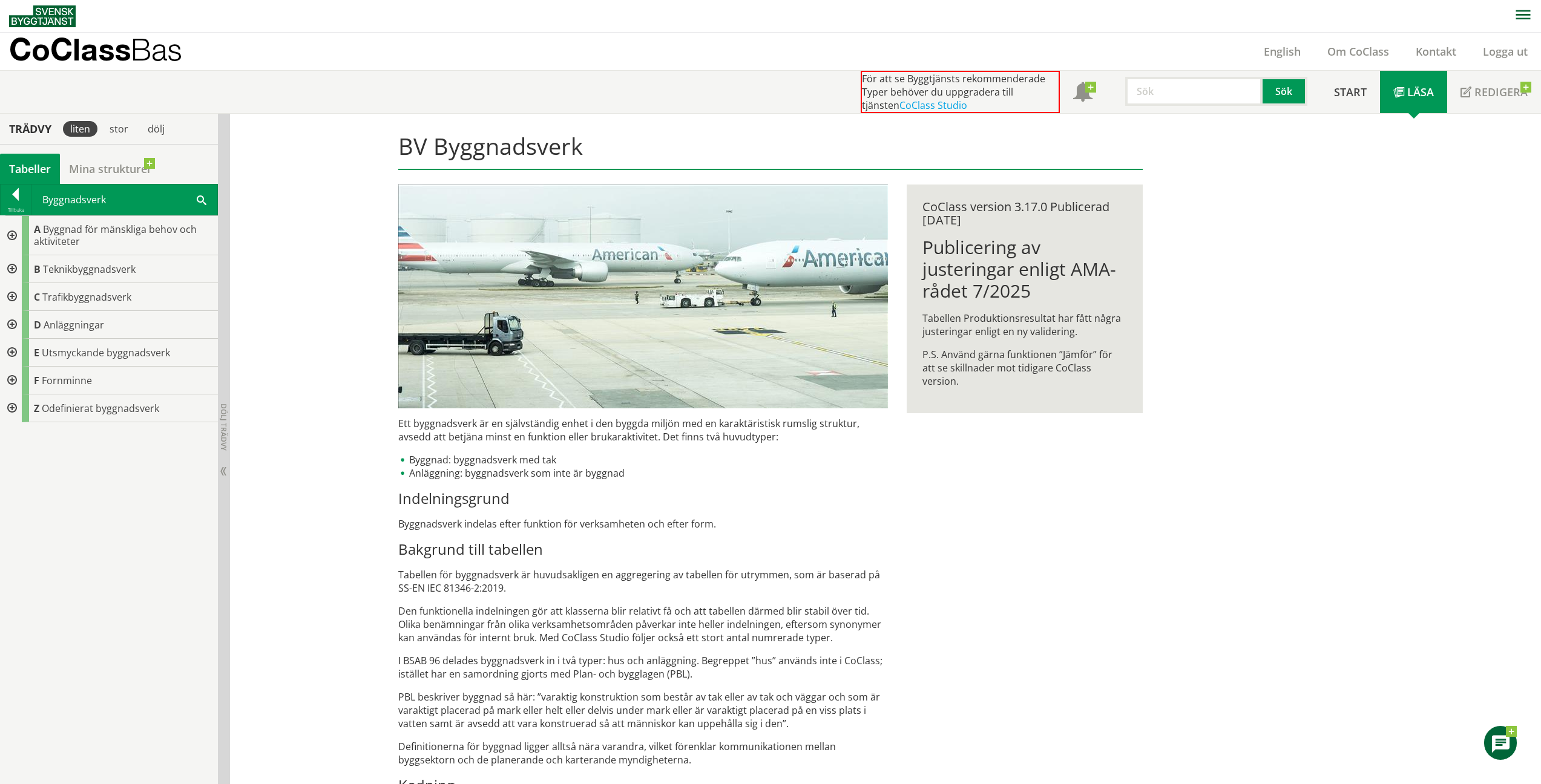
click at [15, 238] on div at bounding box center [10, 236] width 22 height 39
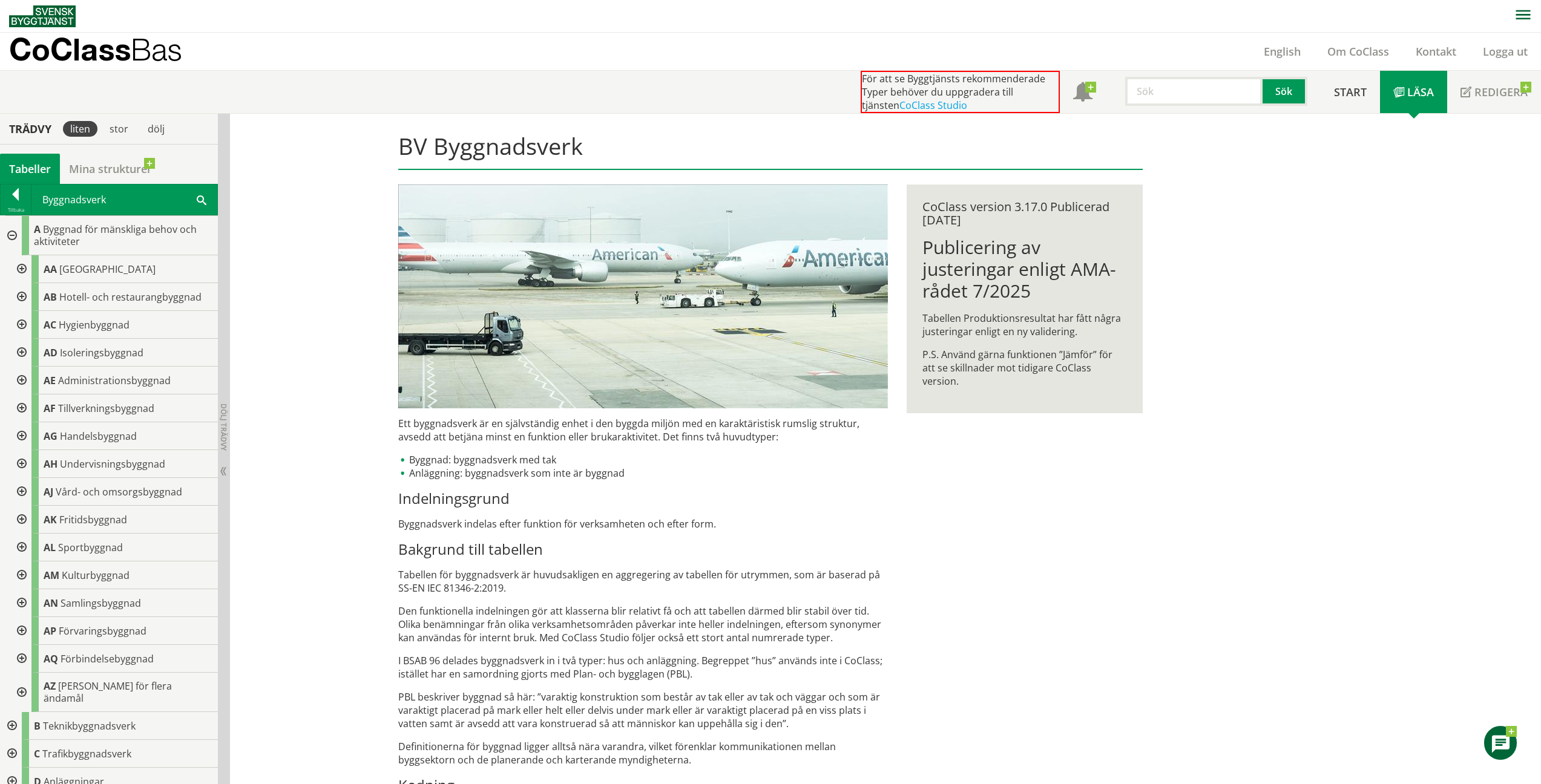
click at [12, 237] on div at bounding box center [10, 236] width 22 height 39
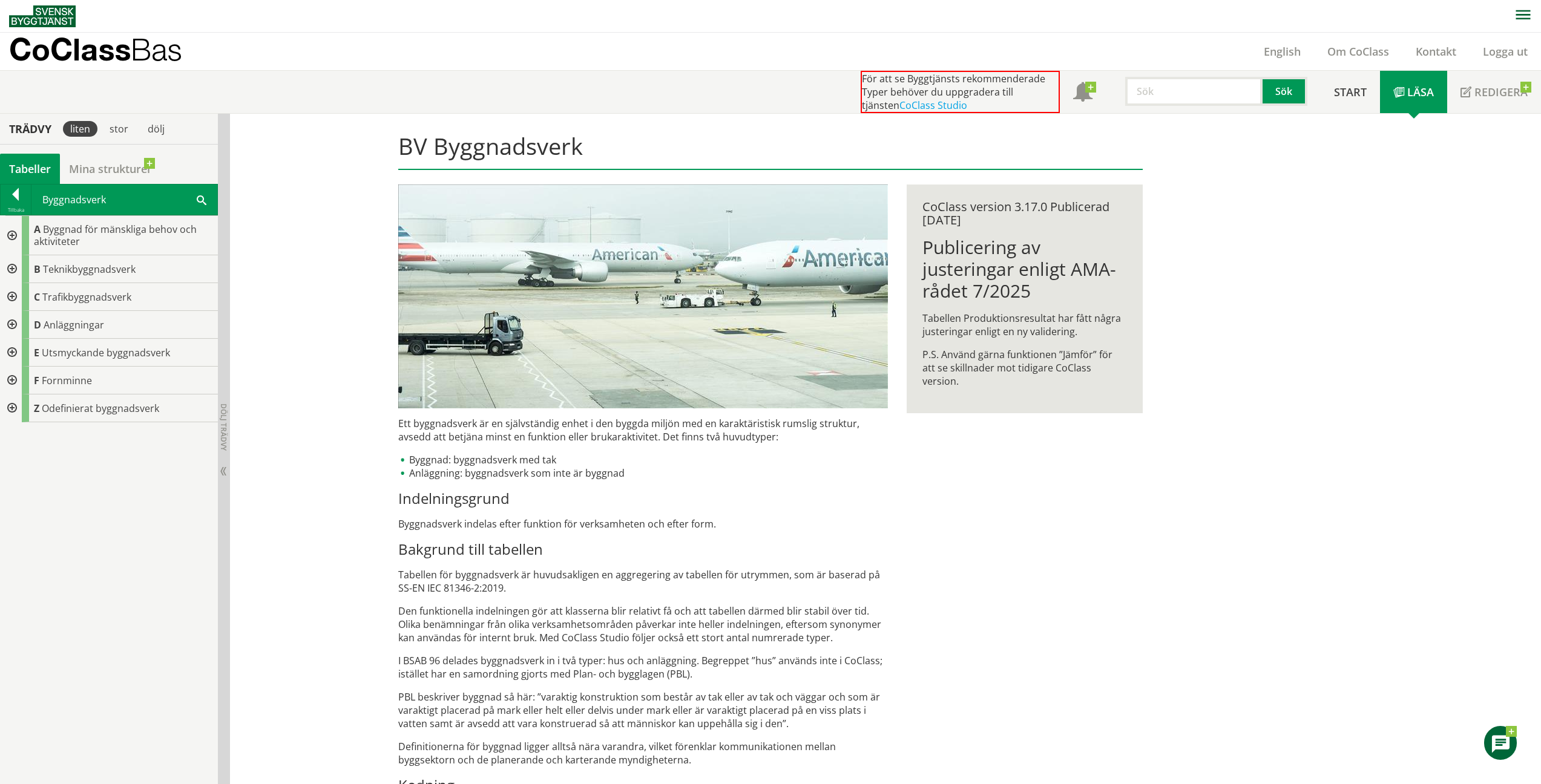
click at [9, 267] on div at bounding box center [10, 269] width 22 height 28
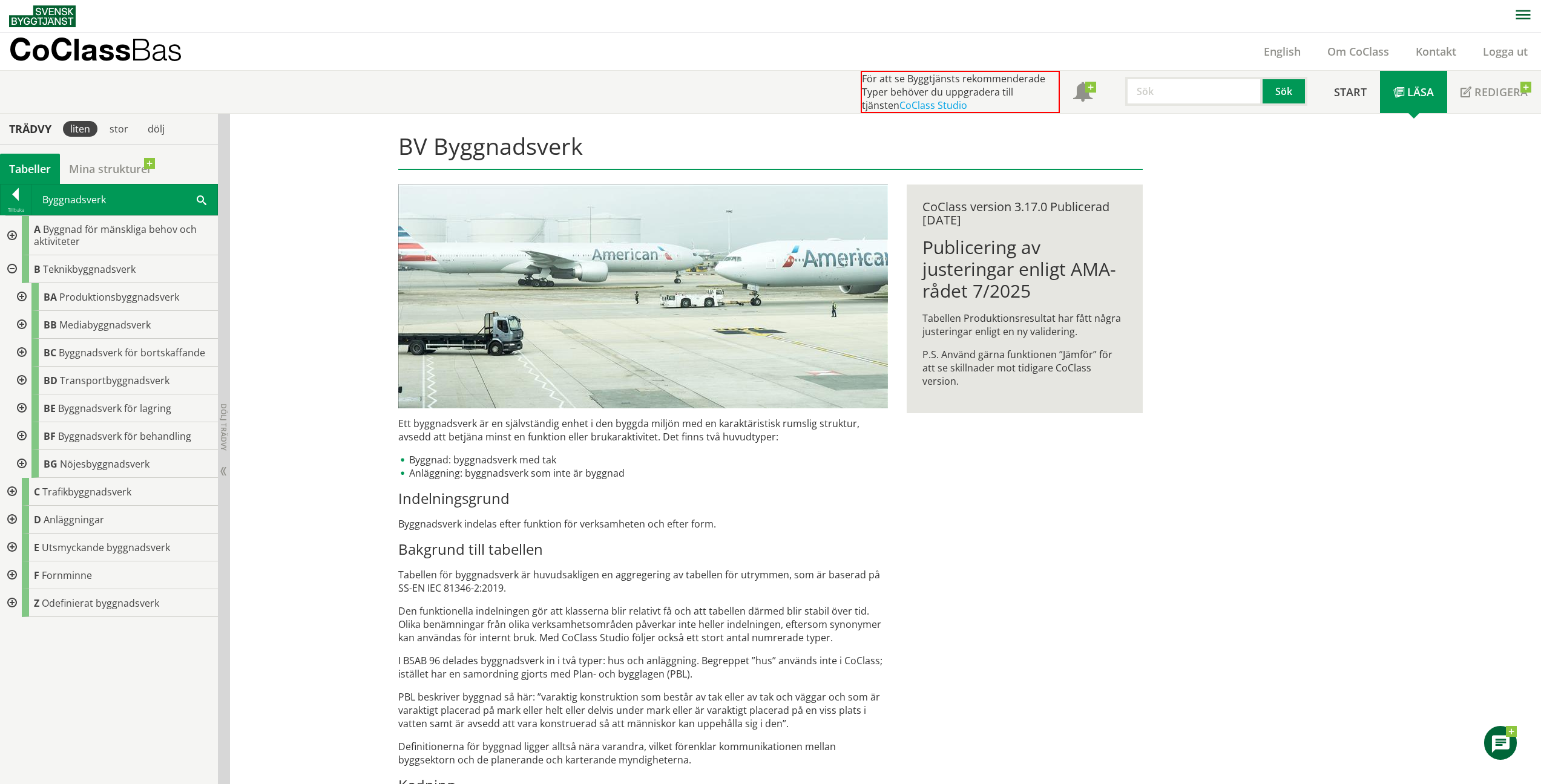
click at [9, 267] on div at bounding box center [10, 269] width 22 height 28
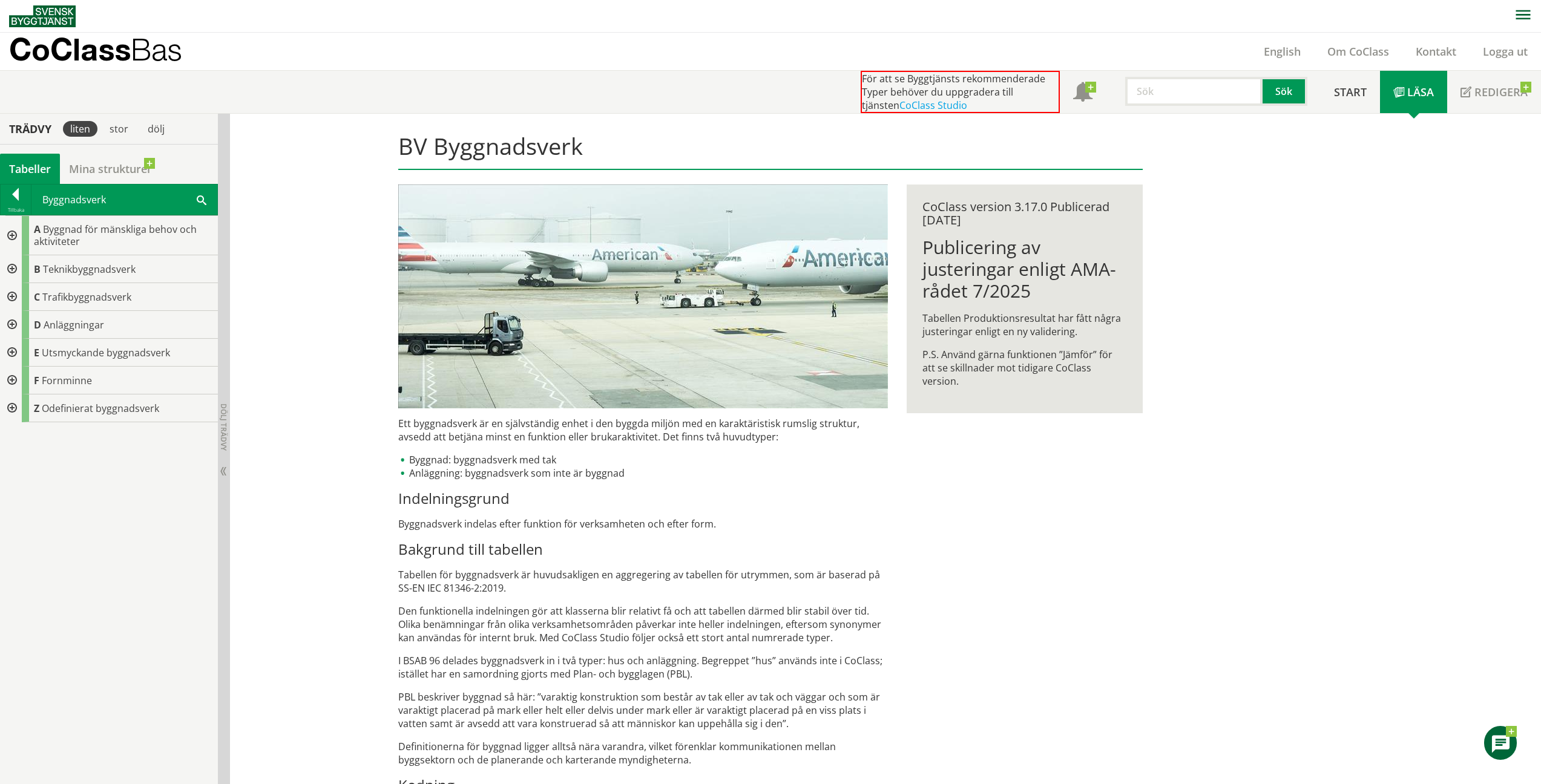
click at [11, 298] on div at bounding box center [10, 297] width 22 height 28
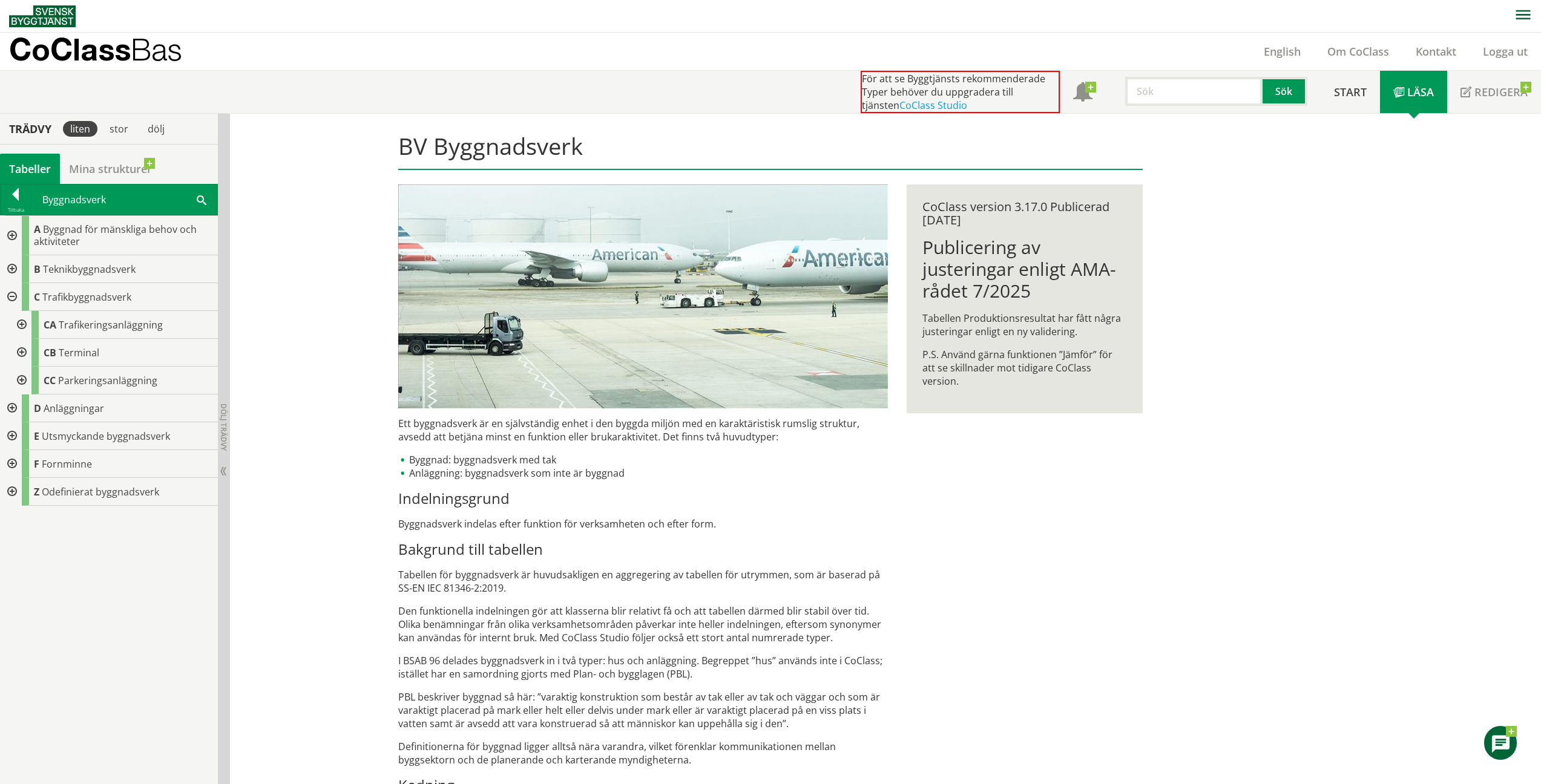
click at [12, 298] on div at bounding box center [10, 297] width 22 height 28
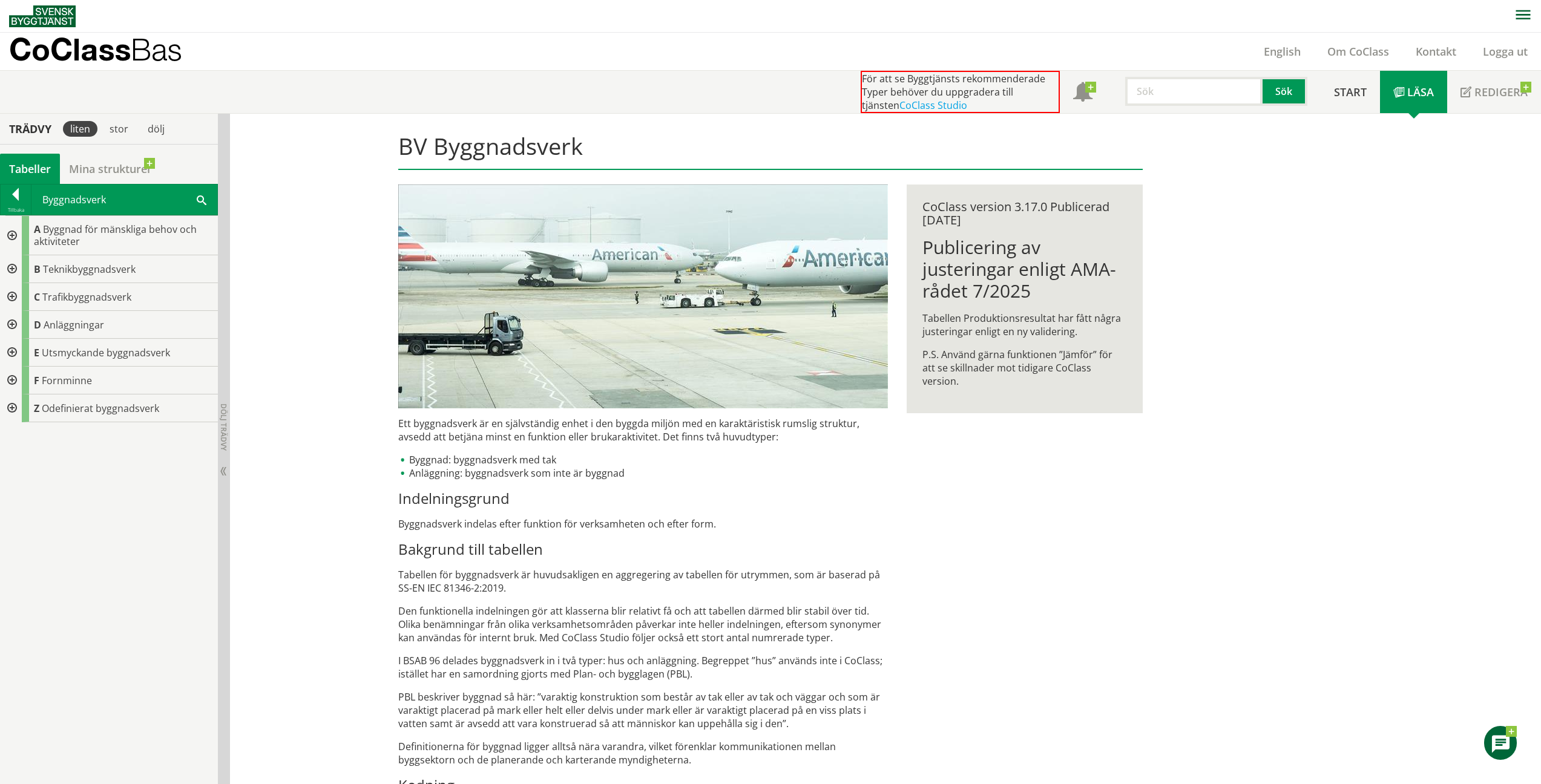
click at [9, 324] on div at bounding box center [10, 324] width 22 height 28
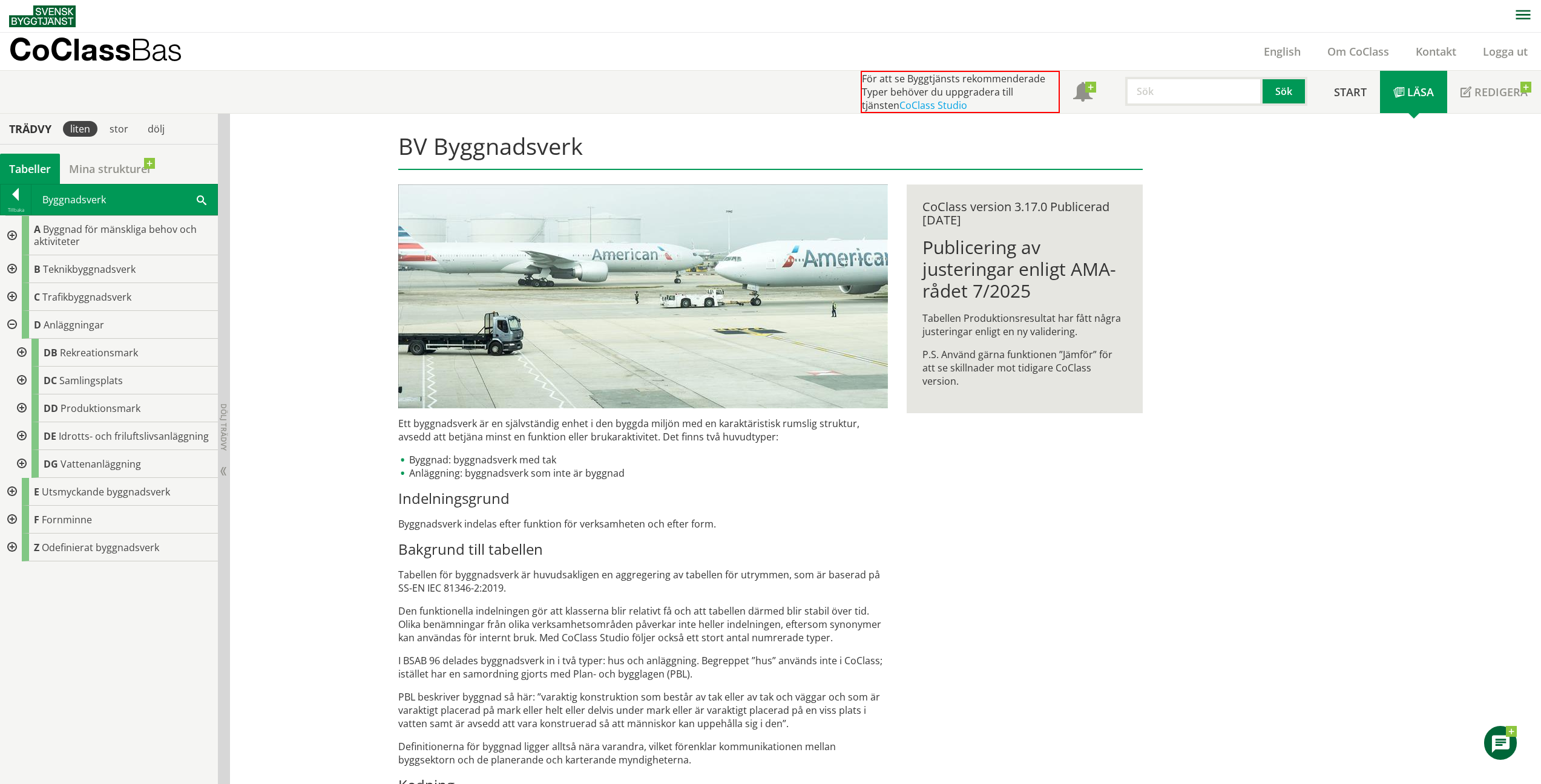
click at [9, 324] on div at bounding box center [10, 324] width 22 height 28
